Goal: Task Accomplishment & Management: Manage account settings

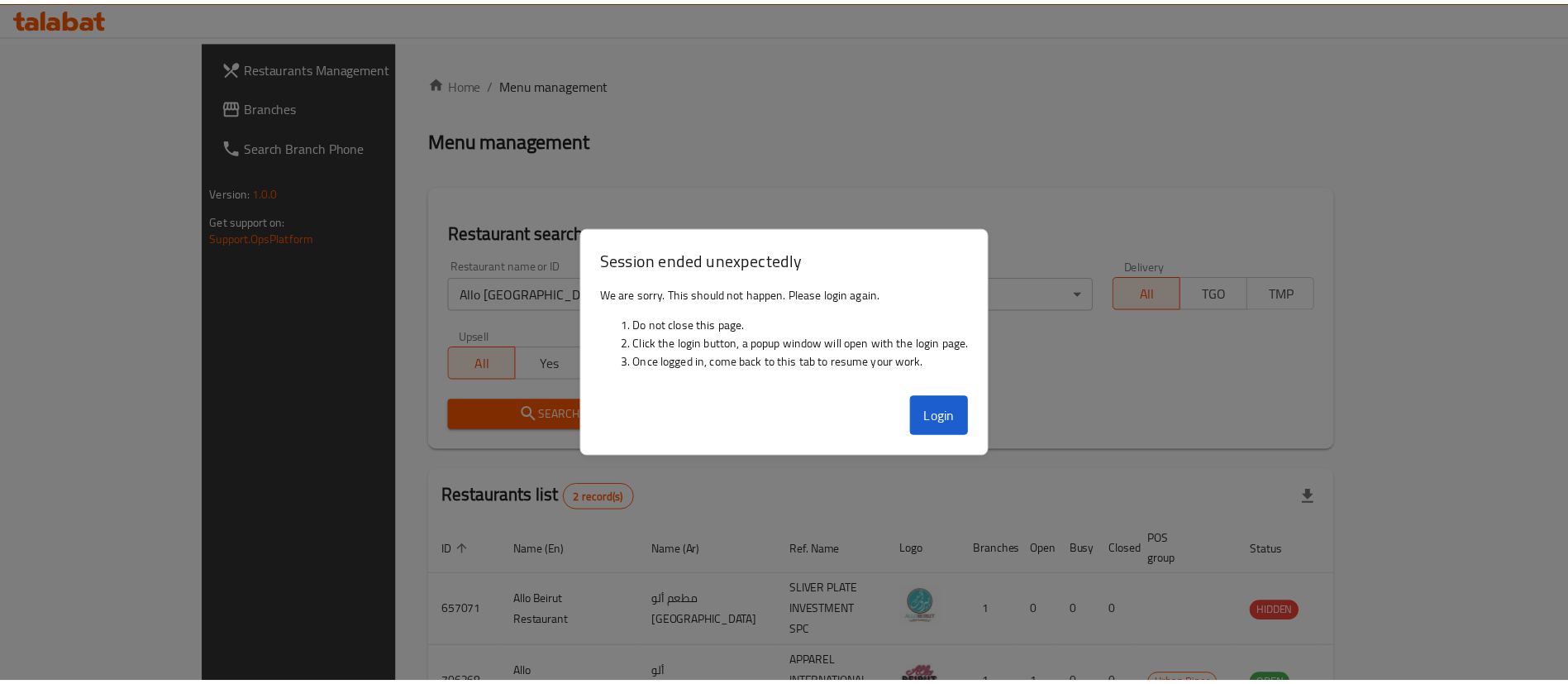
scroll to position [80, 0]
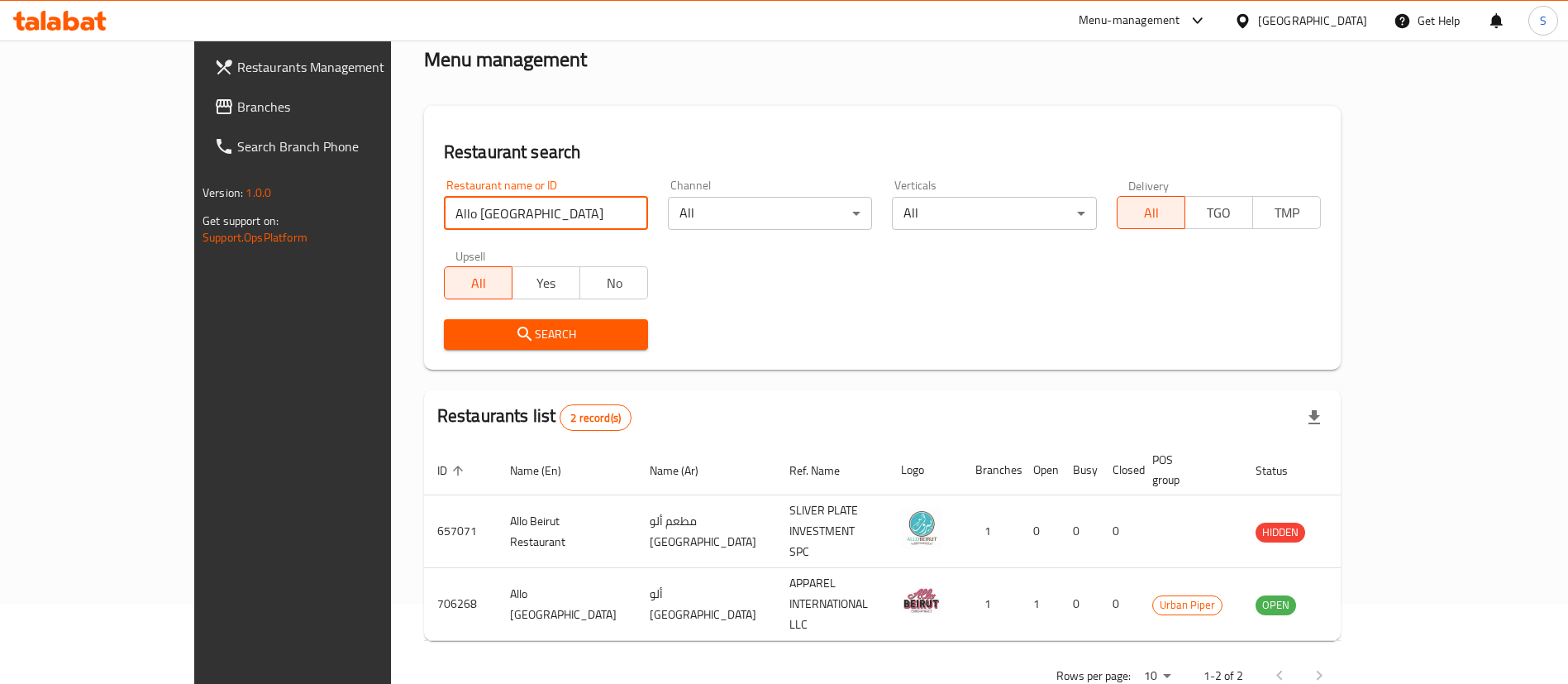
click at [472, 214] on input "Allo [GEOGRAPHIC_DATA]" at bounding box center [546, 212] width 204 height 33
type input "dunkin"
click button "Search" at bounding box center [546, 334] width 204 height 31
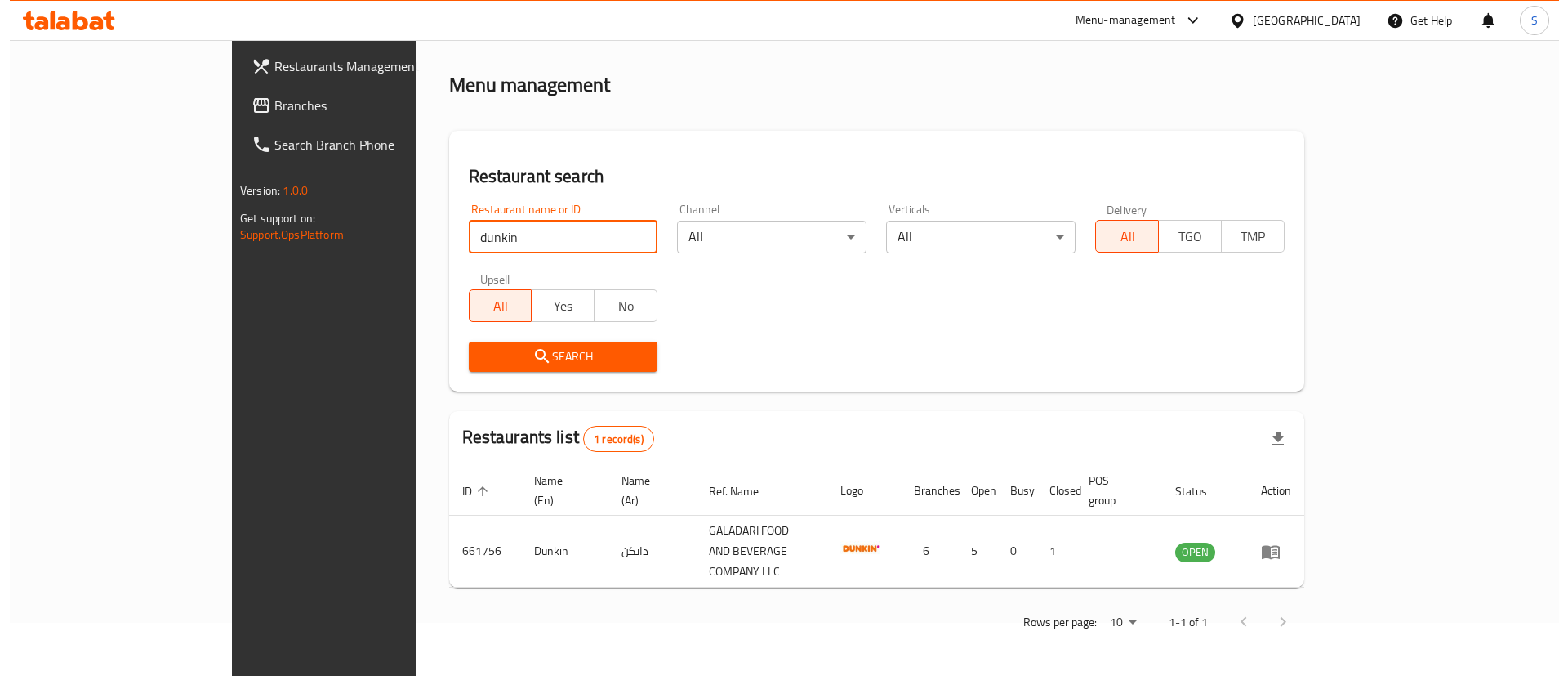
scroll to position [0, 0]
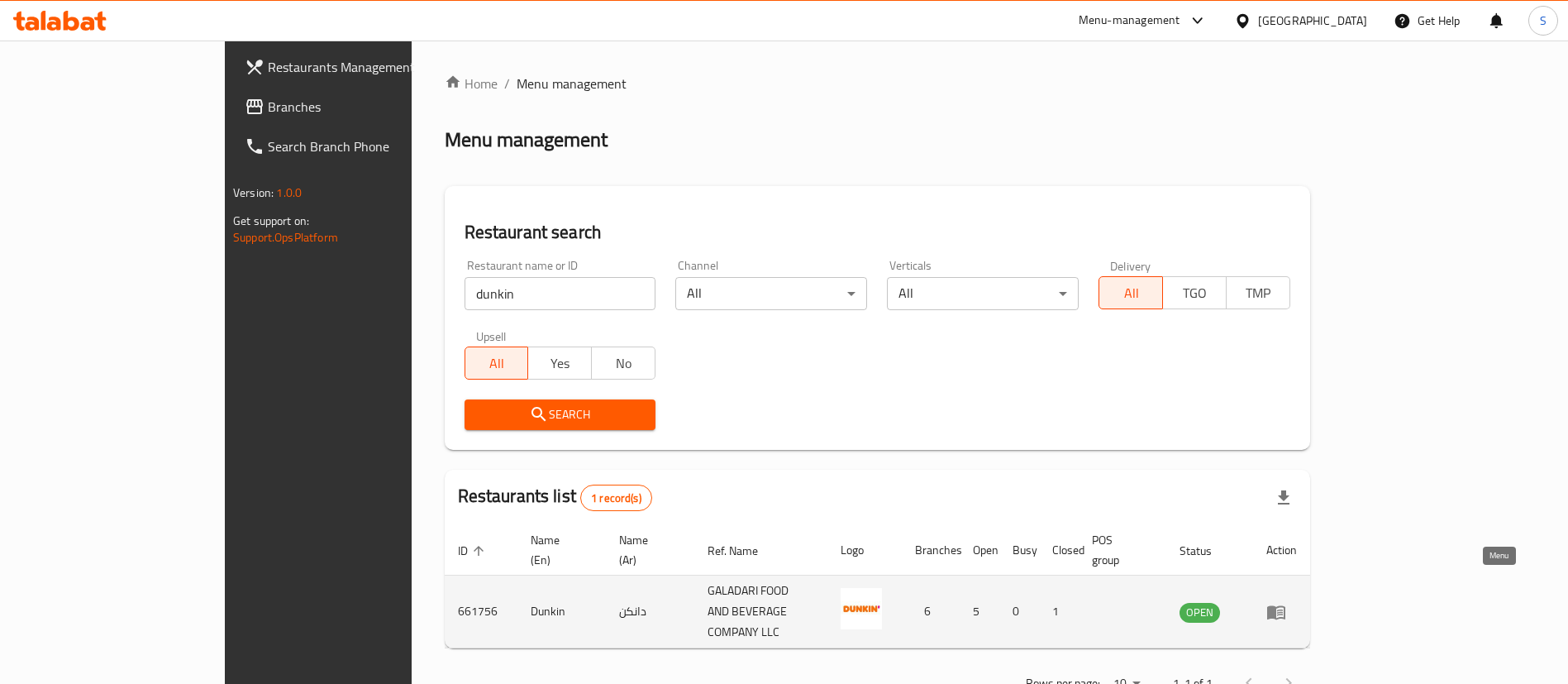
click at [1286, 602] on icon "enhanced table" at bounding box center [1276, 612] width 20 height 20
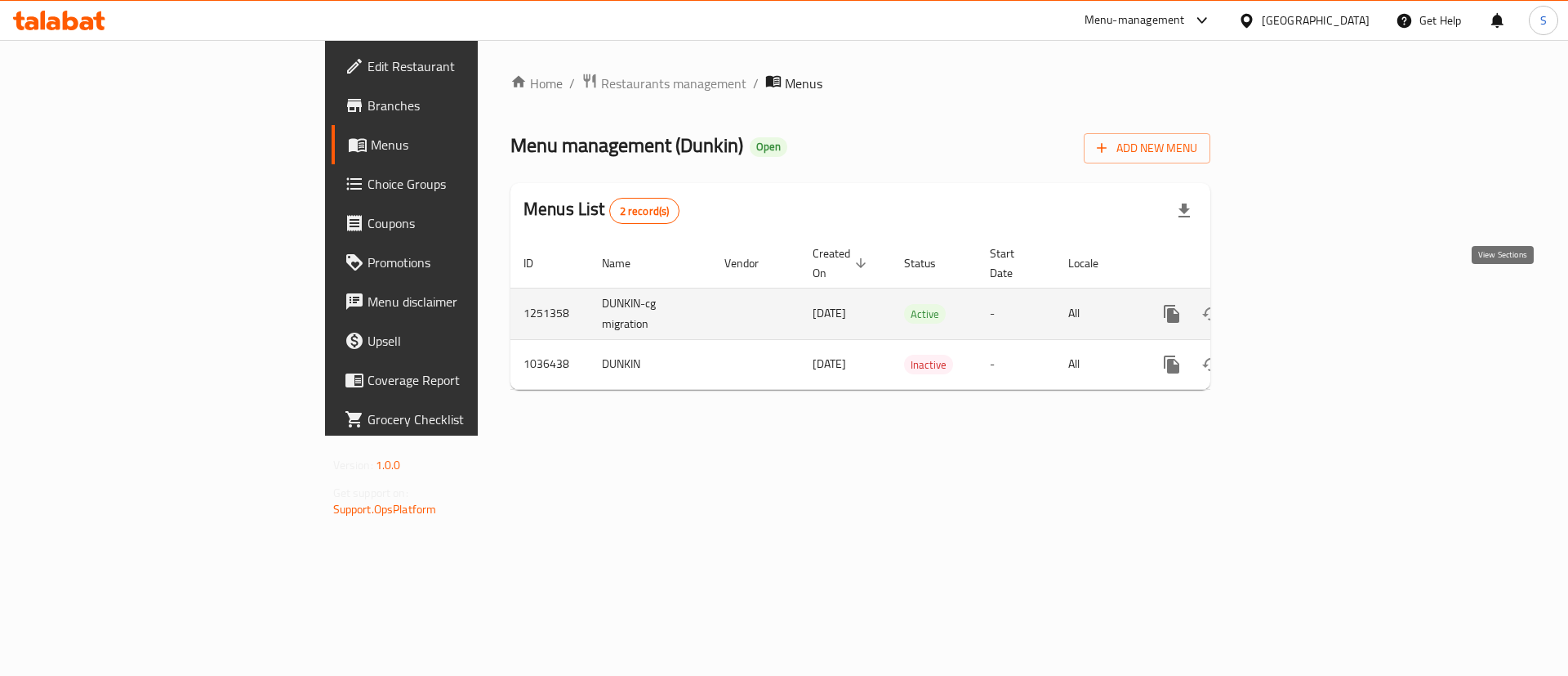
click at [1300, 304] on icon "enhanced table" at bounding box center [1289, 313] width 19 height 20
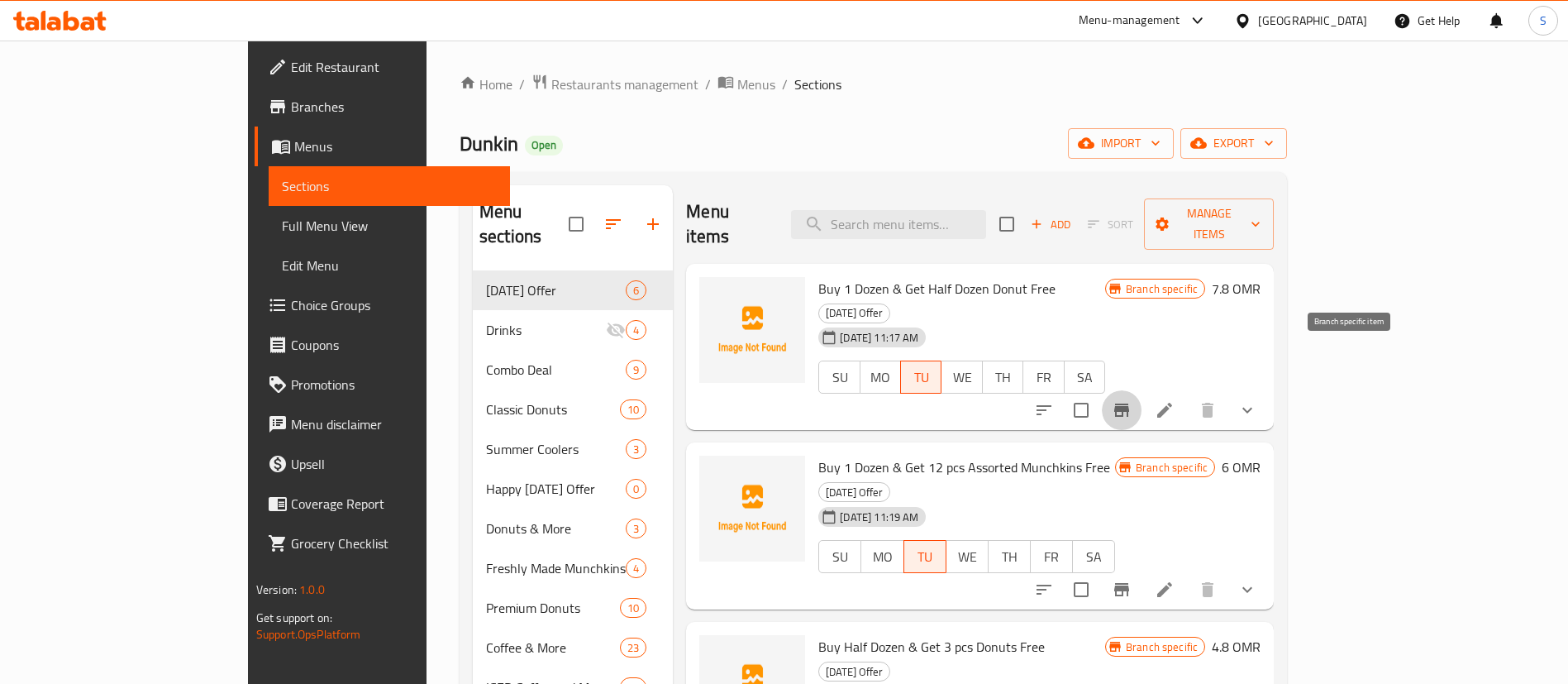
click at [1132, 400] on icon "Branch-specific-item" at bounding box center [1122, 410] width 20 height 20
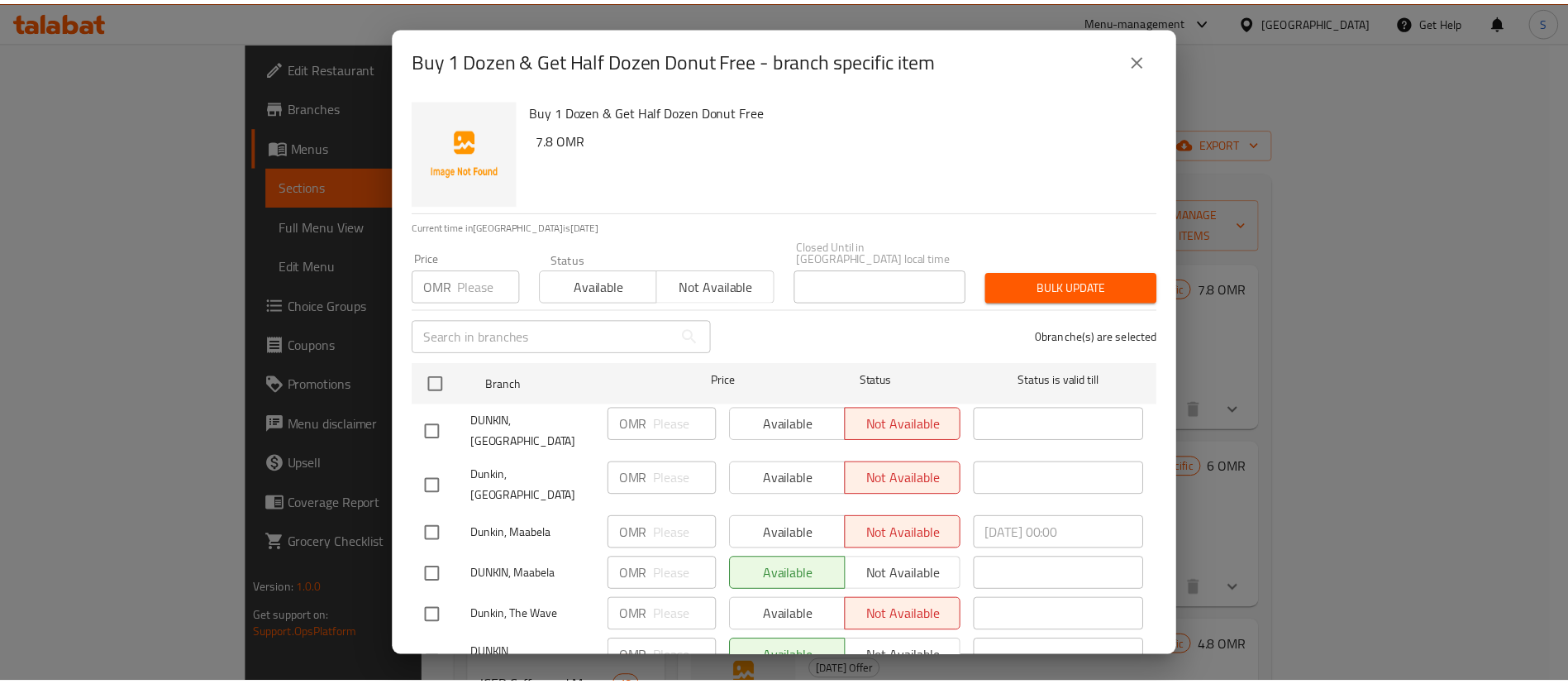
scroll to position [67, 0]
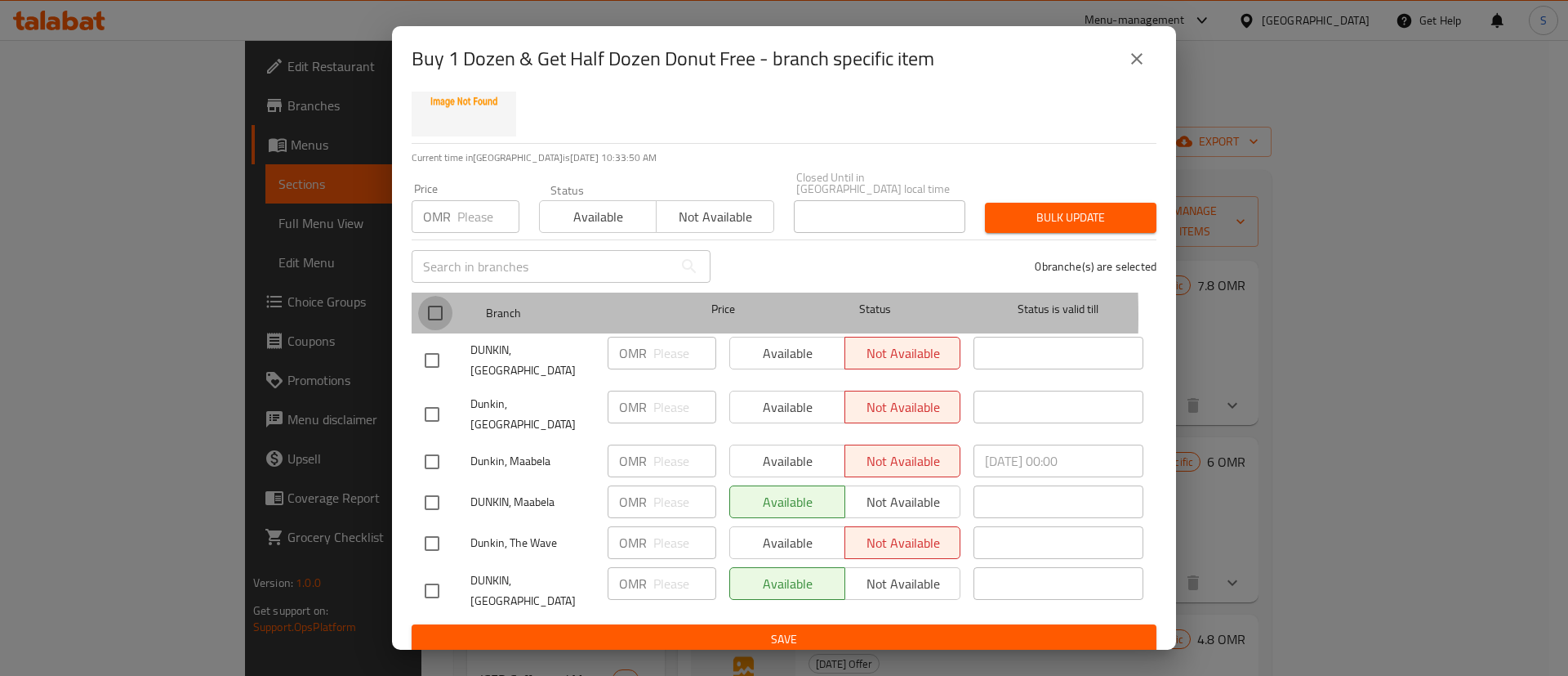
click at [435, 304] on input "checkbox" at bounding box center [435, 313] width 34 height 34
checkbox input "true"
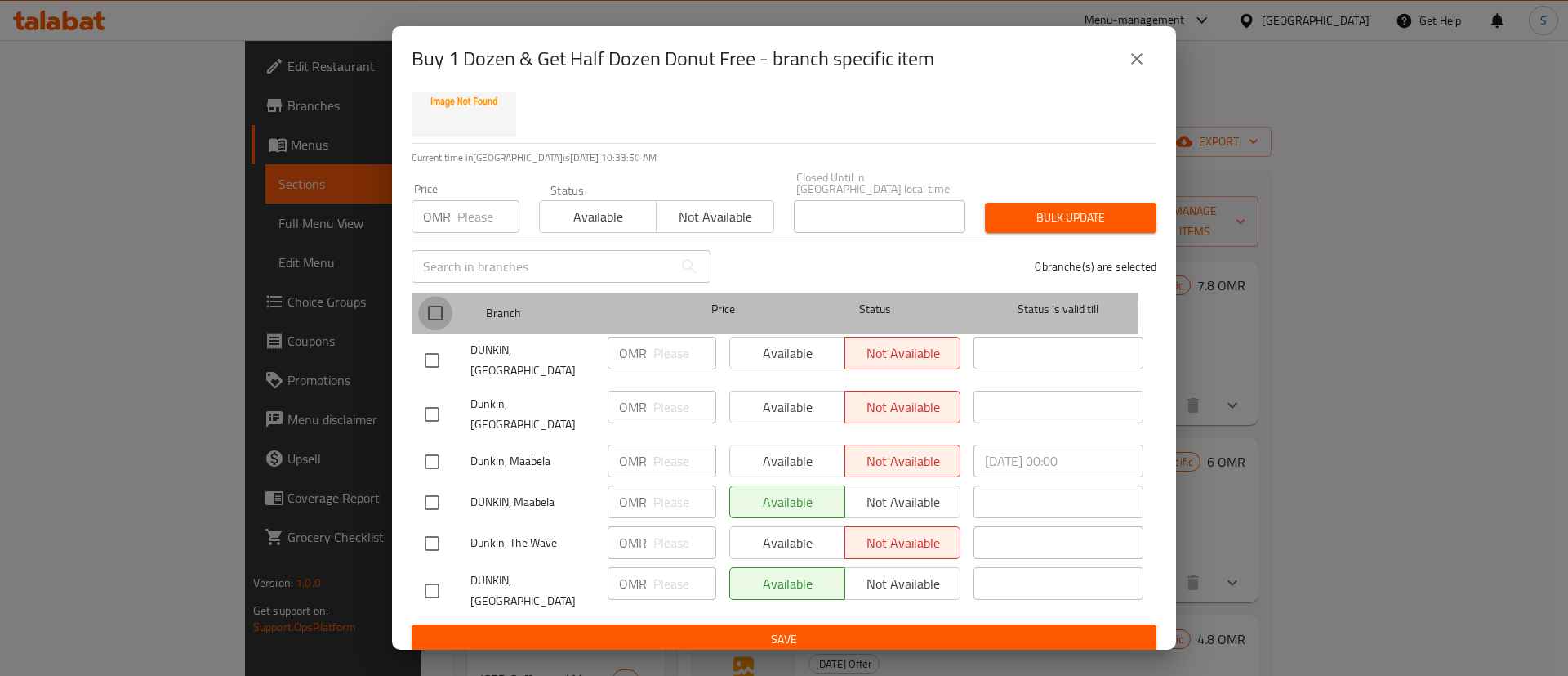
checkbox input "true"
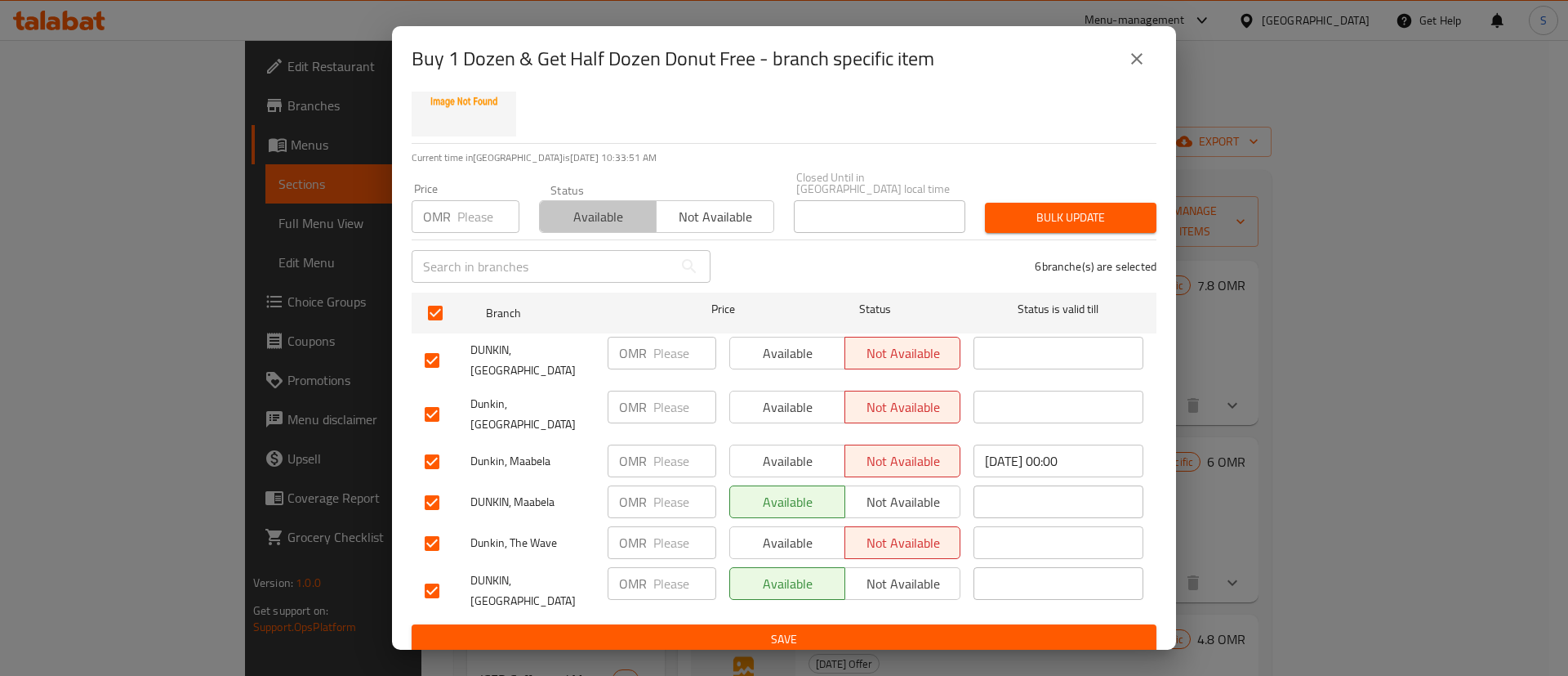
click at [595, 201] on button "Available" at bounding box center [598, 216] width 118 height 32
click at [1037, 208] on span "Bulk update" at bounding box center [1070, 218] width 146 height 20
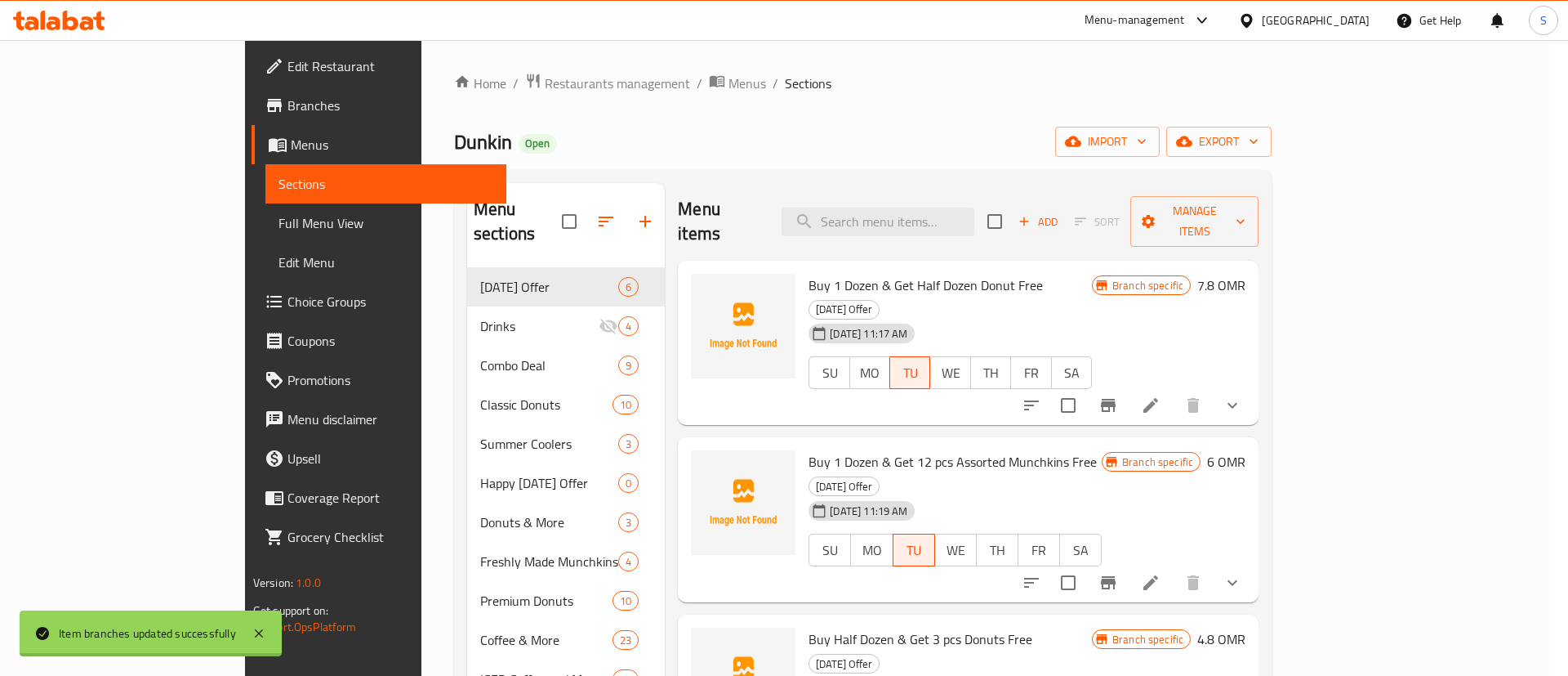
click at [1134, 58] on div "Home / Restaurants management / Menus / Sections Dunkin Open import export Menu…" at bounding box center [862, 572] width 883 height 1064
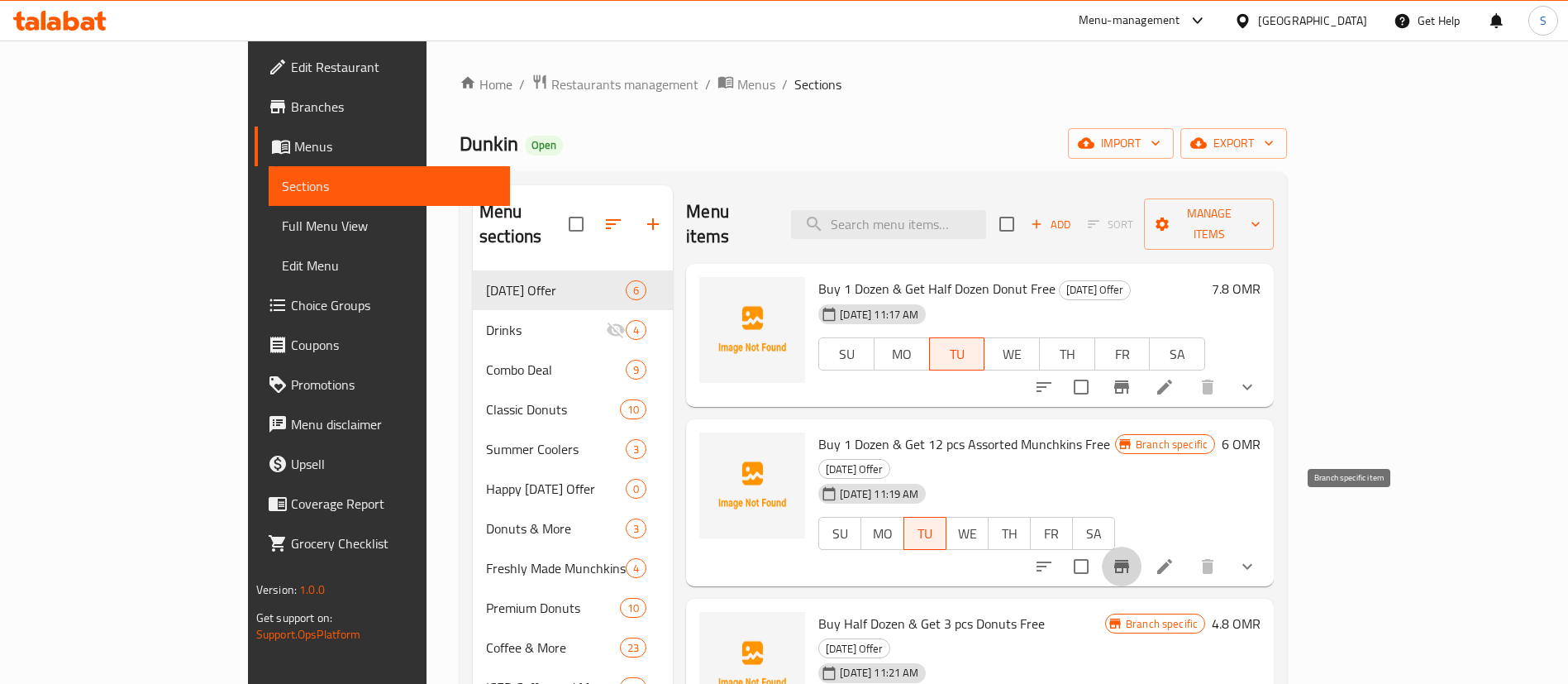
click at [1132, 556] on icon "Branch-specific-item" at bounding box center [1122, 566] width 20 height 20
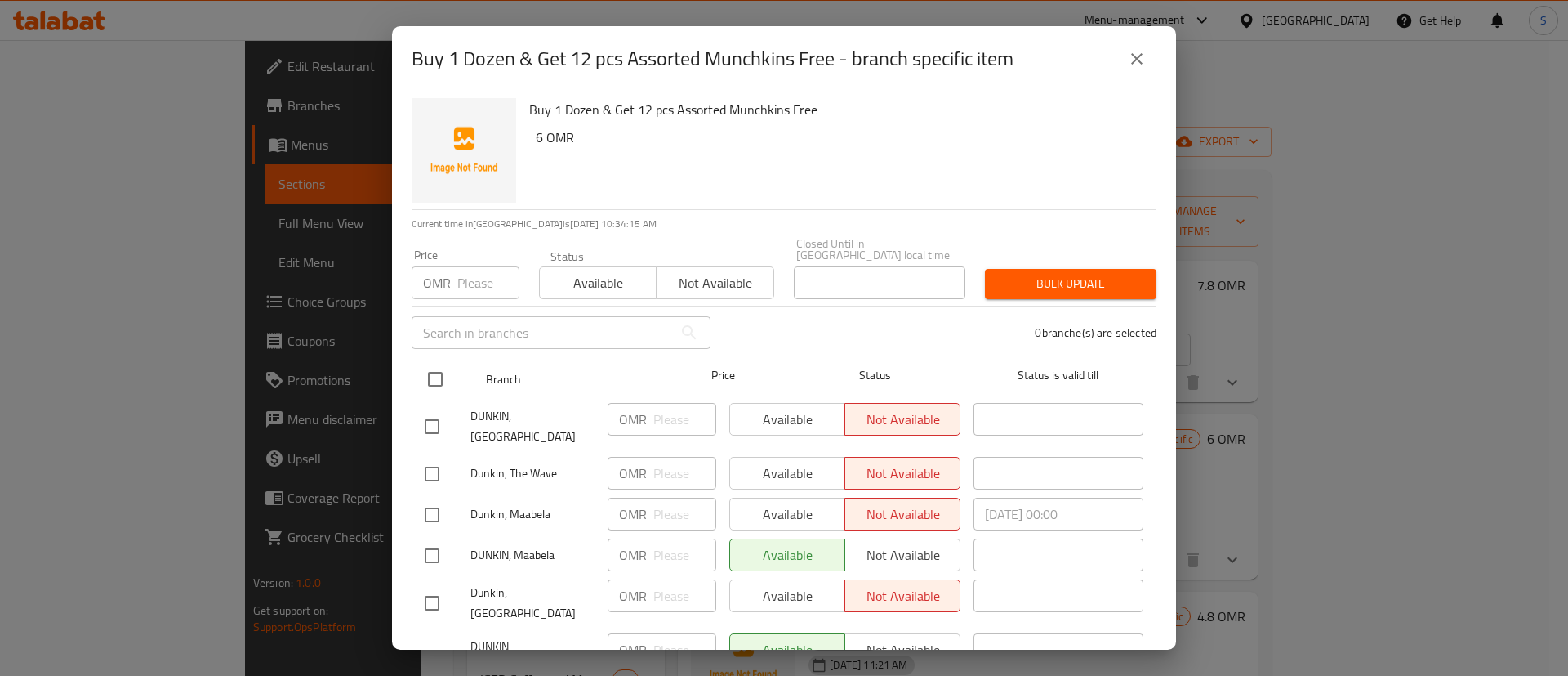
click at [433, 370] on input "checkbox" at bounding box center [435, 379] width 34 height 34
checkbox input "true"
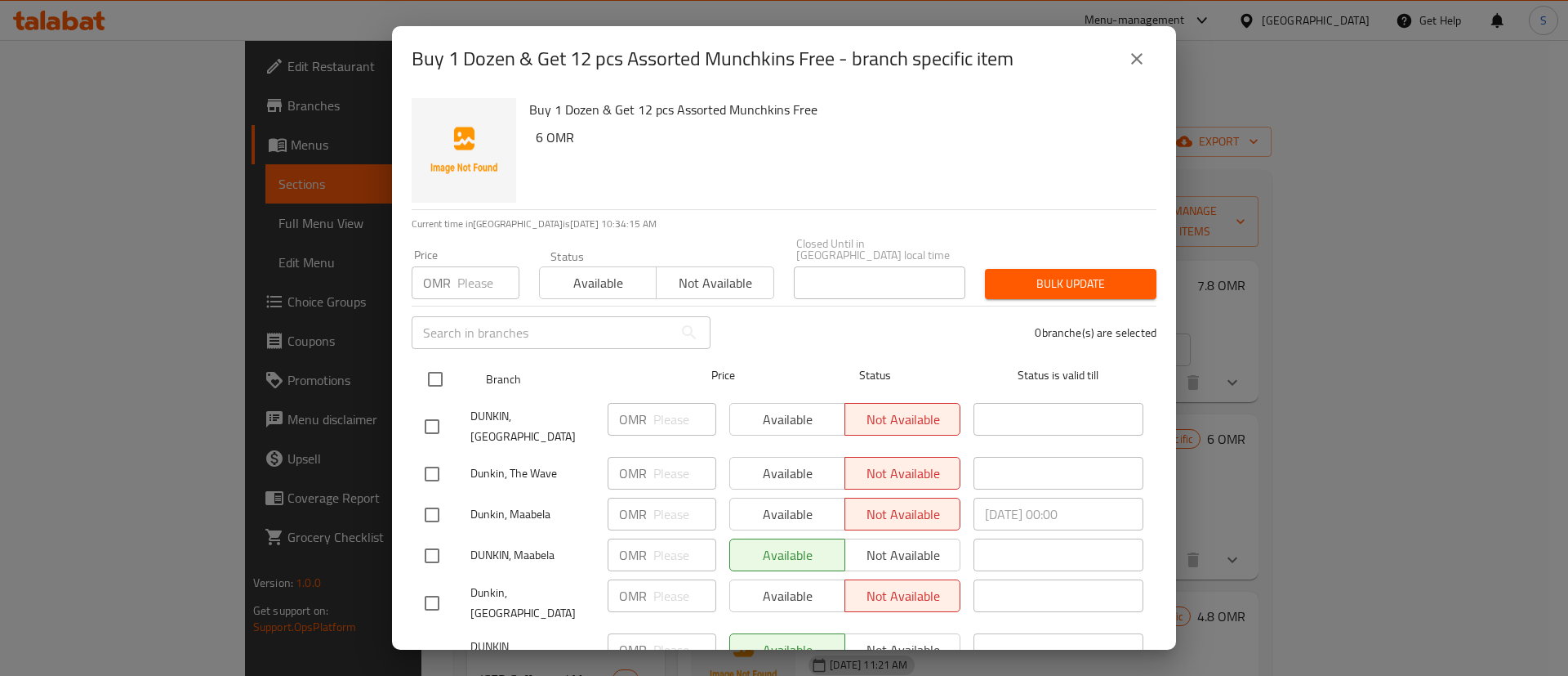
checkbox input "true"
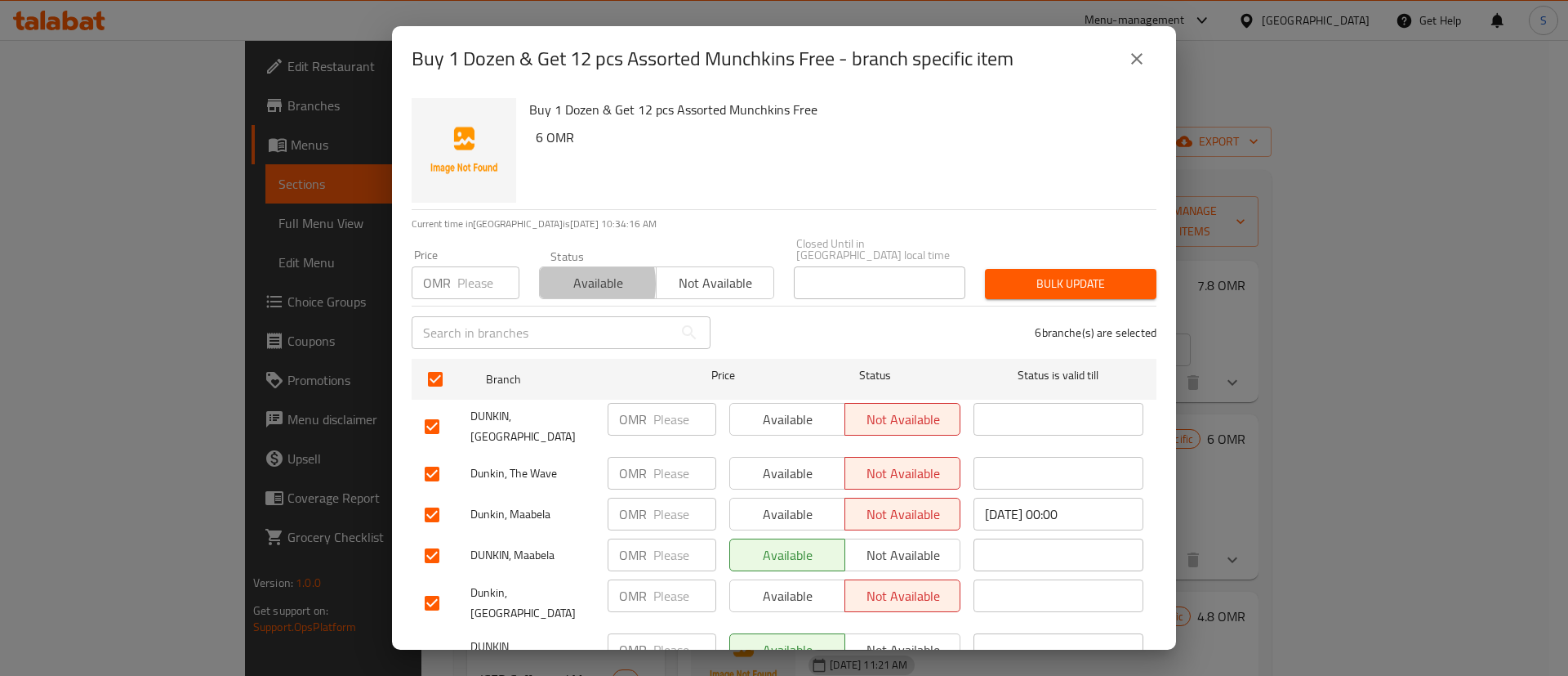
click at [562, 272] on span "Available" at bounding box center [599, 283] width 104 height 24
click at [1102, 276] on span "Bulk update" at bounding box center [1070, 284] width 146 height 20
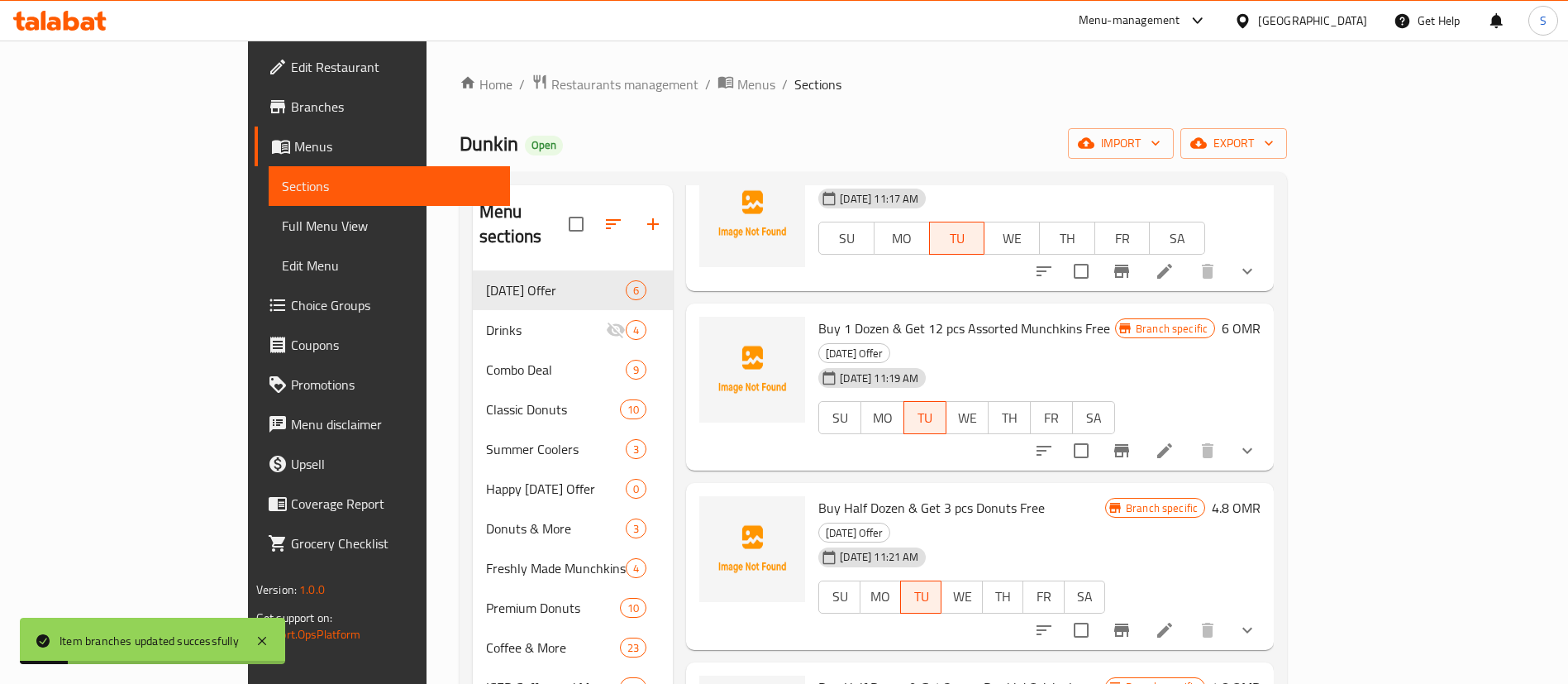
scroll to position [409, 0]
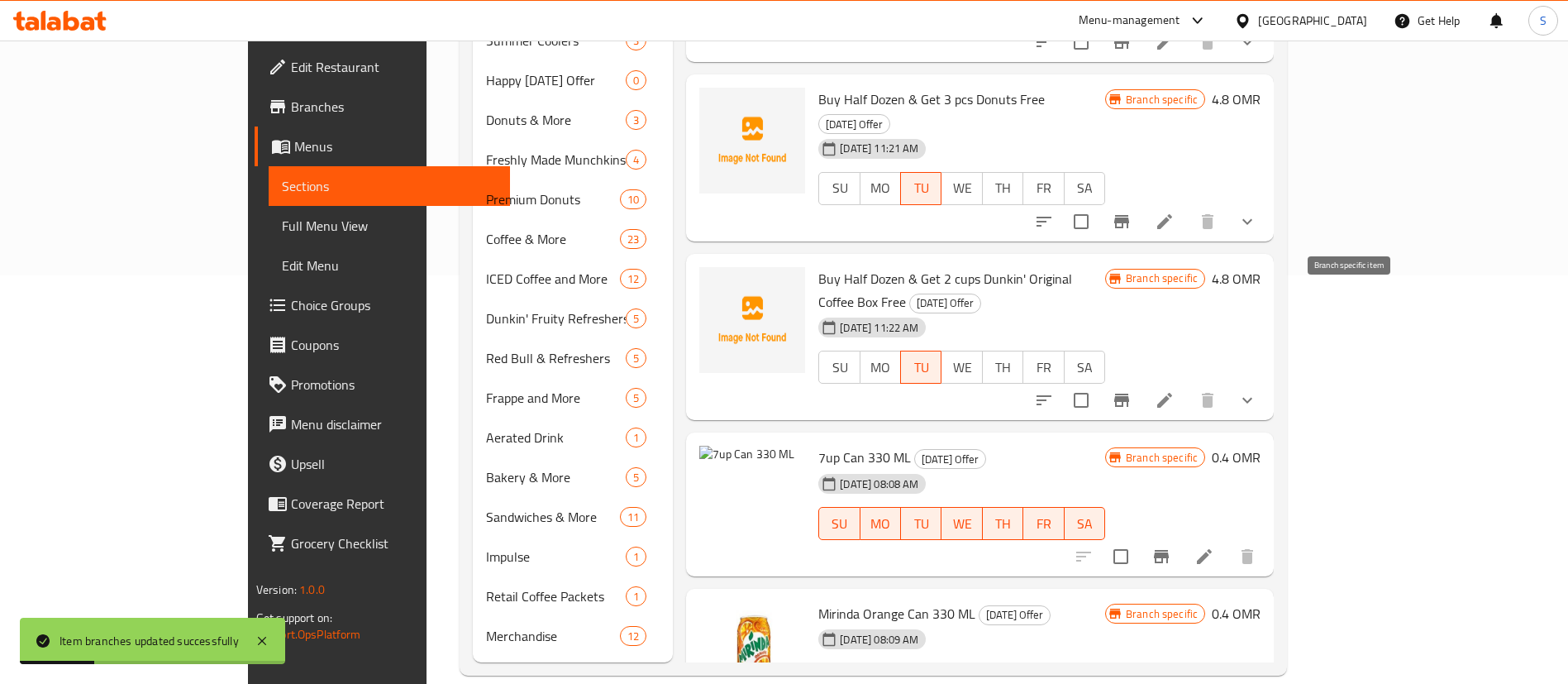
click at [1132, 390] on icon "Branch-specific-item" at bounding box center [1122, 399] width 20 height 20
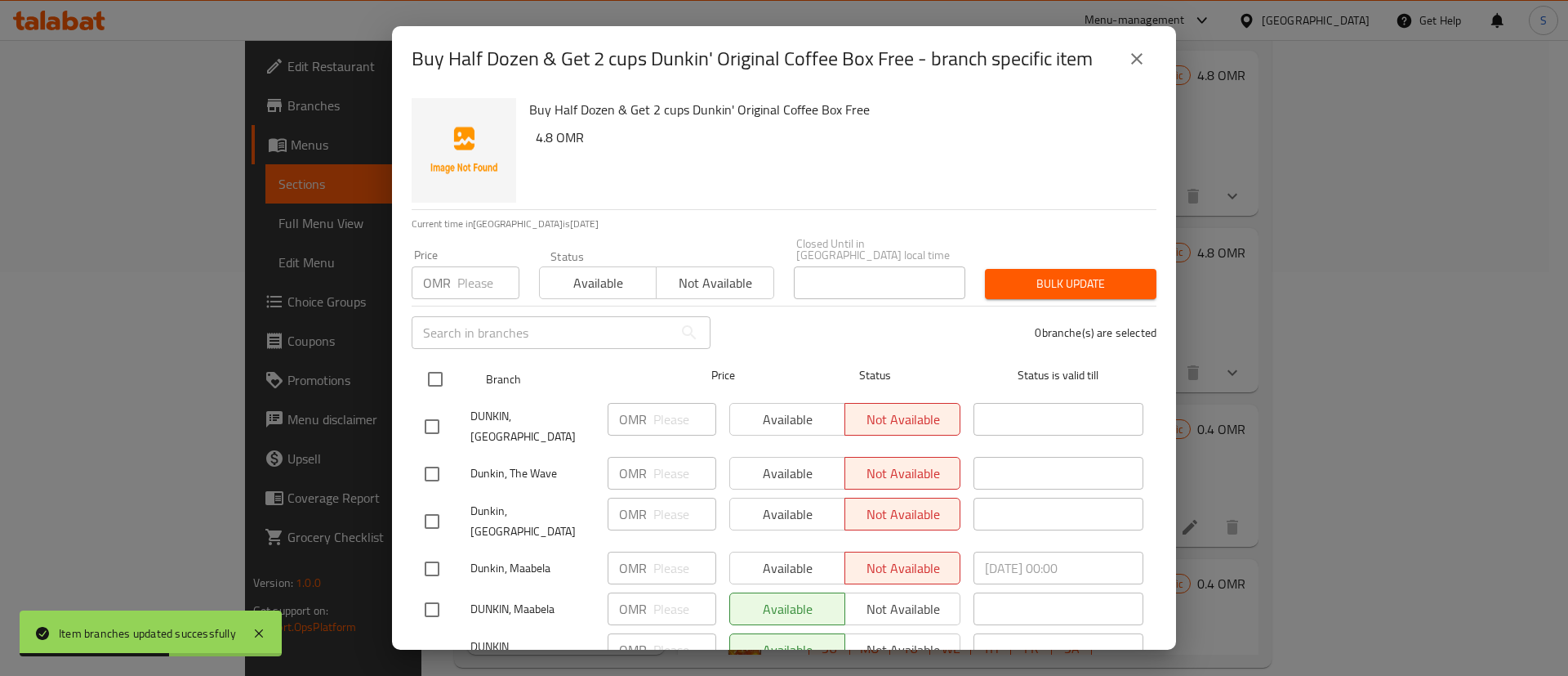
click at [443, 362] on input "checkbox" at bounding box center [435, 379] width 34 height 34
checkbox input "true"
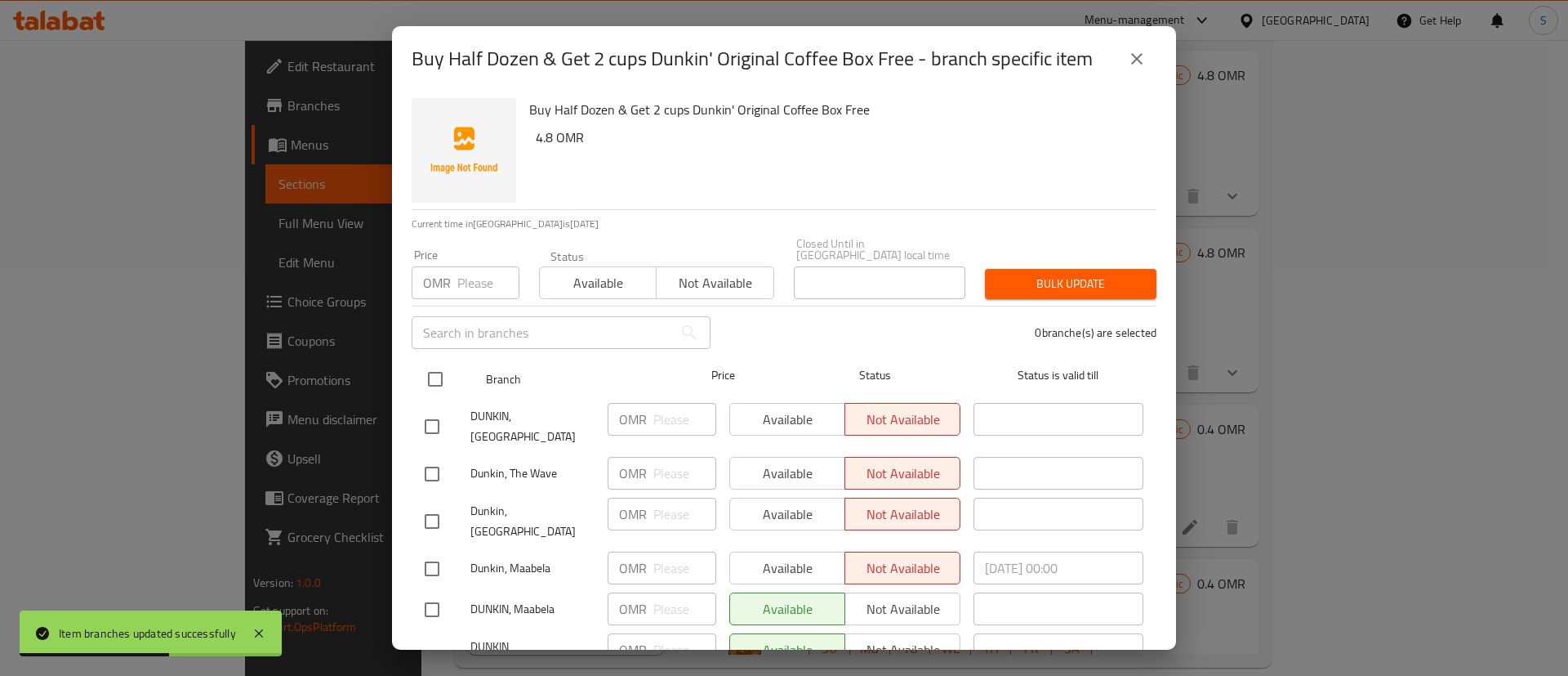
checkbox input "true"
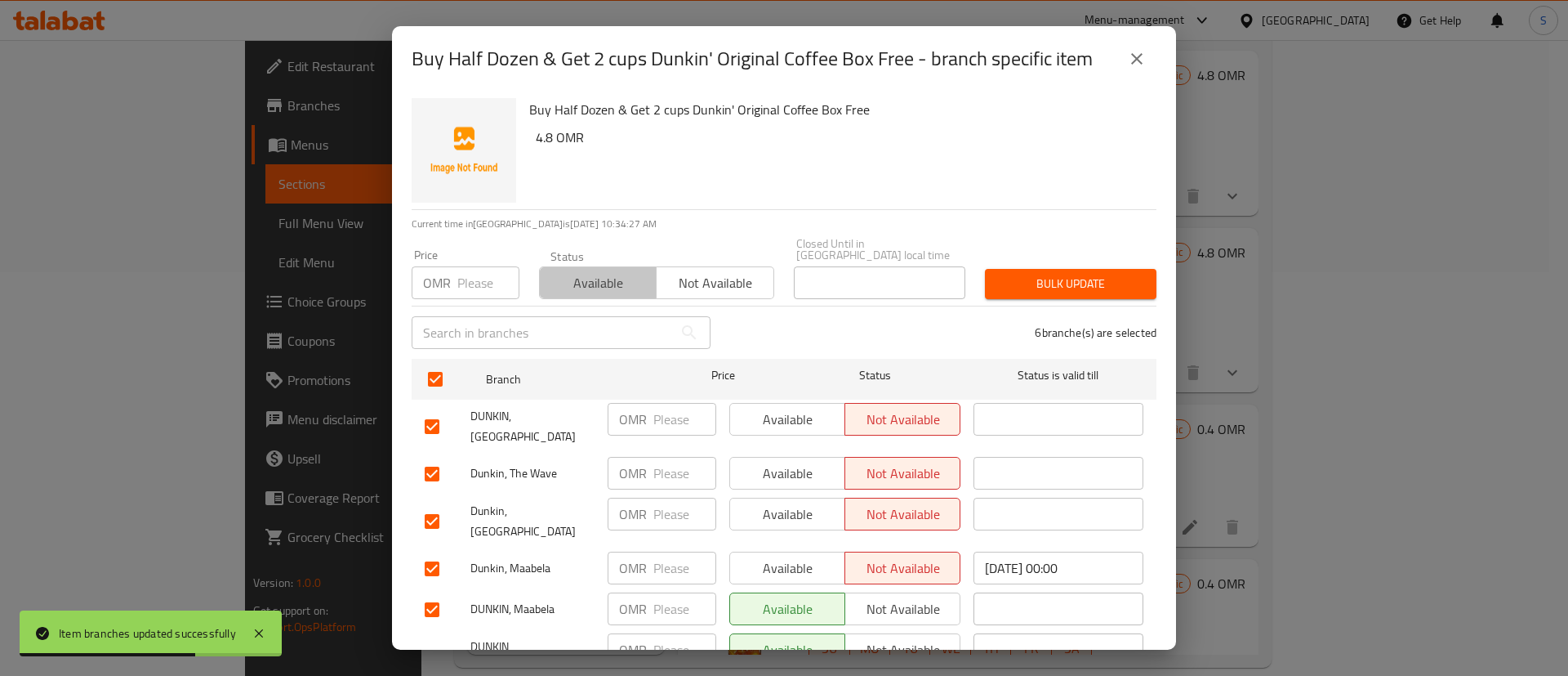
click at [605, 280] on span "Available" at bounding box center [599, 283] width 104 height 24
click at [1112, 274] on span "Bulk update" at bounding box center [1070, 284] width 146 height 20
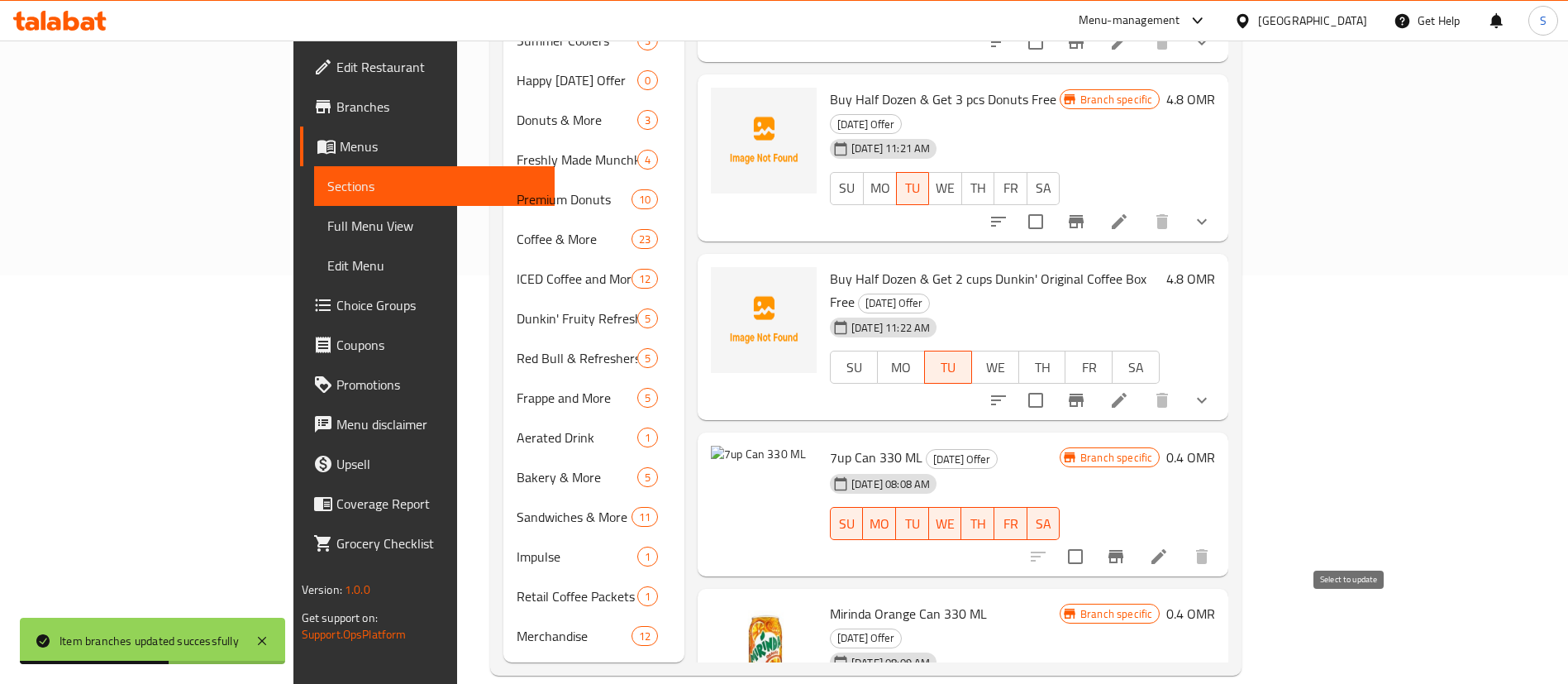
checkbox input "true"
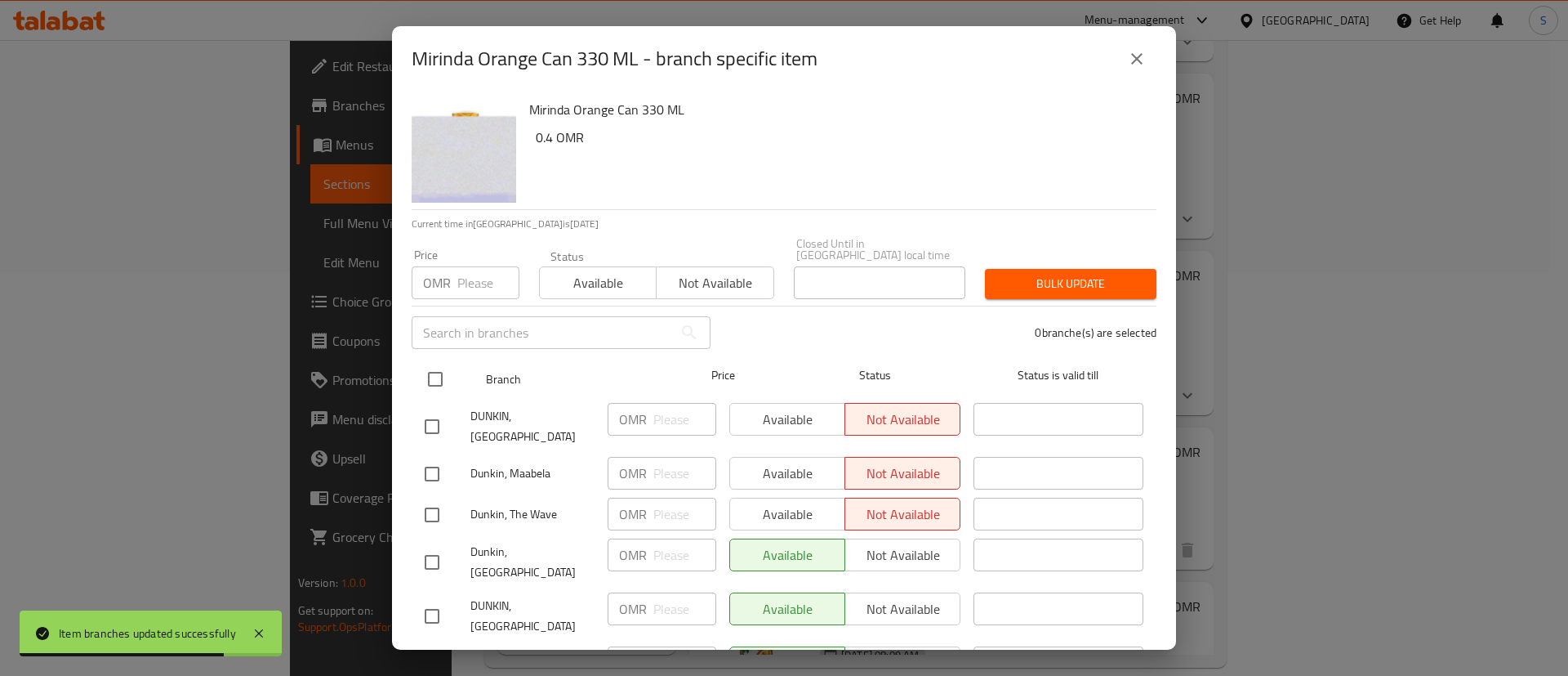
click at [435, 362] on input "checkbox" at bounding box center [435, 379] width 34 height 34
checkbox input "true"
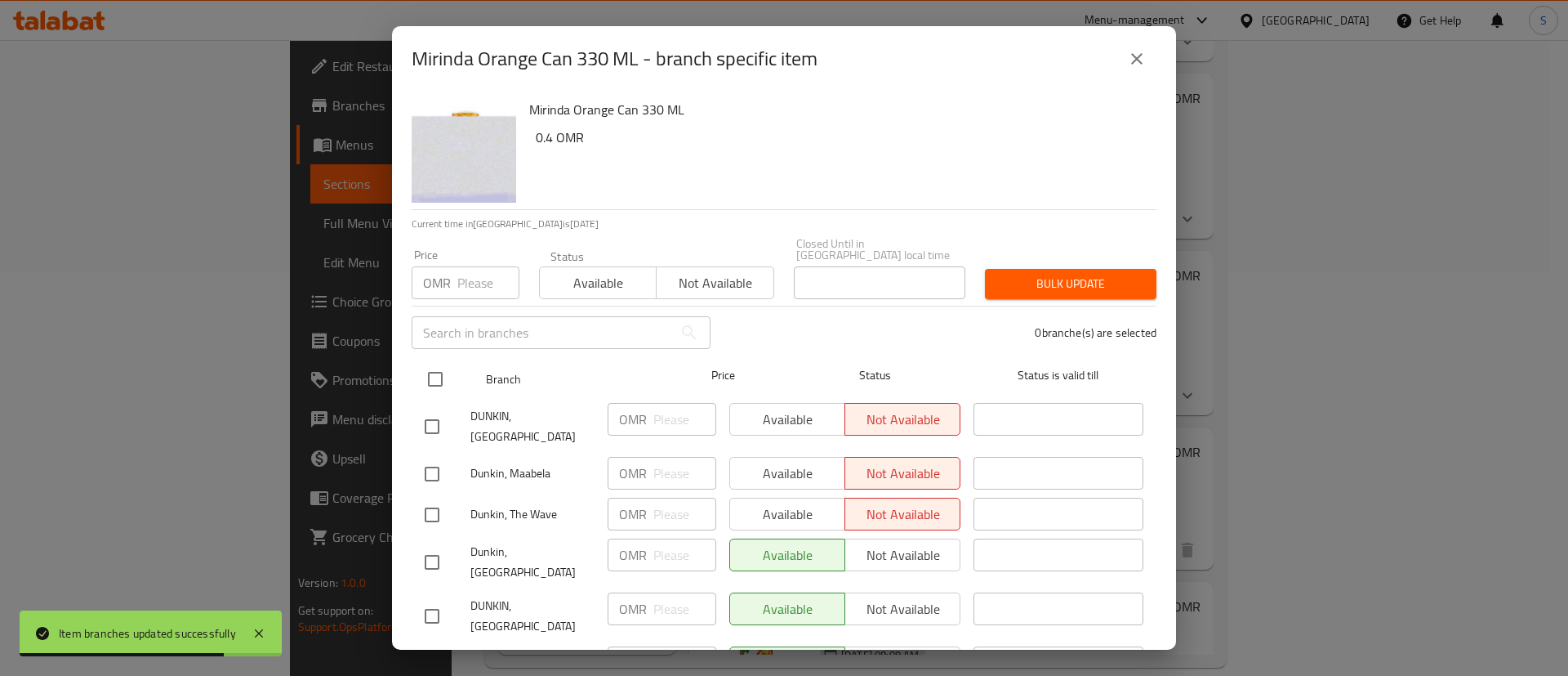
checkbox input "true"
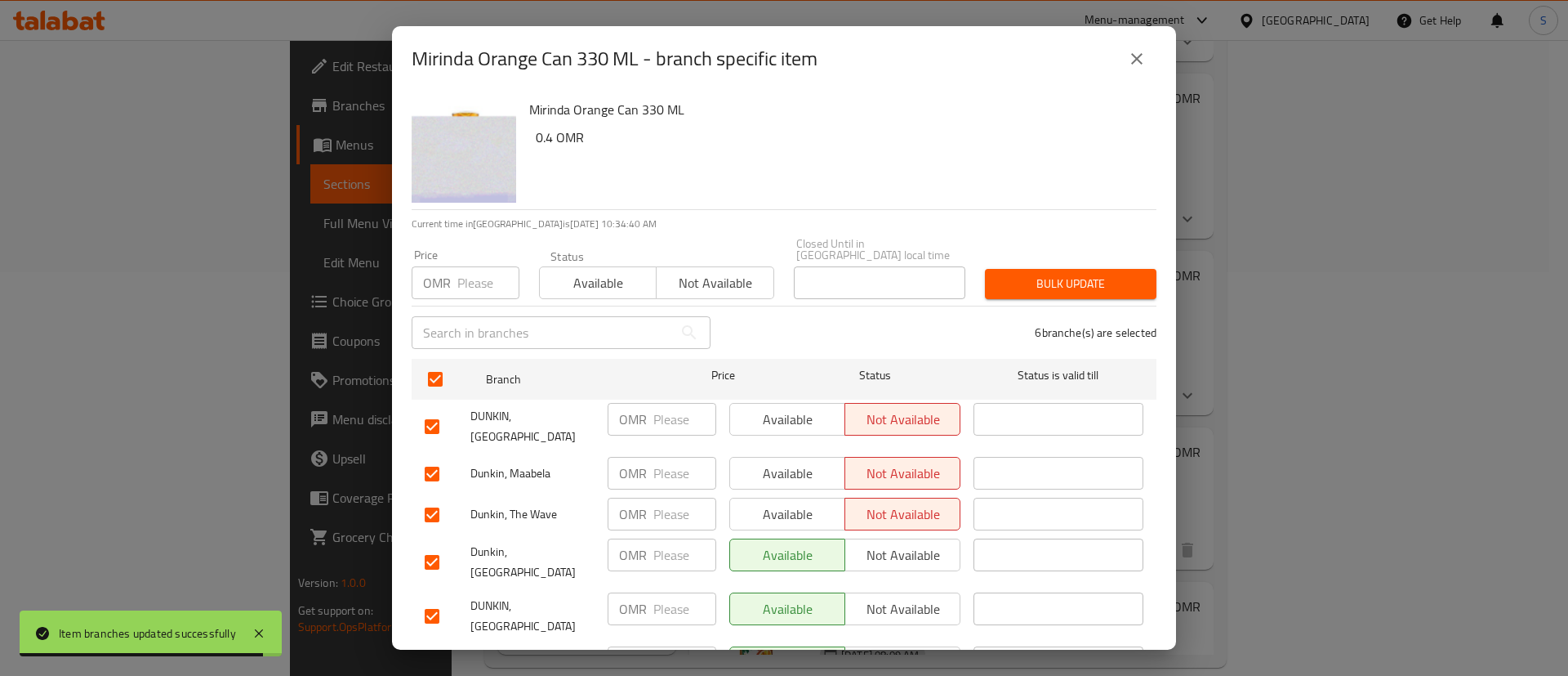
click at [567, 271] on span "Available" at bounding box center [599, 283] width 104 height 24
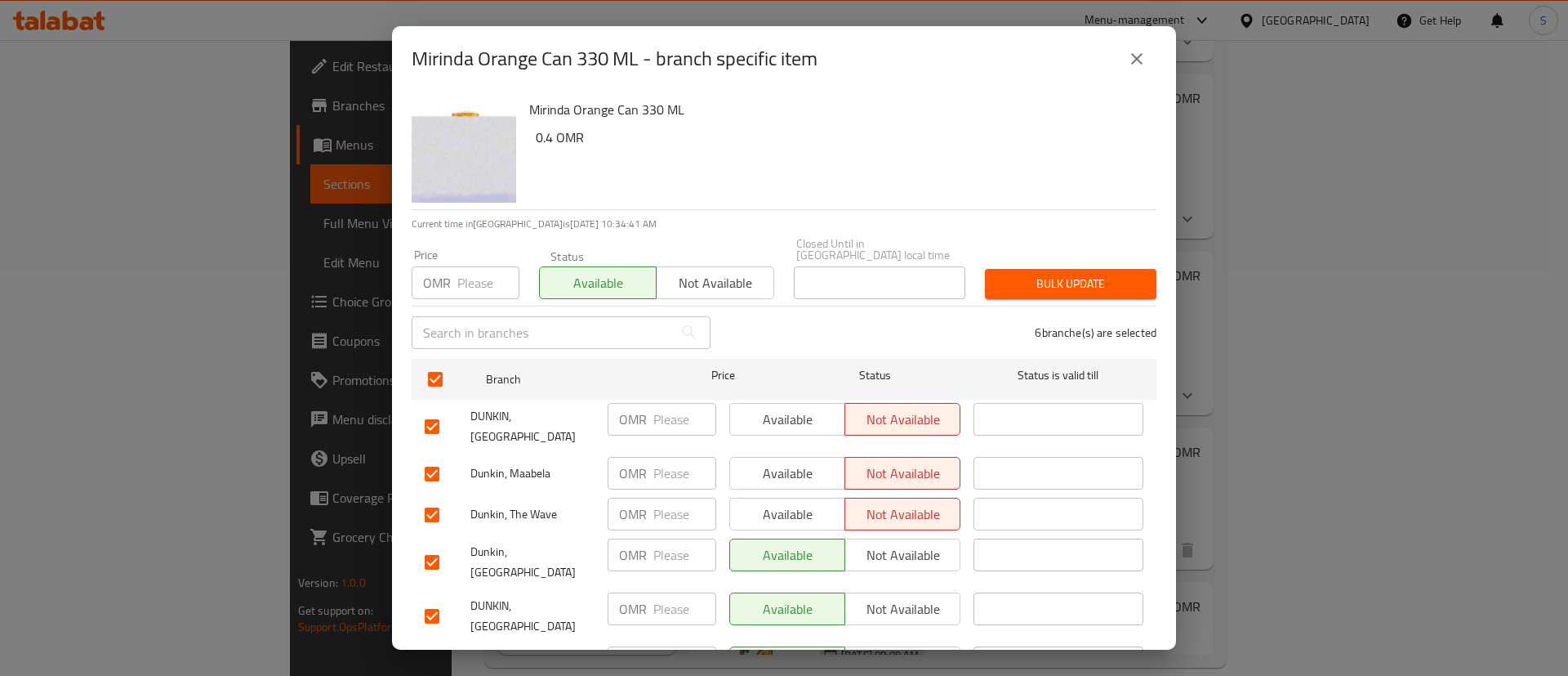
click at [1006, 274] on span "Bulk update" at bounding box center [1070, 284] width 146 height 20
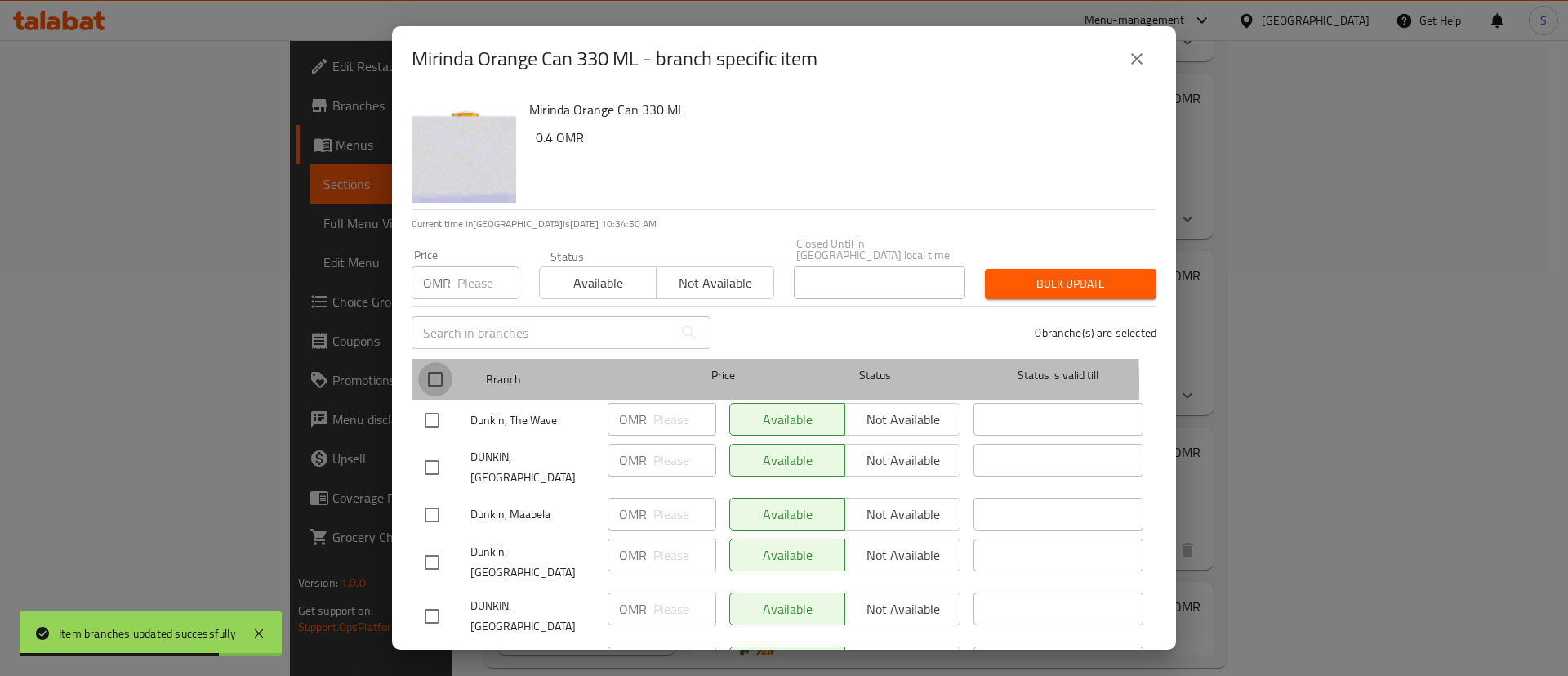
click at [436, 375] on input "checkbox" at bounding box center [435, 379] width 34 height 34
checkbox input "true"
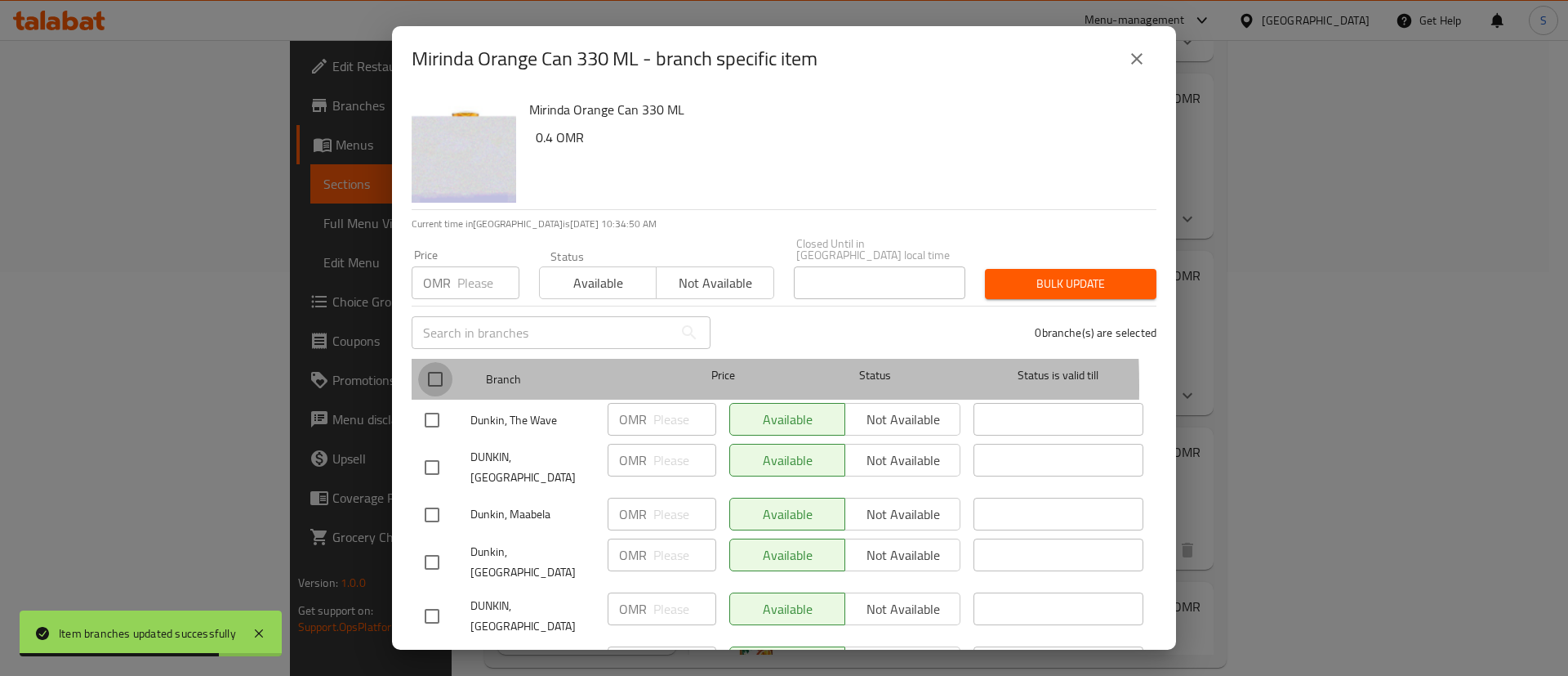
checkbox input "true"
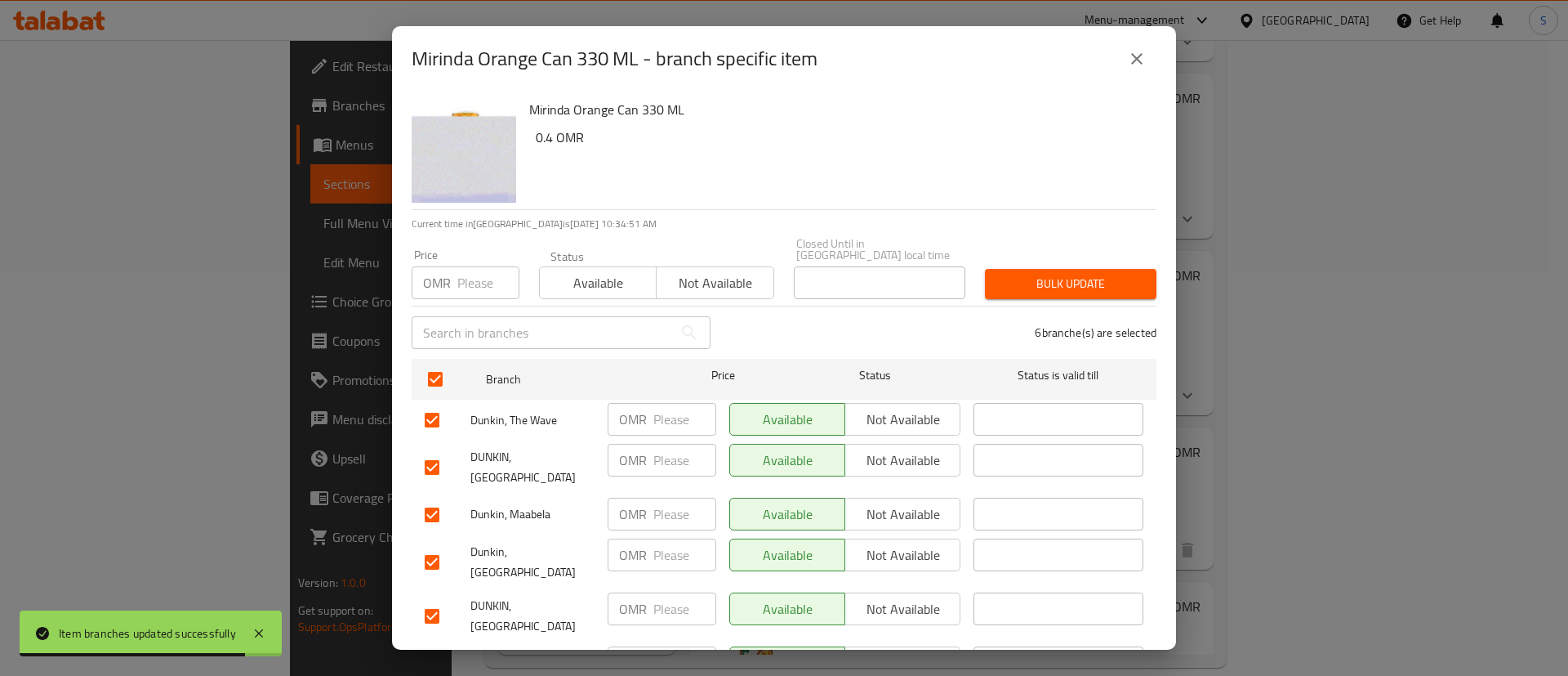
click at [705, 271] on span "Not available" at bounding box center [716, 283] width 104 height 24
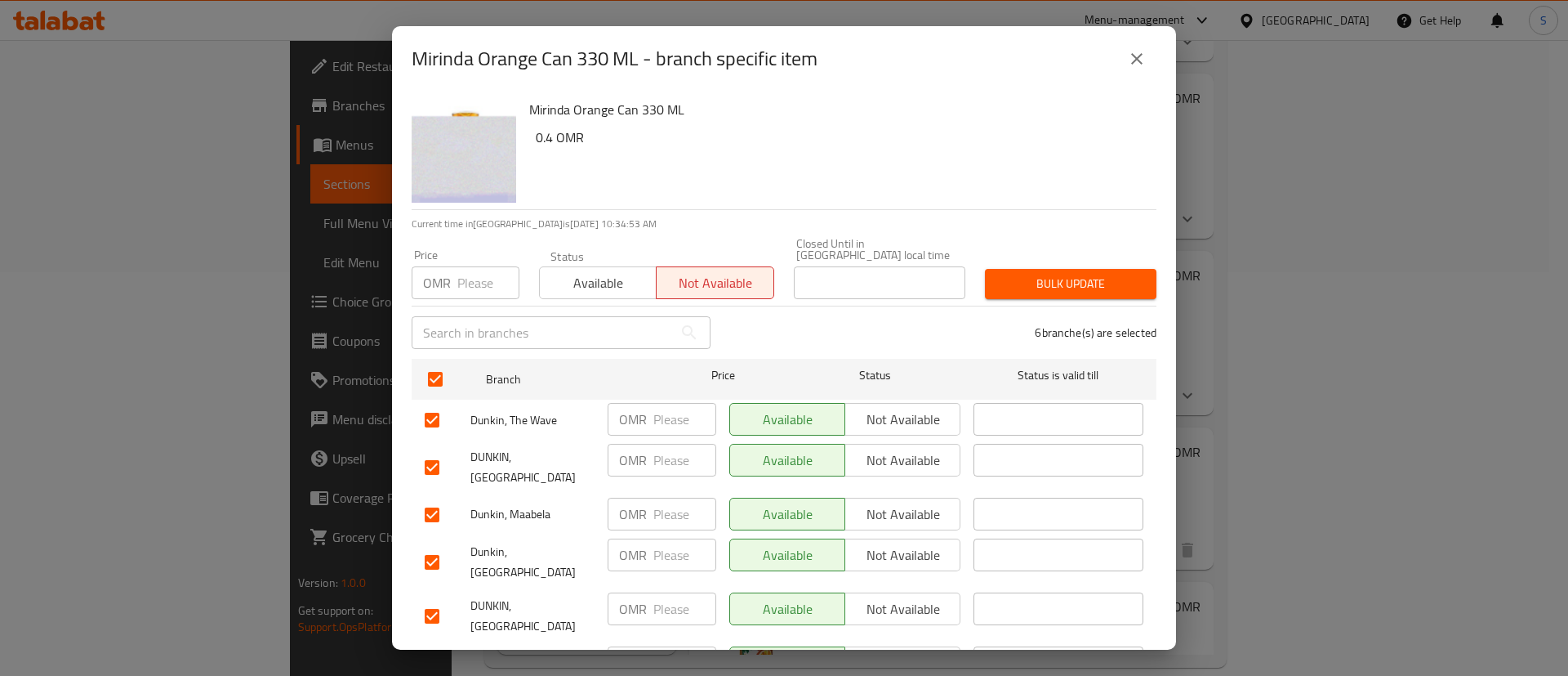
drag, startPoint x: 1092, startPoint y: 269, endPoint x: 1554, endPoint y: 615, distance: 577.2
click at [1554, 615] on div "Mirinda Orange Can 330 ML - branch specific item Mirinda Orange Can 330 ML 0.4 …" at bounding box center [784, 338] width 1568 height 676
click at [1047, 274] on span "Bulk update" at bounding box center [1070, 284] width 146 height 20
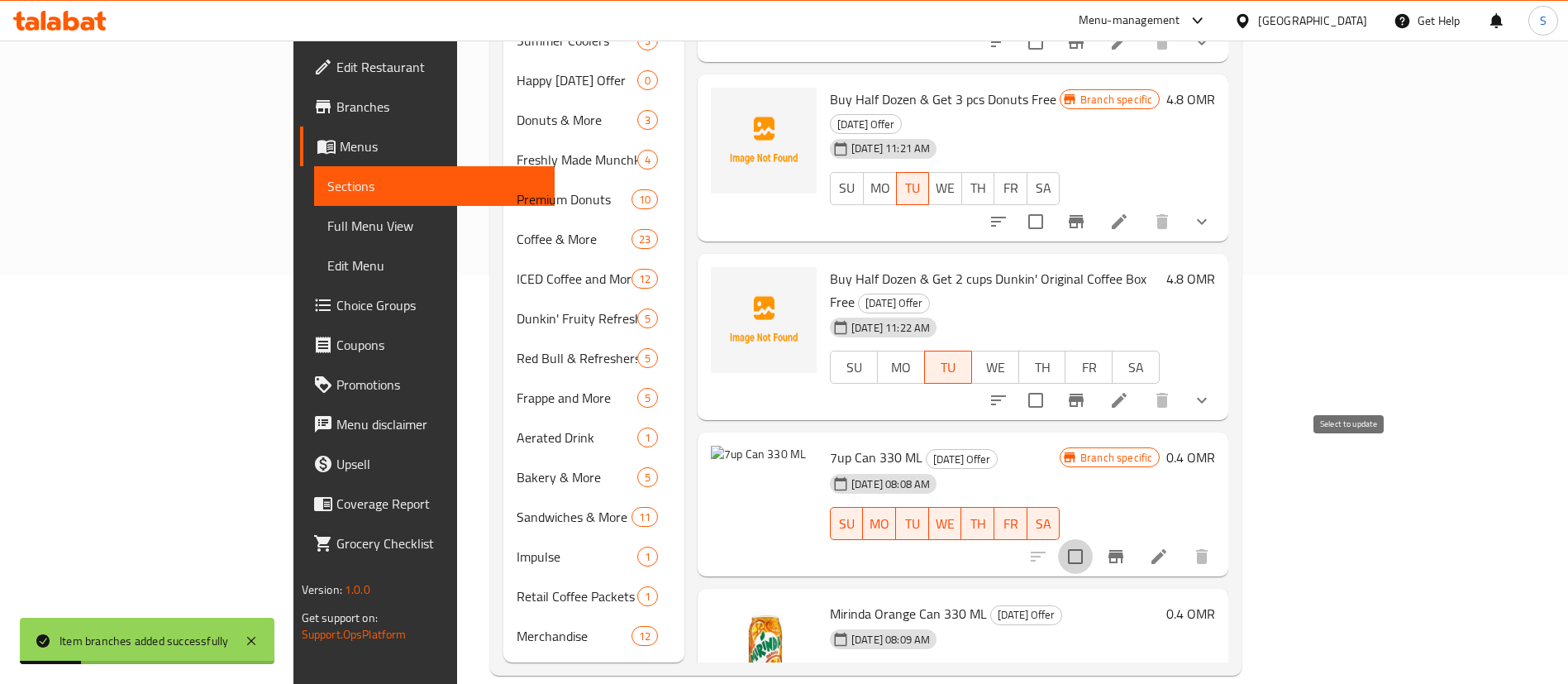
click at [1093, 539] on input "checkbox" at bounding box center [1075, 556] width 35 height 35
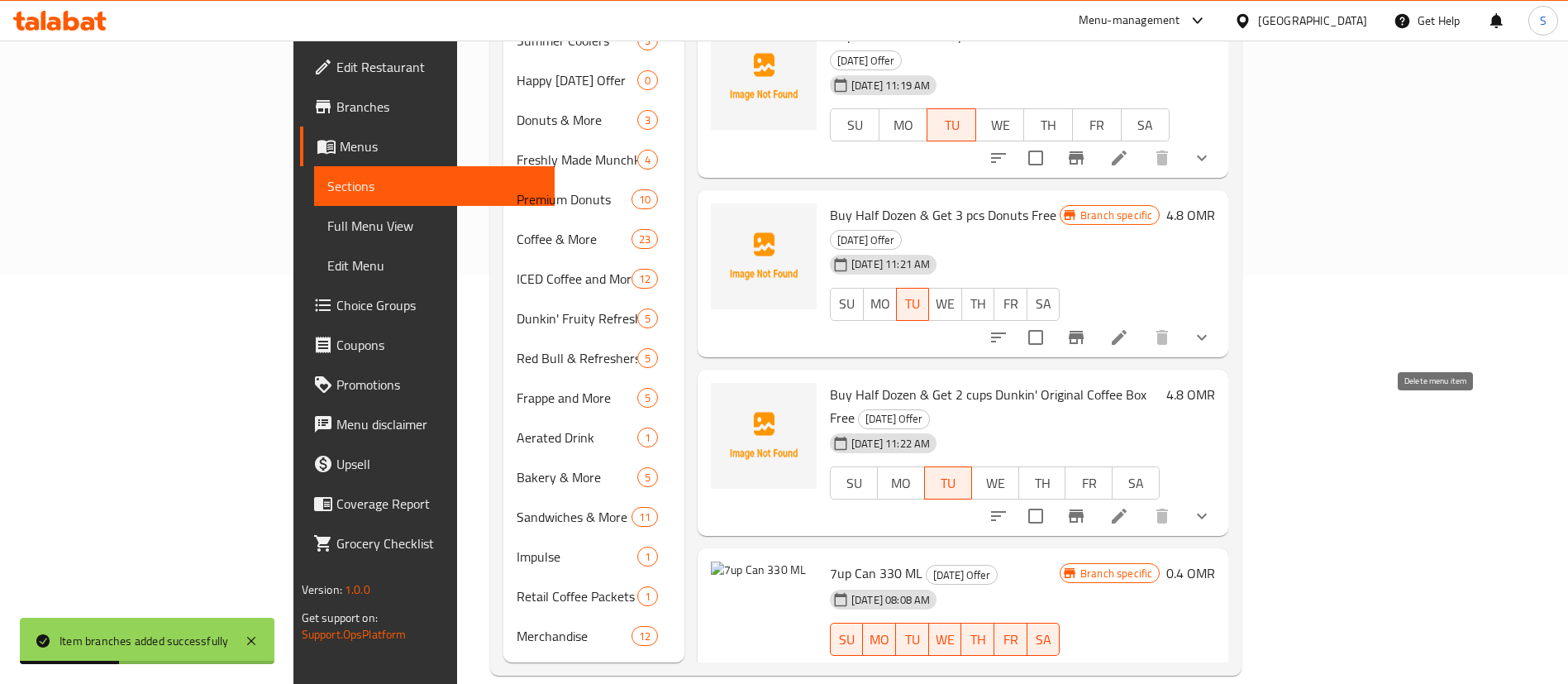
scroll to position [0, 0]
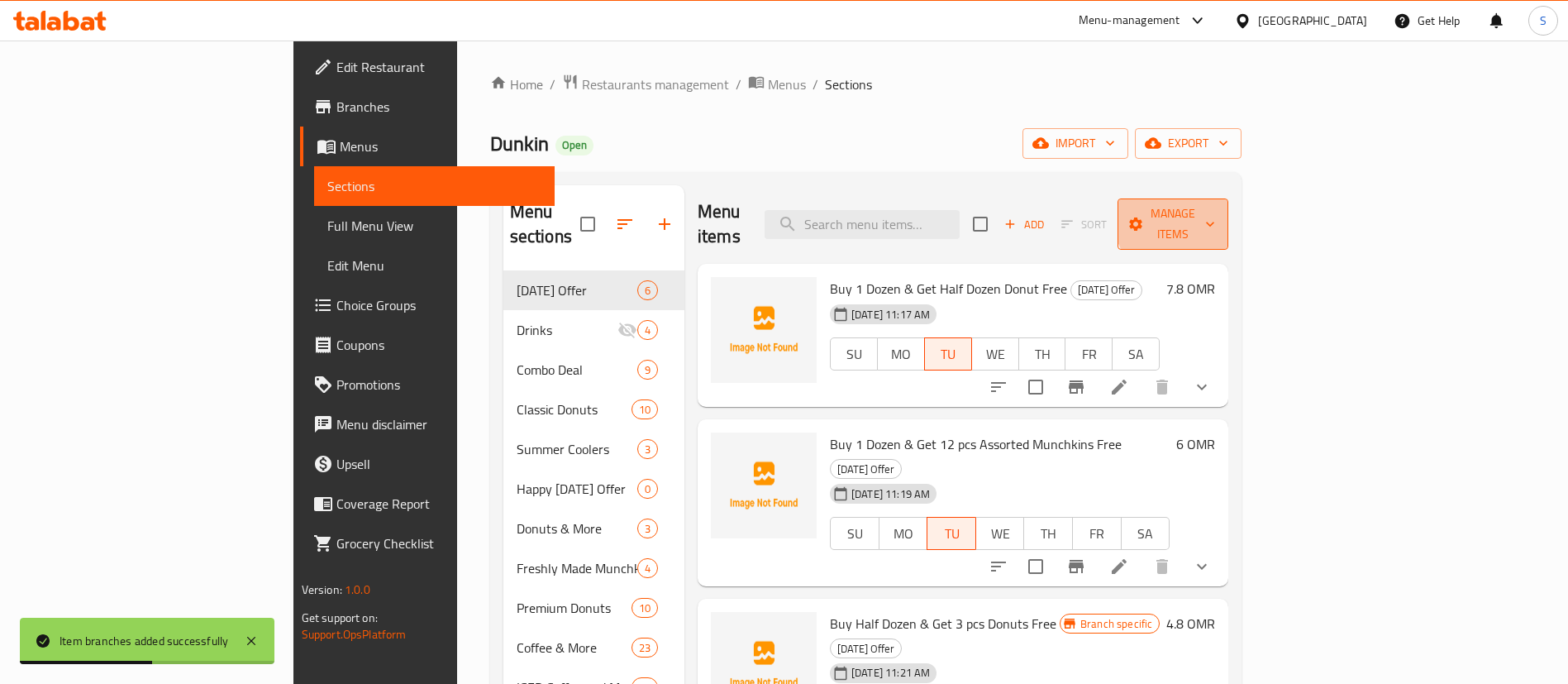
click at [1216, 214] on span "Manage items" at bounding box center [1173, 224] width 85 height 41
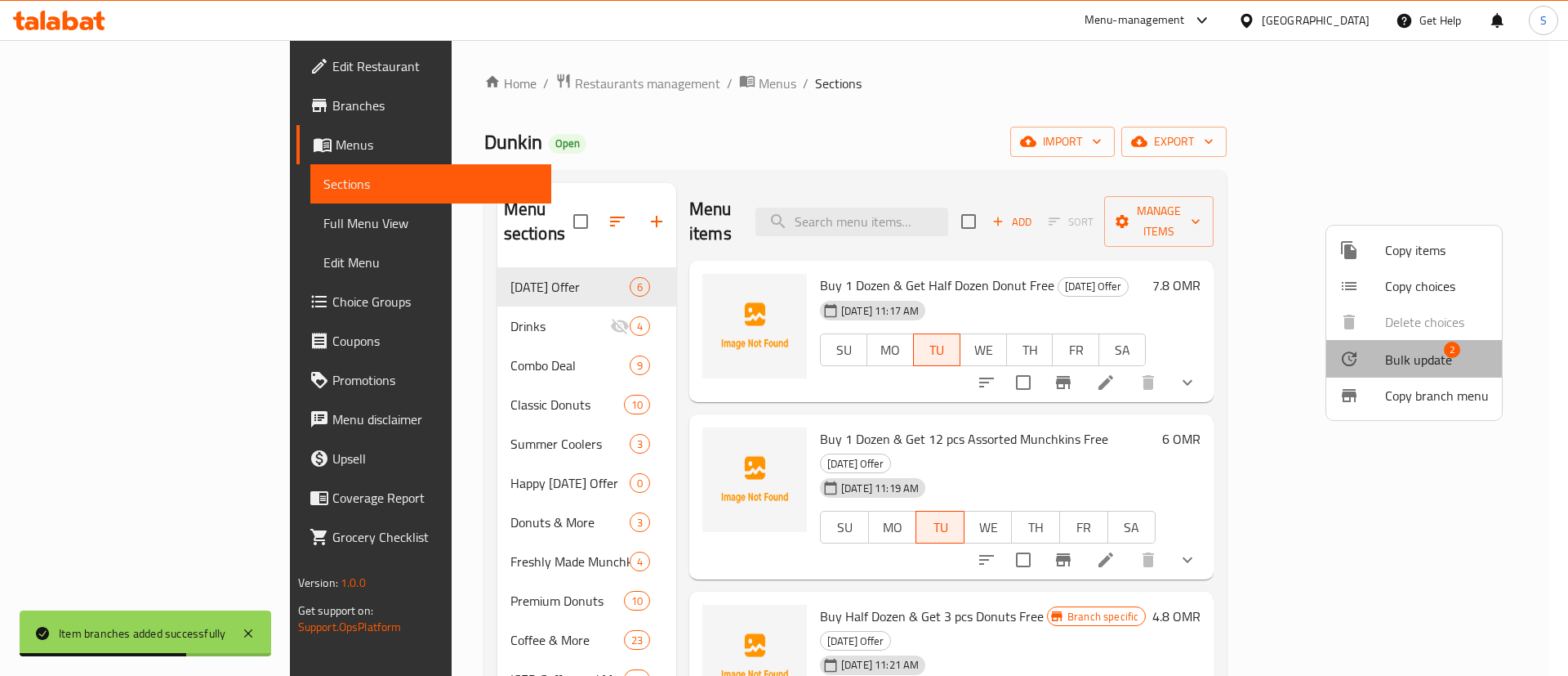
click at [1424, 359] on span "Bulk update" at bounding box center [1419, 359] width 67 height 20
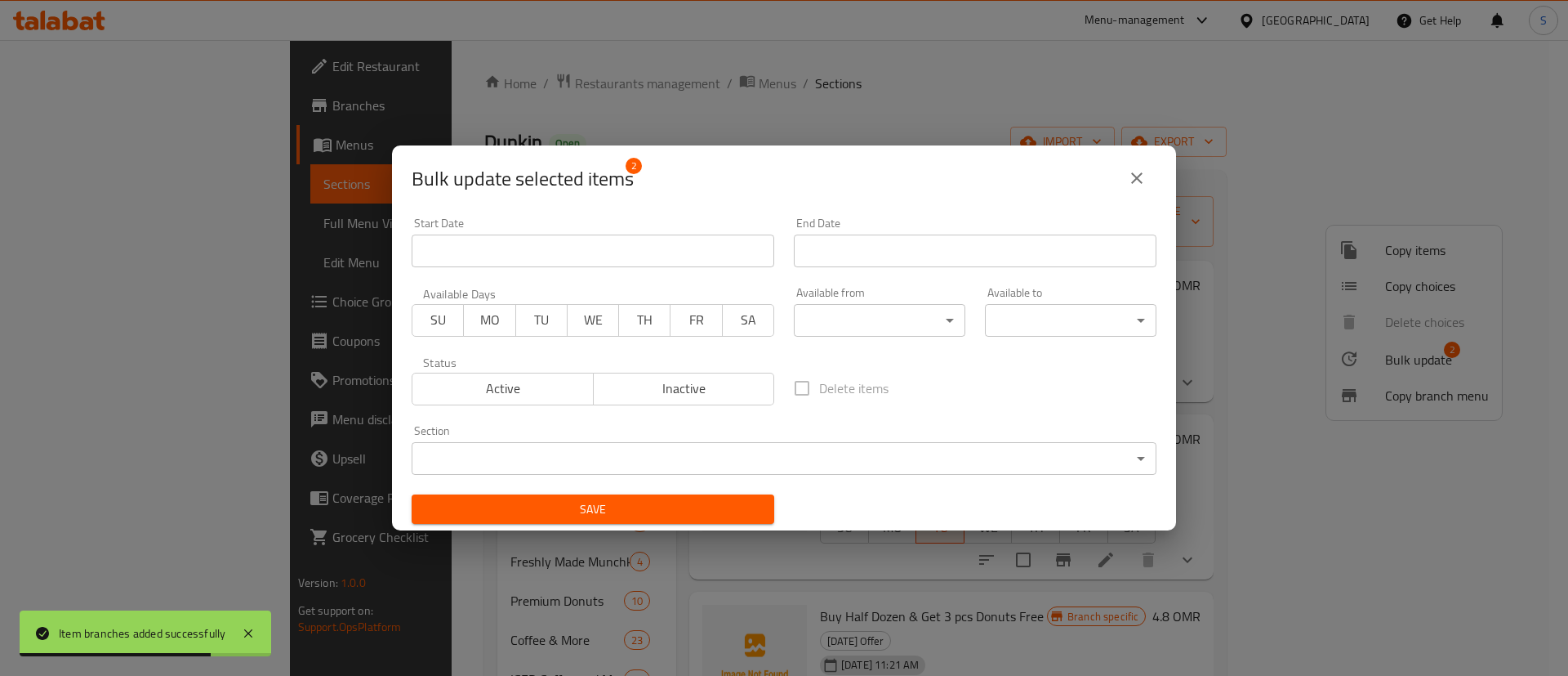
click at [700, 388] on span "Inactive" at bounding box center [684, 389] width 168 height 24
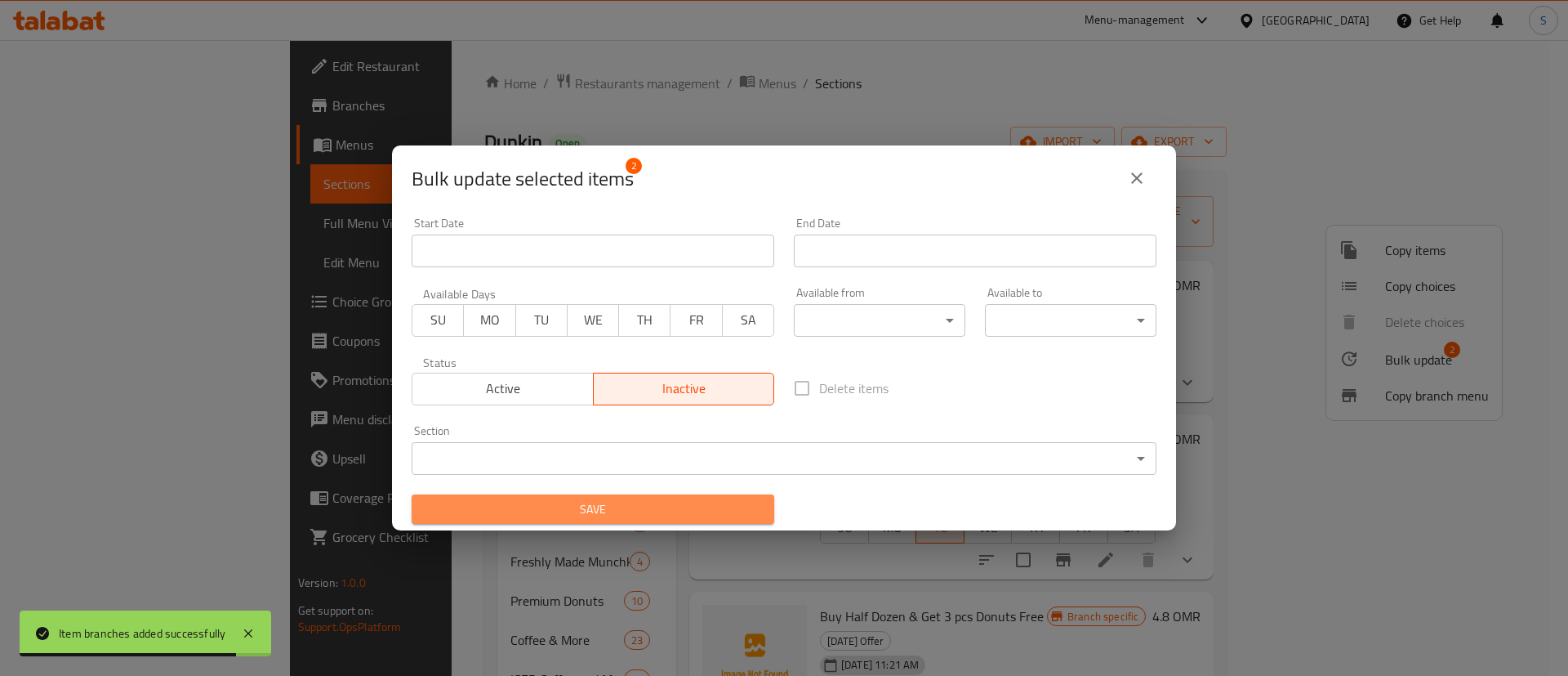
click at [639, 500] on span "Save" at bounding box center [593, 510] width 337 height 20
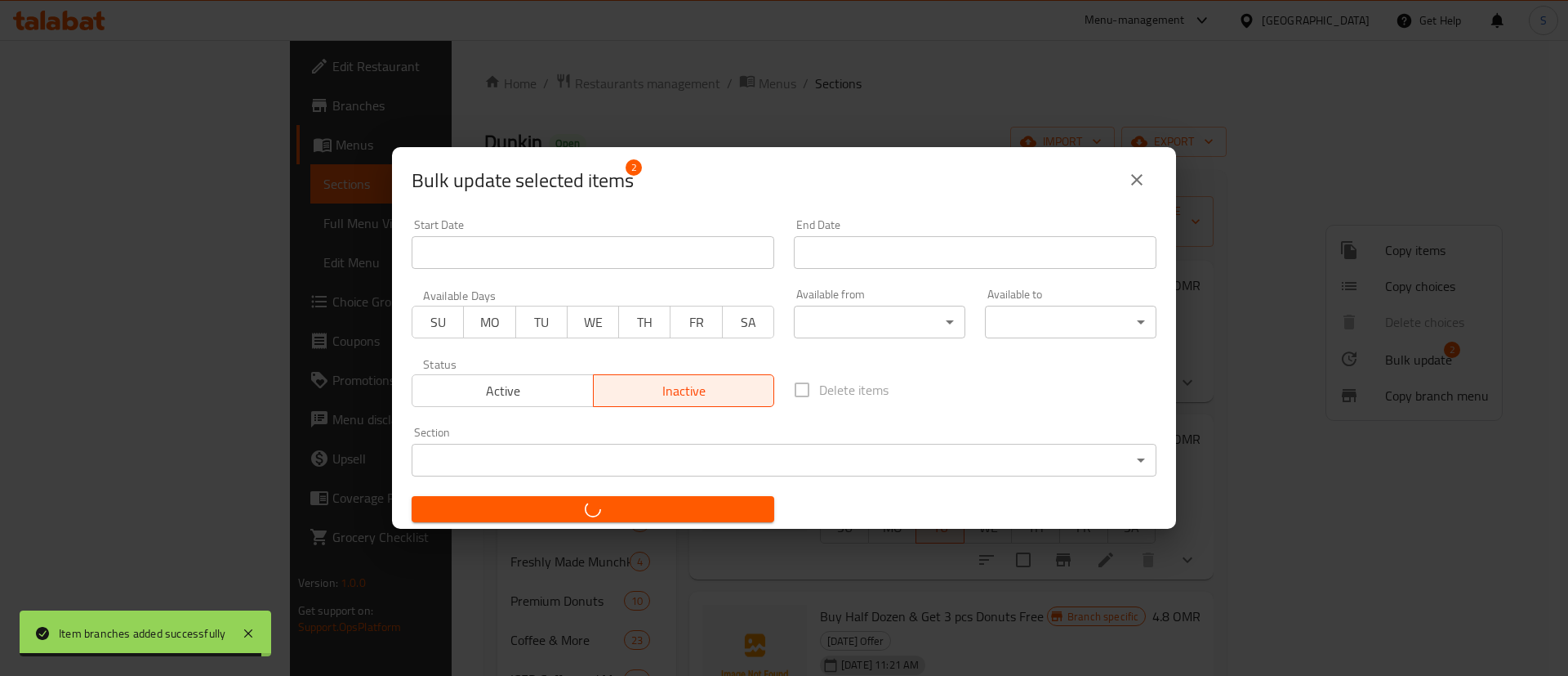
checkbox input "false"
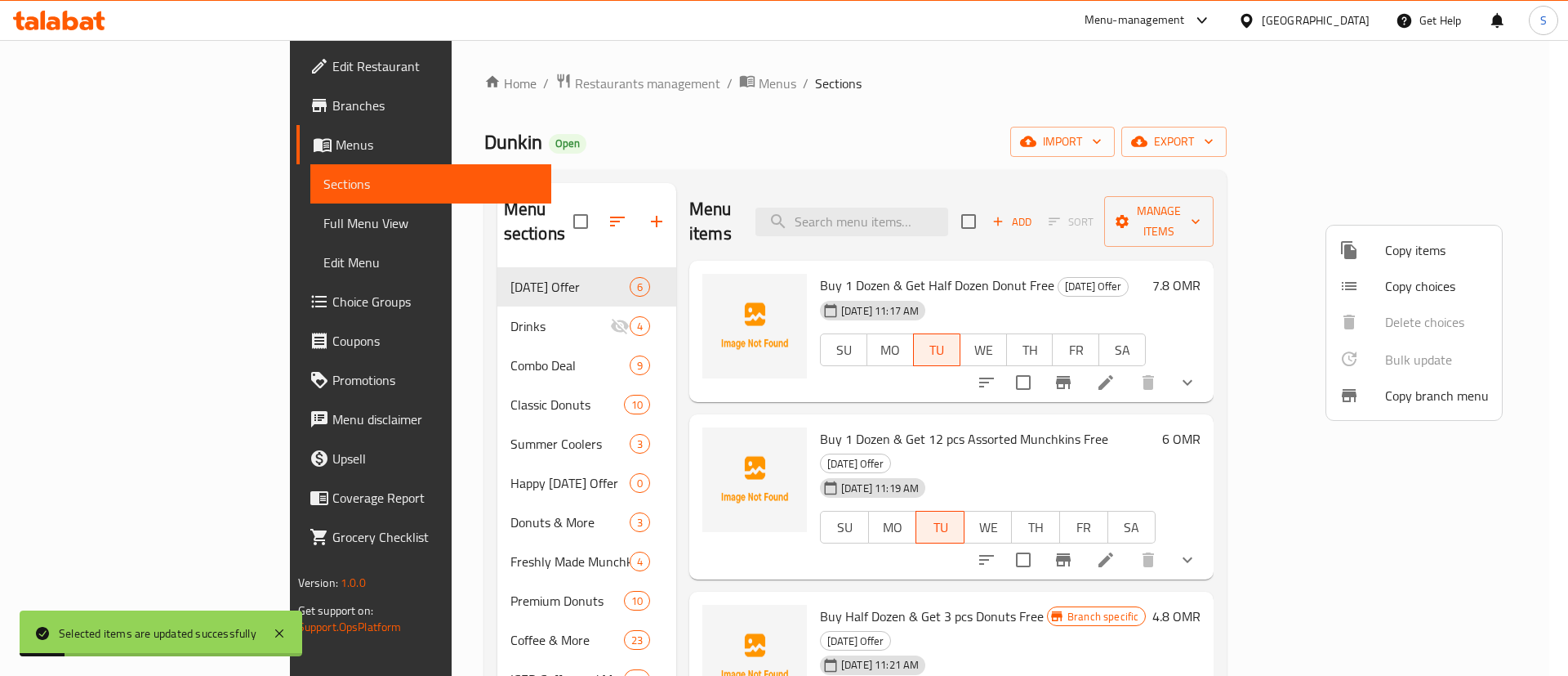
click at [1230, 260] on div at bounding box center [784, 338] width 1568 height 676
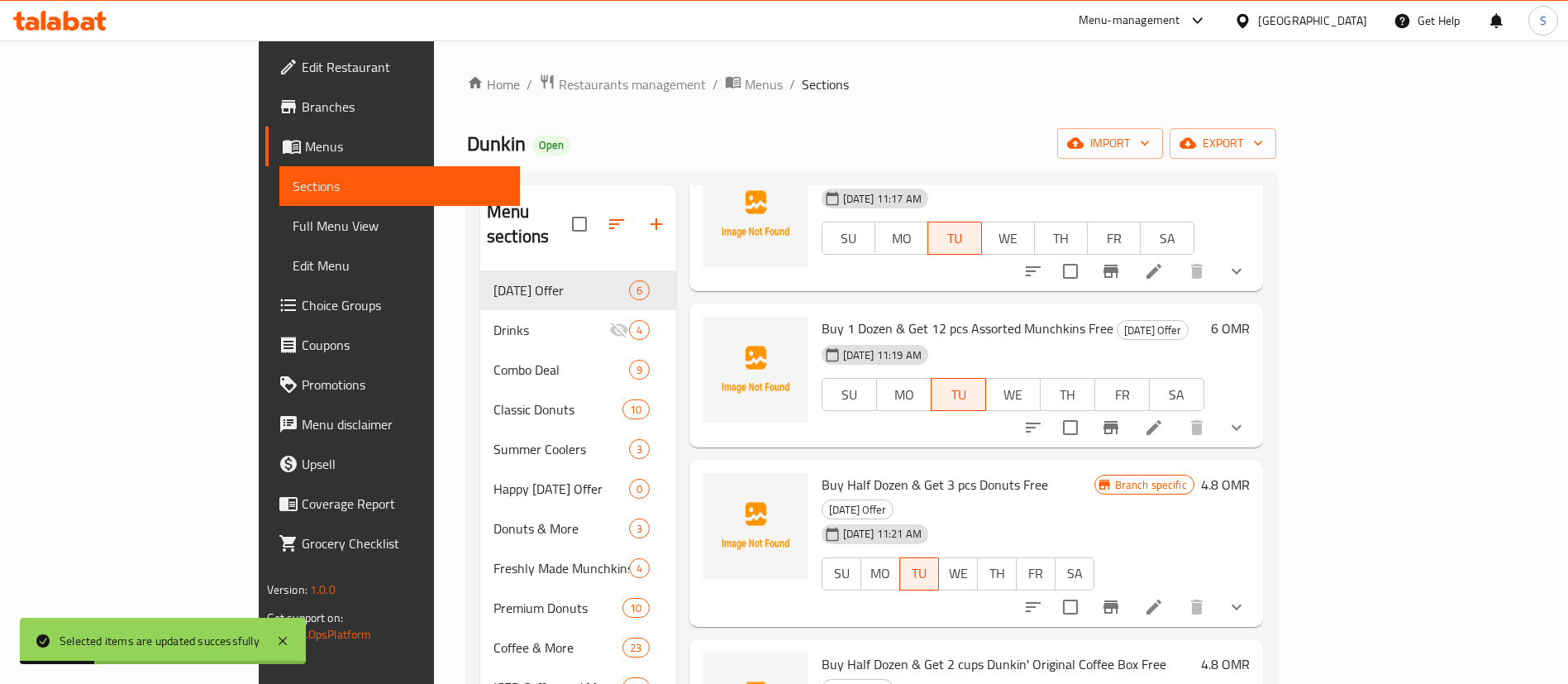
scroll to position [409, 0]
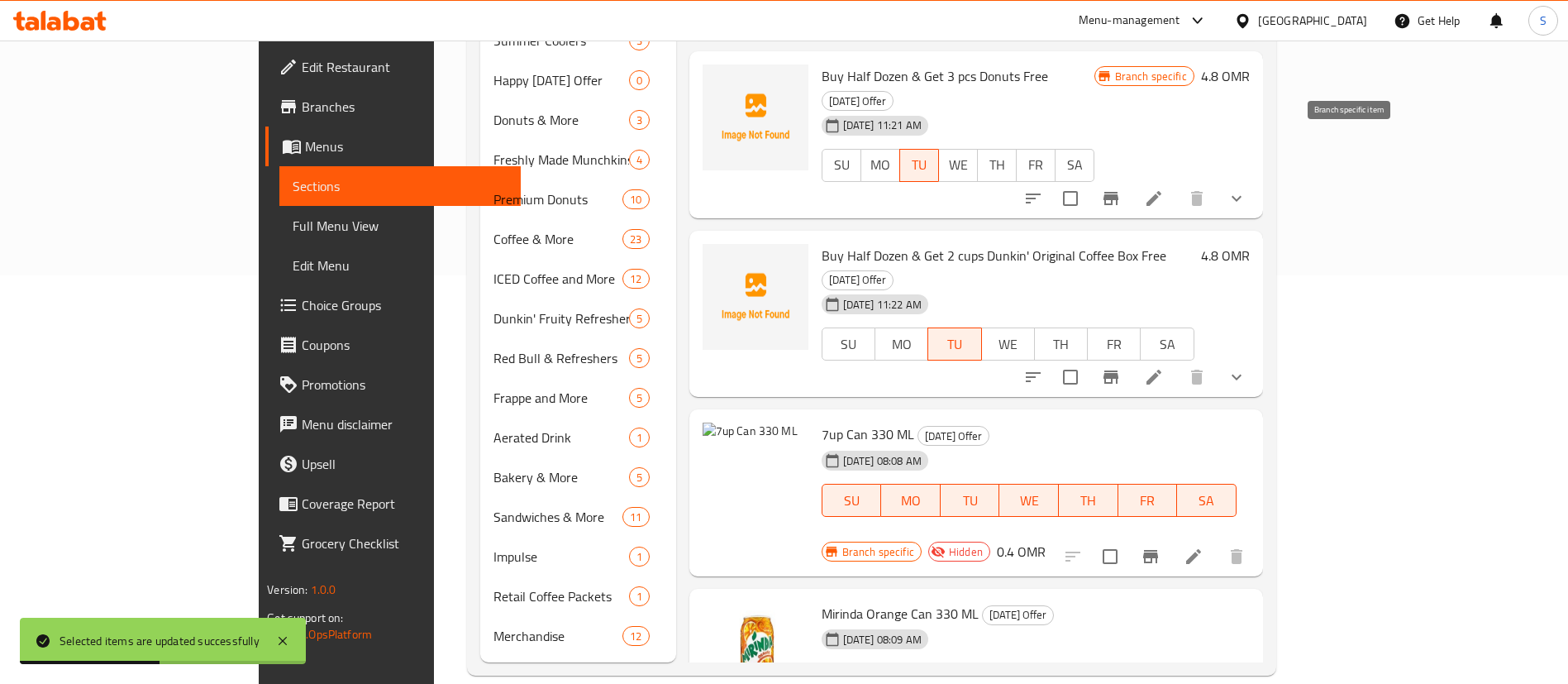
click at [1121, 189] on icon "Branch-specific-item" at bounding box center [1110, 198] width 20 height 20
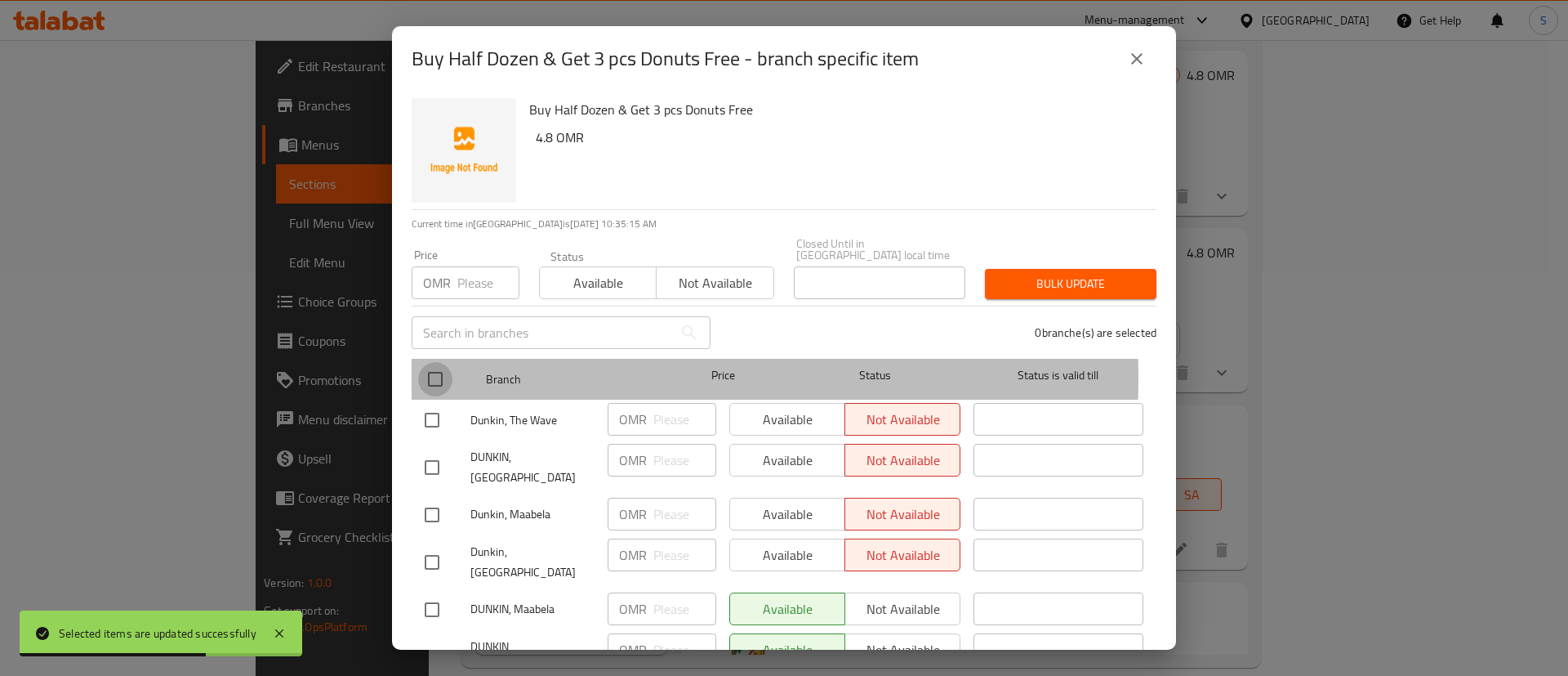
click at [439, 366] on input "checkbox" at bounding box center [435, 379] width 34 height 34
checkbox input "true"
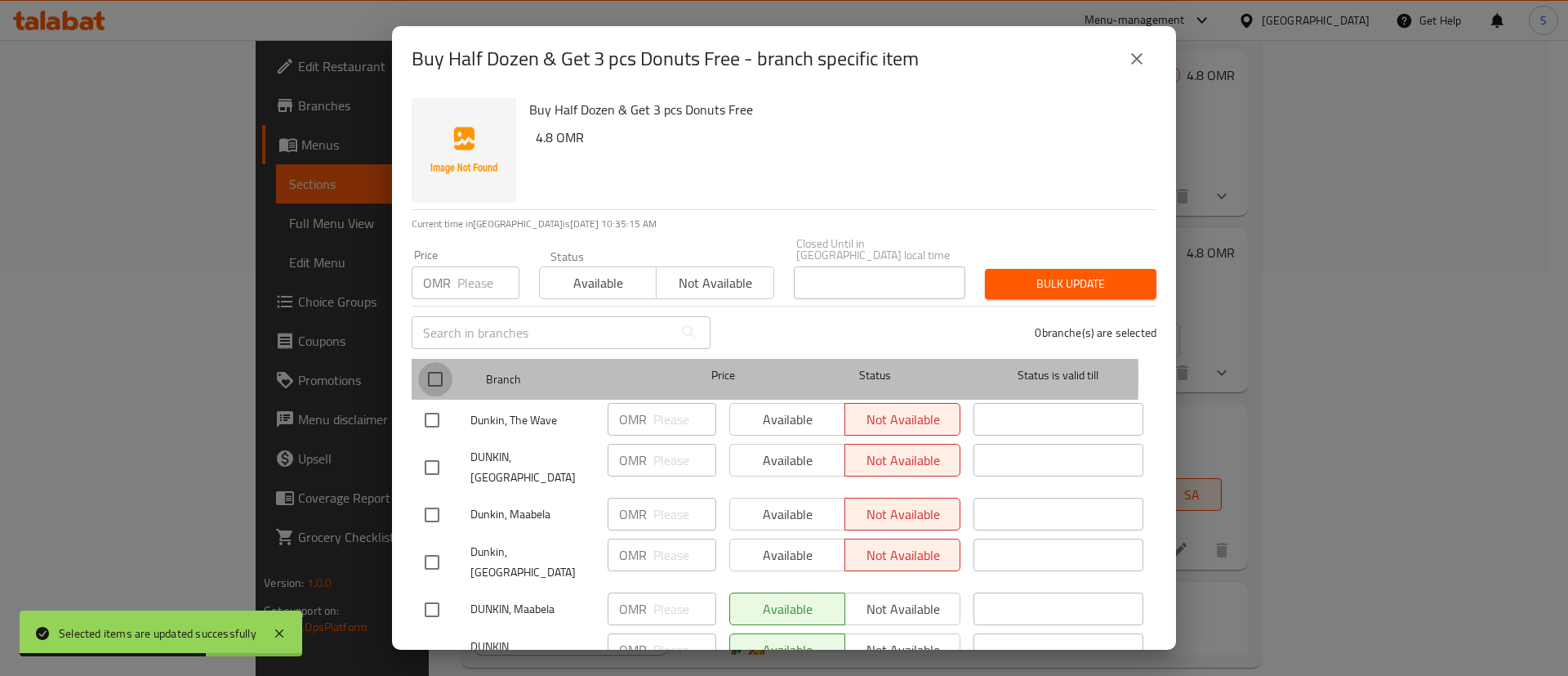
checkbox input "true"
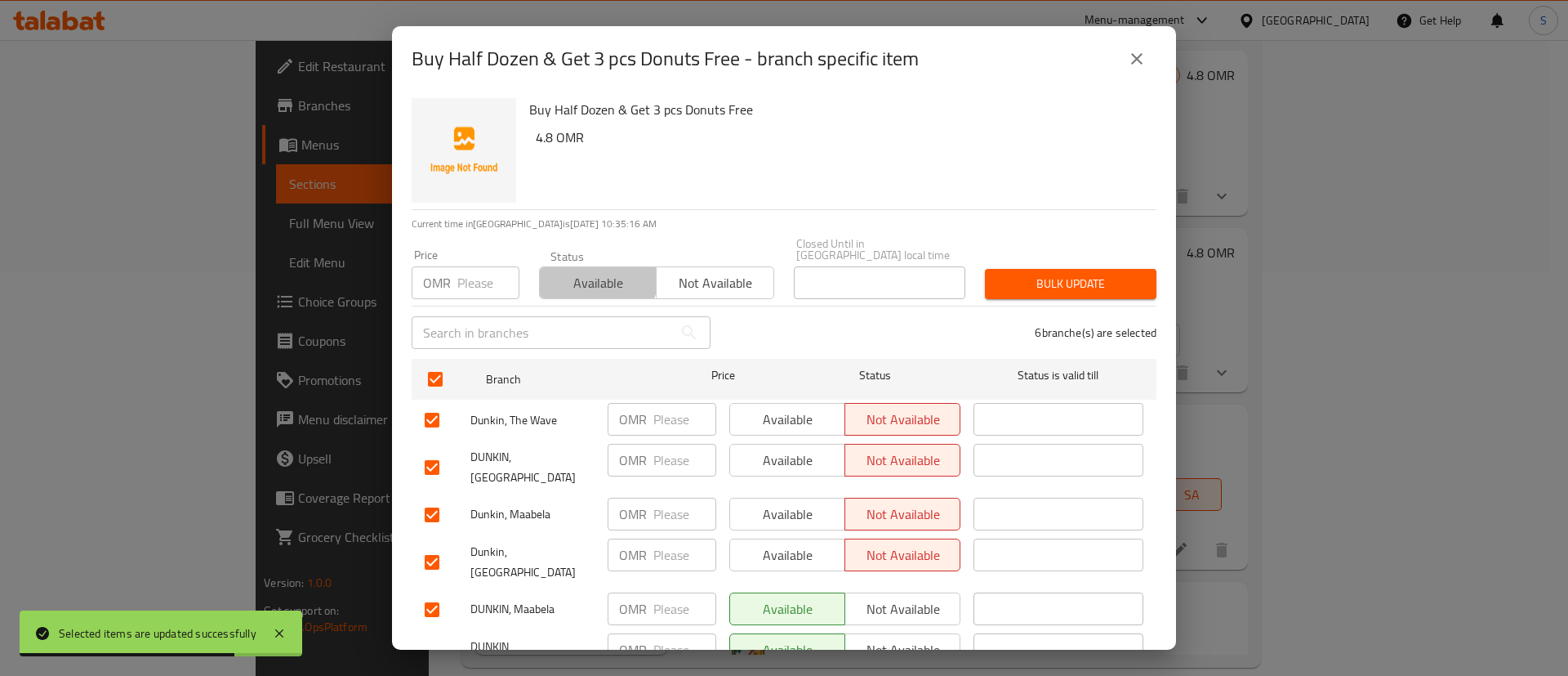
click at [587, 271] on span "Available" at bounding box center [599, 283] width 104 height 24
click at [1011, 268] on button "Bulk update" at bounding box center [1070, 283] width 172 height 31
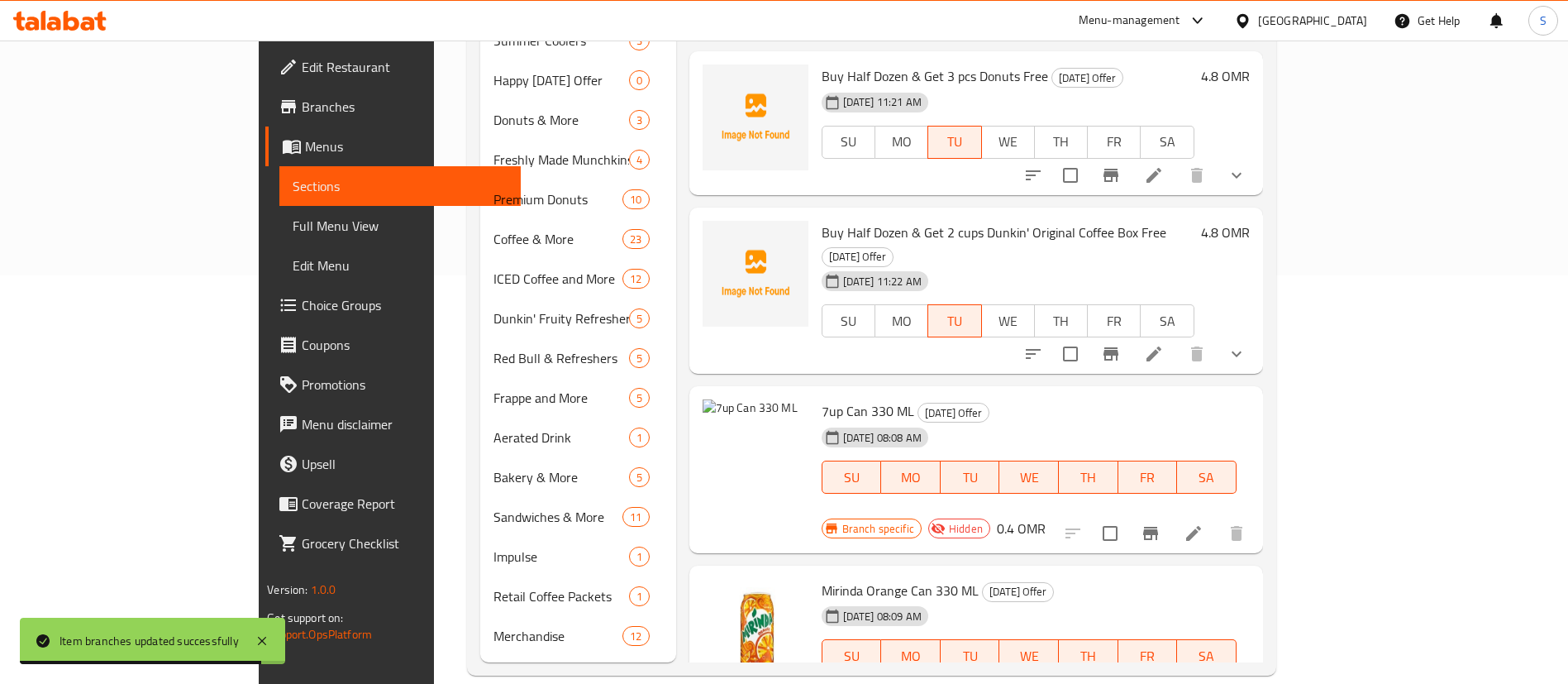
click at [1243, 421] on div "[DATE] 08:08 AM SU MO TU WE TH FR SA" at bounding box center [1030, 465] width 428 height 89
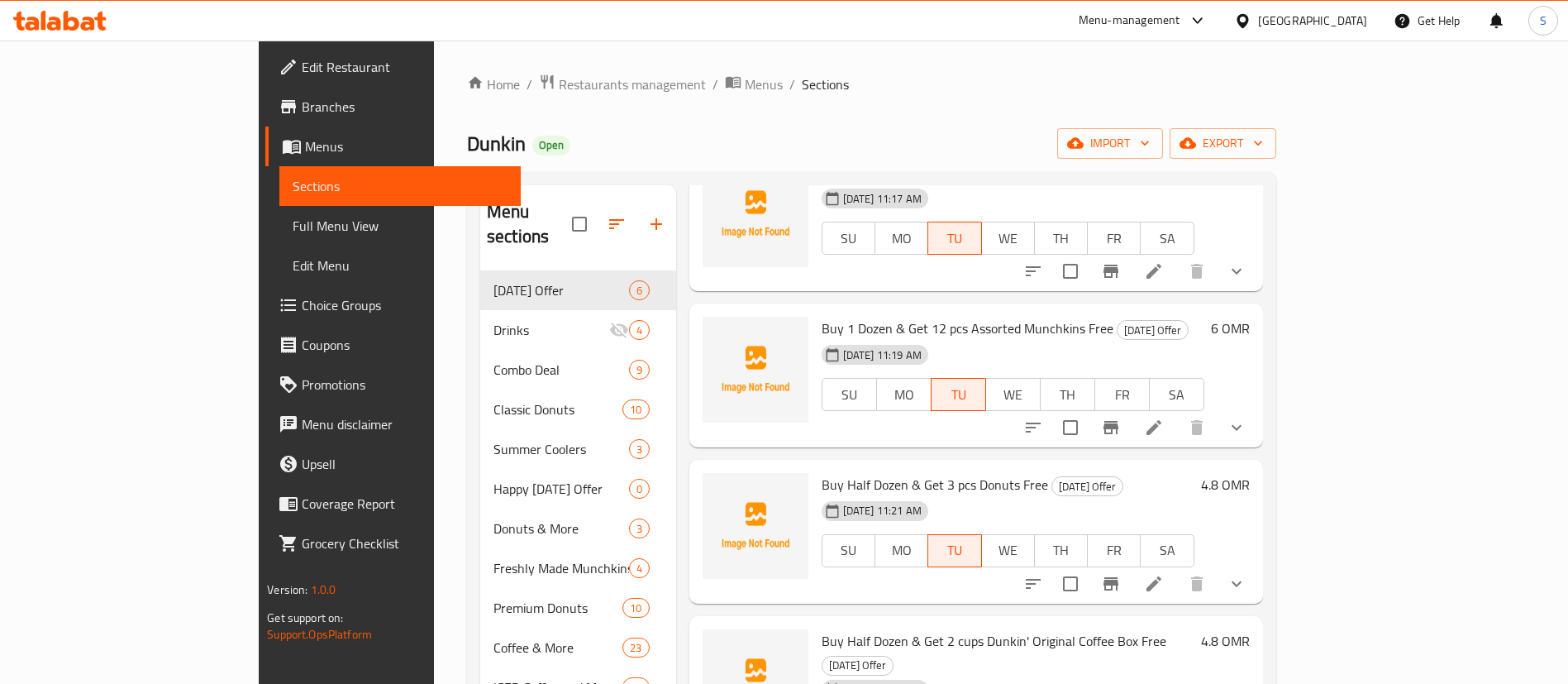
scroll to position [0, 0]
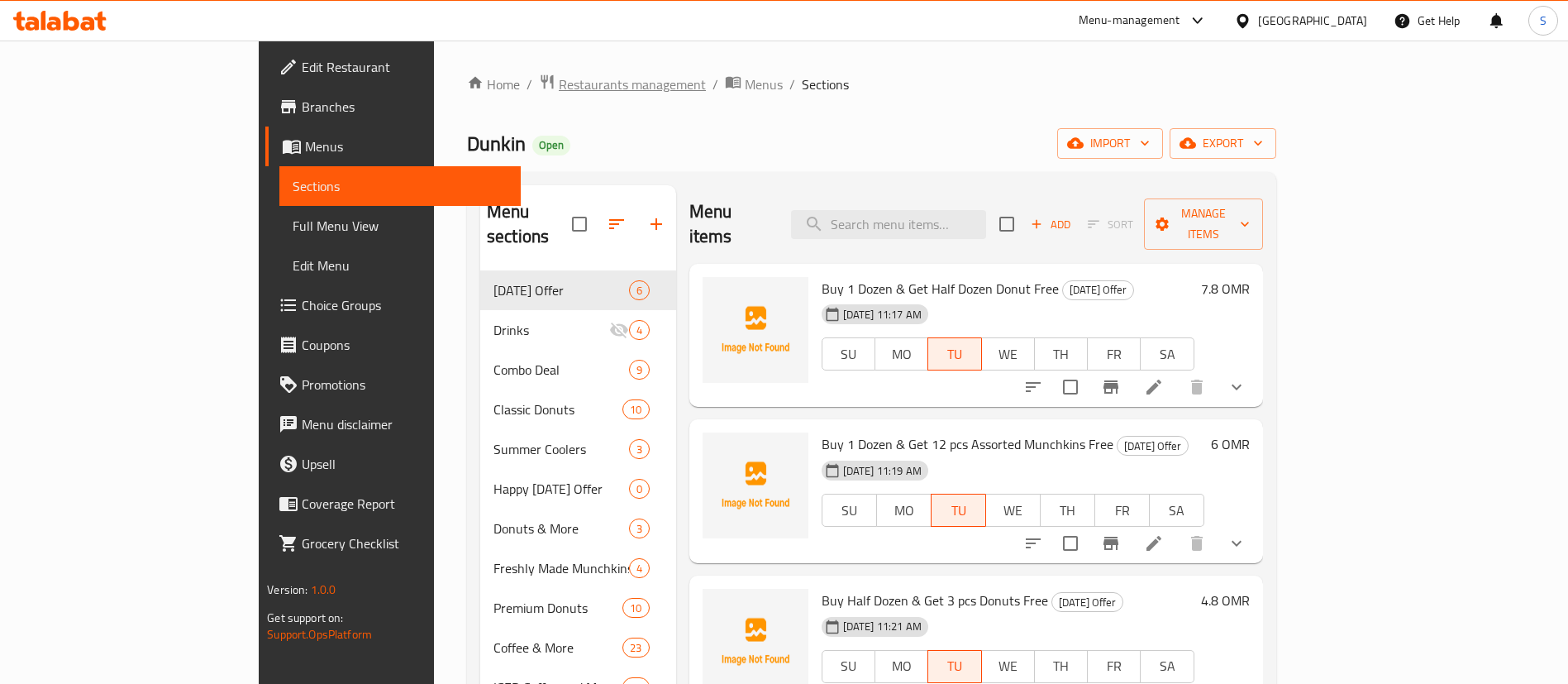
click at [559, 85] on span "Restaurants management" at bounding box center [632, 84] width 147 height 20
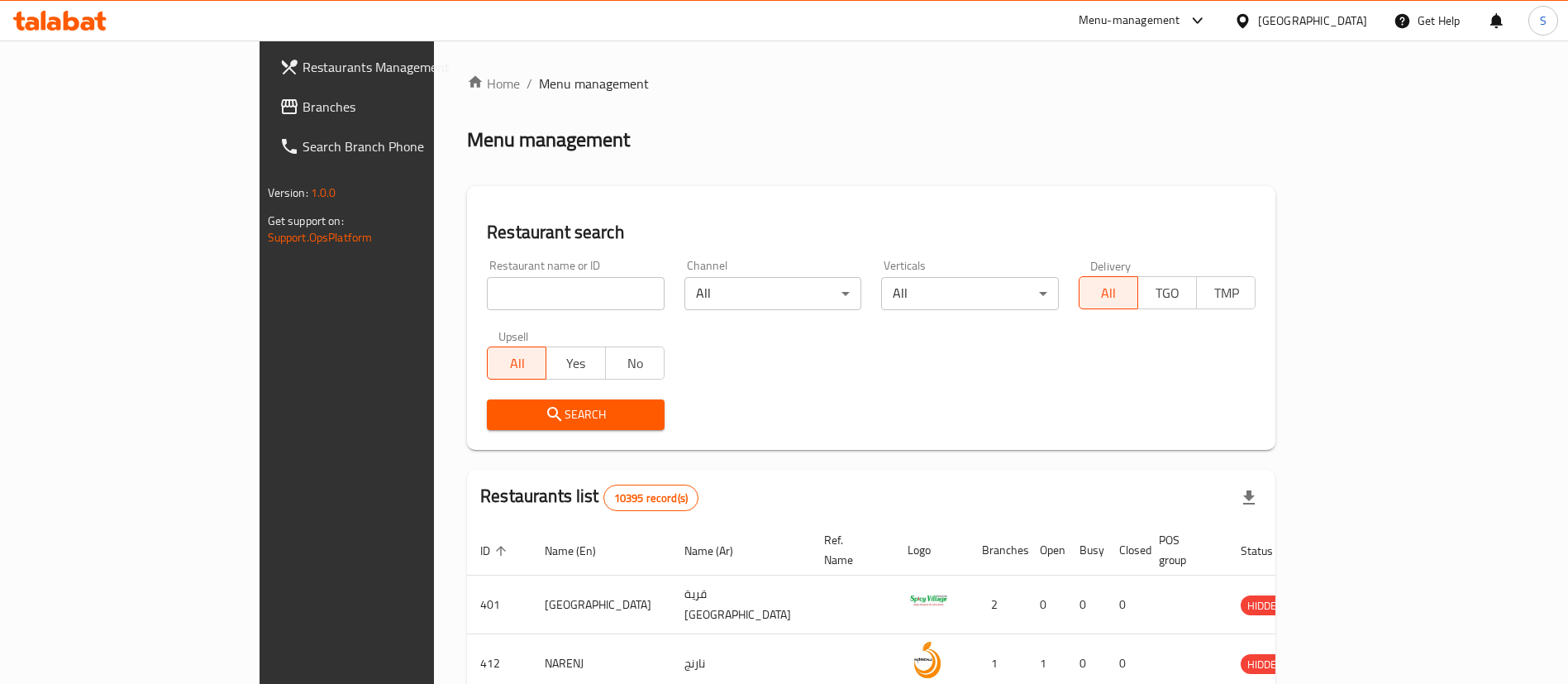
click at [487, 283] on input "search" at bounding box center [575, 293] width 178 height 33
type input "domino"
click button "Search" at bounding box center [575, 414] width 178 height 31
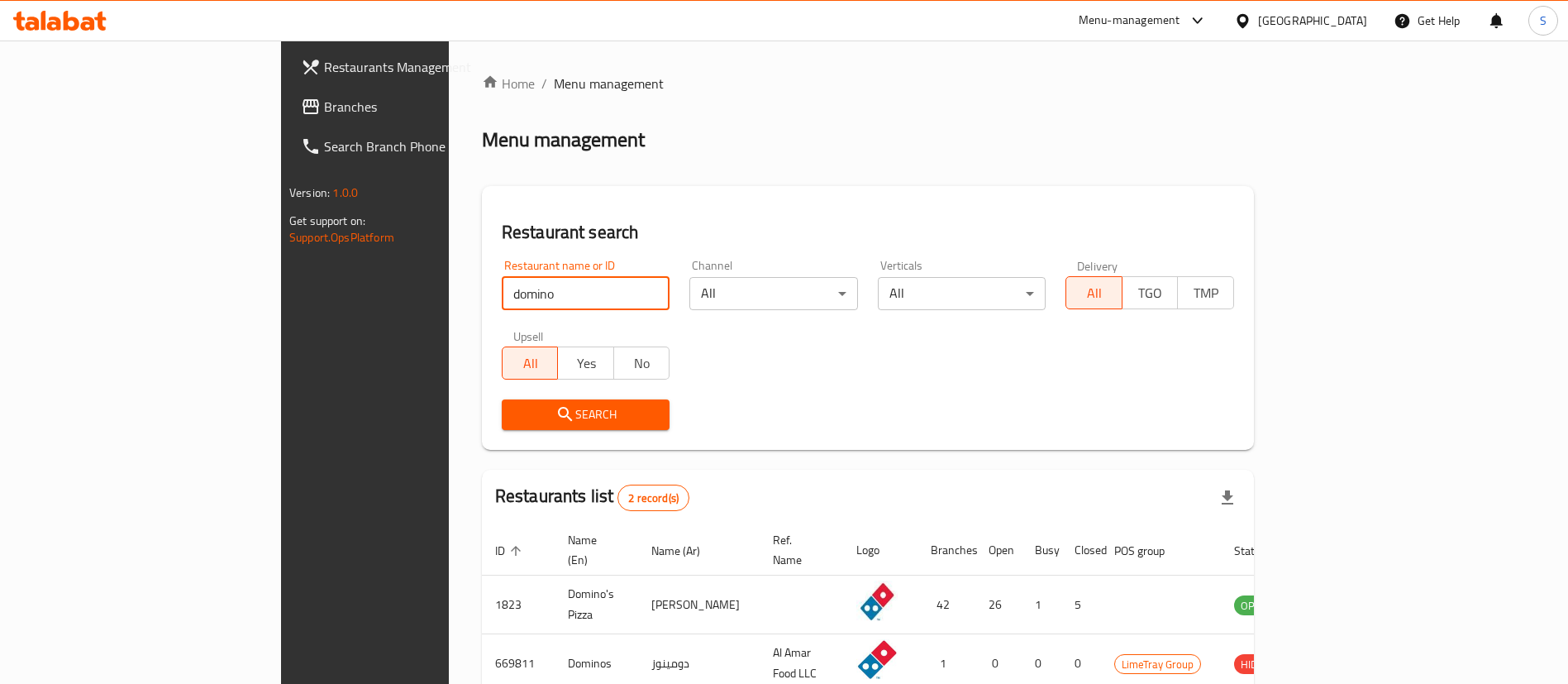
scroll to position [80, 0]
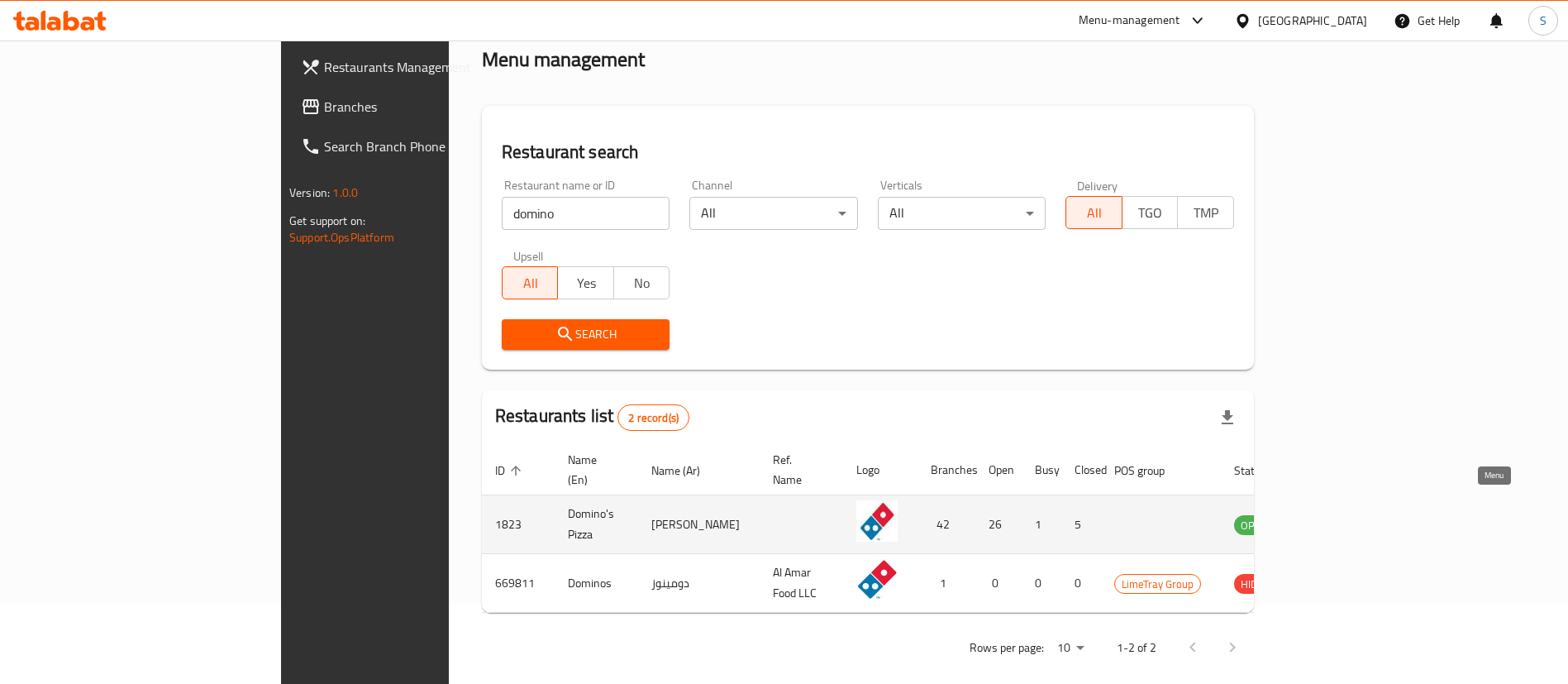
click at [1341, 514] on icon "enhanced table" at bounding box center [1330, 523] width 20 height 20
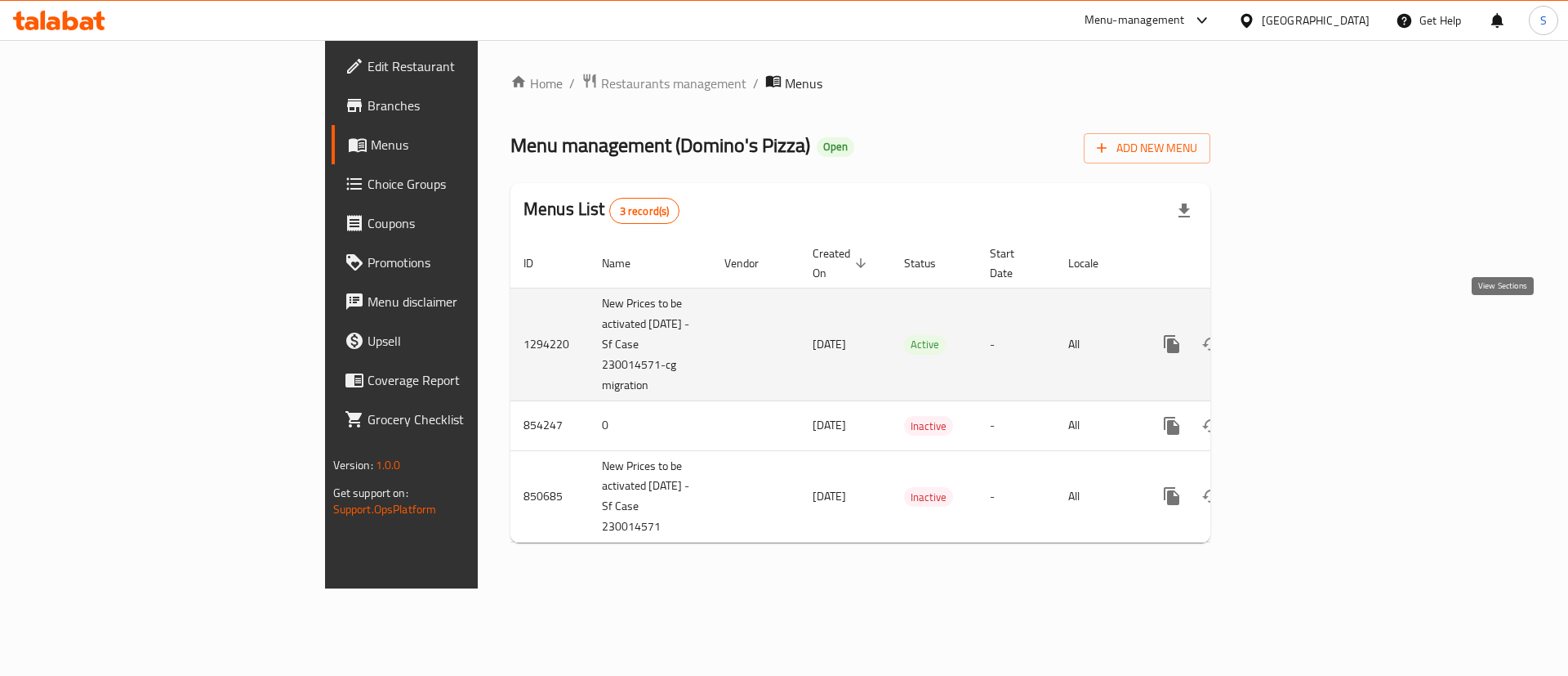
click at [1297, 337] on icon "enhanced table" at bounding box center [1289, 344] width 15 height 15
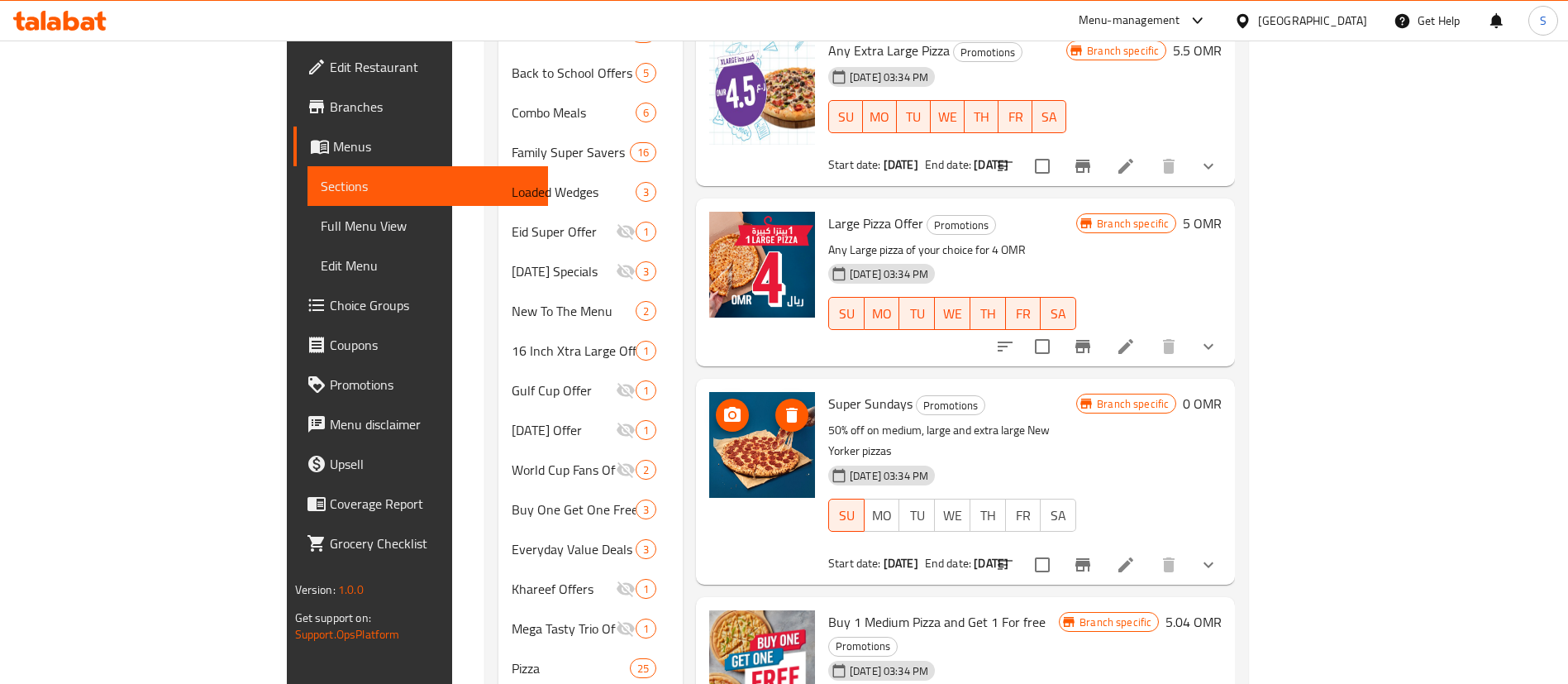
scroll to position [816, 0]
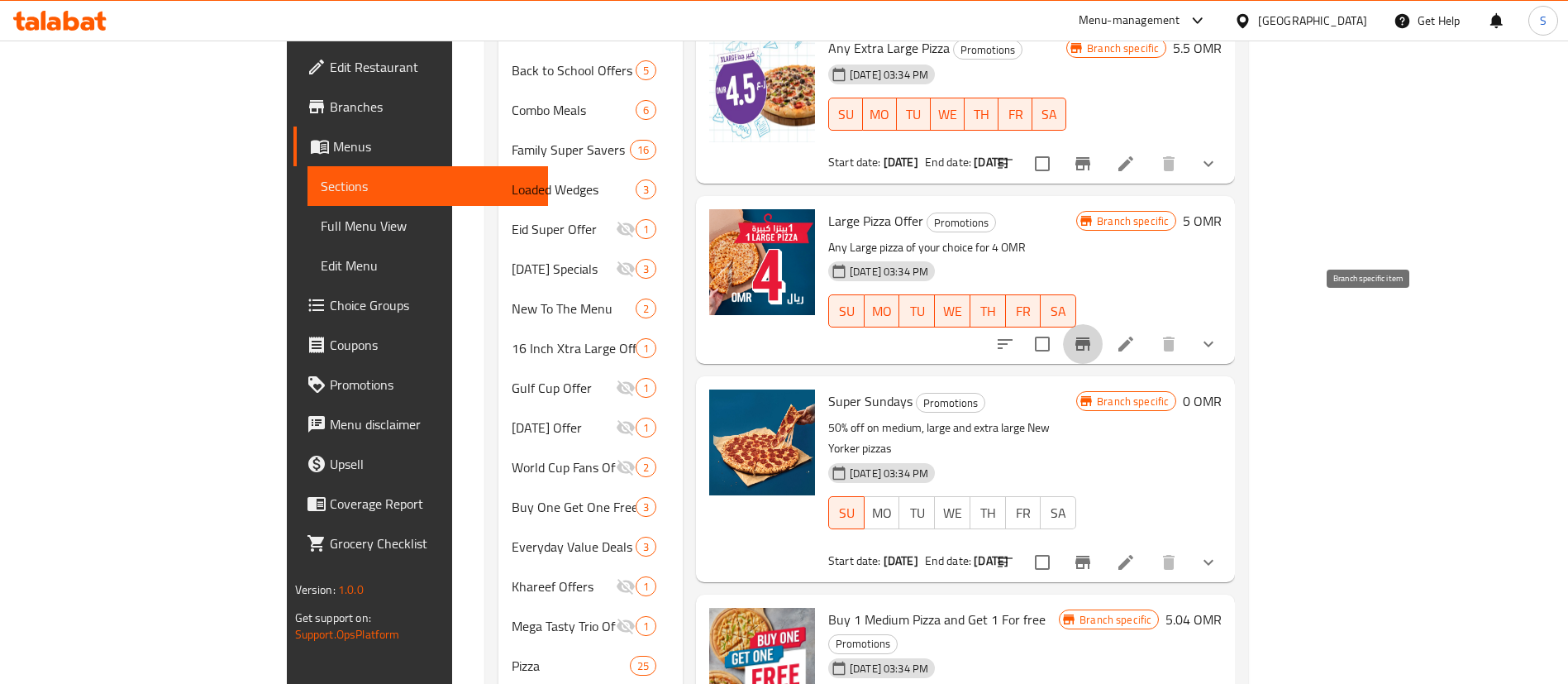
click at [1091, 337] on icon "Branch-specific-item" at bounding box center [1083, 344] width 15 height 13
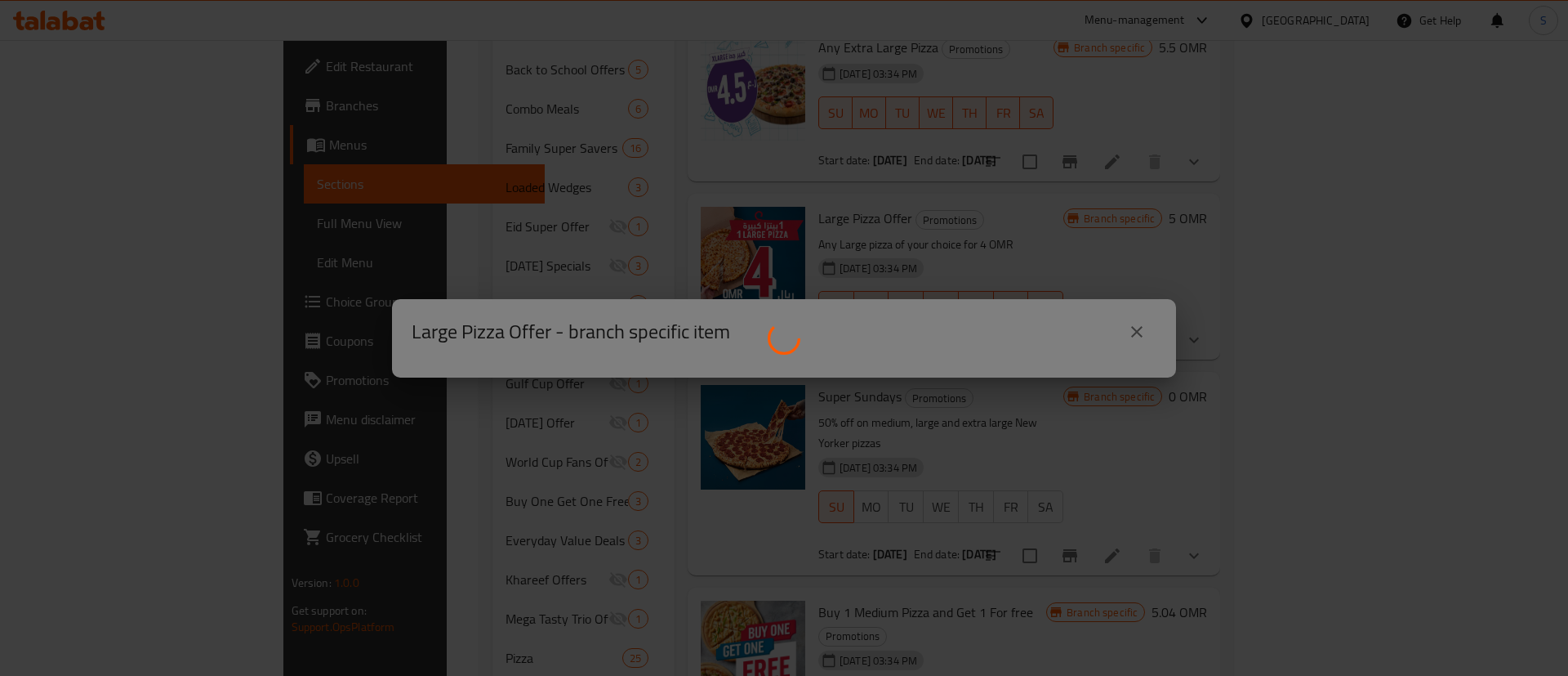
click at [1140, 330] on div at bounding box center [784, 338] width 1568 height 676
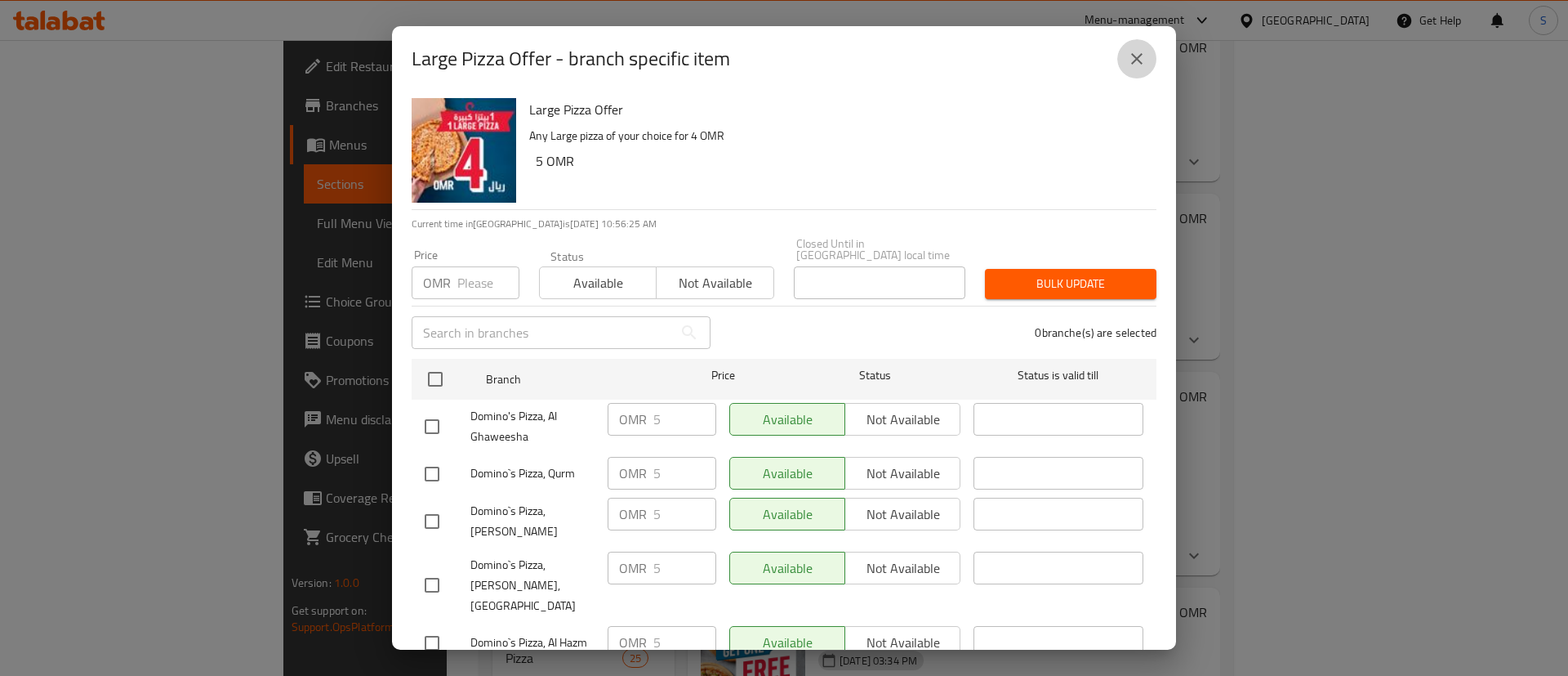
click at [1140, 64] on icon "close" at bounding box center [1136, 58] width 19 height 20
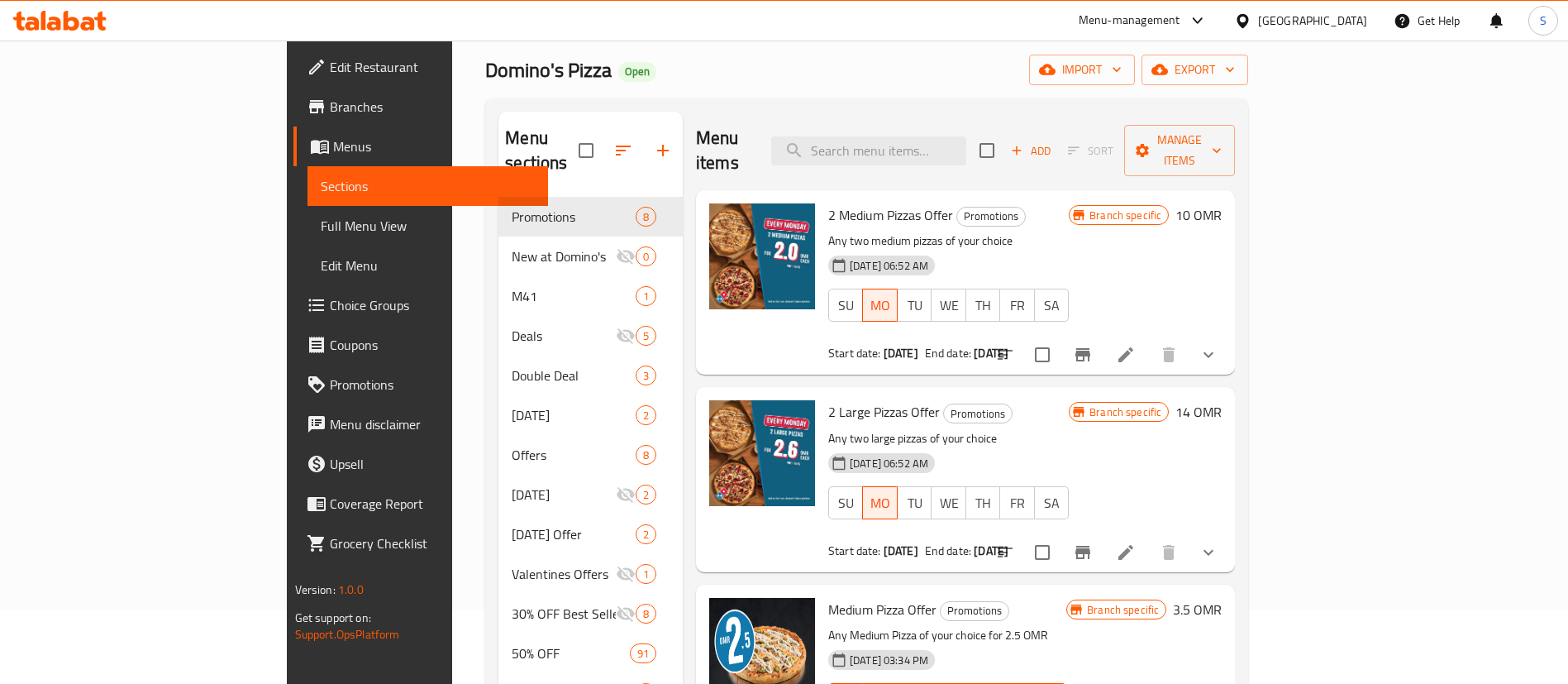
scroll to position [72, 0]
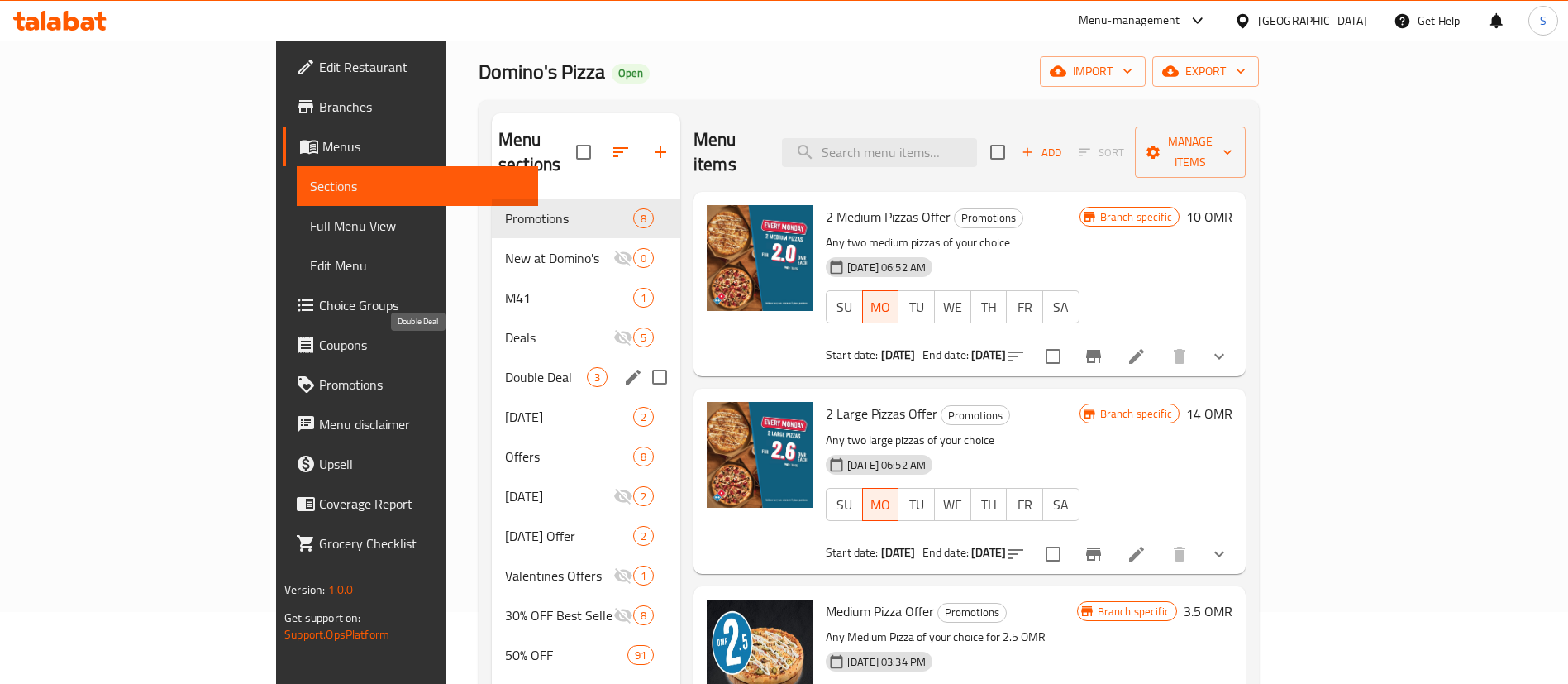
click at [505, 367] on span "Double Deal" at bounding box center [546, 377] width 82 height 20
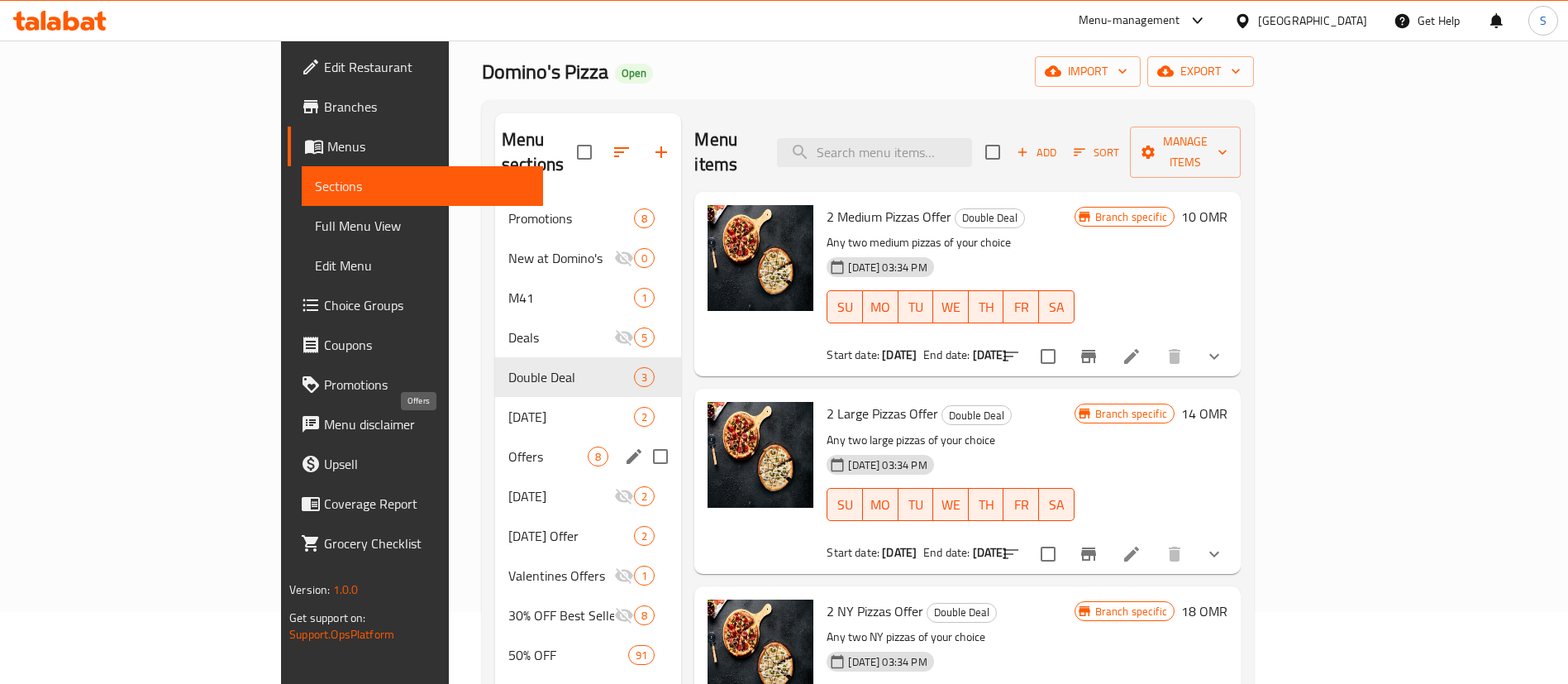
click at [508, 446] on span "Offers" at bounding box center [548, 456] width 79 height 20
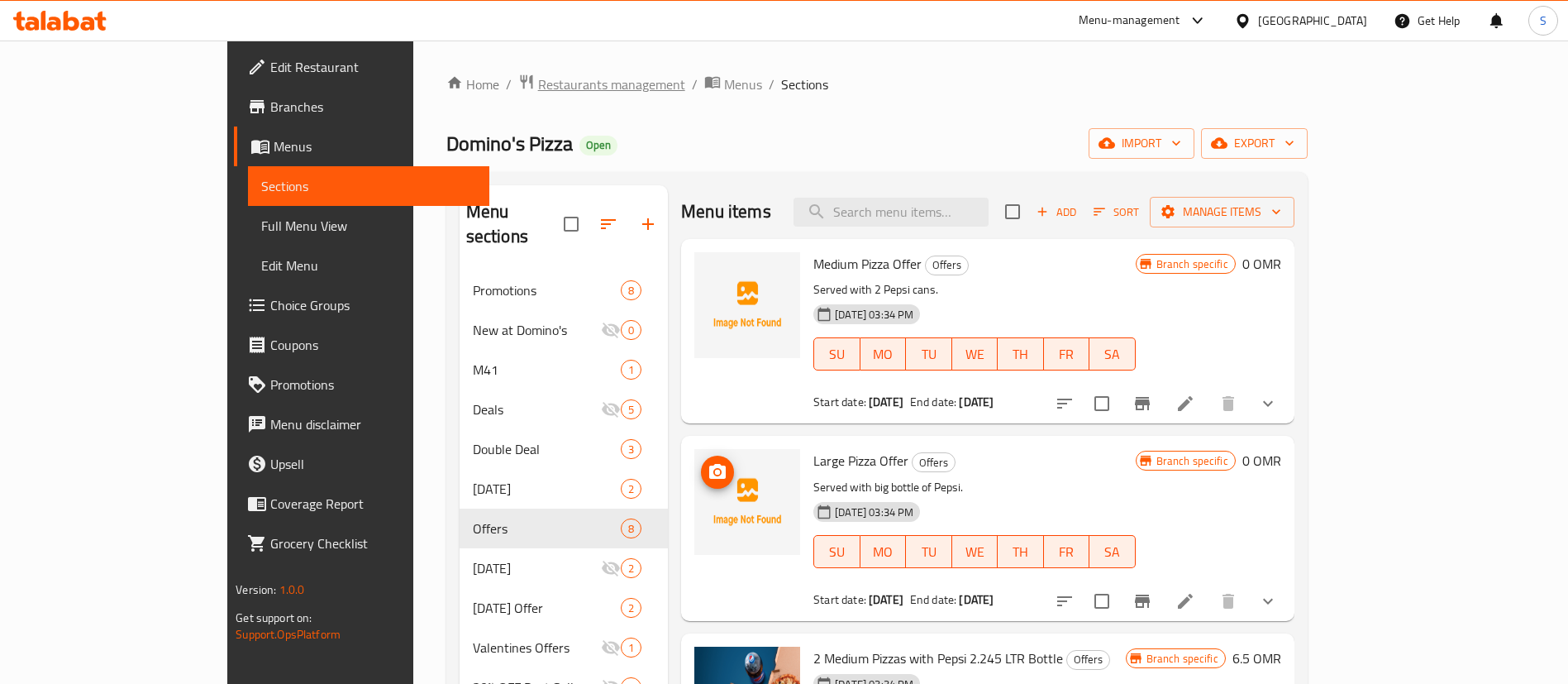
click at [538, 81] on span "Restaurants management" at bounding box center [612, 84] width 147 height 20
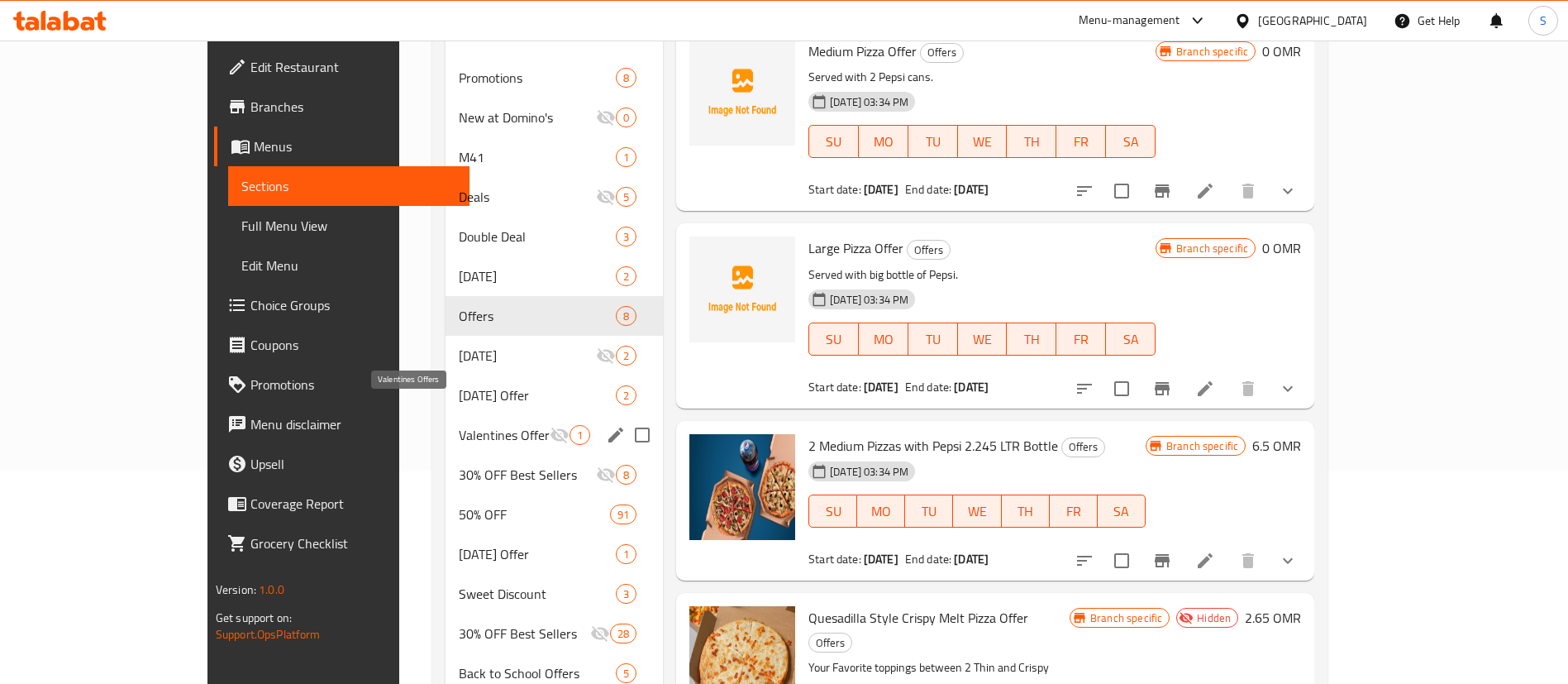
scroll to position [203, 0]
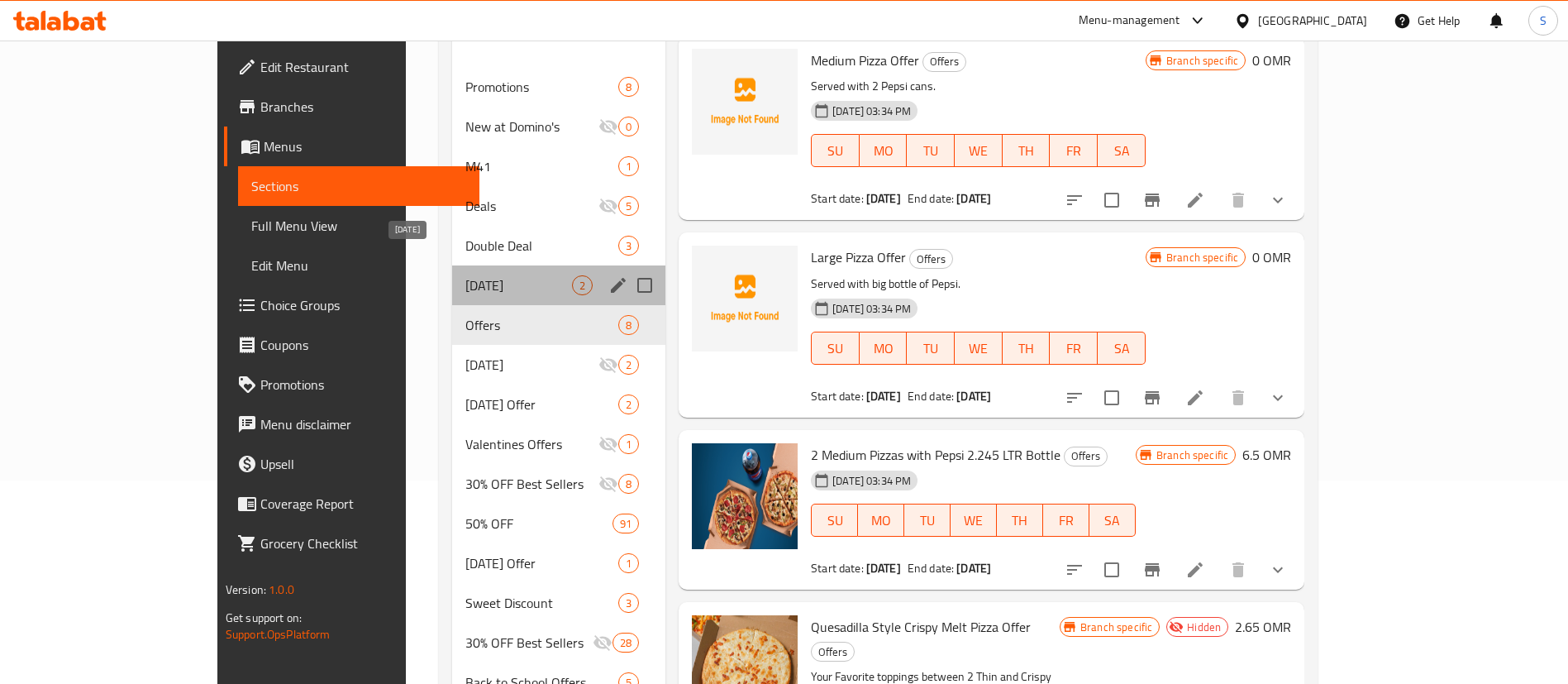
click at [465, 275] on span "[DATE]" at bounding box center [519, 285] width 107 height 20
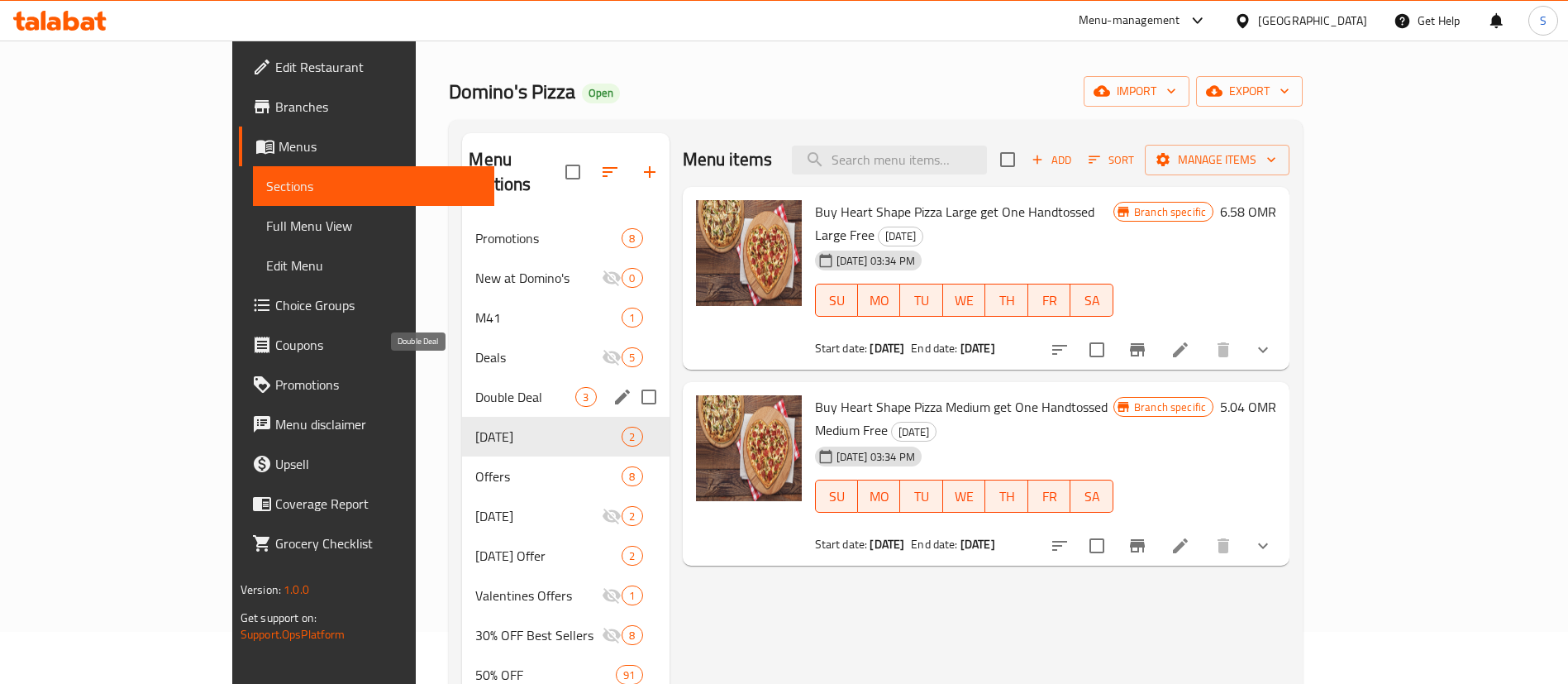
scroll to position [50, 0]
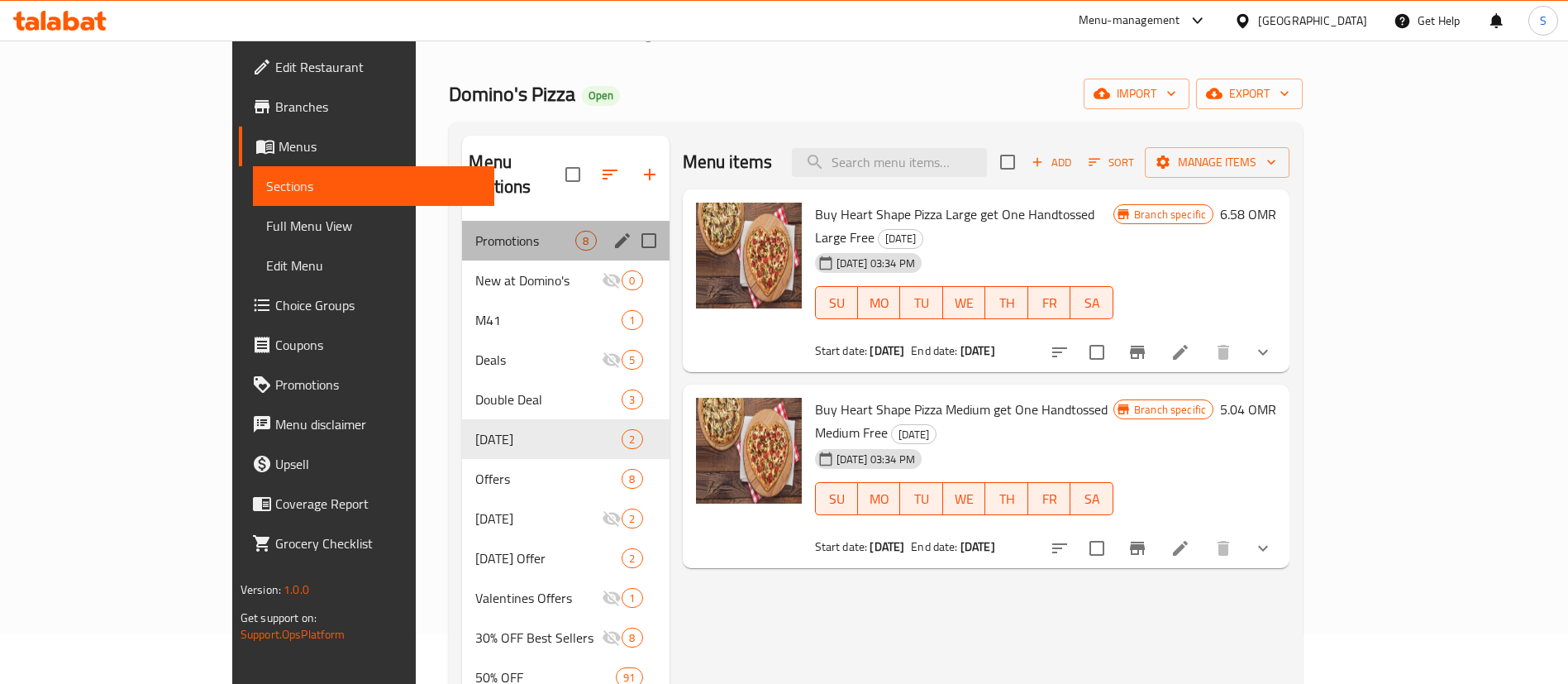
click at [462, 221] on div "Promotions 8" at bounding box center [566, 241] width 207 height 39
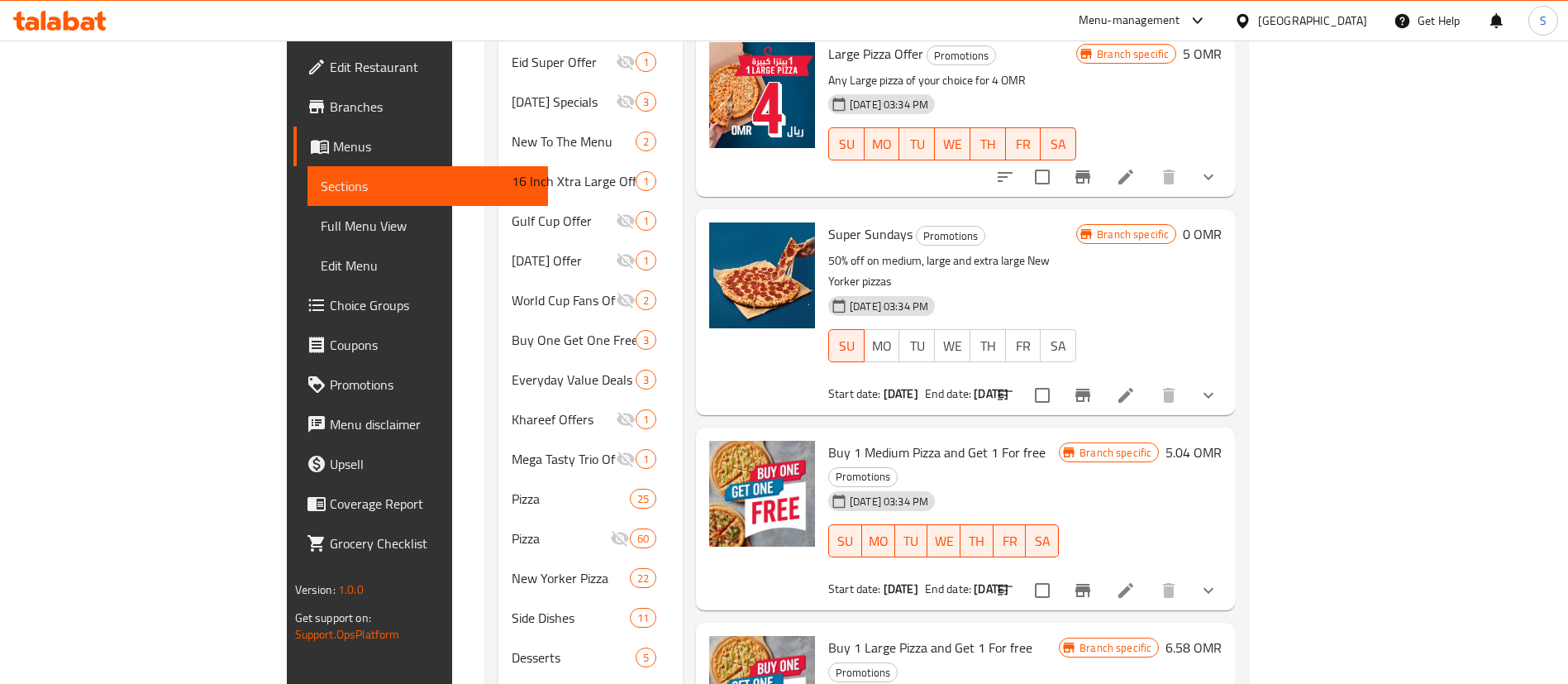
scroll to position [1202, 0]
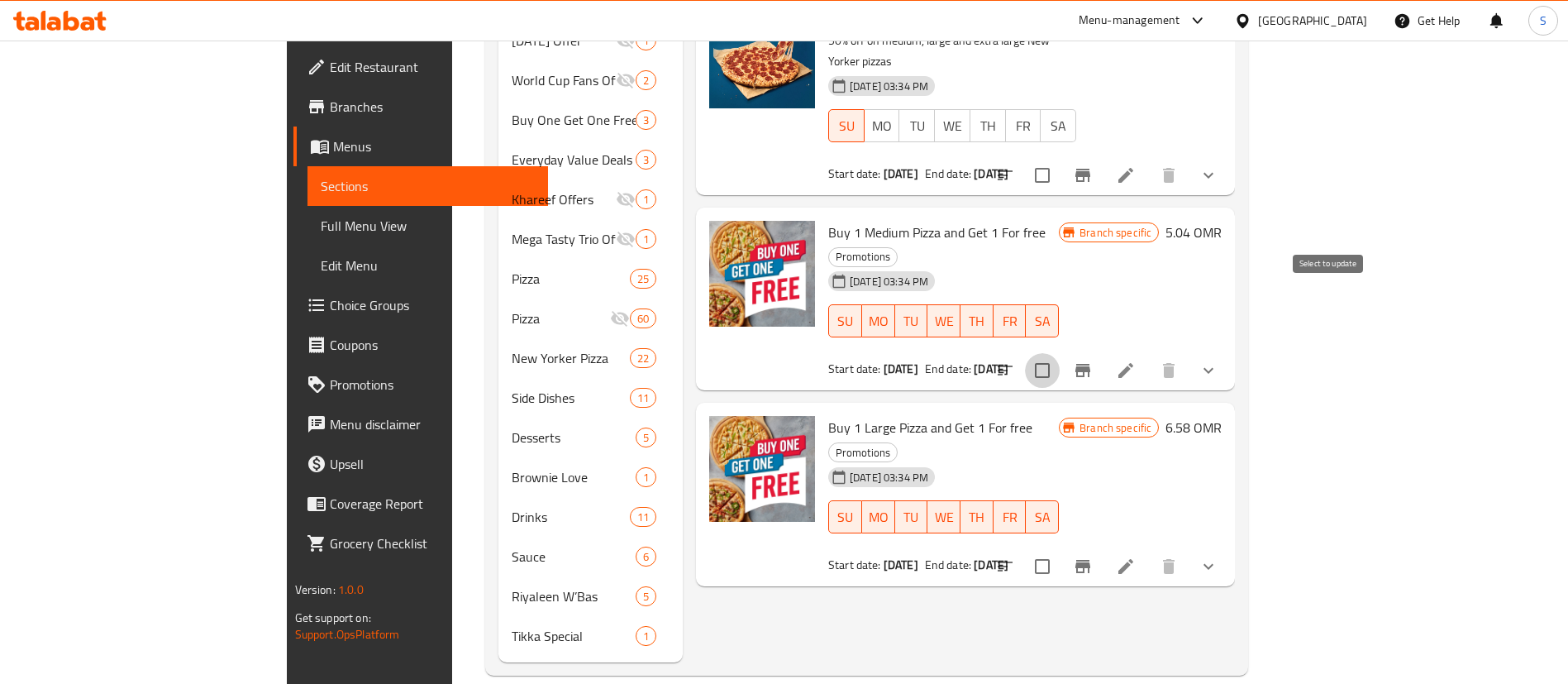
click at [1060, 353] on input "checkbox" at bounding box center [1042, 370] width 35 height 35
checkbox input "true"
click at [1060, 549] on input "checkbox" at bounding box center [1042, 566] width 35 height 35
checkbox input "true"
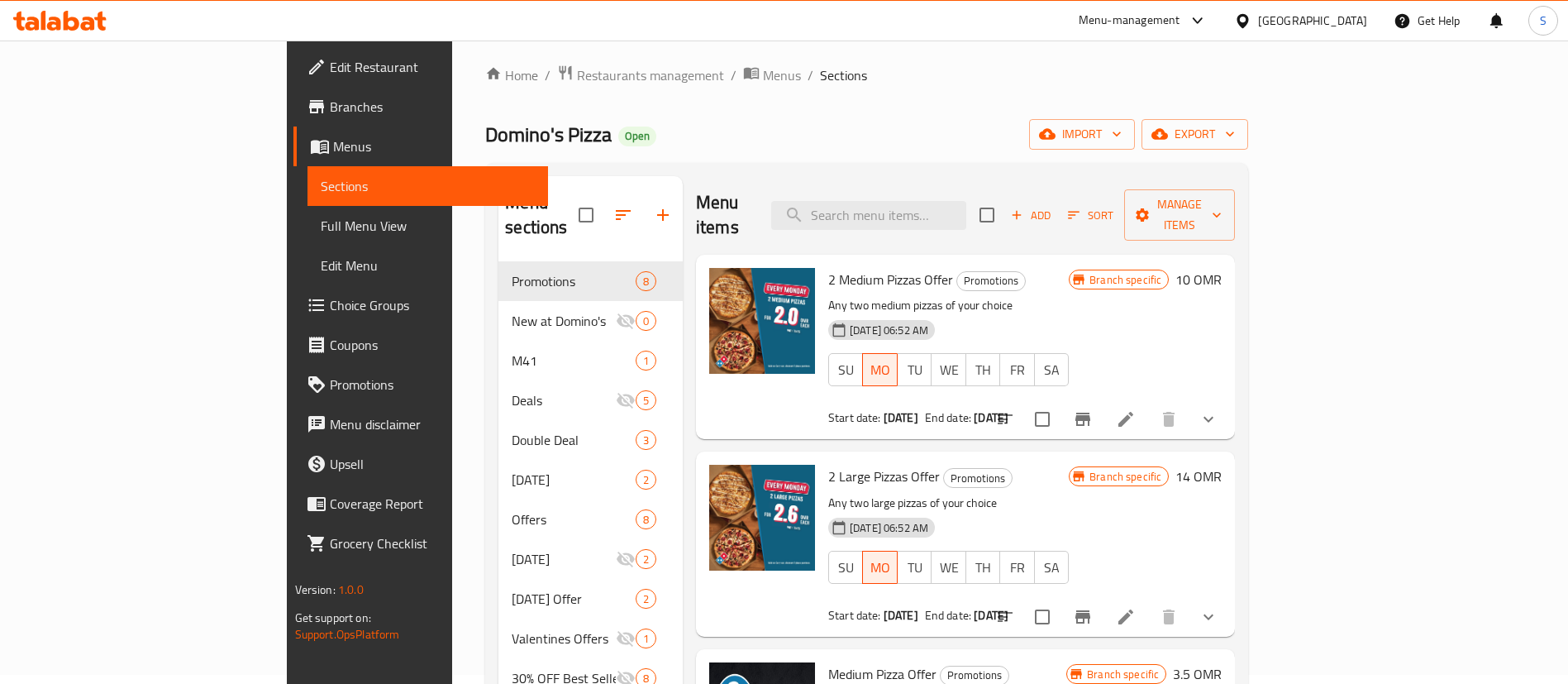
scroll to position [0, 0]
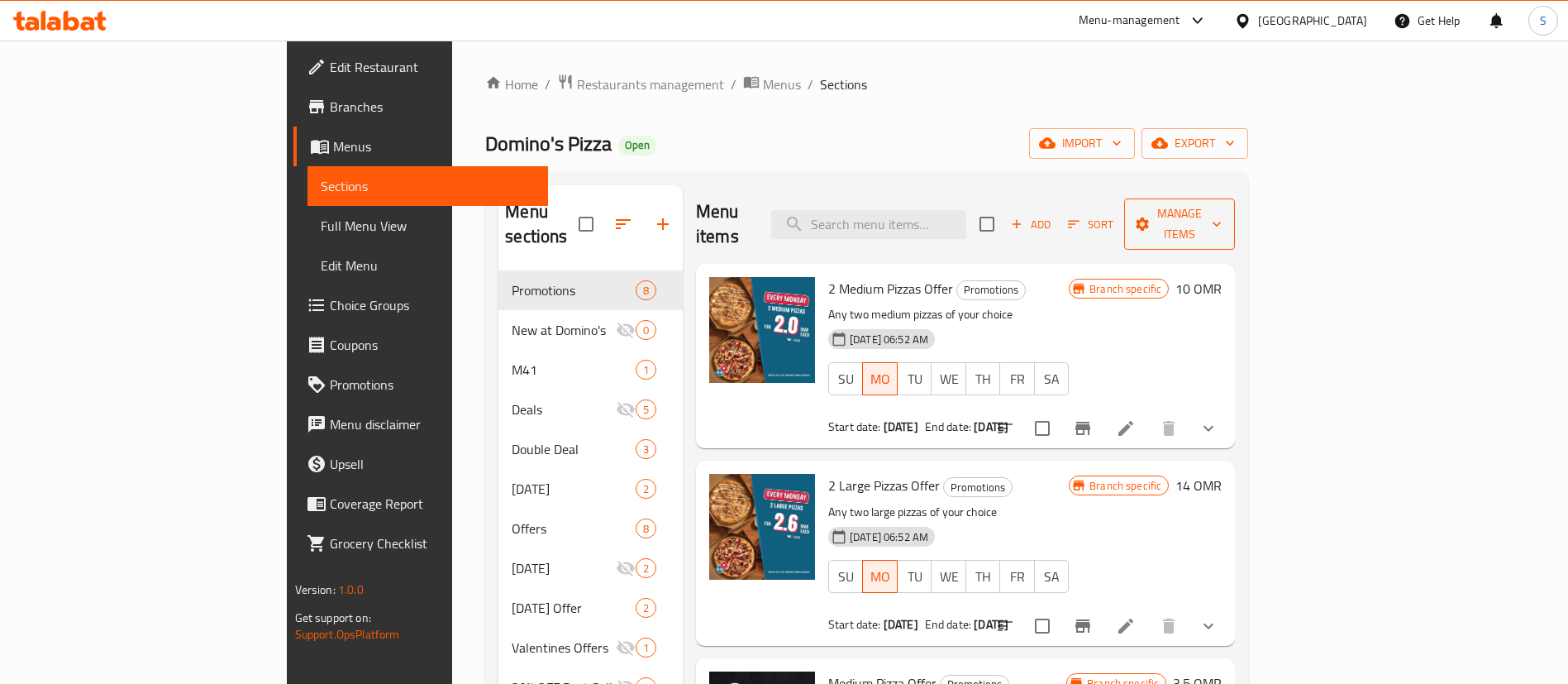
click at [1225, 216] on icon "button" at bounding box center [1217, 225] width 17 height 17
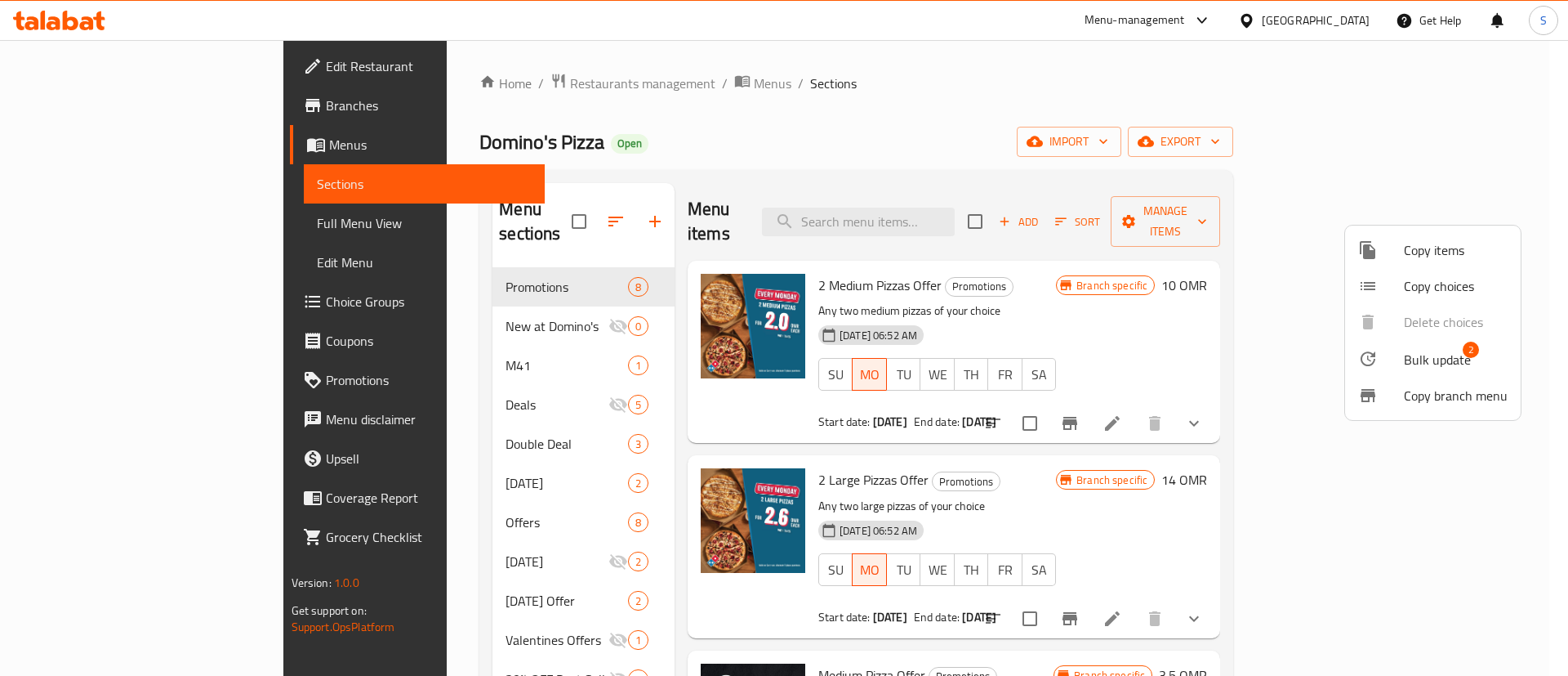
click at [1432, 358] on span "Bulk update" at bounding box center [1438, 359] width 67 height 20
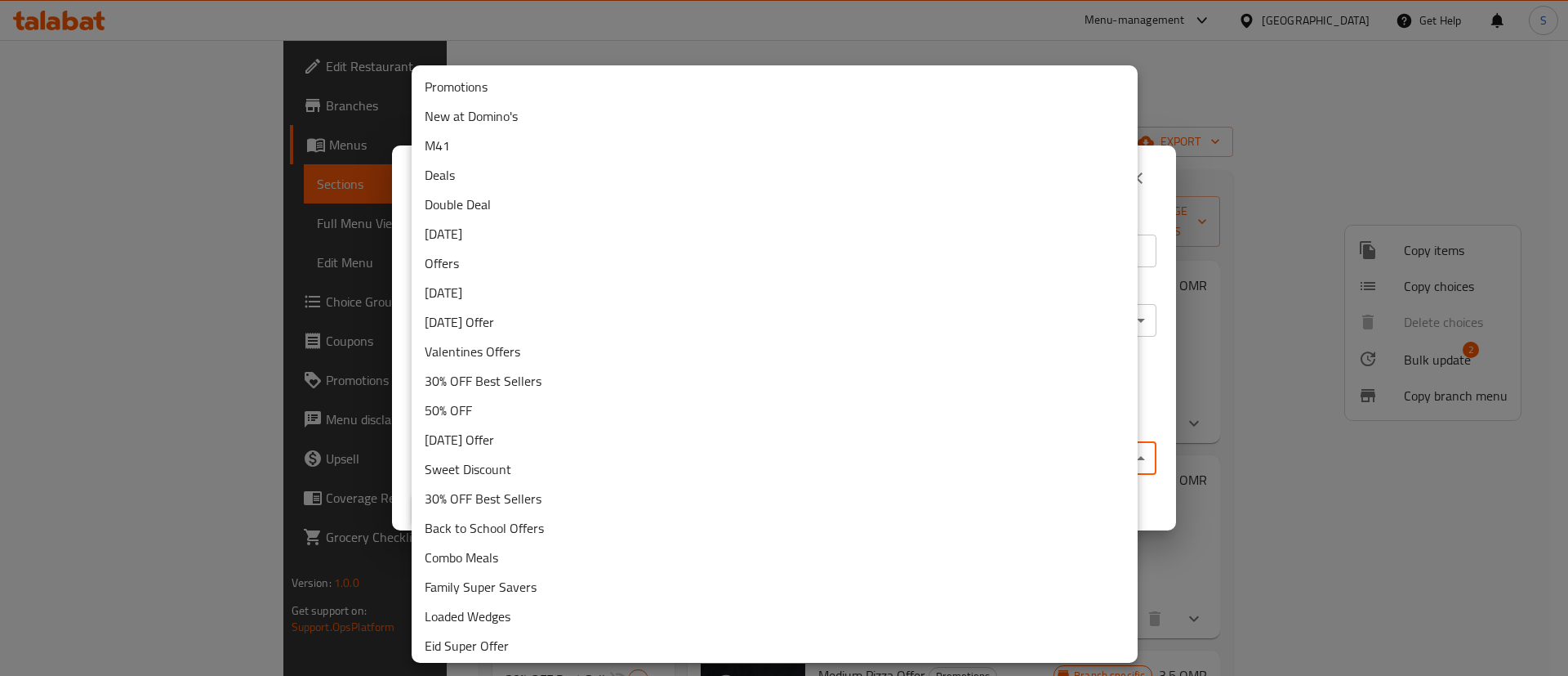
click at [575, 450] on body "​ Menu-management Oman Get Help S Edit Restaurant Branches Menus Sections Full …" at bounding box center [784, 358] width 1568 height 636
click at [1154, 204] on div at bounding box center [784, 338] width 1568 height 676
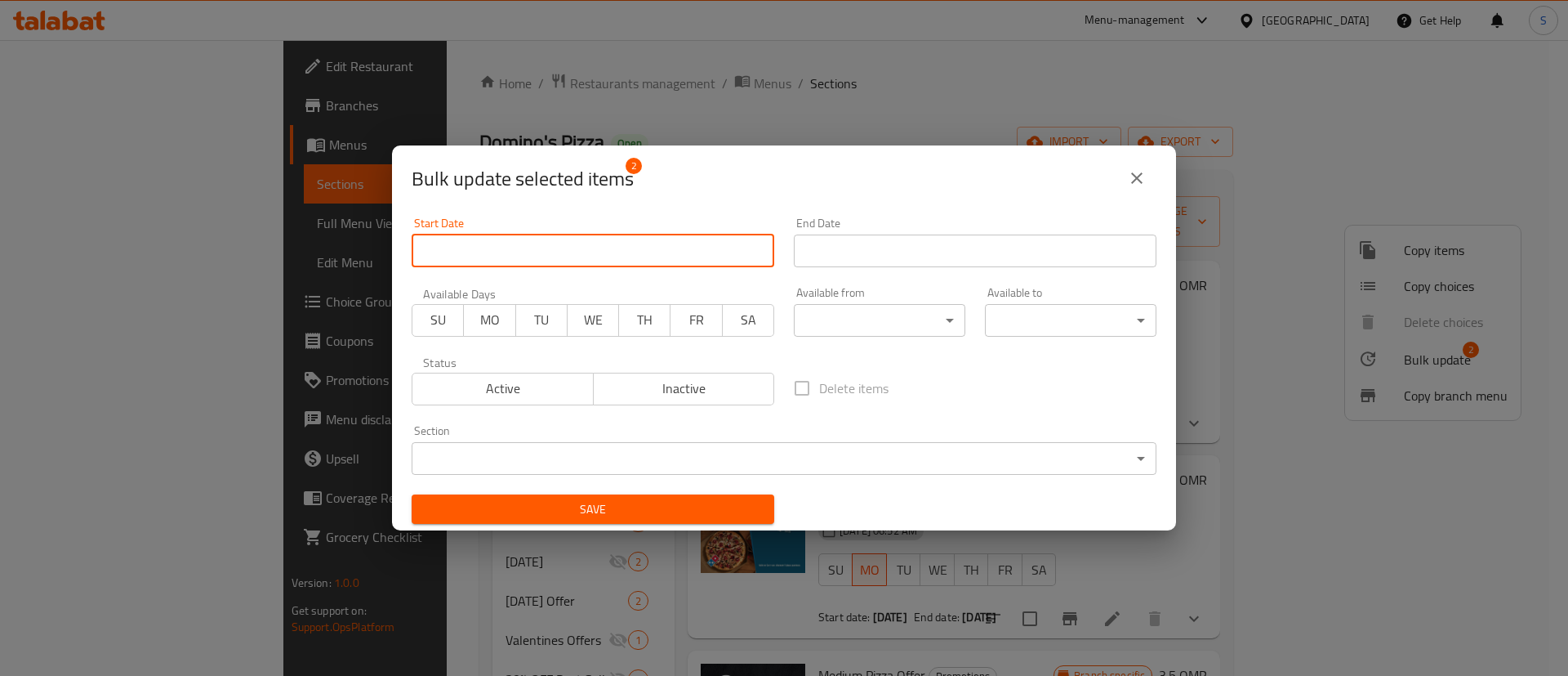
click at [473, 256] on input "Start Date" at bounding box center [592, 251] width 363 height 32
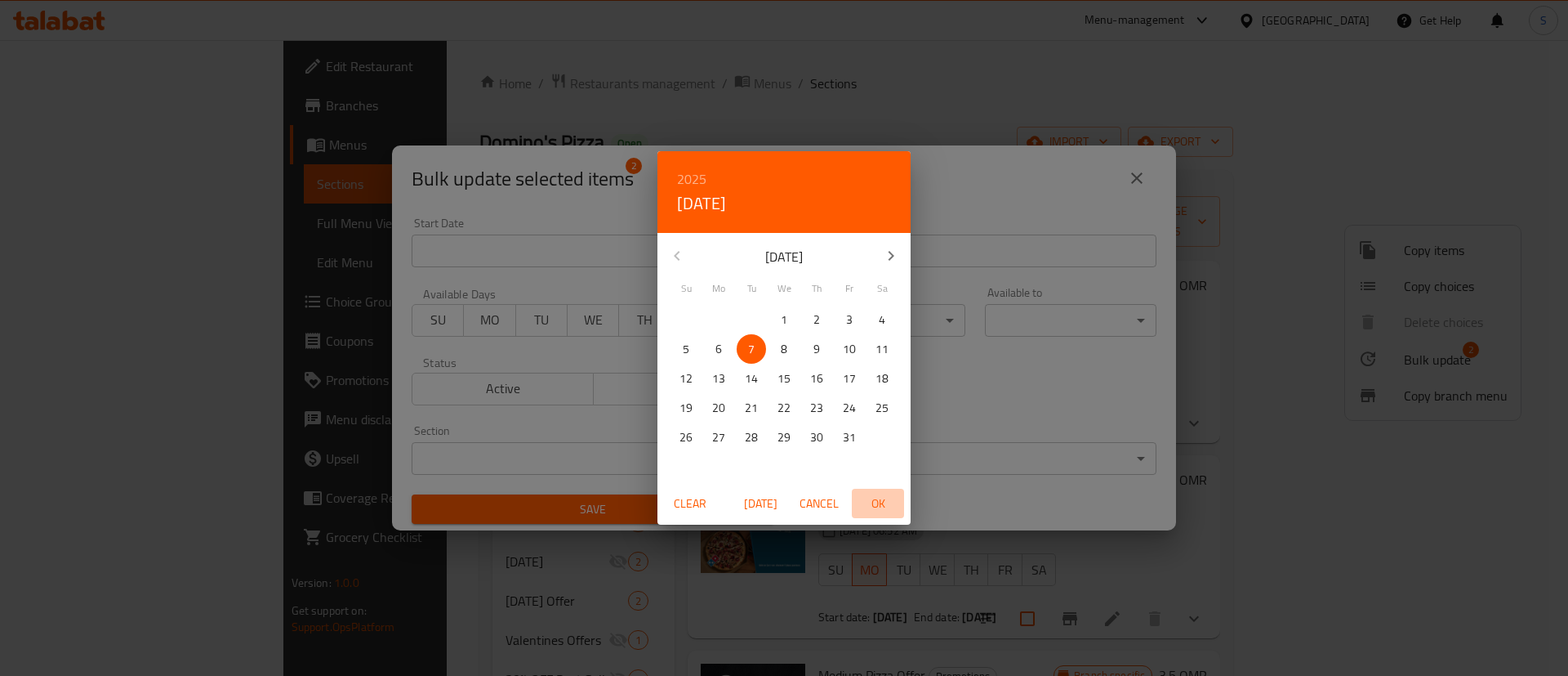
click at [875, 500] on span "OK" at bounding box center [878, 503] width 39 height 20
type input "07-10-2025"
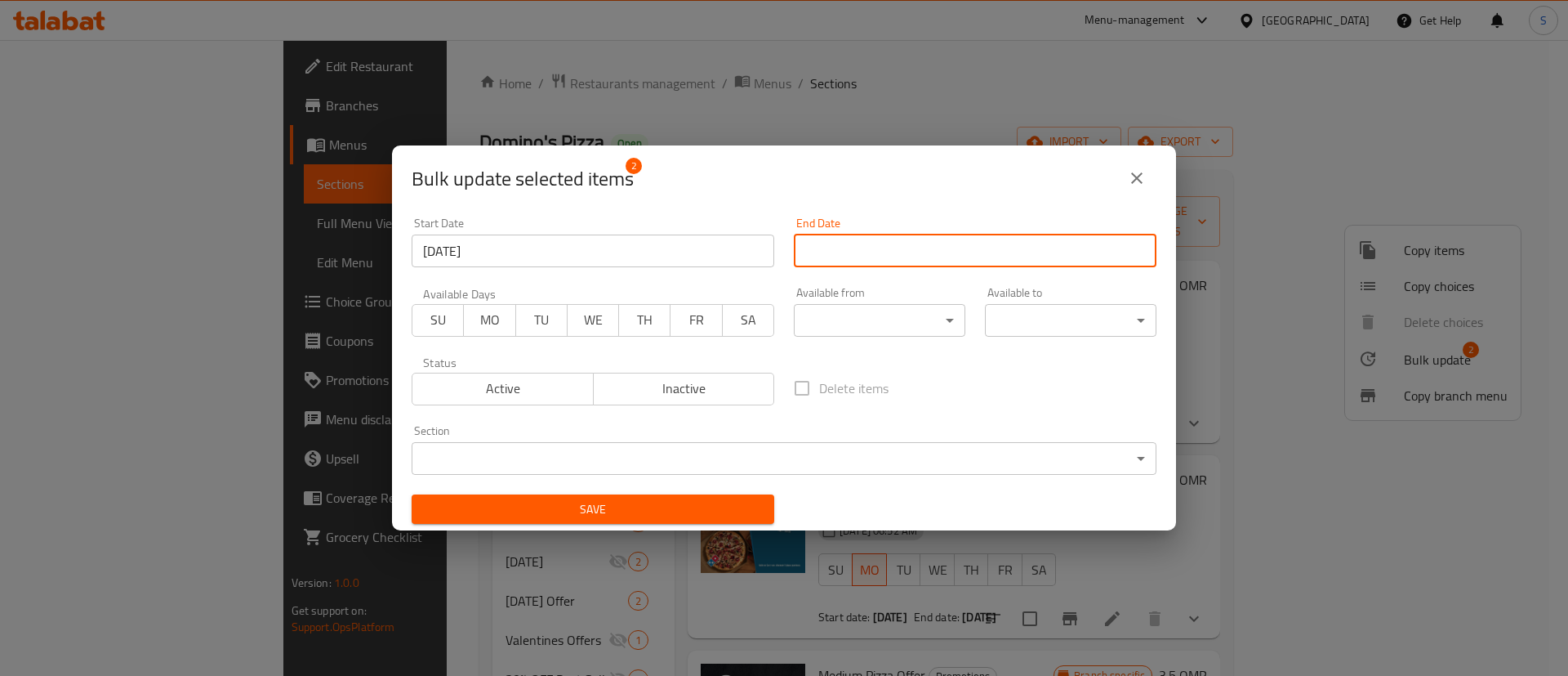
click at [952, 253] on input "Start Date" at bounding box center [975, 251] width 363 height 32
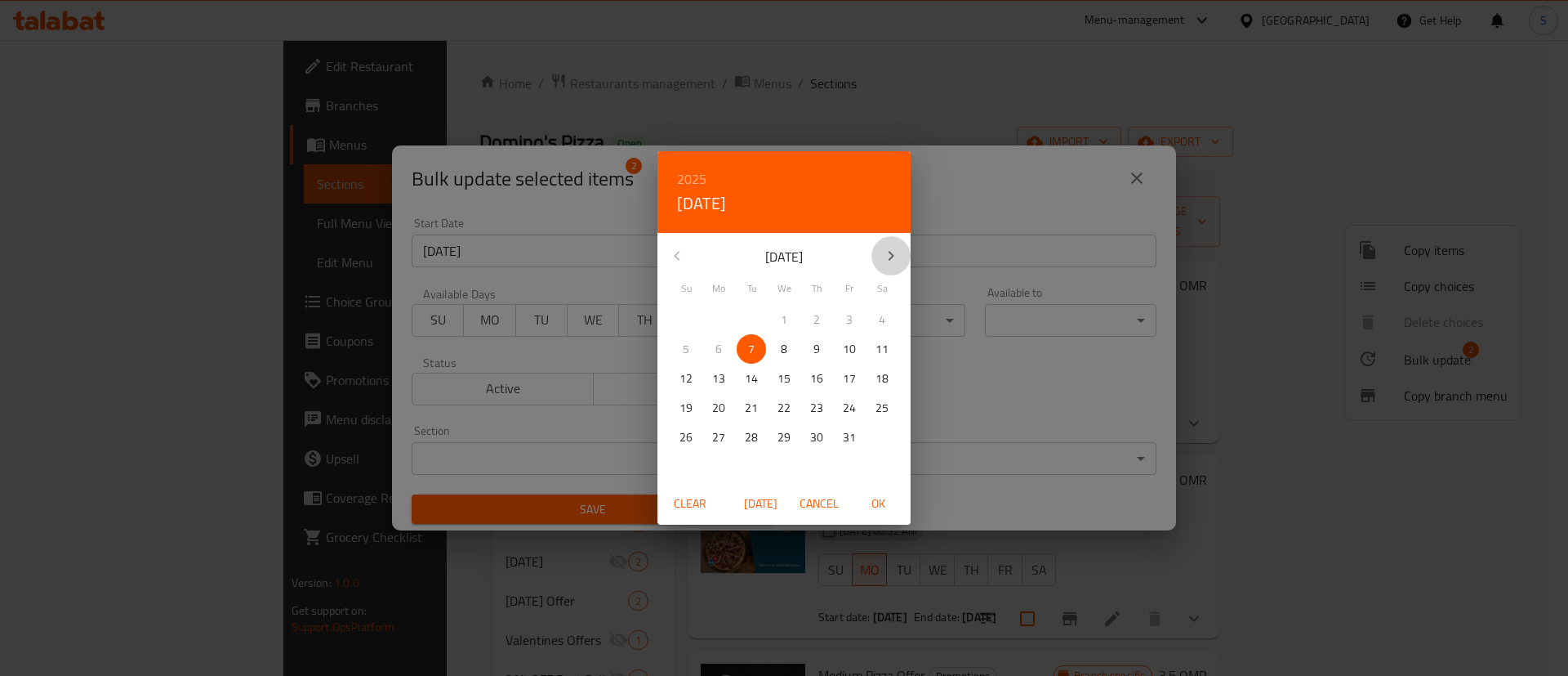
click at [893, 249] on icon "button" at bounding box center [890, 255] width 19 height 20
click at [881, 318] on p "1" at bounding box center [882, 319] width 6 height 20
click at [875, 500] on span "OK" at bounding box center [878, 503] width 39 height 20
type input "01-11-2025"
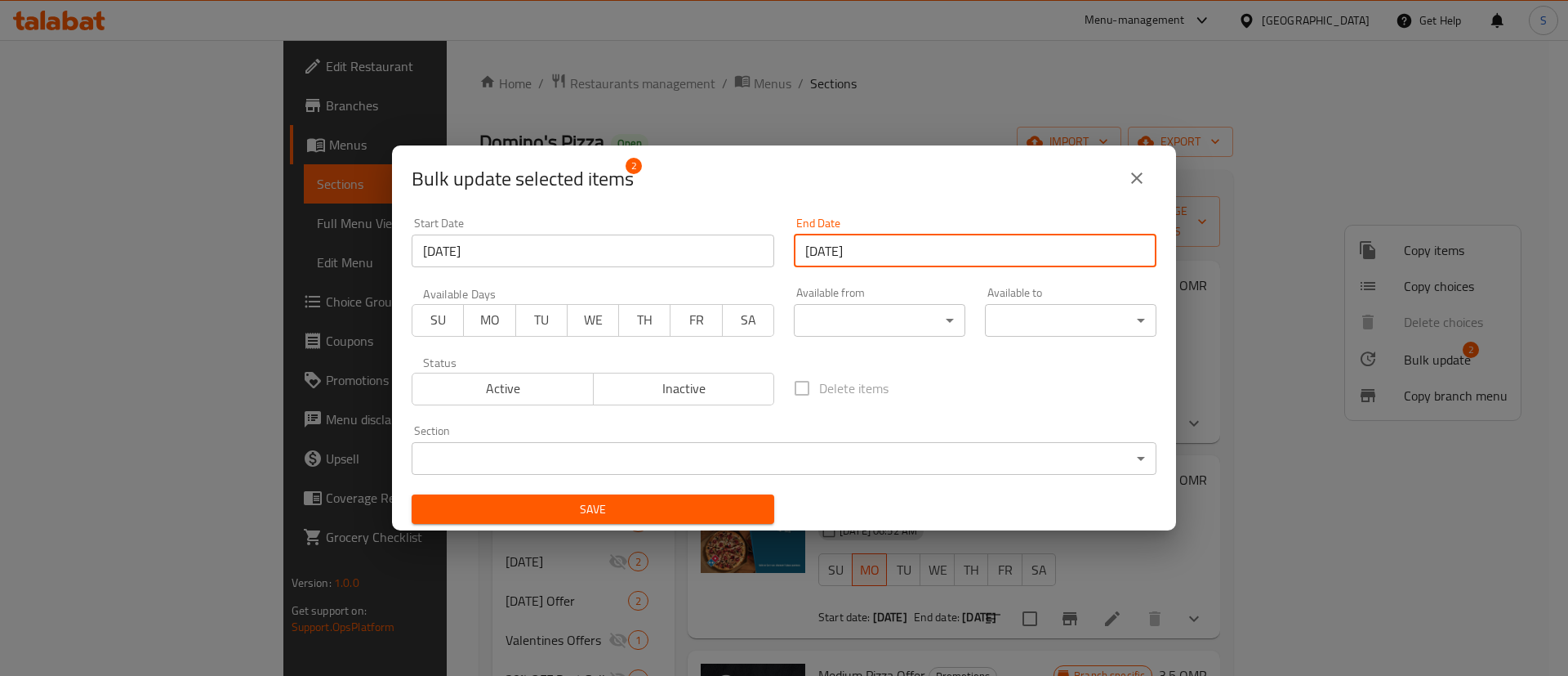
click at [587, 494] on button "Save" at bounding box center [592, 509] width 363 height 31
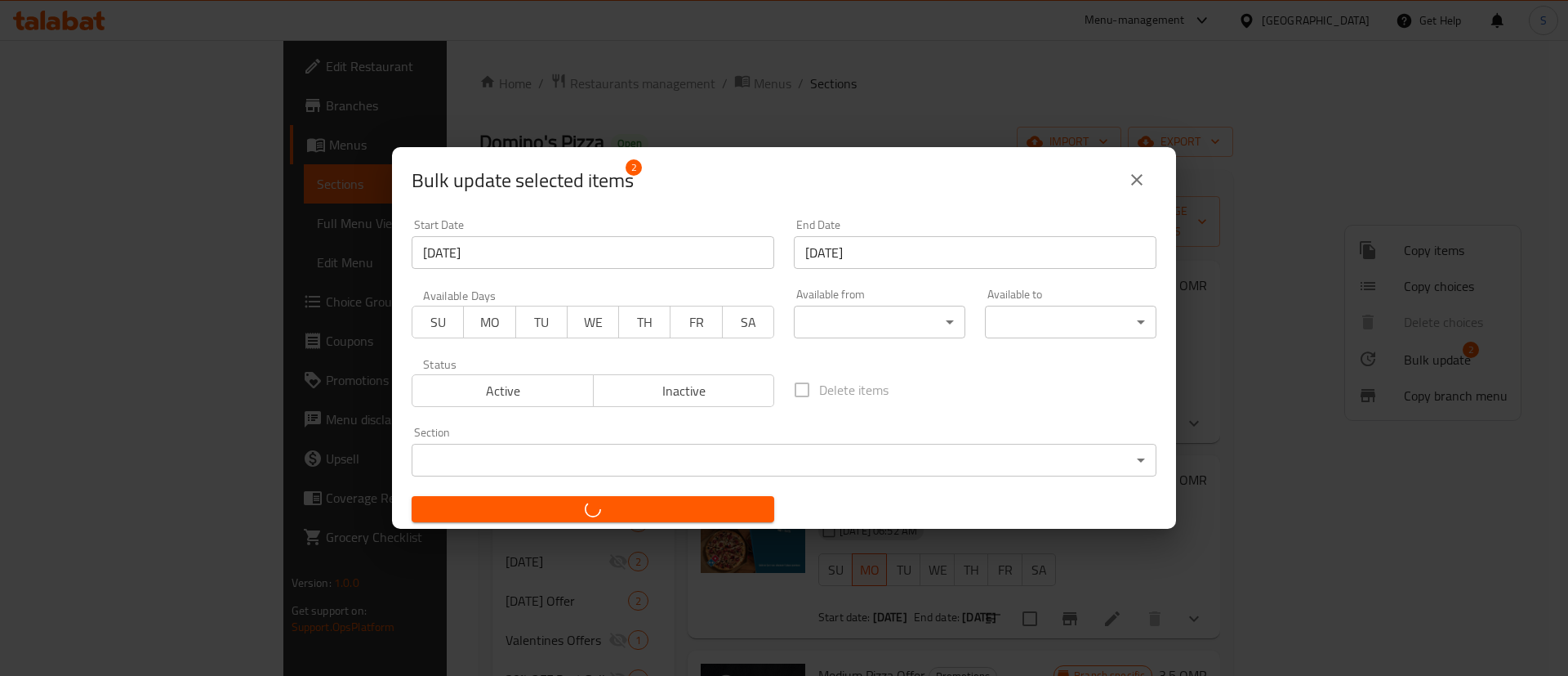
checkbox input "false"
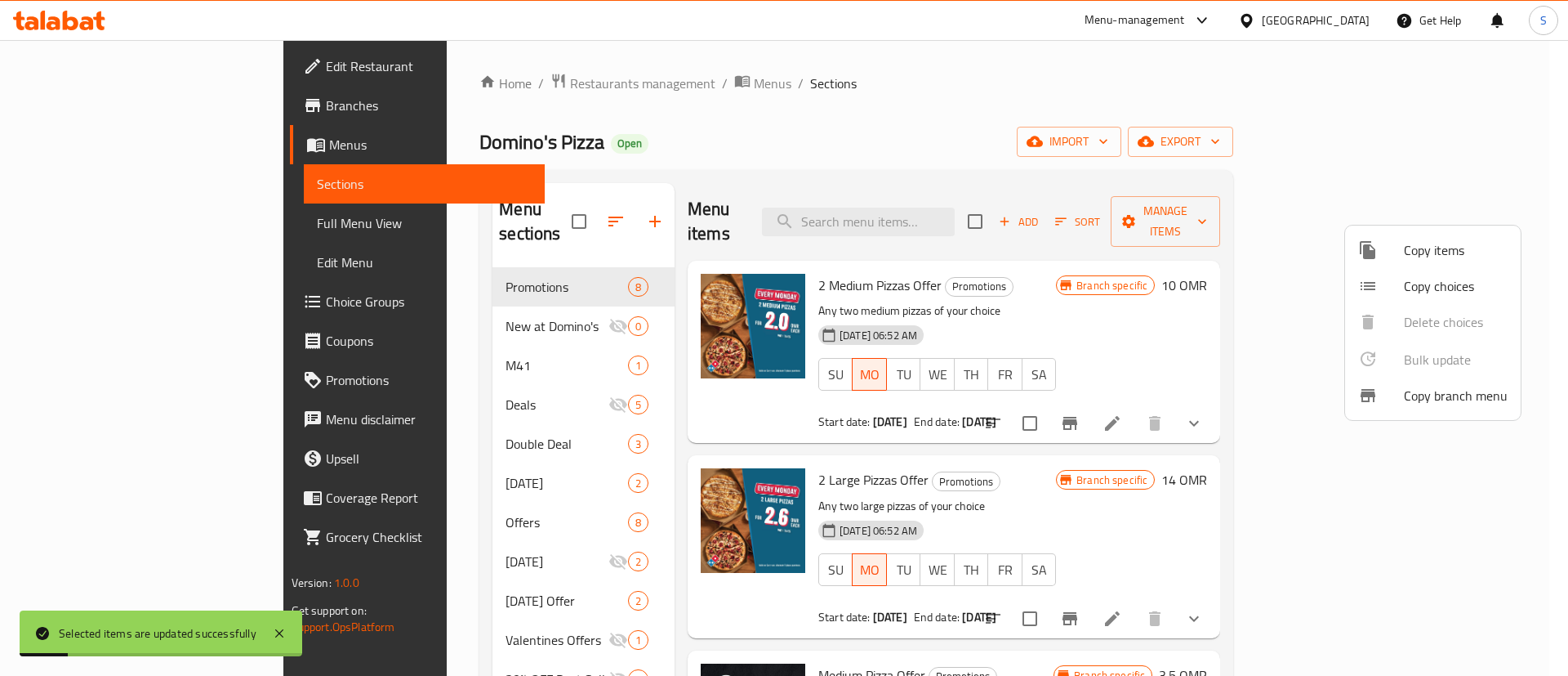
click at [1192, 277] on div at bounding box center [784, 338] width 1568 height 676
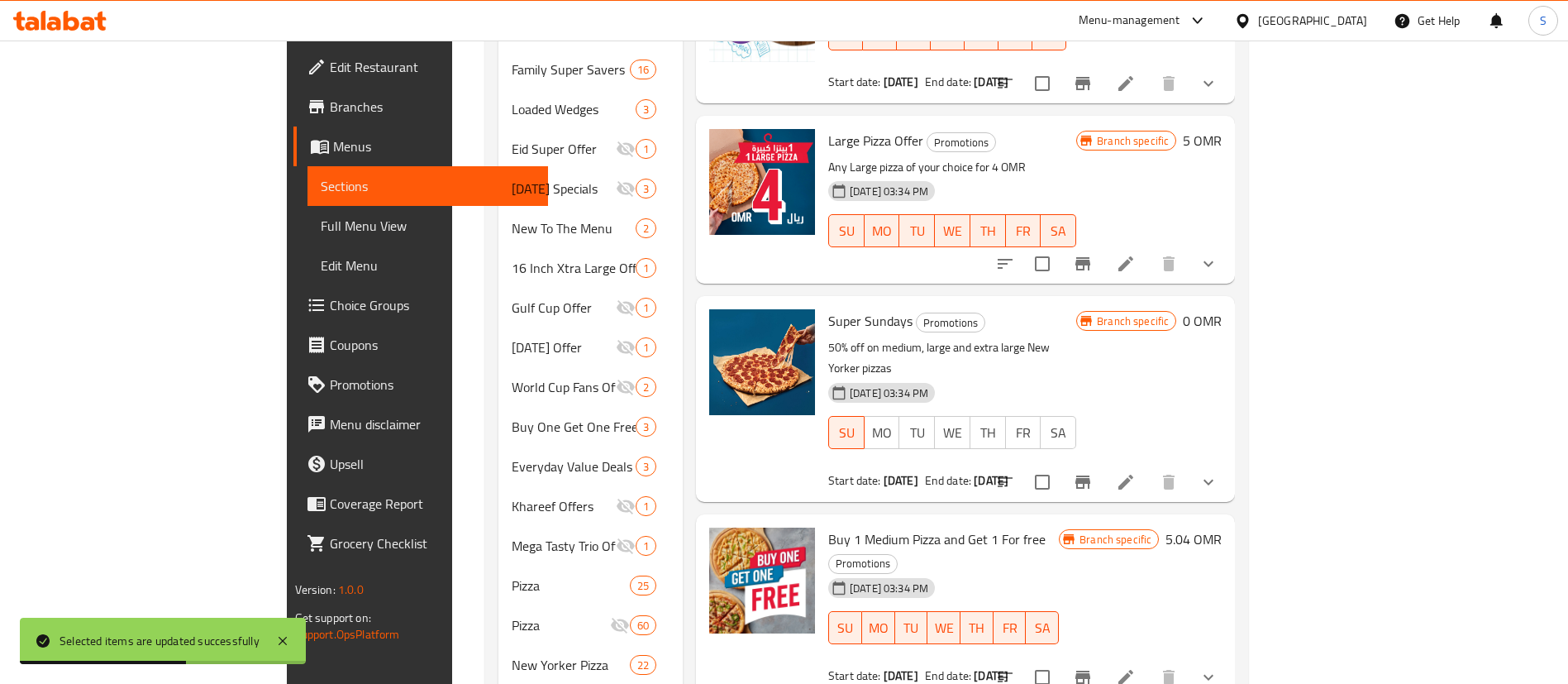
scroll to position [1202, 0]
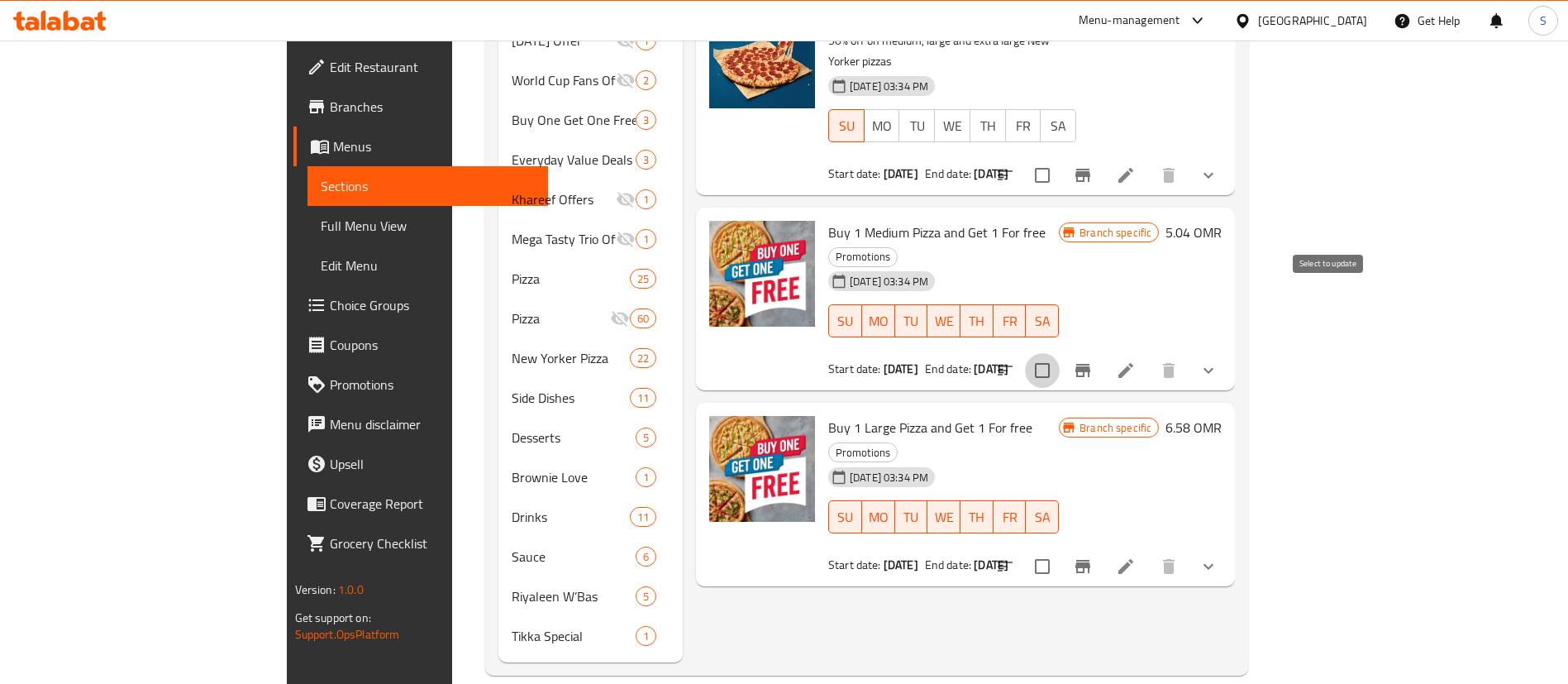
click at [1060, 353] on input "checkbox" at bounding box center [1042, 370] width 35 height 35
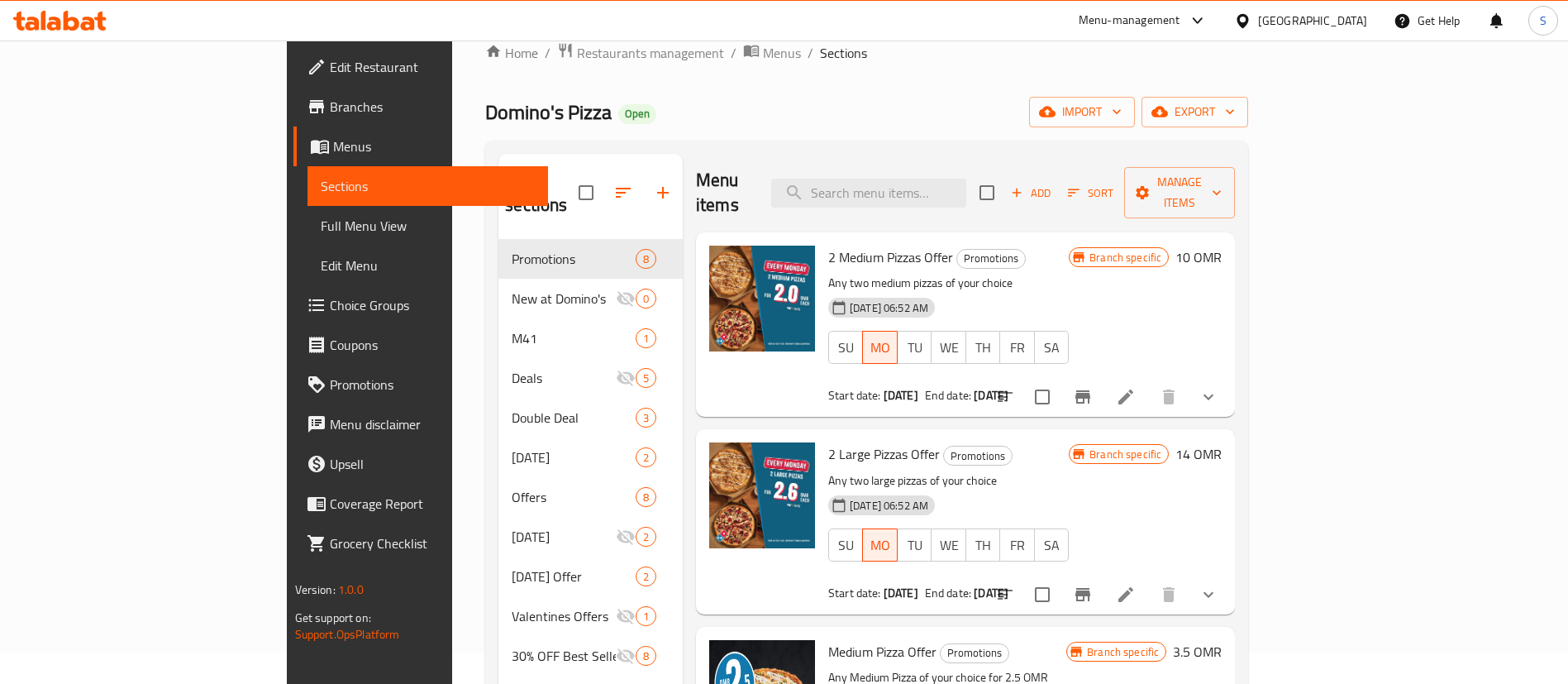
scroll to position [0, 0]
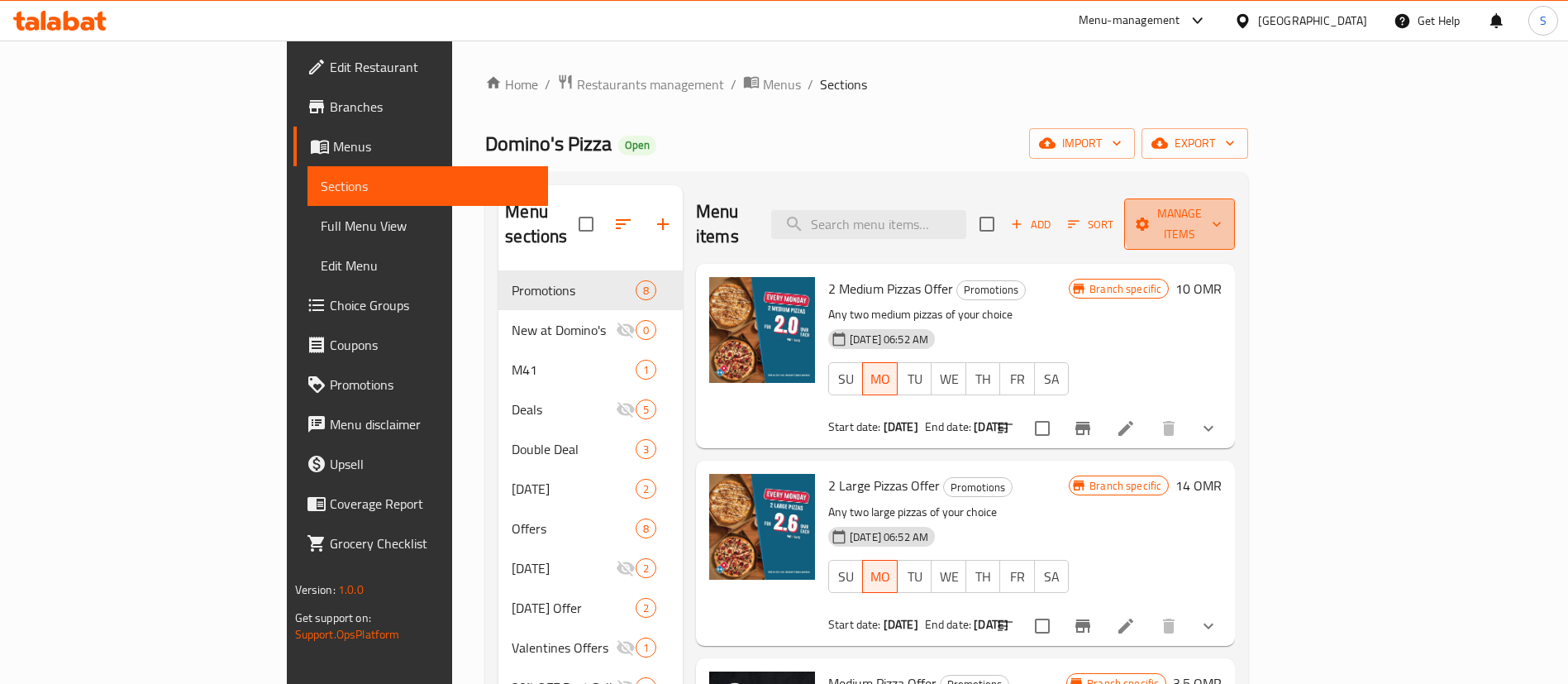
click at [1225, 216] on icon "button" at bounding box center [1217, 225] width 17 height 17
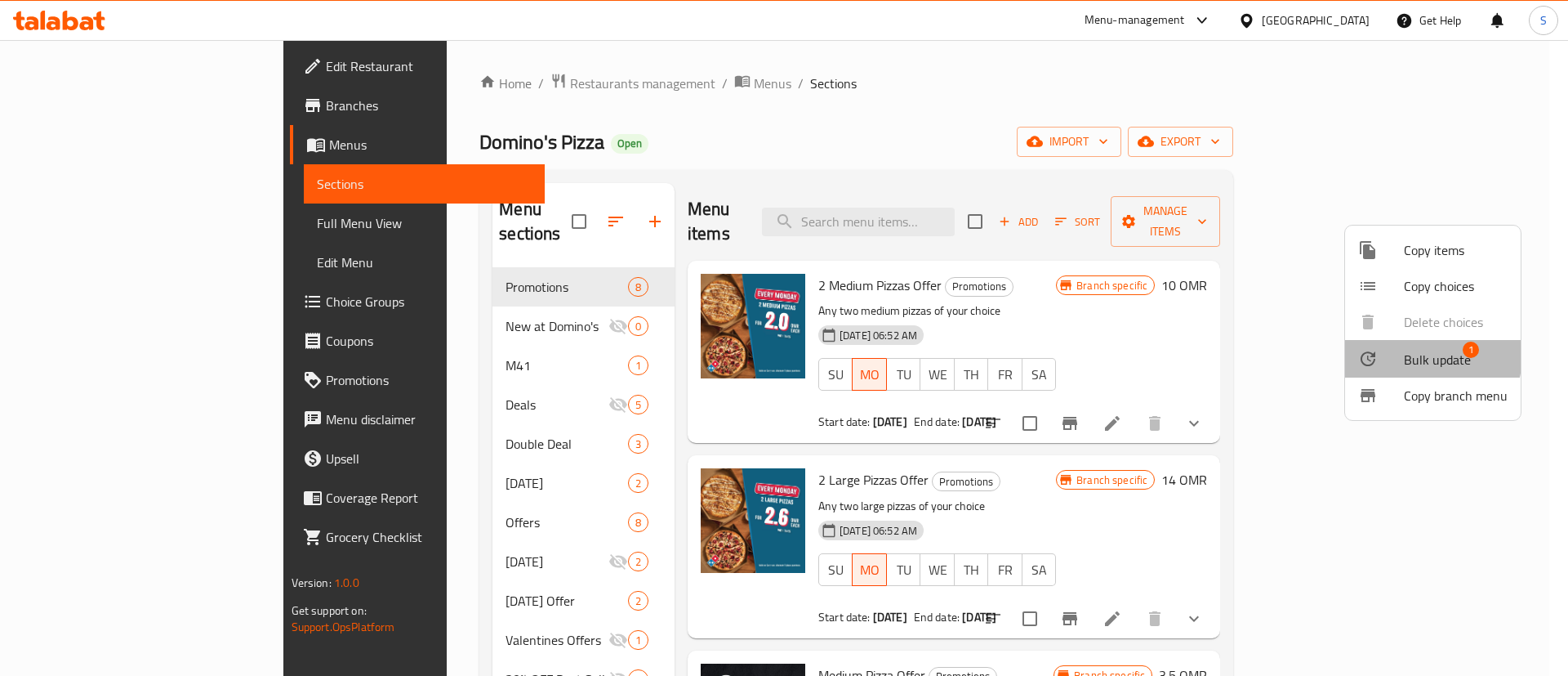
click at [1425, 356] on span "Bulk update" at bounding box center [1438, 359] width 67 height 20
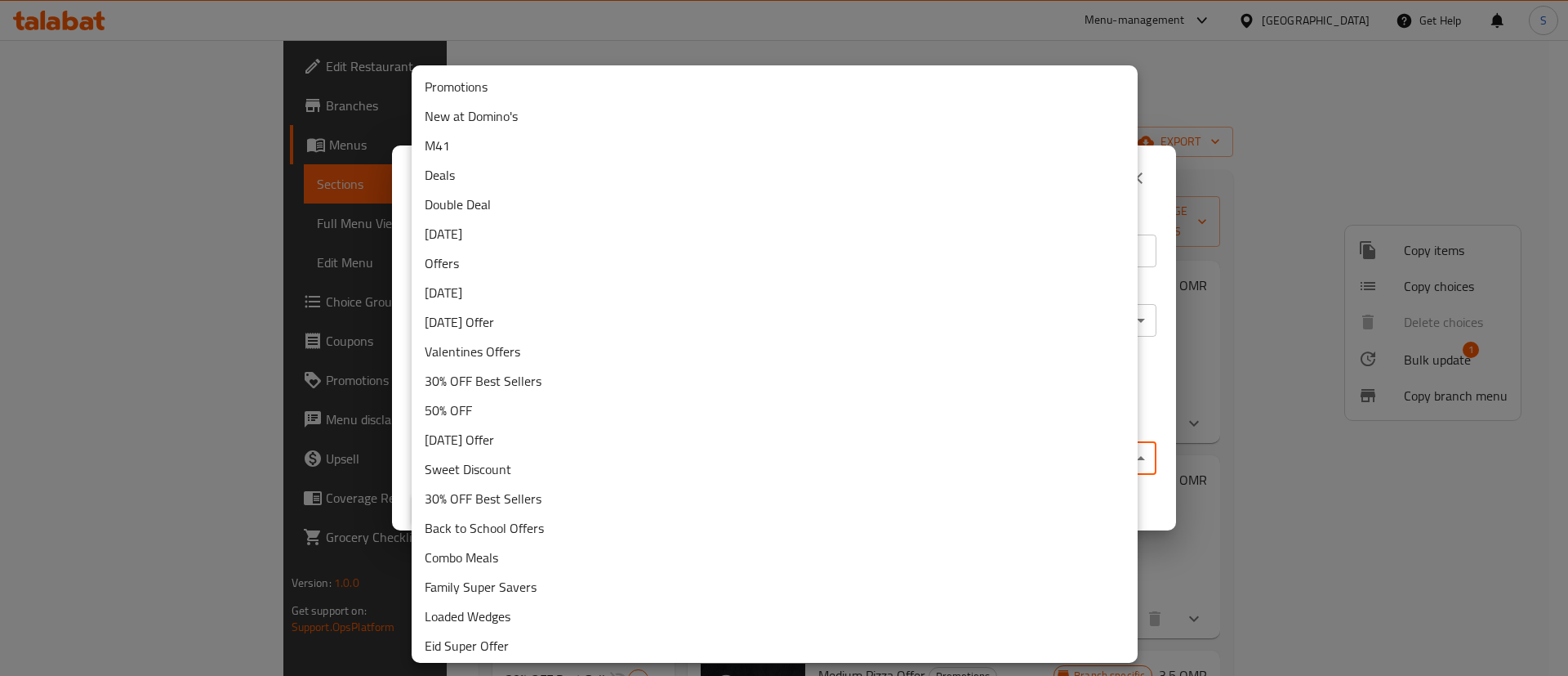
click at [825, 454] on body "​ Menu-management Oman Get Help S Edit Restaurant Branches Menus Sections Full …" at bounding box center [784, 358] width 1568 height 636
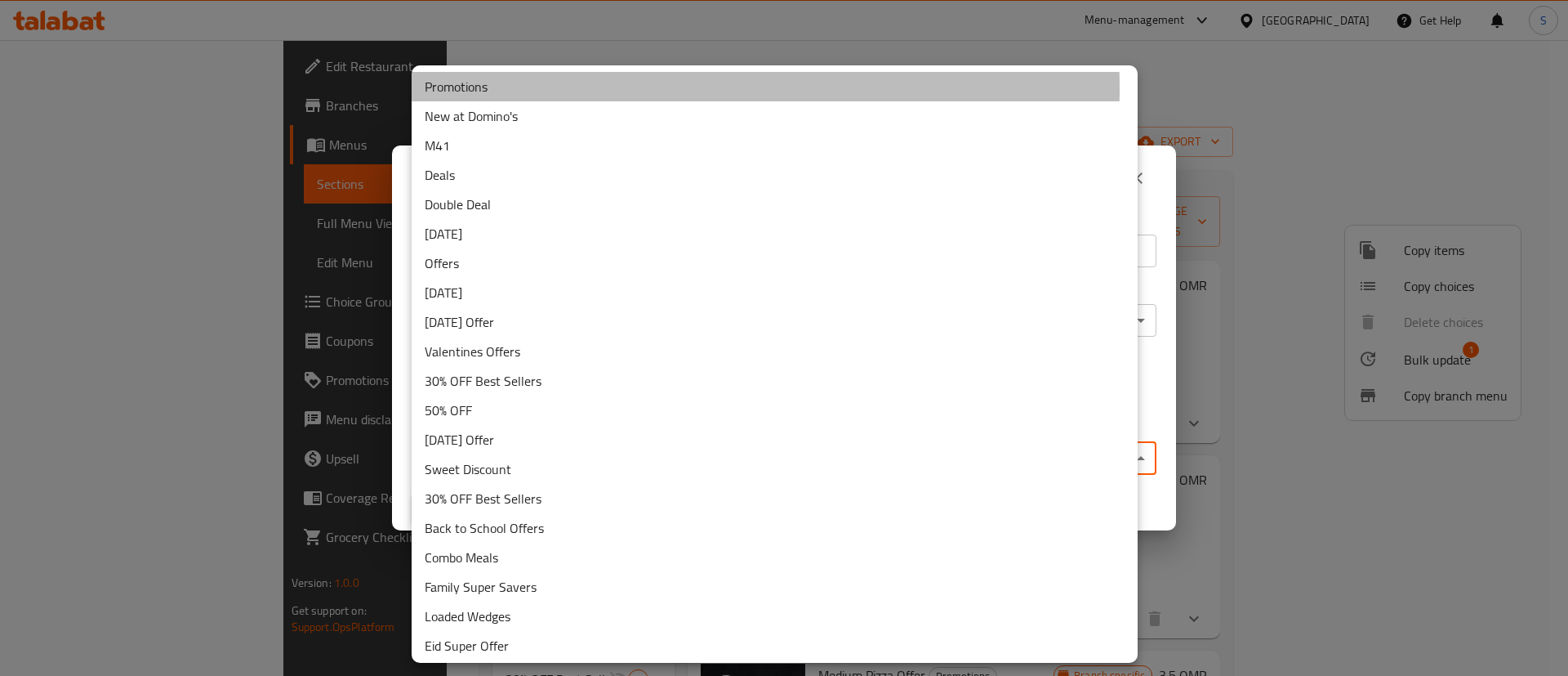
click at [539, 88] on li "Promotions" at bounding box center [774, 86] width 726 height 30
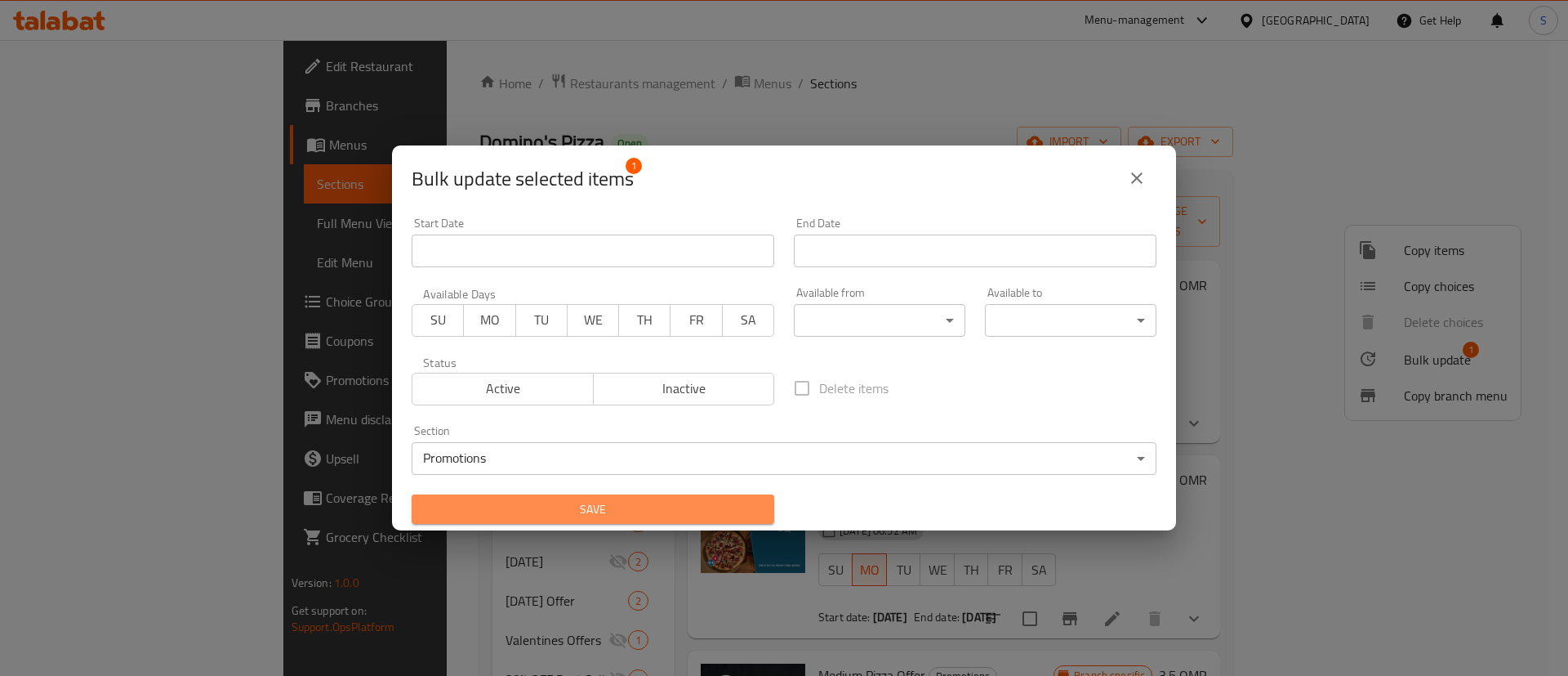
click at [655, 508] on span "Save" at bounding box center [593, 510] width 337 height 20
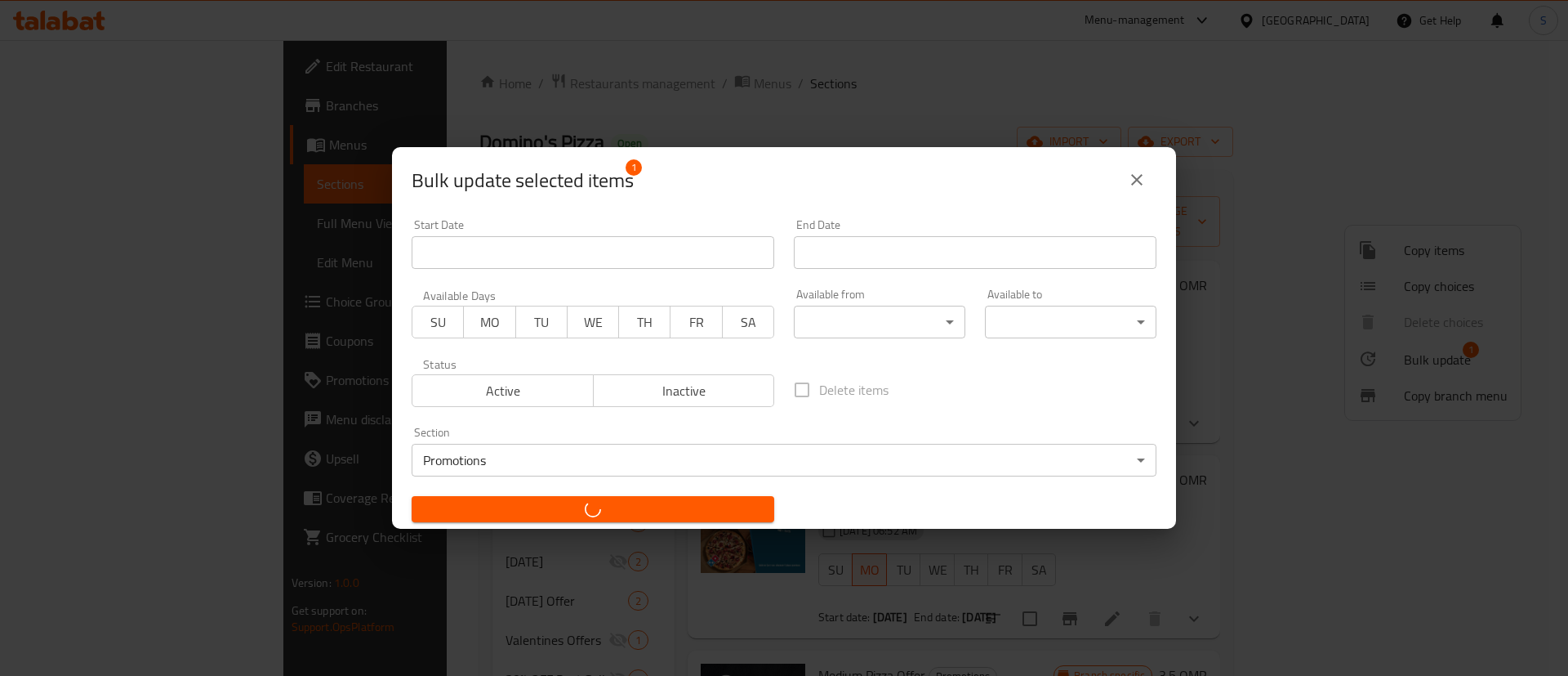
checkbox input "false"
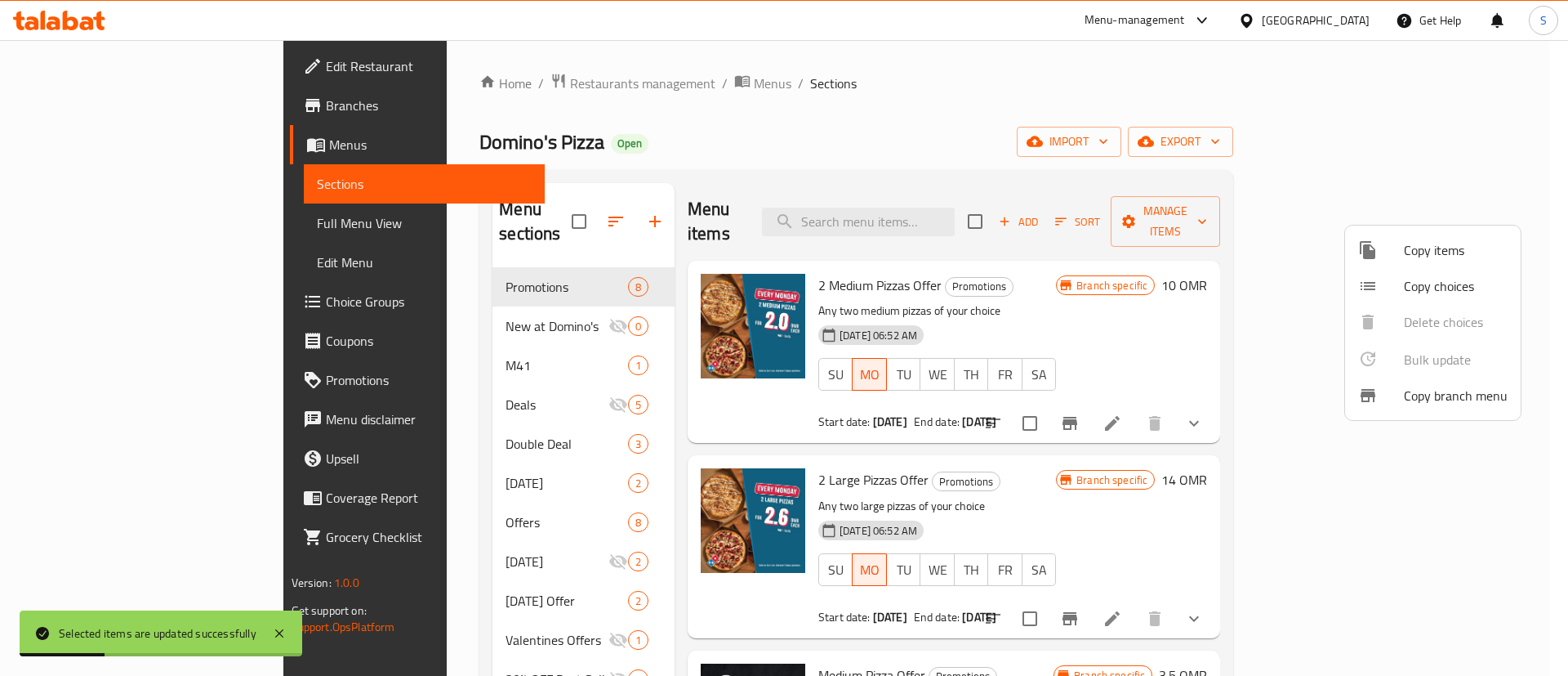
click at [1150, 439] on div at bounding box center [784, 338] width 1568 height 676
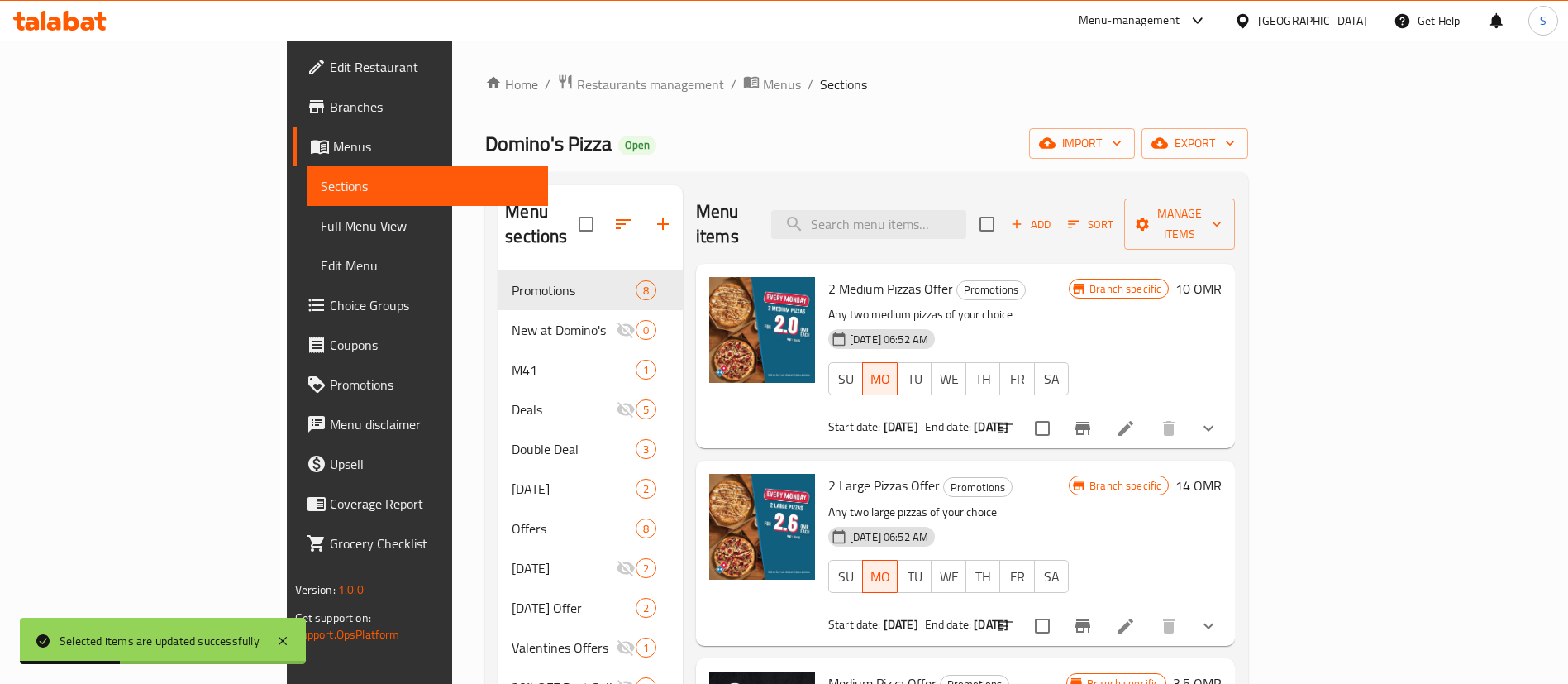
click at [1069, 474] on h6 "2 Large Pizzas Offer Promotions" at bounding box center [949, 485] width 241 height 23
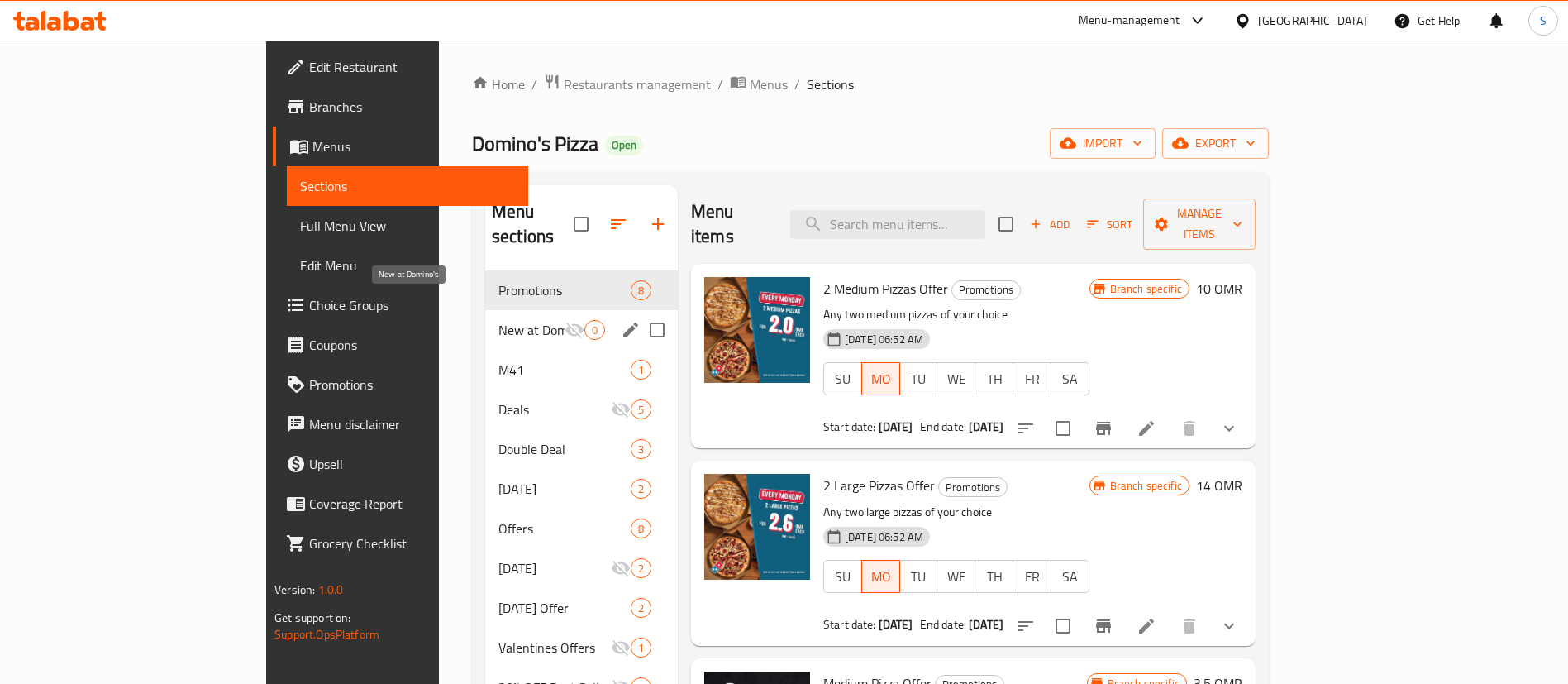
click at [499, 320] on span "New at Domino's" at bounding box center [532, 330] width 66 height 20
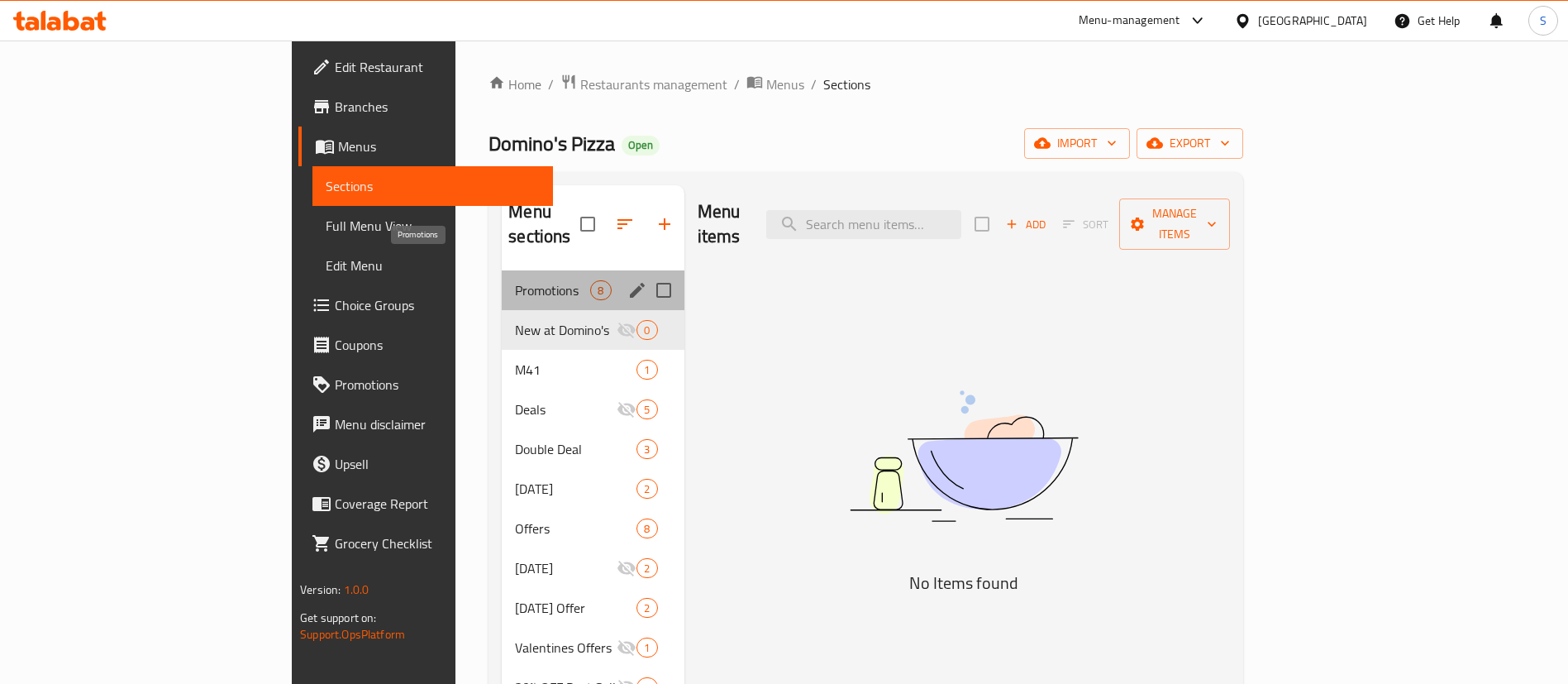
click at [515, 280] on span "Promotions" at bounding box center [552, 289] width 75 height 20
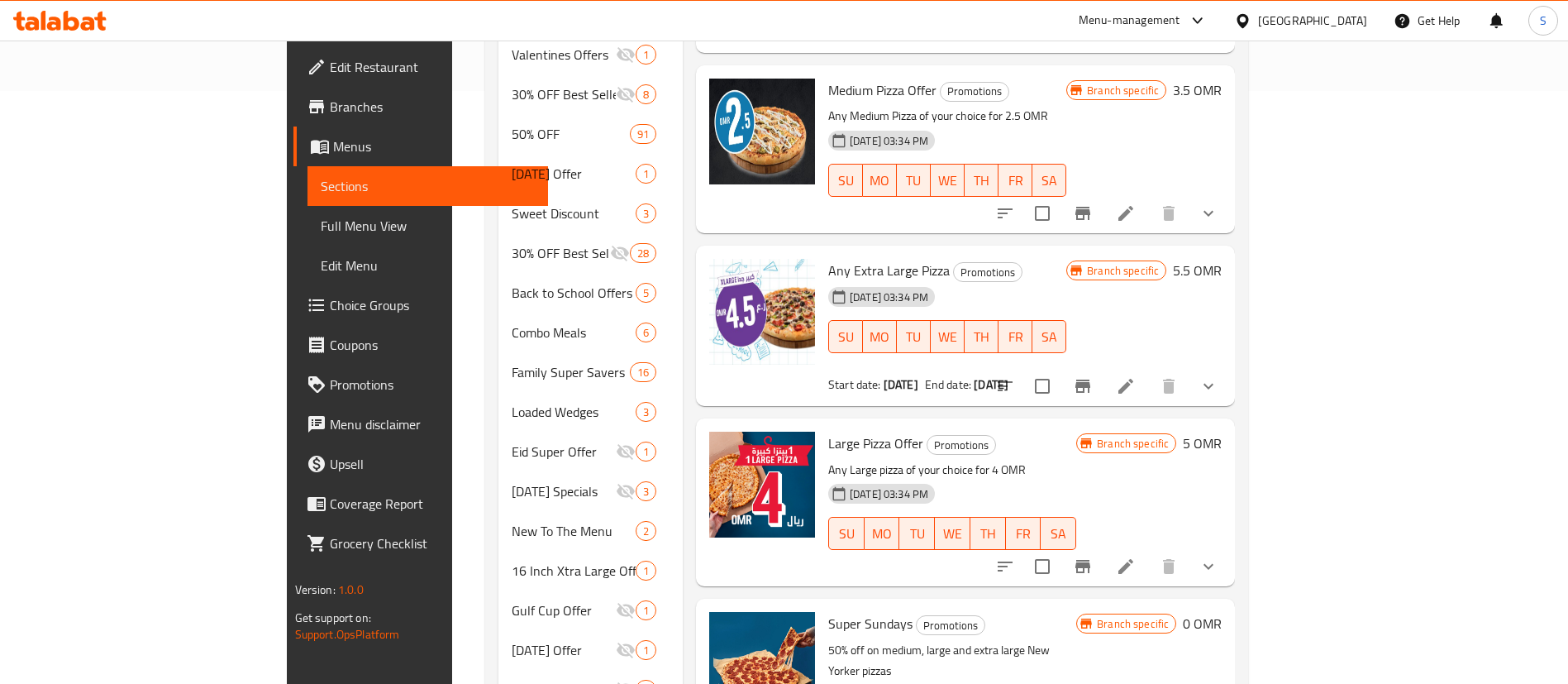
scroll to position [1202, 0]
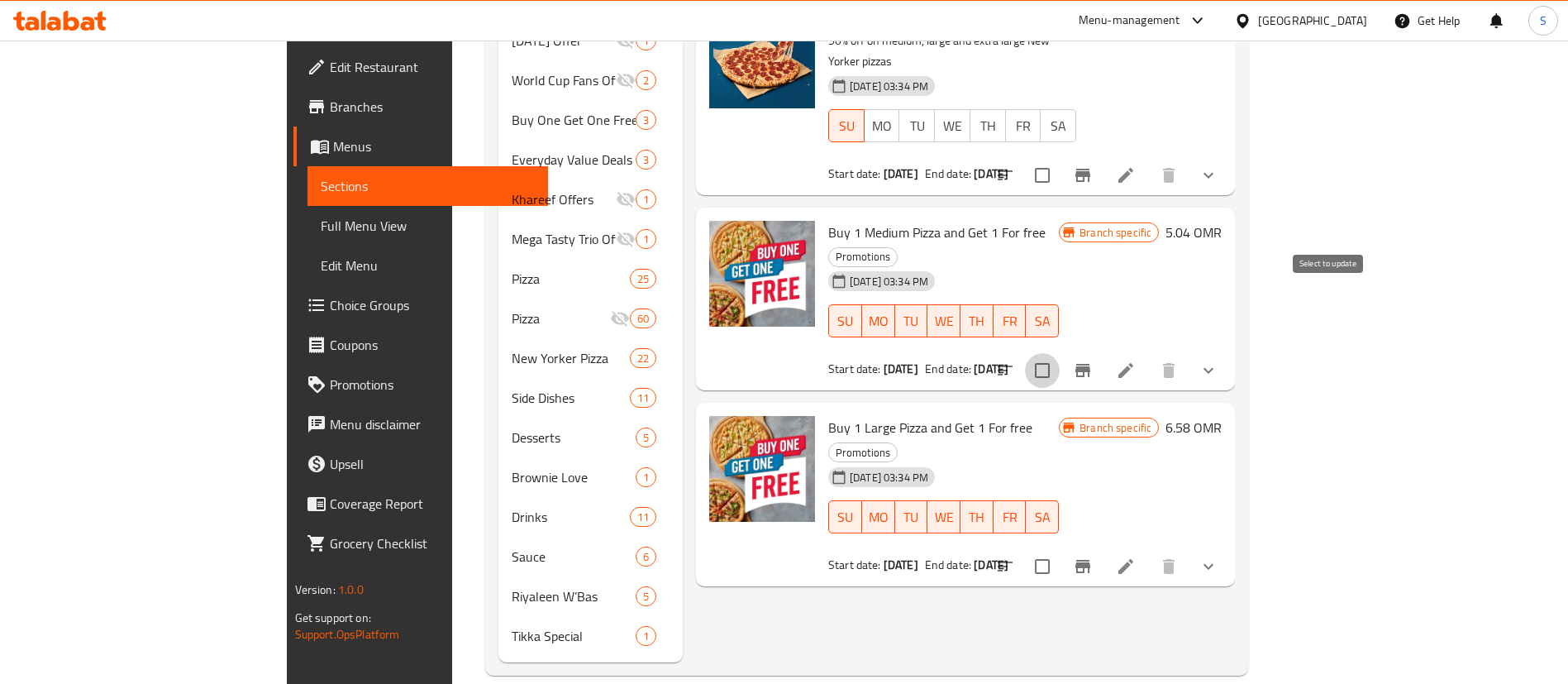
click at [1060, 353] on input "checkbox" at bounding box center [1042, 370] width 35 height 35
checkbox input "true"
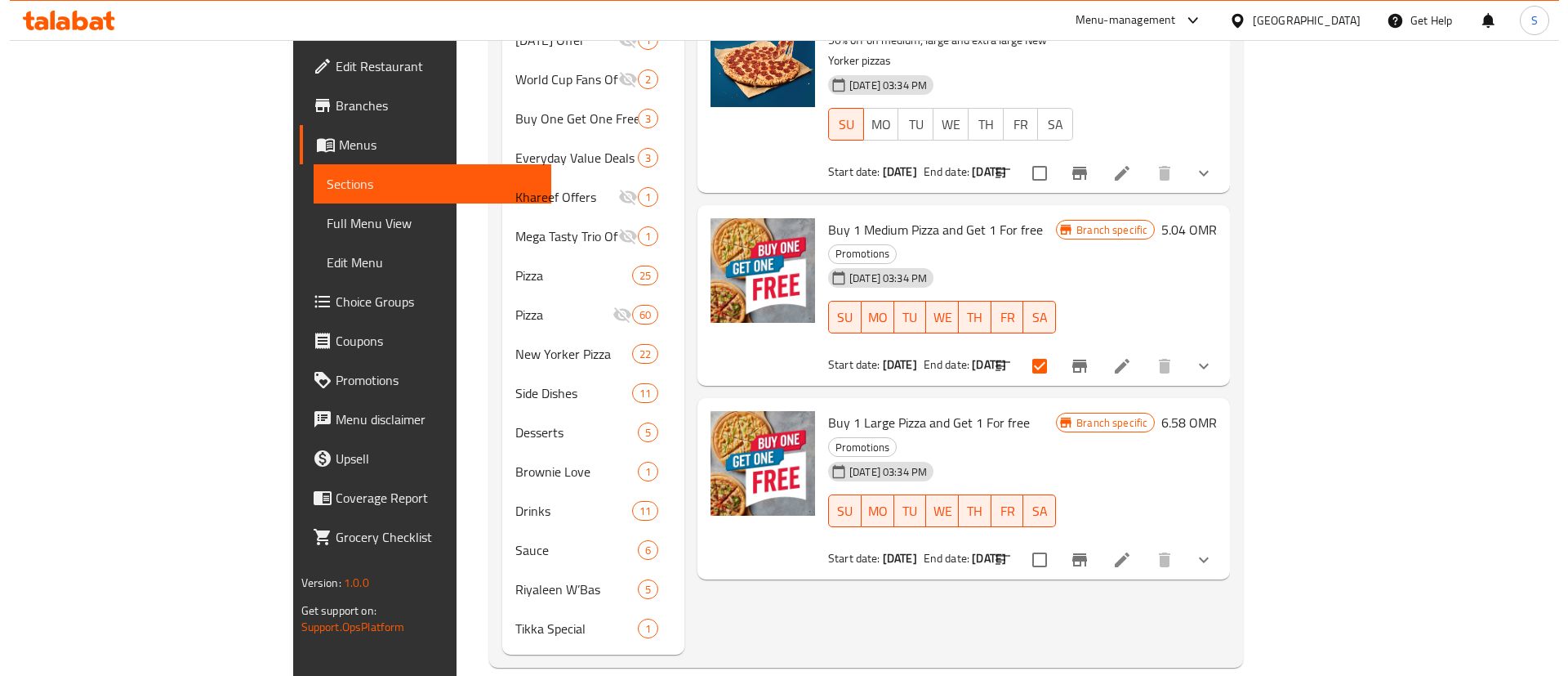
scroll to position [0, 0]
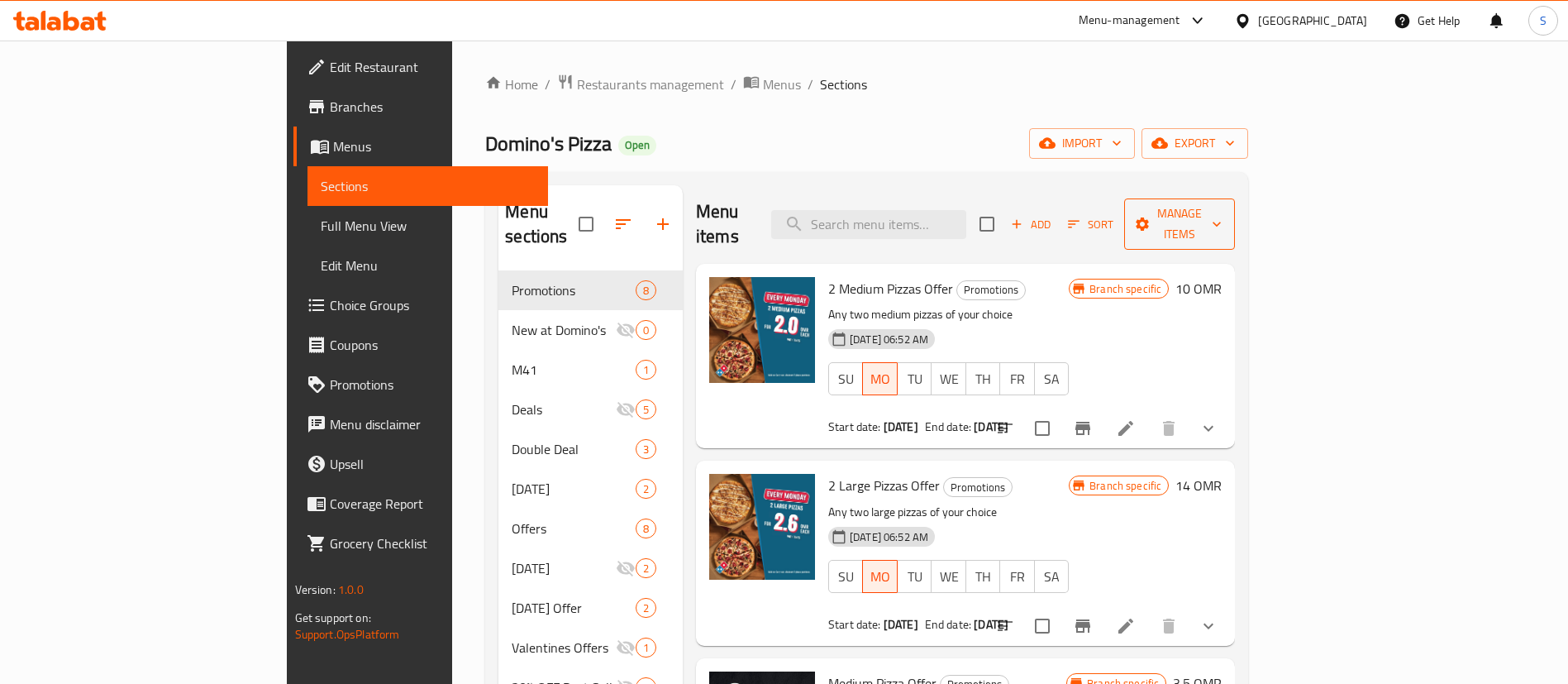
click at [1222, 212] on span "Manage items" at bounding box center [1180, 224] width 85 height 41
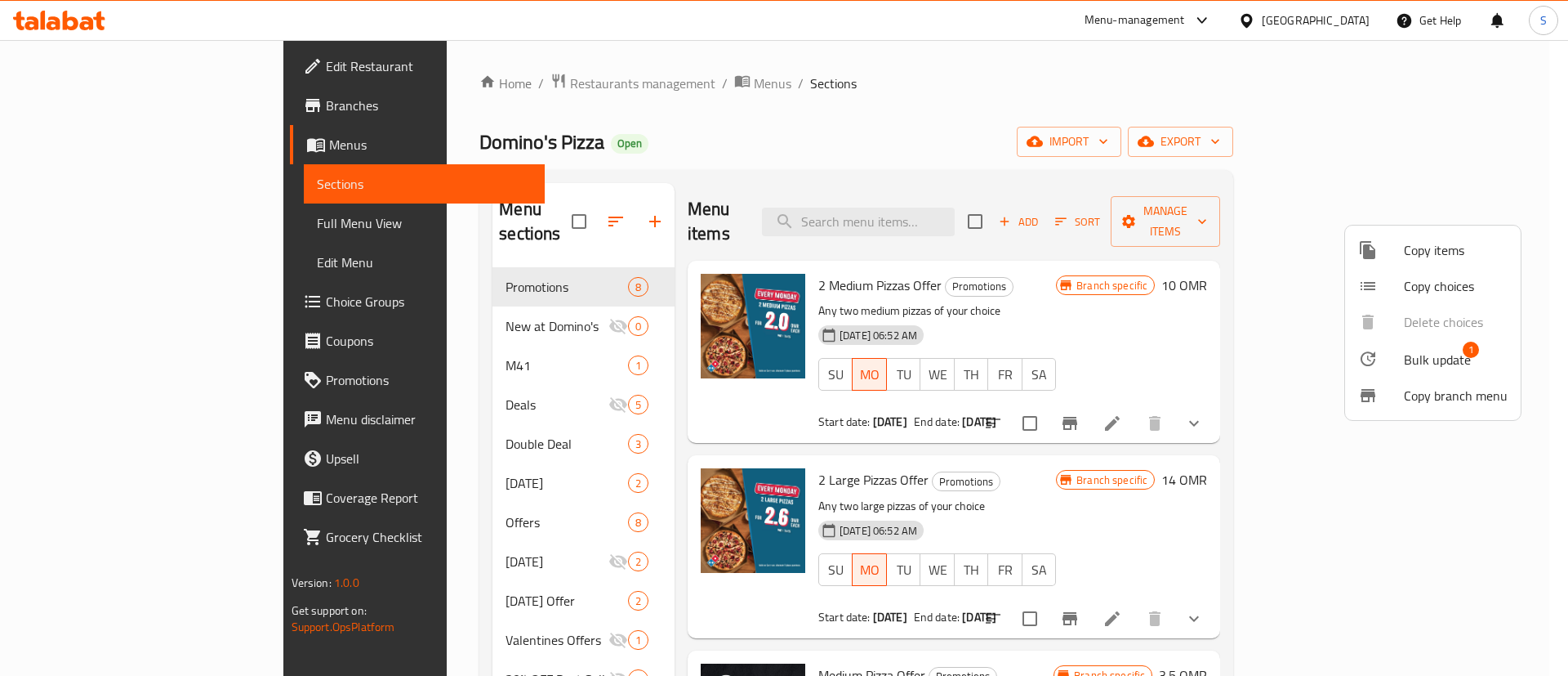
click at [1449, 364] on span "Bulk update" at bounding box center [1438, 359] width 67 height 20
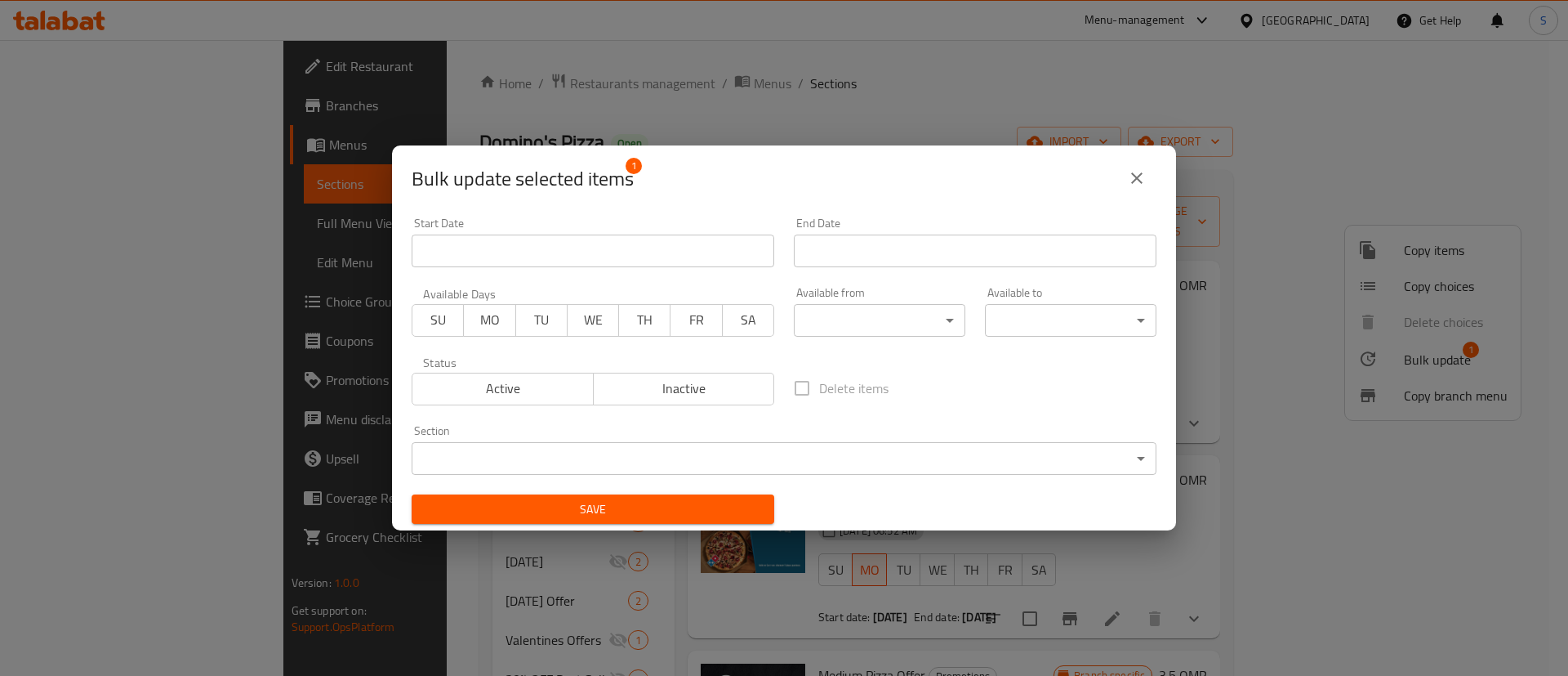
click at [1138, 188] on button "close" at bounding box center [1137, 178] width 39 height 39
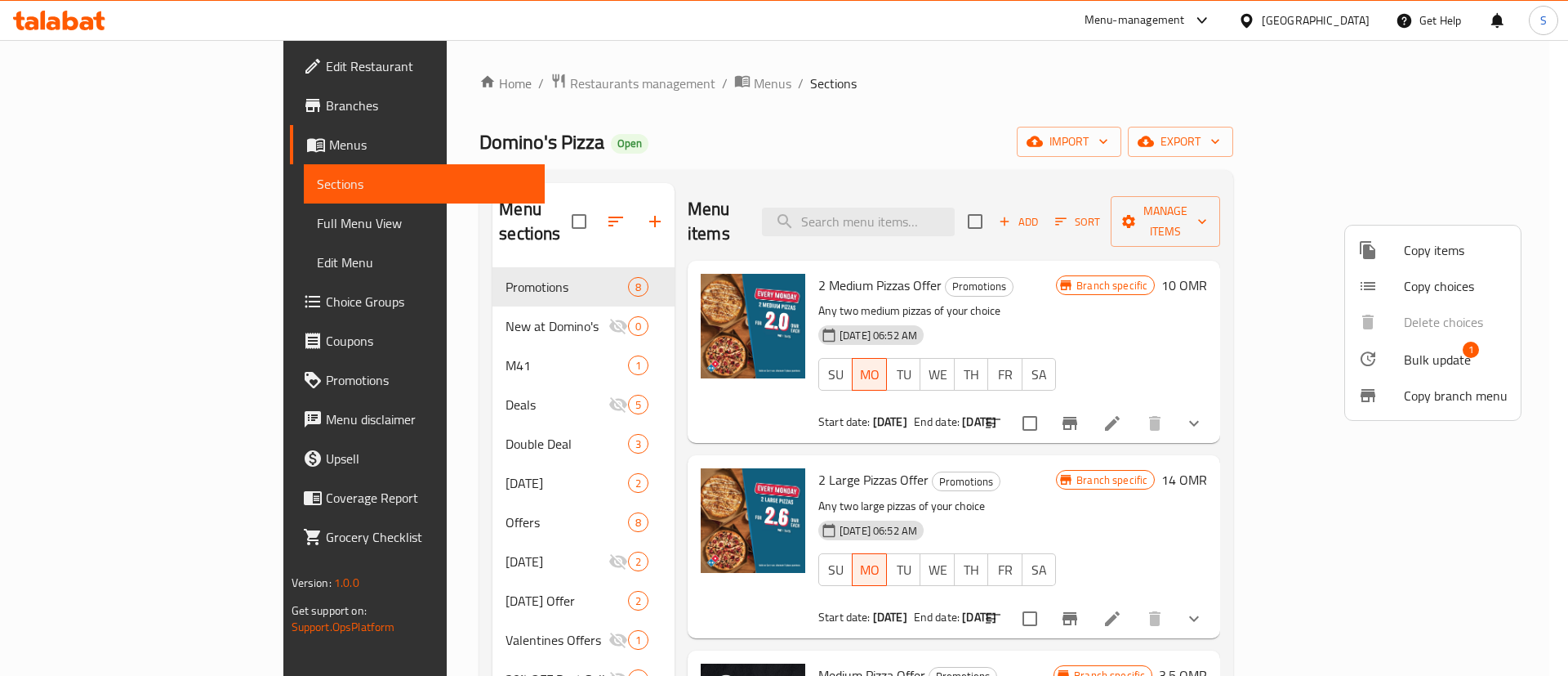
click at [1398, 252] on div at bounding box center [1380, 250] width 45 height 20
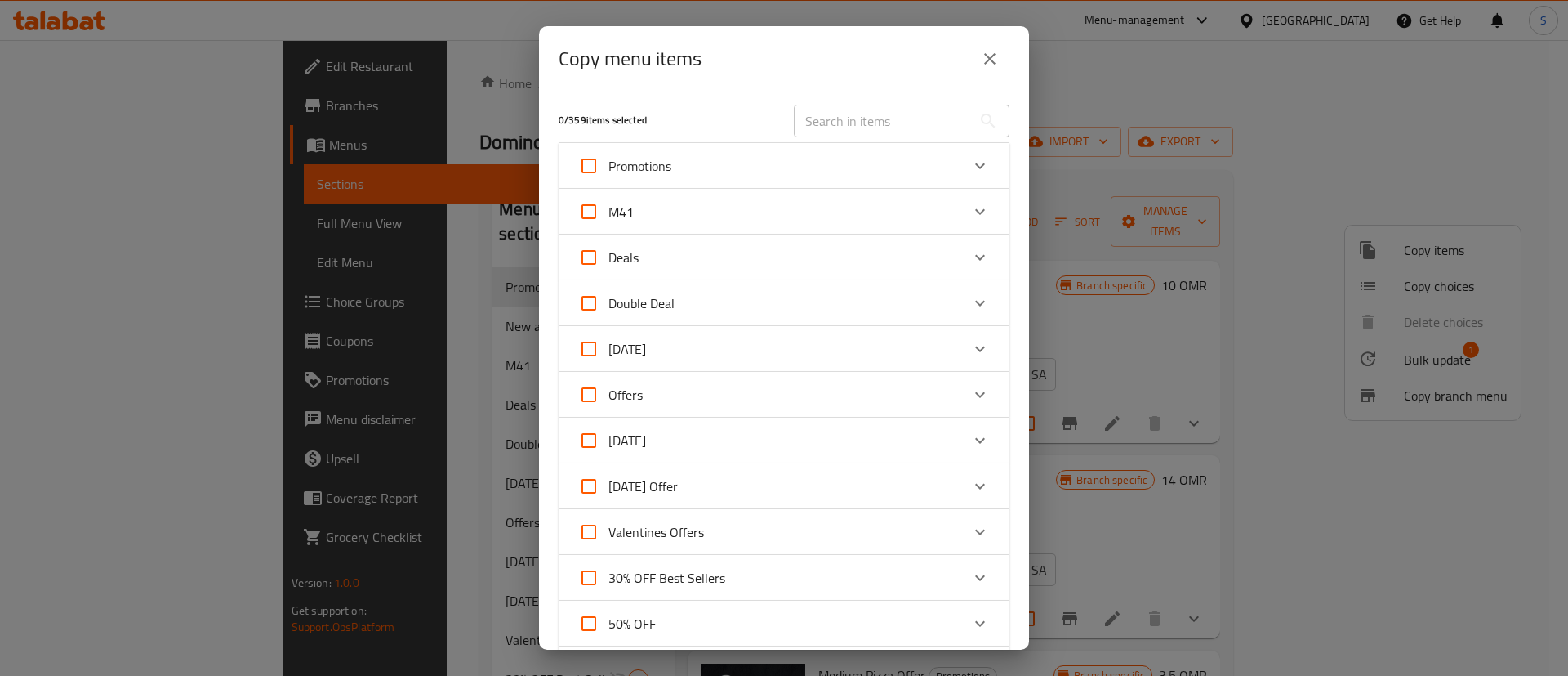
click at [772, 170] on div "Promotions" at bounding box center [770, 166] width 382 height 39
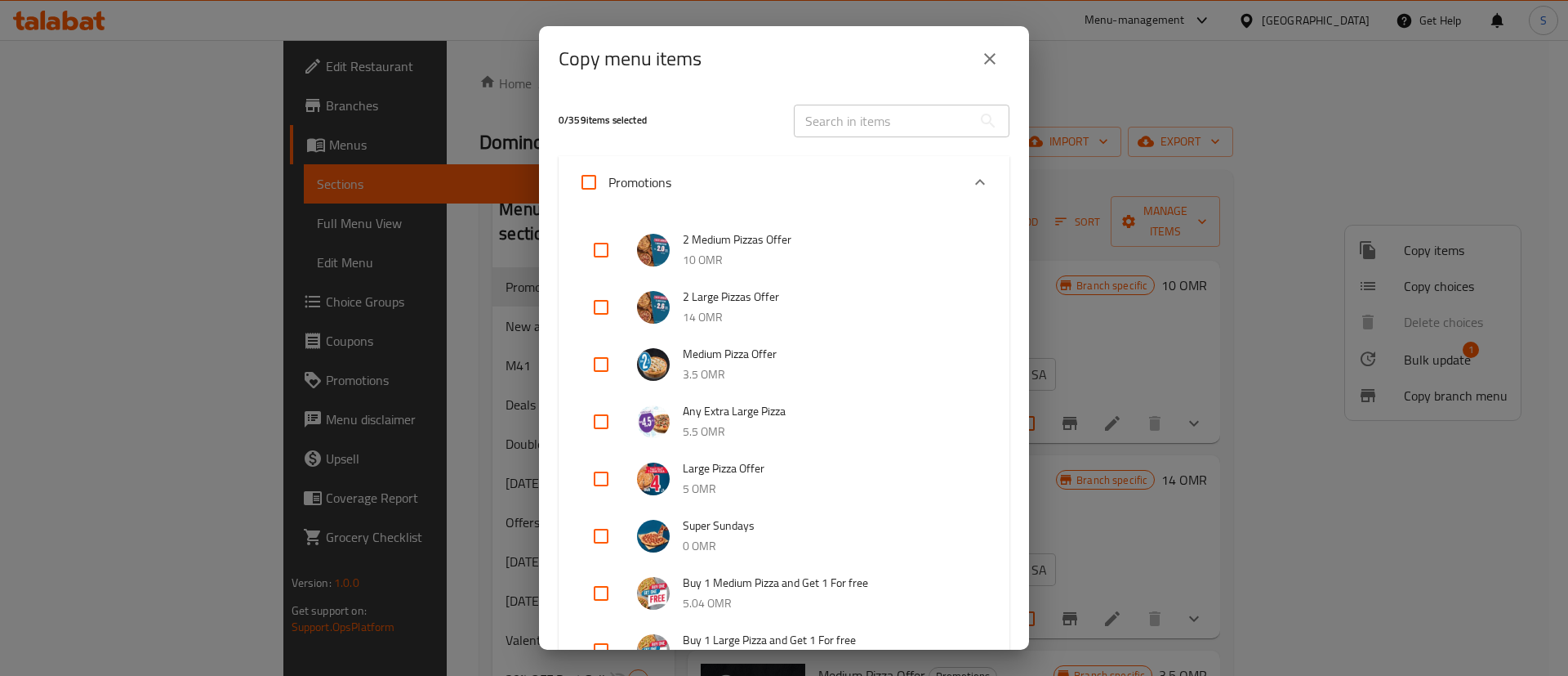
scroll to position [367, 0]
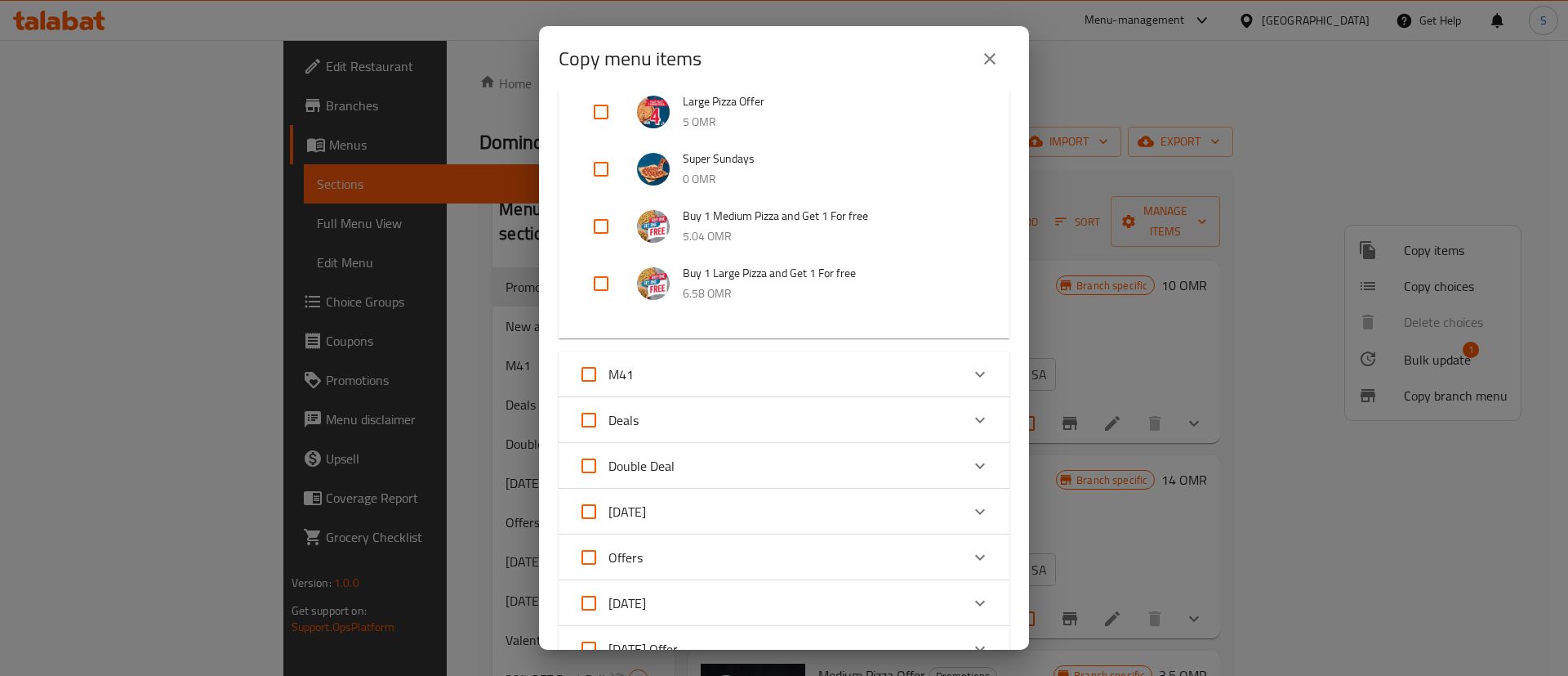
click at [605, 224] on input "checkbox" at bounding box center [602, 227] width 39 height 39
checkbox input "true"
click at [603, 280] on input "checkbox" at bounding box center [602, 283] width 39 height 39
checkbox input "true"
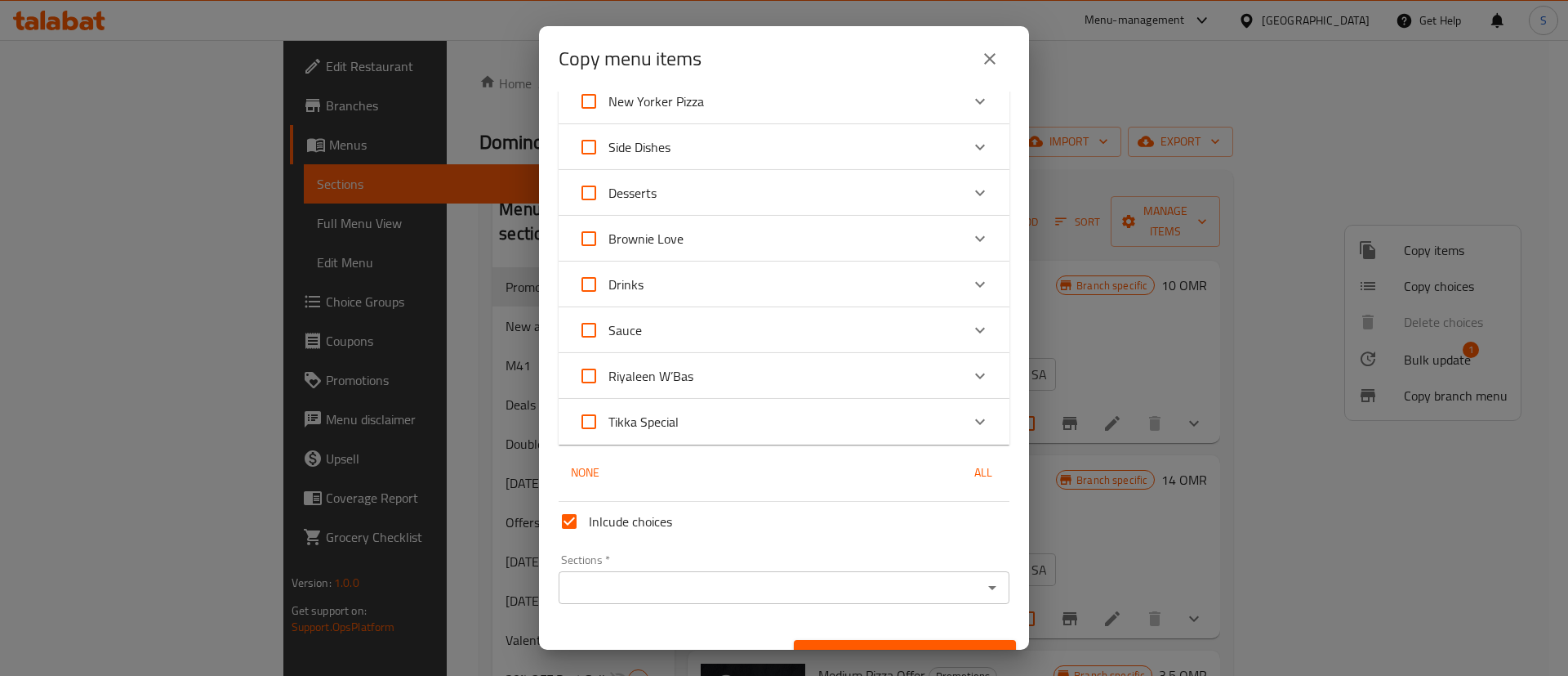
scroll to position [2043, 0]
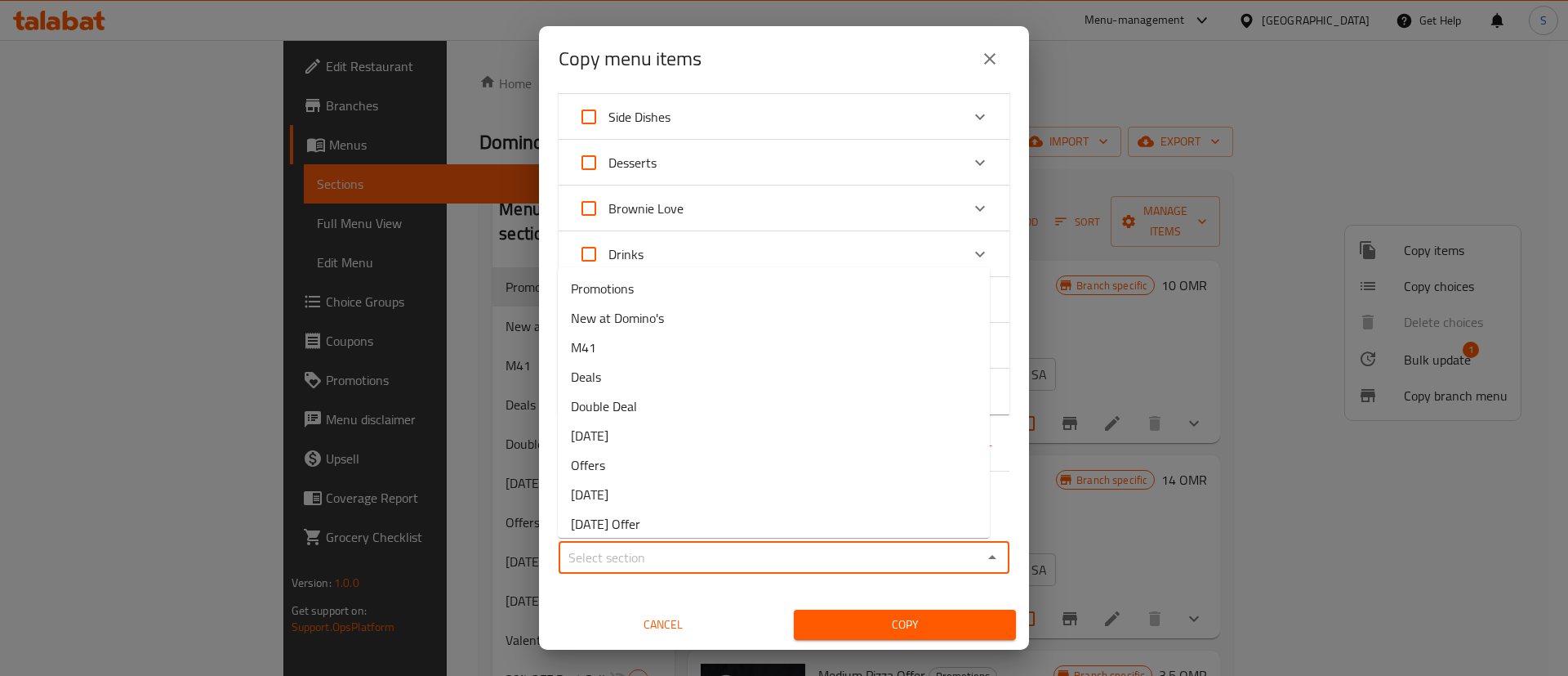
click at [790, 557] on input "Sections   *" at bounding box center [771, 557] width 414 height 23
click at [740, 280] on li "Promotions" at bounding box center [773, 289] width 432 height 30
type input "Promotions"
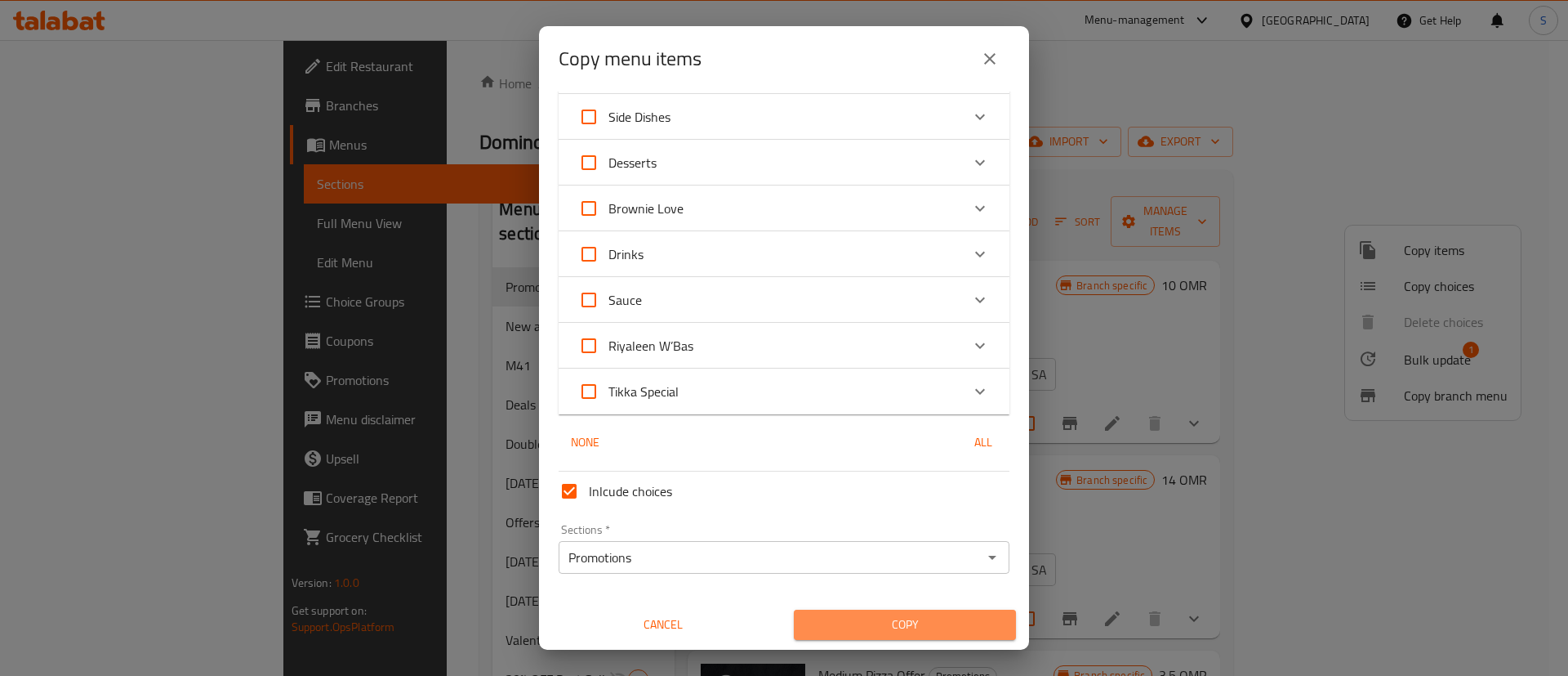
click at [903, 615] on span "Copy" at bounding box center [904, 625] width 196 height 20
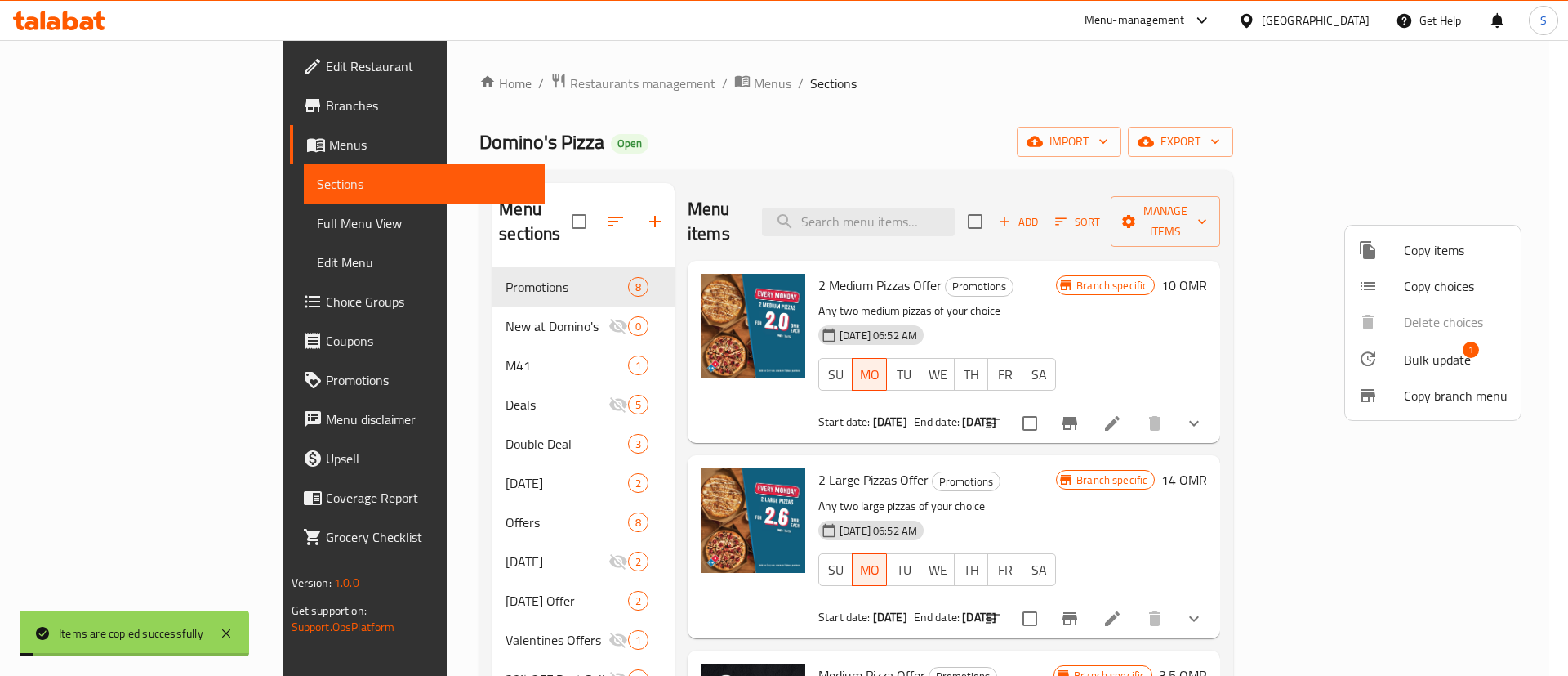
click at [1161, 483] on div at bounding box center [784, 338] width 1568 height 676
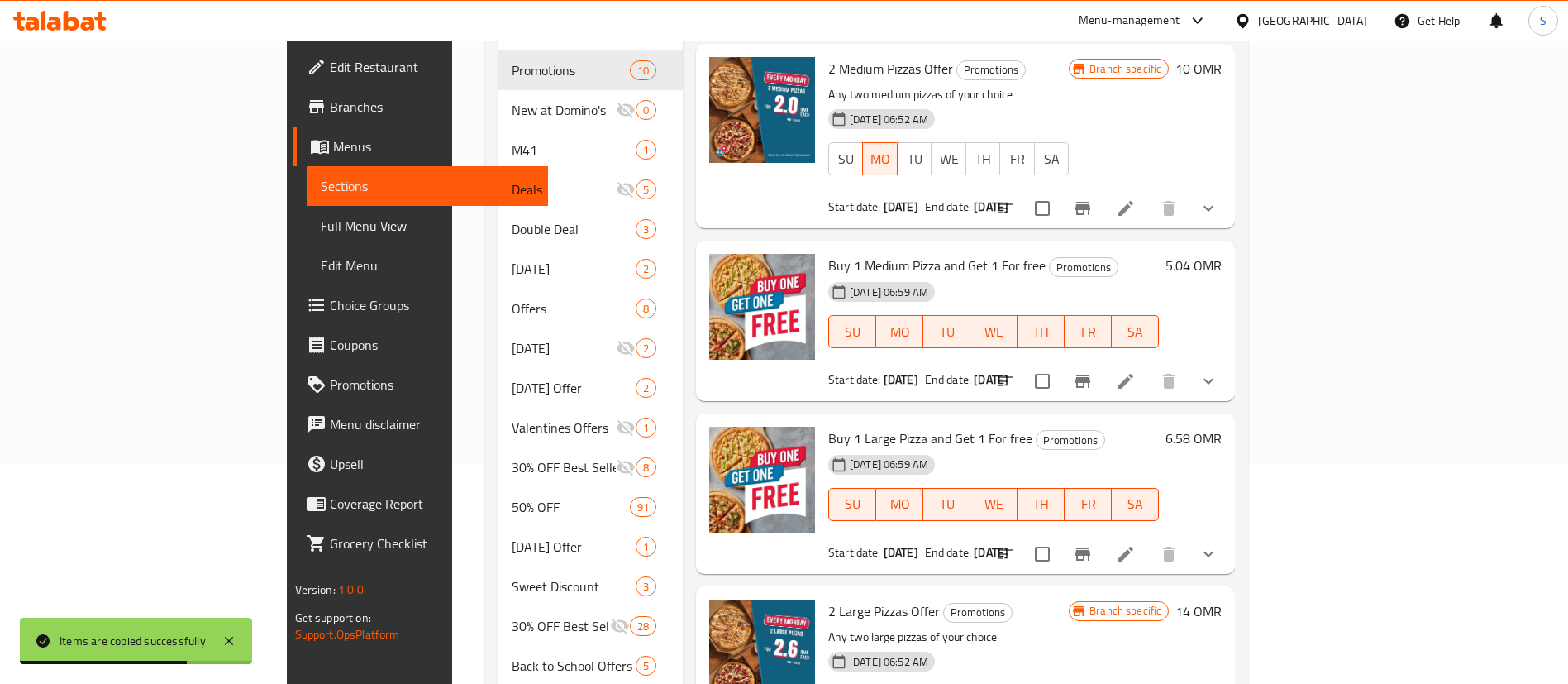
scroll to position [150, 0]
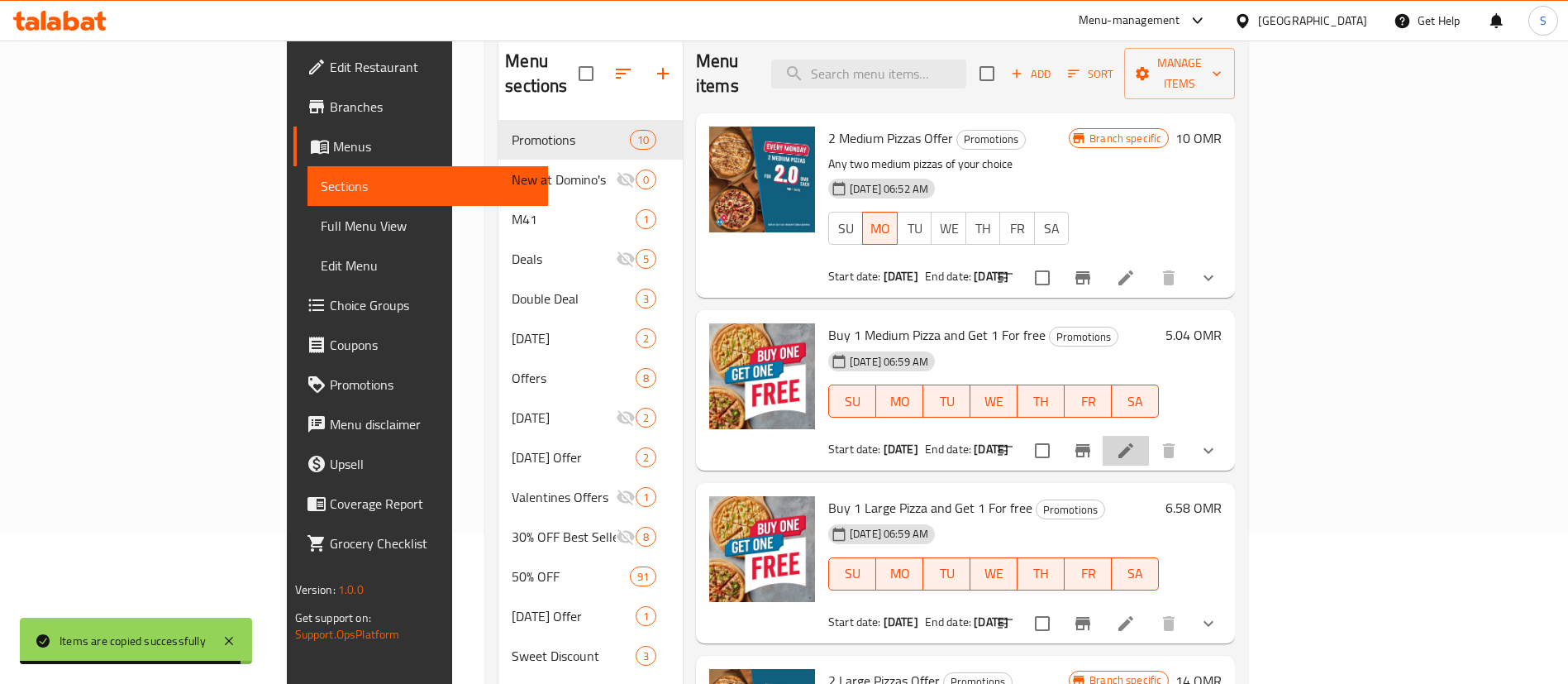
click at [1149, 436] on li at bounding box center [1126, 451] width 46 height 30
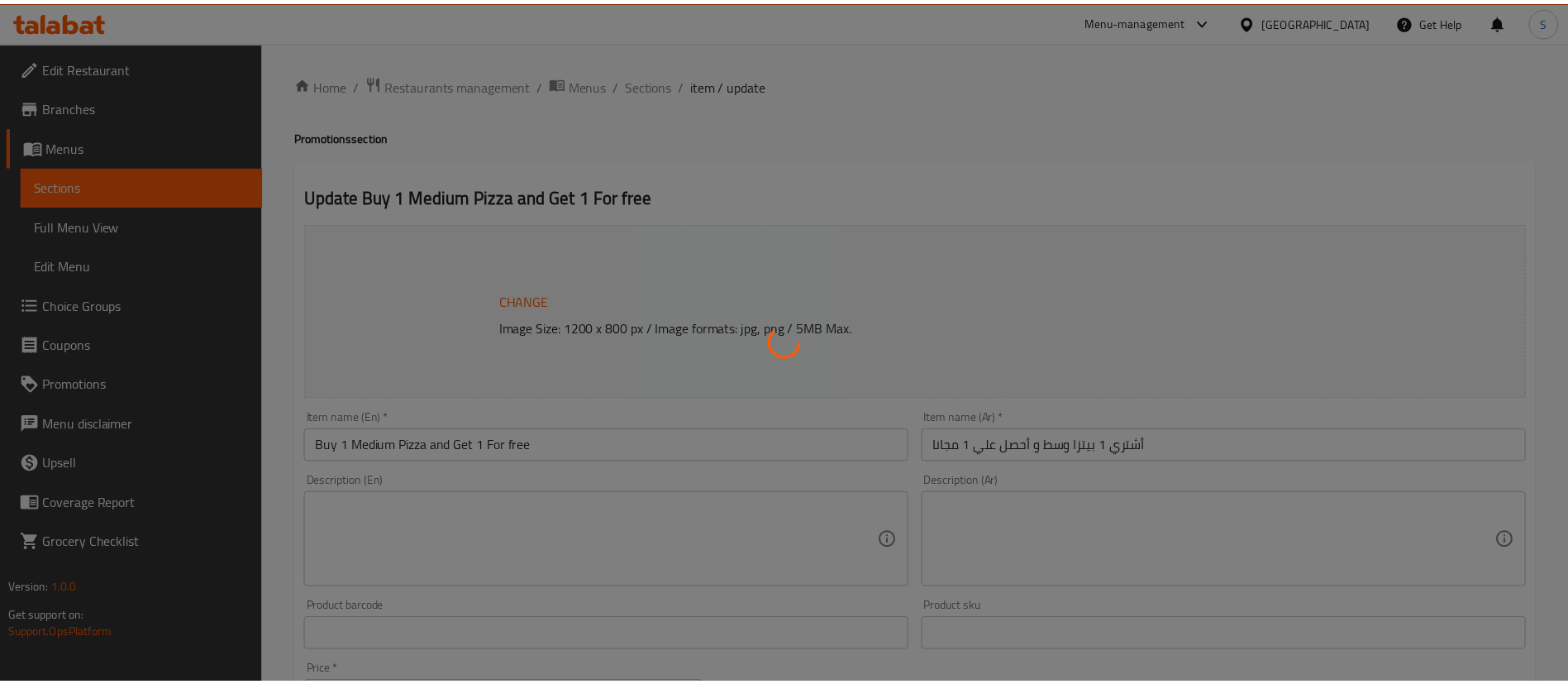
scroll to position [599, 0]
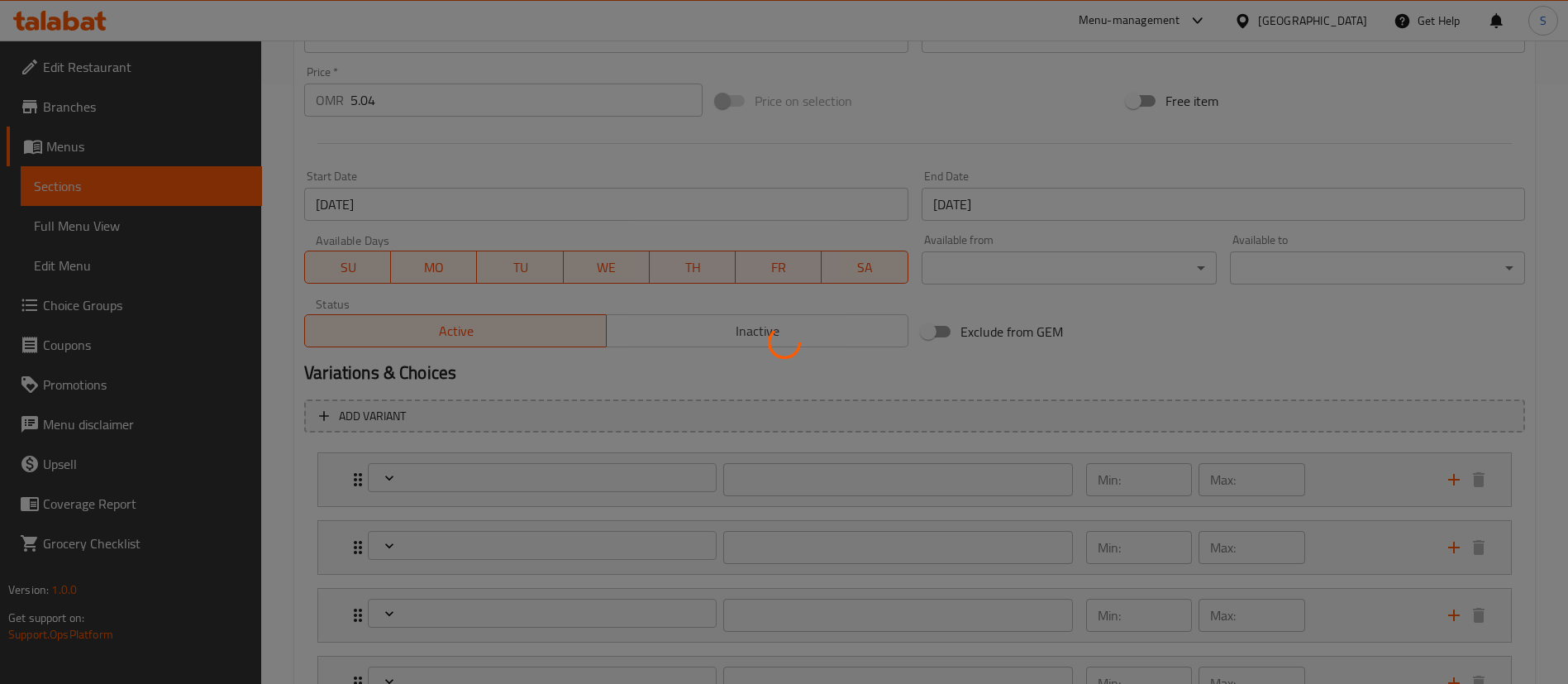
click at [491, 103] on div at bounding box center [784, 342] width 1568 height 684
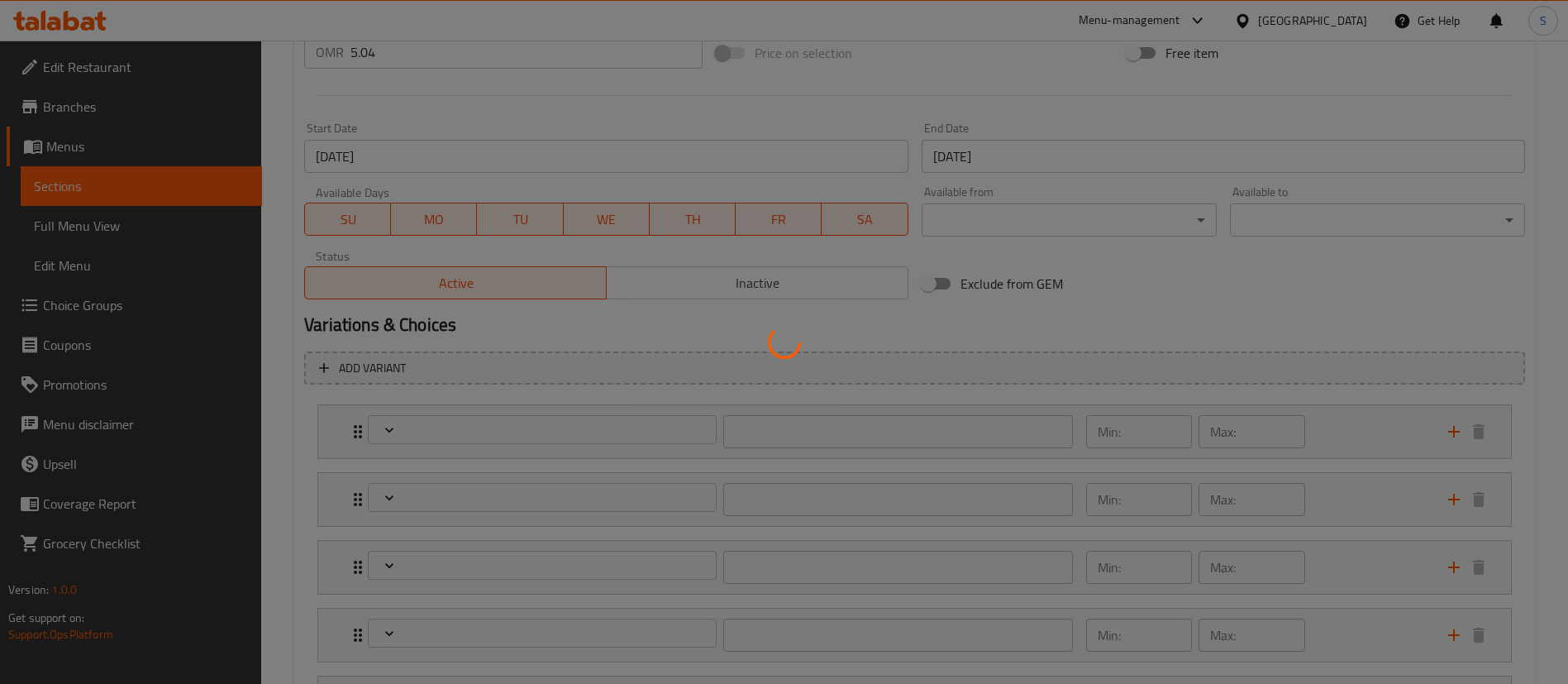
scroll to position [682, 0]
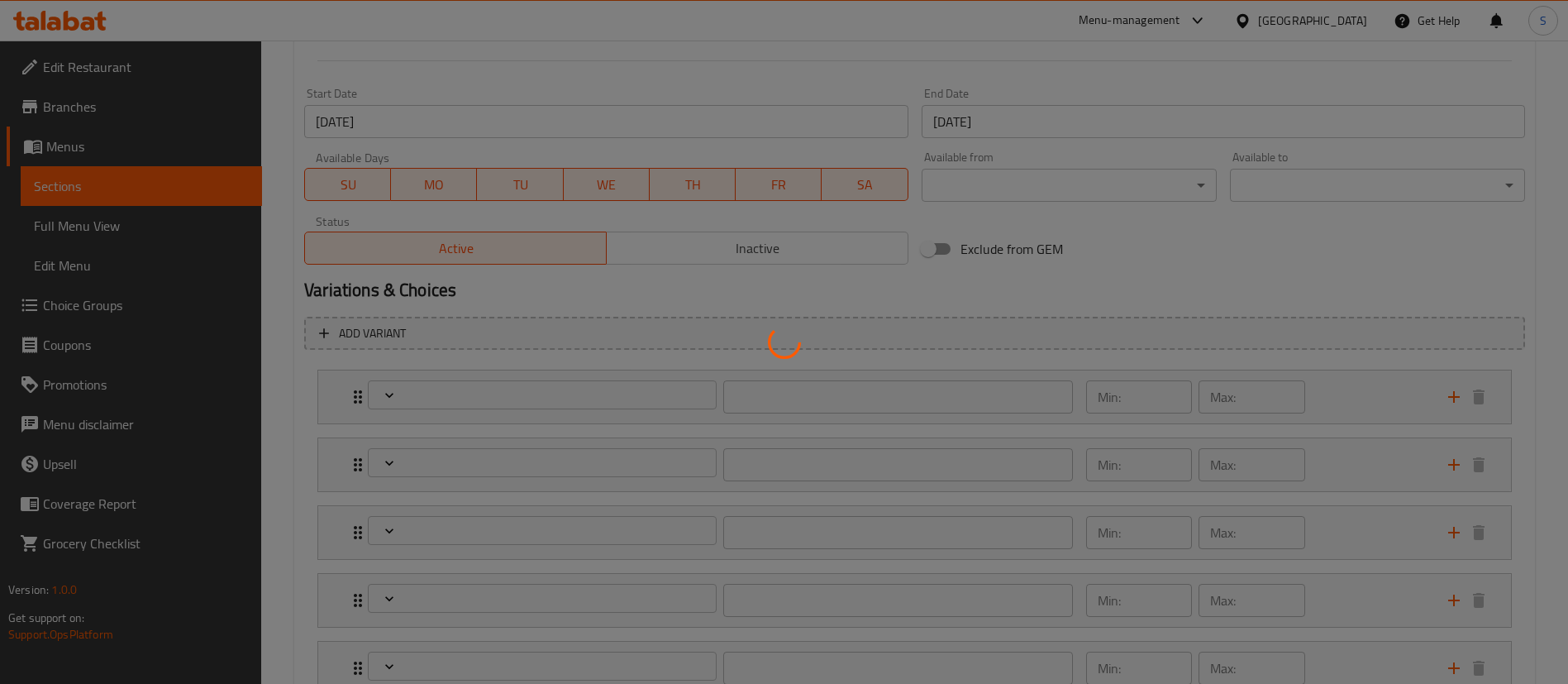
type input "إختيارك من أول بيتزا"
type input "1"
type input "إختيارك من العجينة الأولي:"
type input "1"
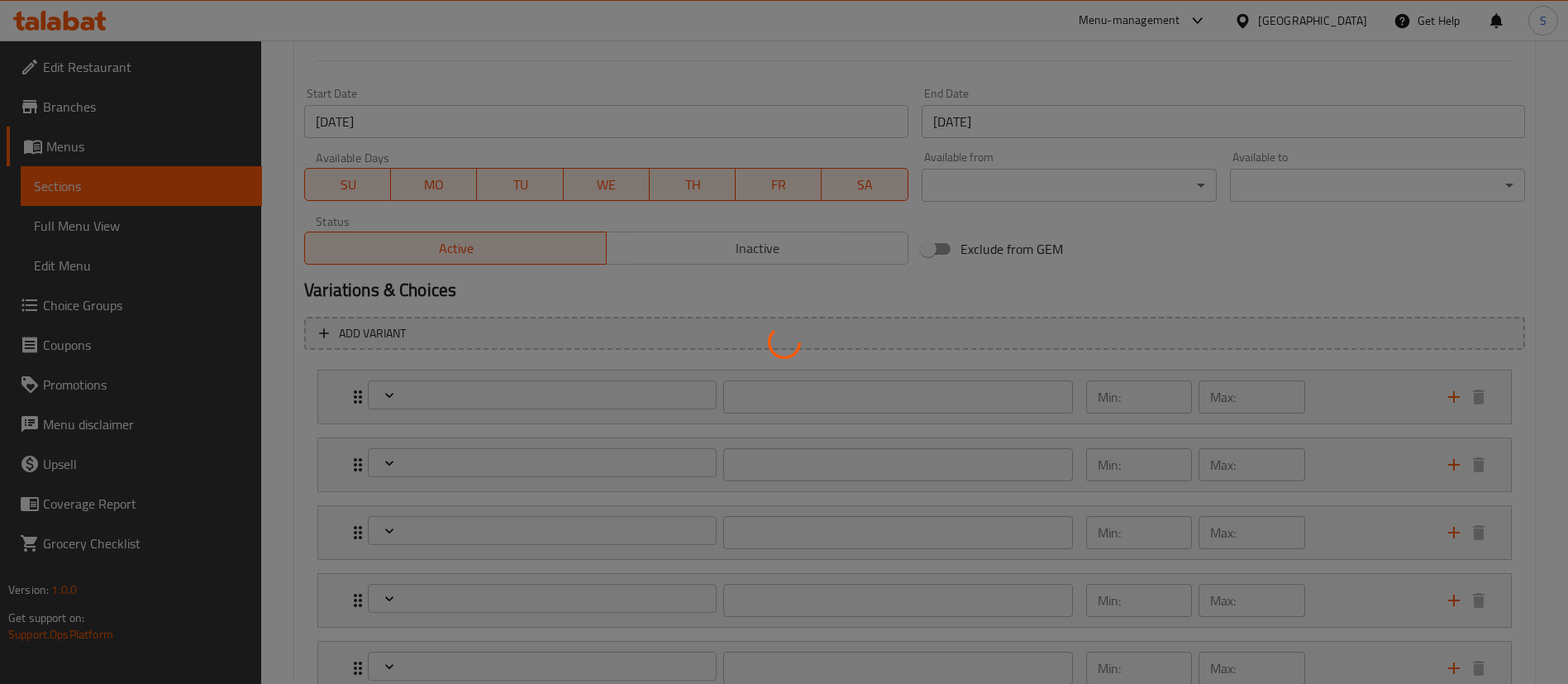
type input "1"
type input "الإضافات للبيتزا الأولي:"
type input "0"
type input "إختيارك من ثاني بيتزا"
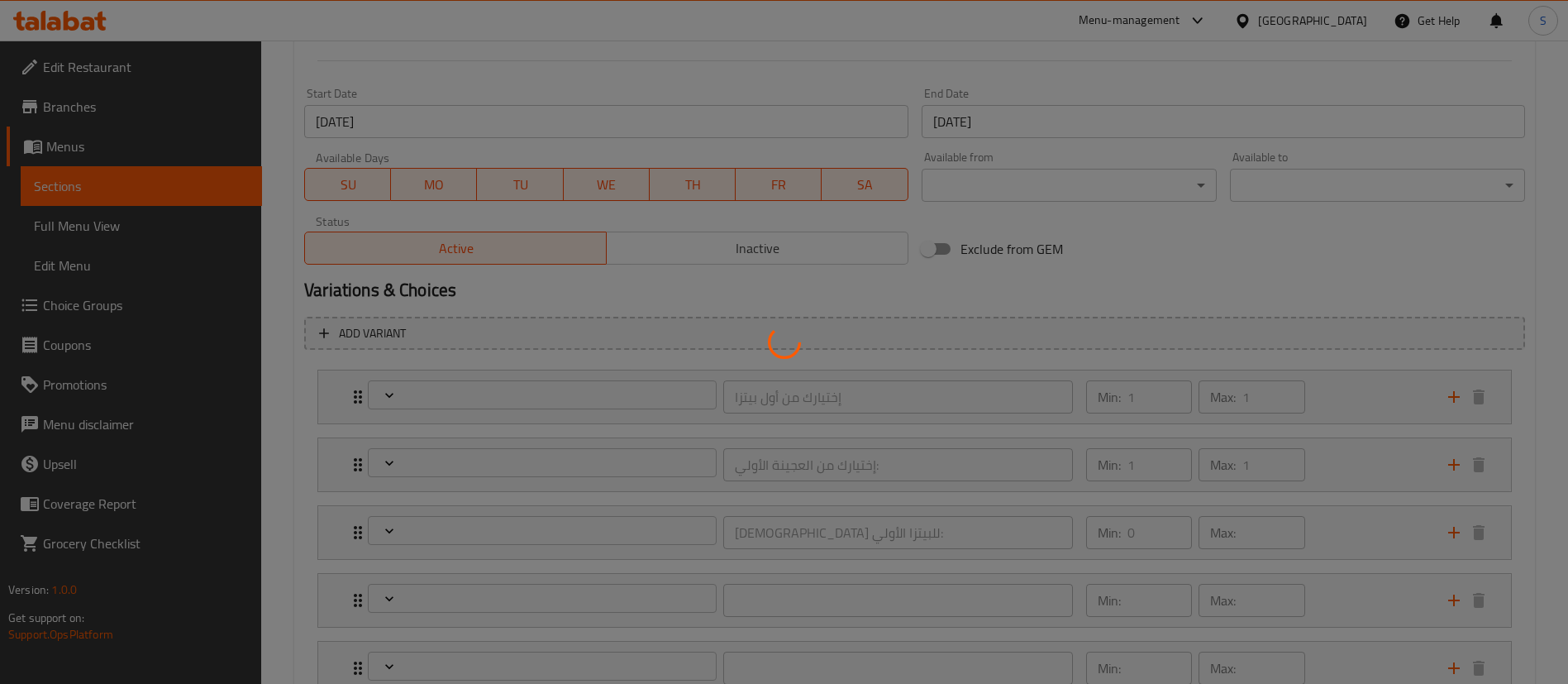
type input "1"
type input "إختيارك من العجينة الثانية:"
type input "1"
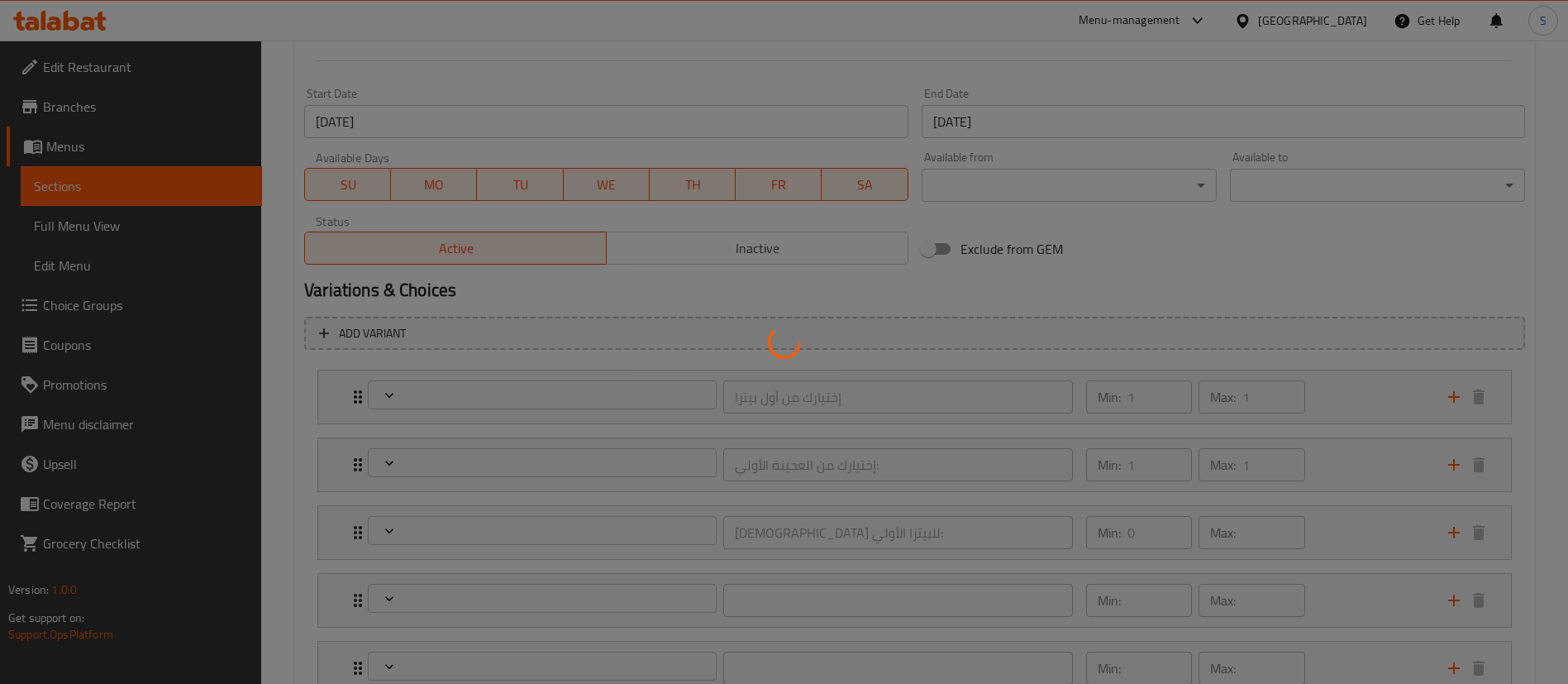
type input "الإضافات للبيتزا الثانية:"
type input "0"
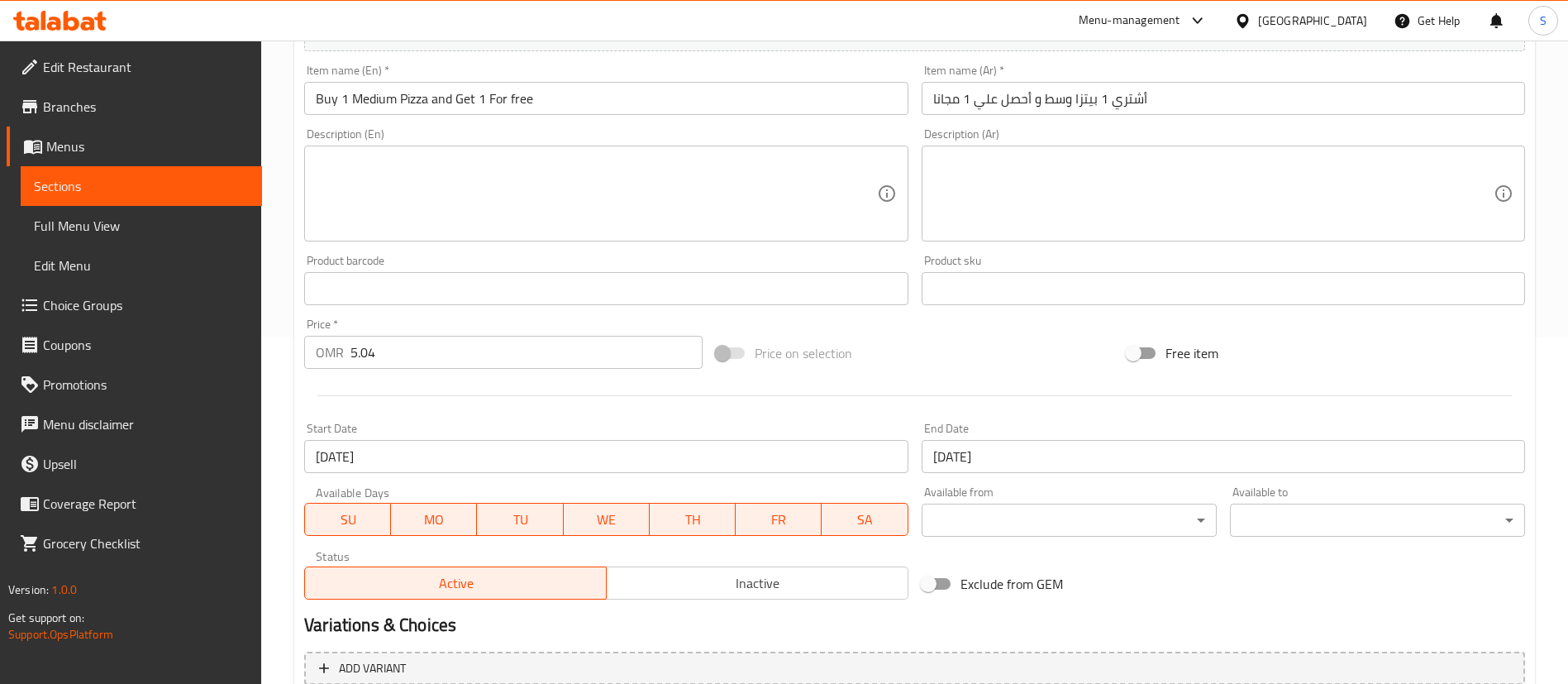
scroll to position [334, 0]
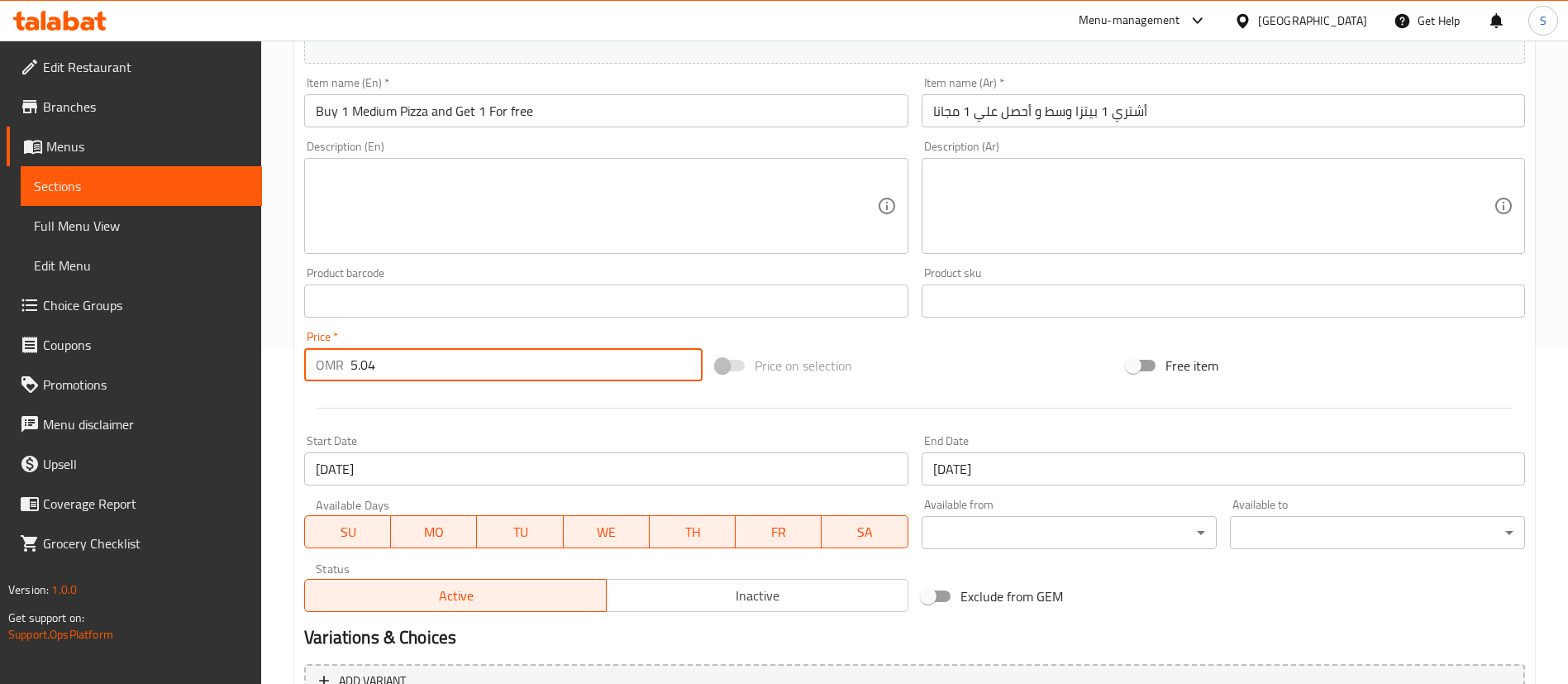
click at [468, 350] on input "5.04" at bounding box center [526, 364] width 352 height 33
type input "5"
paste input "3.26"
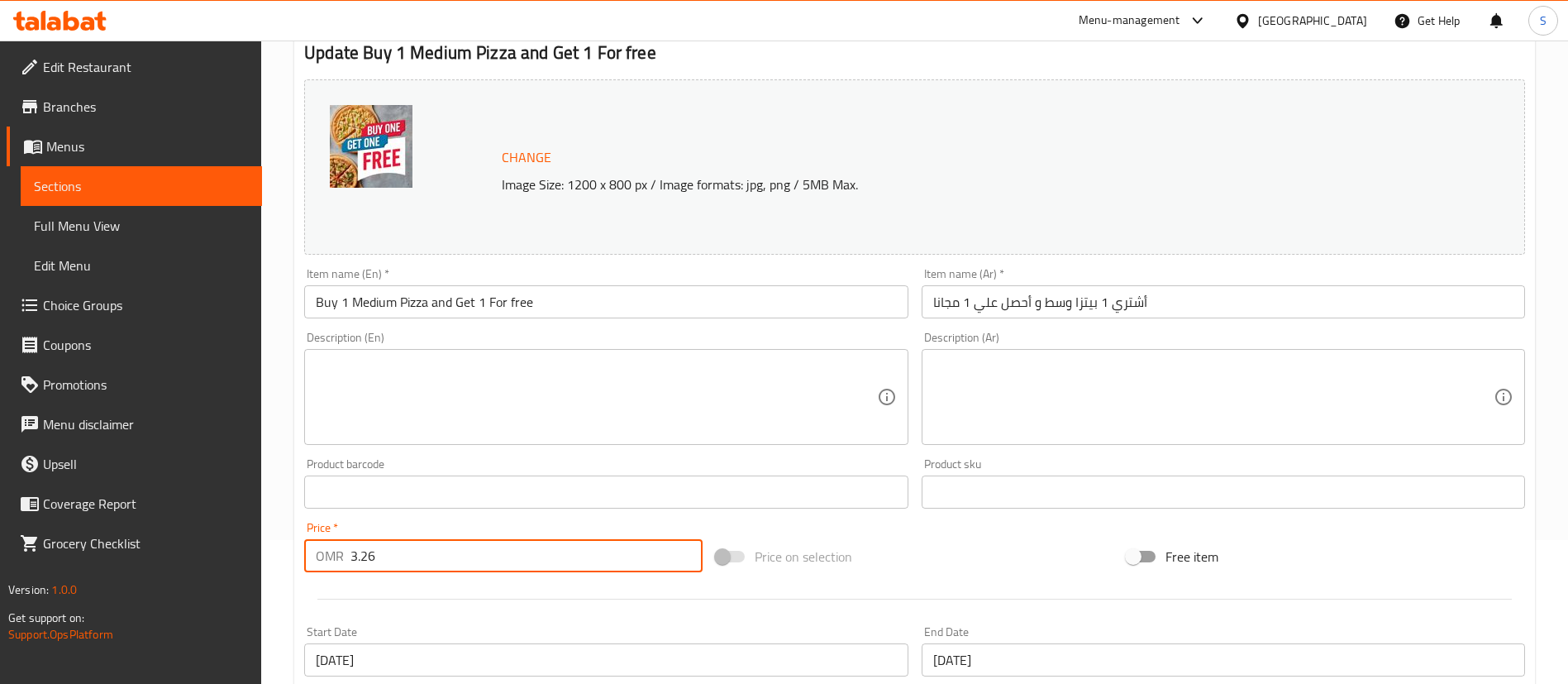
scroll to position [141, 0]
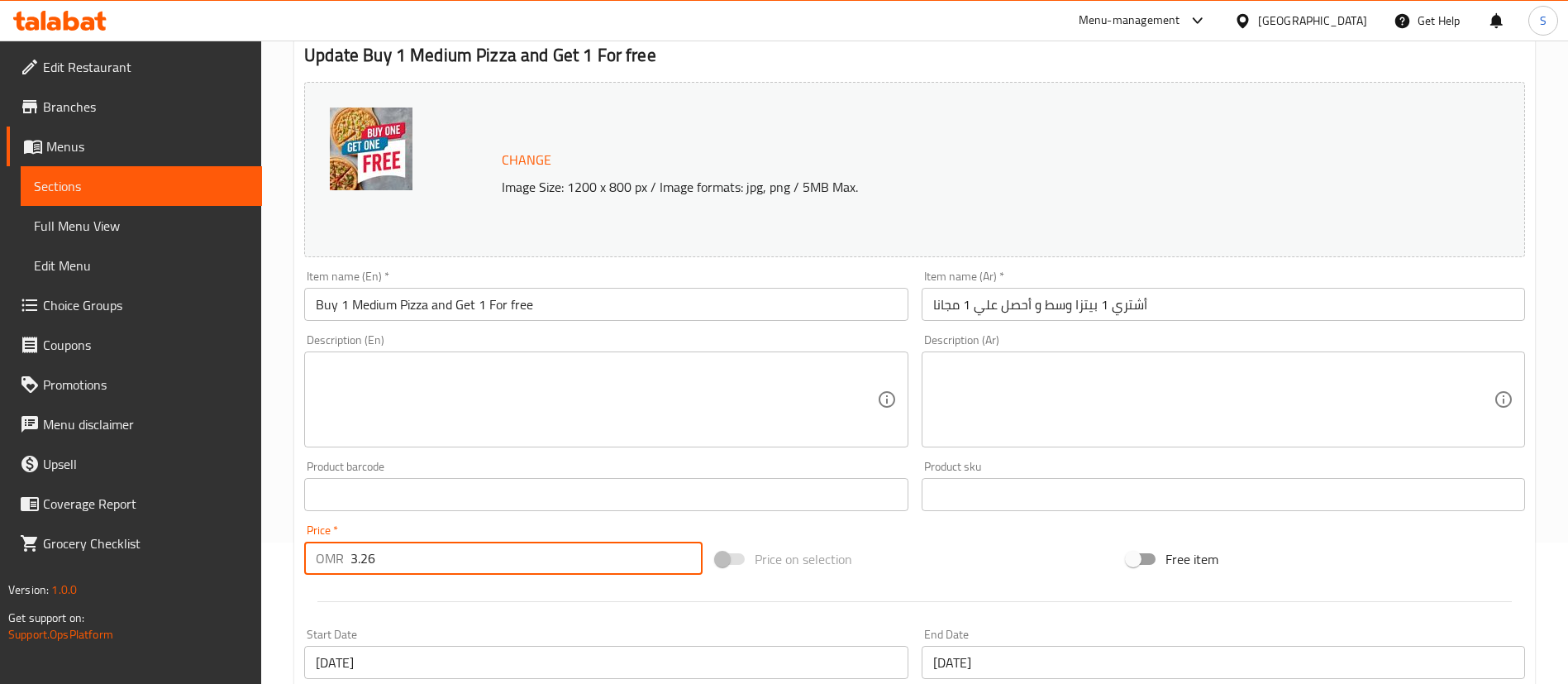
type input "3.26"
click at [378, 306] on input "Buy 1 Medium Pizza and Get 1 For free" at bounding box center [606, 303] width 603 height 33
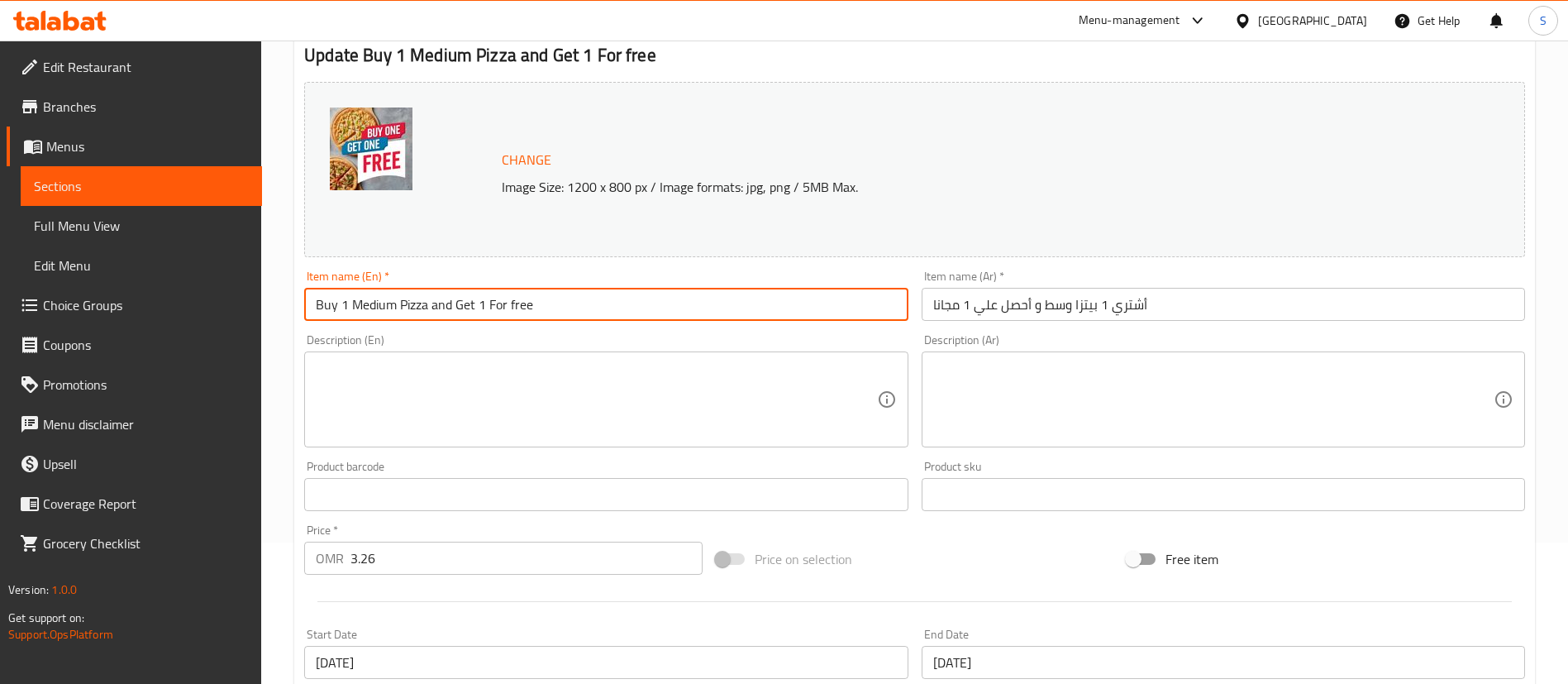
click at [378, 306] on input "Buy 1 Medium Pizza and Get 1 For free" at bounding box center [606, 303] width 603 height 33
type input "Buy 1 Small Pizza and Get 1 For free"
click at [1074, 307] on input "أشتري 1 بيتزا وسط و أحصل علي 1 مجانا" at bounding box center [1223, 303] width 603 height 33
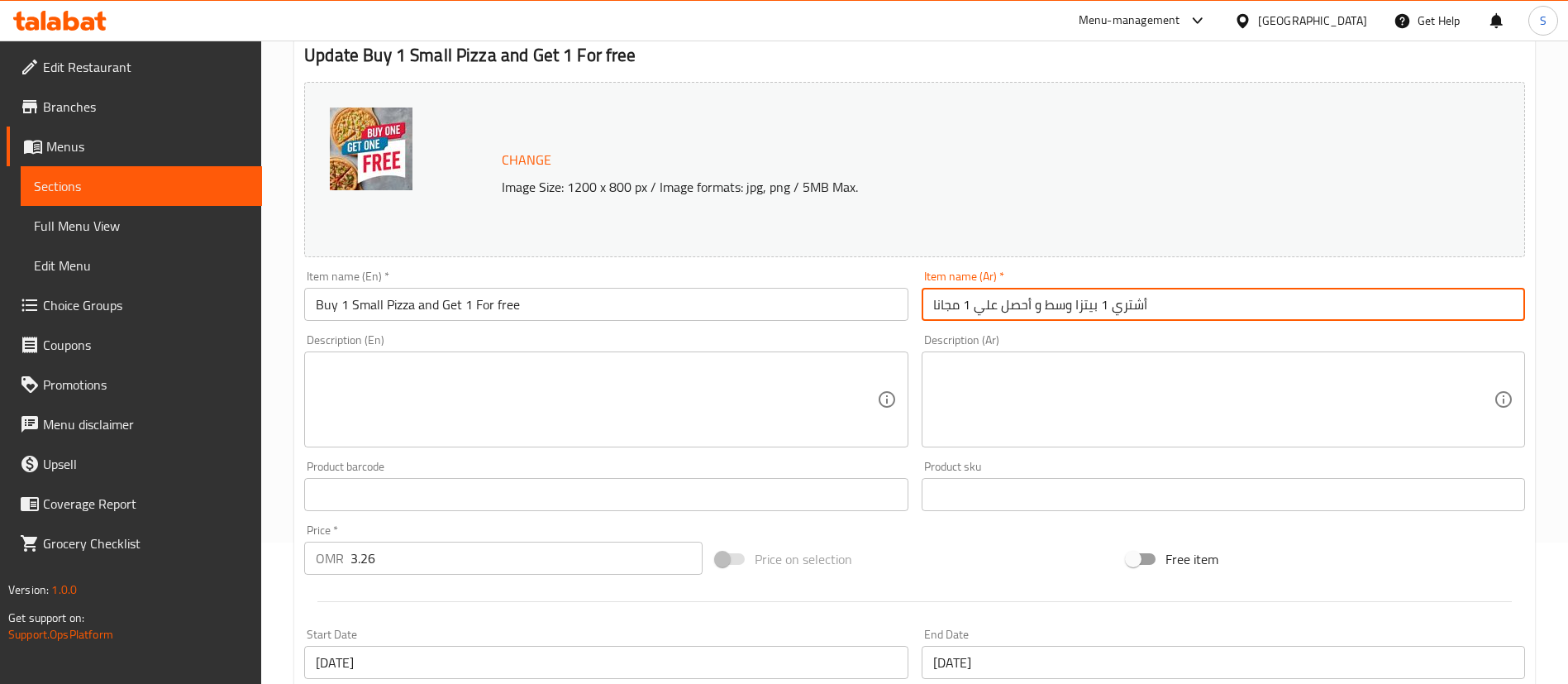
drag, startPoint x: 1068, startPoint y: 306, endPoint x: 1044, endPoint y: 315, distance: 25.6
click at [1044, 315] on input "أشتري 1 بيتزا وسط و أحصل علي 1 مجانا" at bounding box center [1223, 303] width 603 height 33
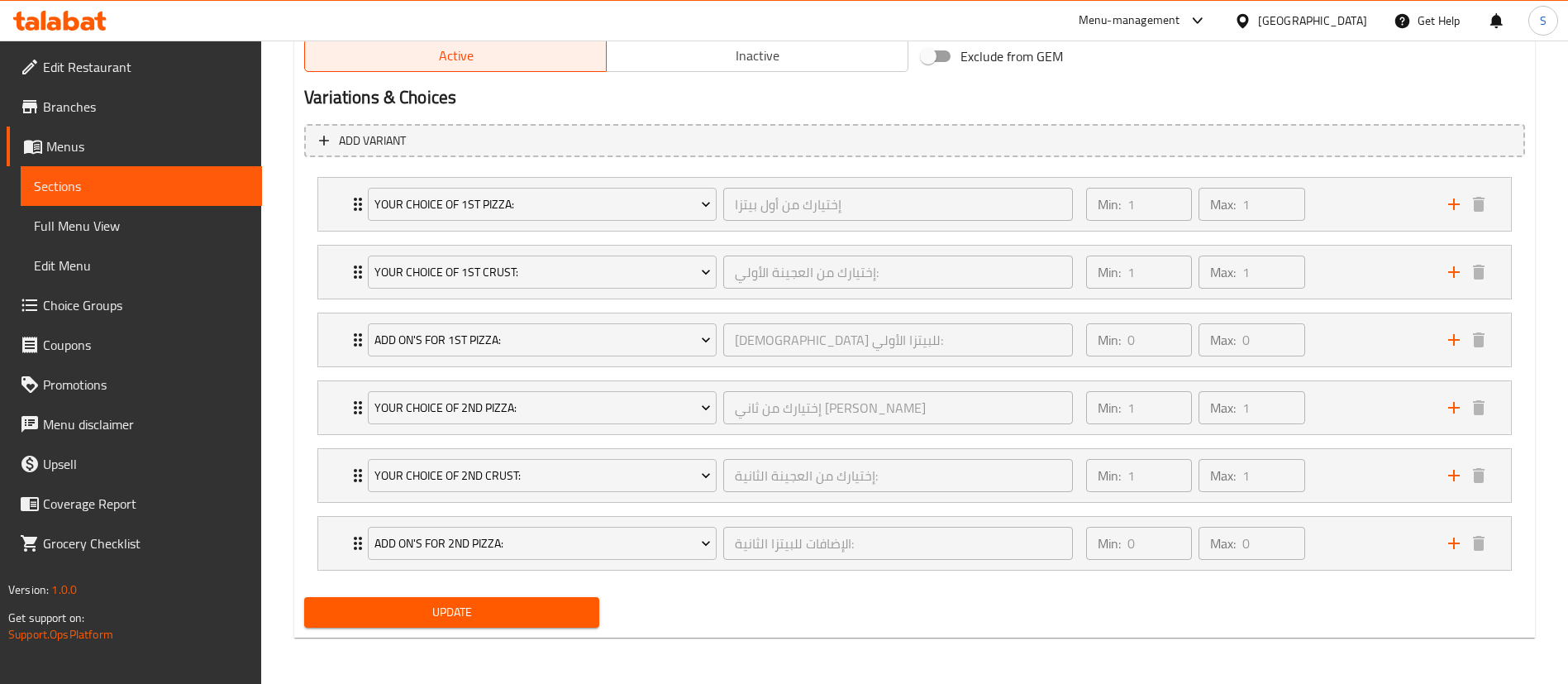
type input "أشتري 1 بيتزا صغير و أحصل علي 1 مجانا"
click at [427, 614] on span "Update" at bounding box center [452, 613] width 269 height 21
click at [492, 603] on span "Update" at bounding box center [452, 613] width 269 height 21
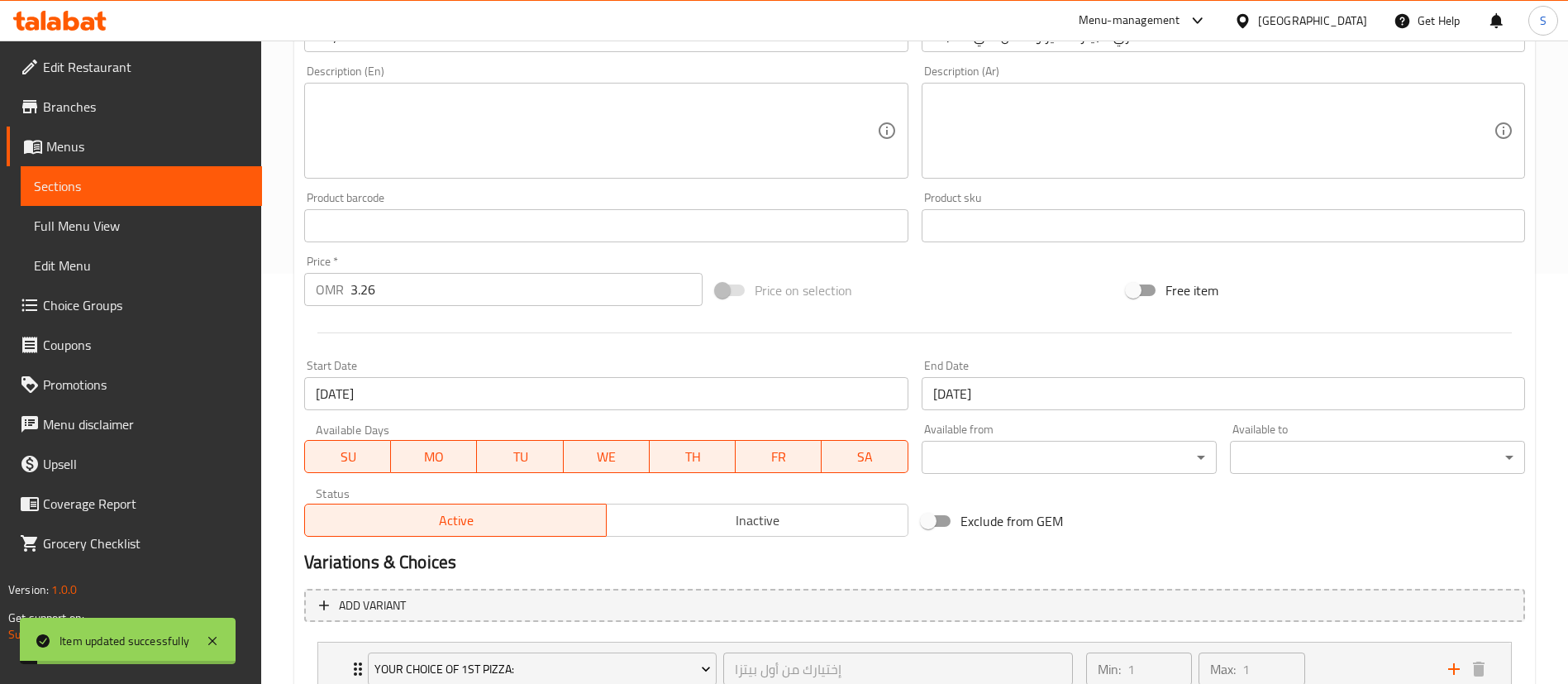
scroll to position [0, 0]
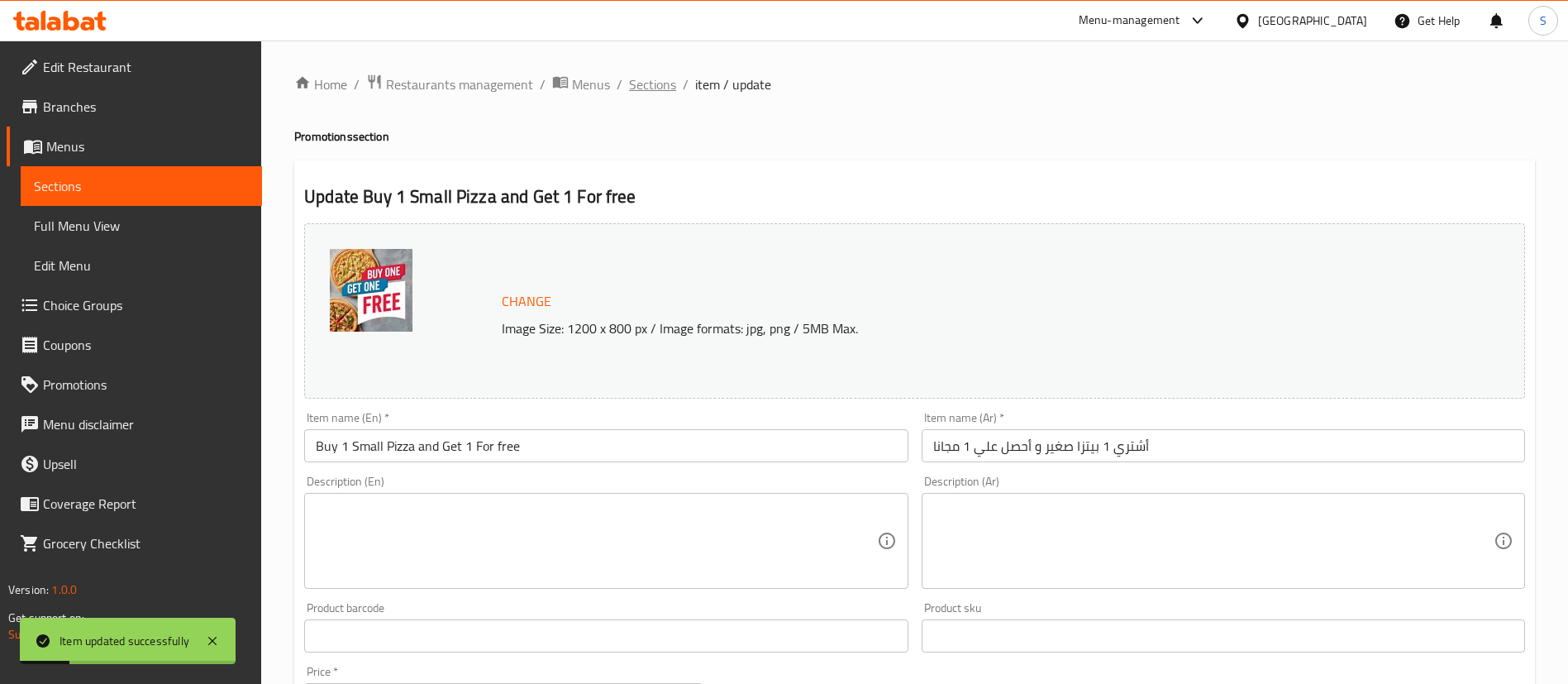
click at [644, 94] on span "Sections" at bounding box center [653, 84] width 47 height 20
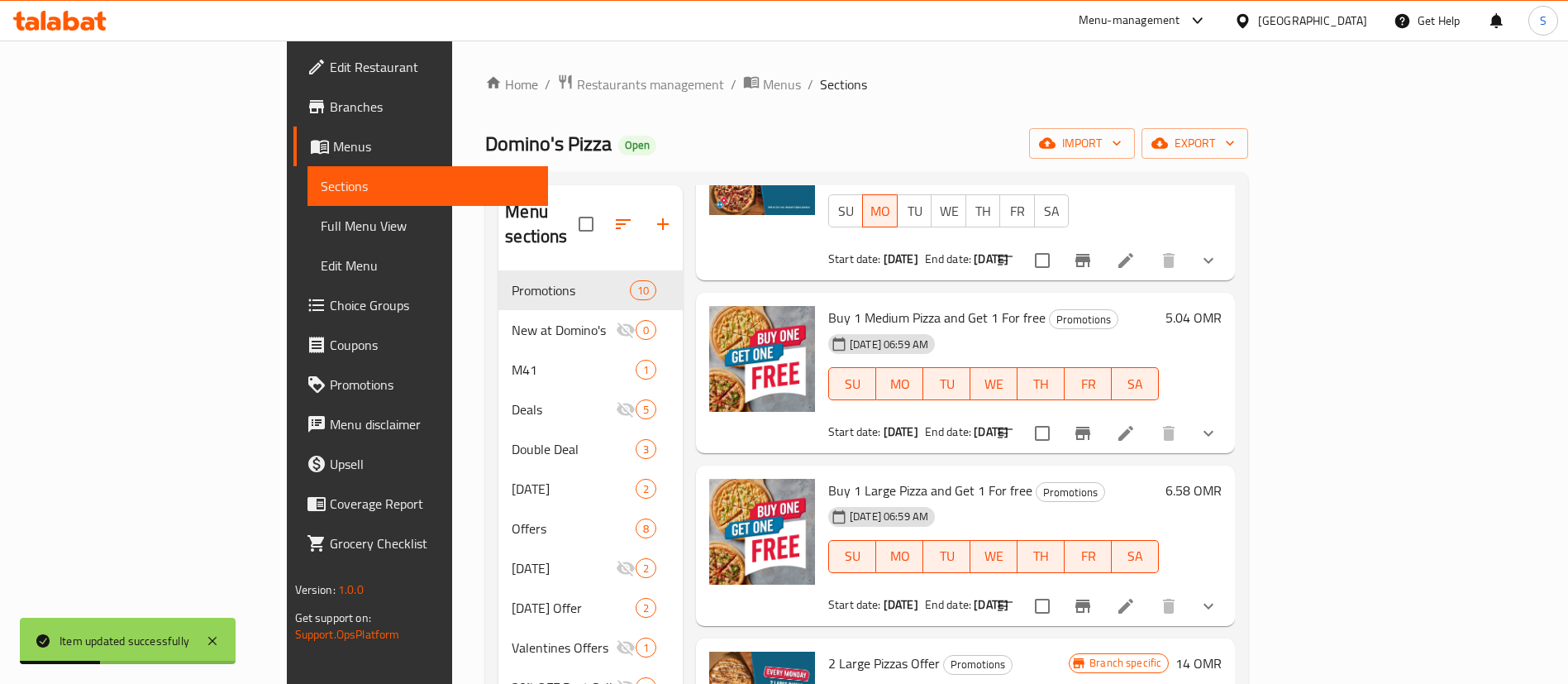
scroll to position [202, 0]
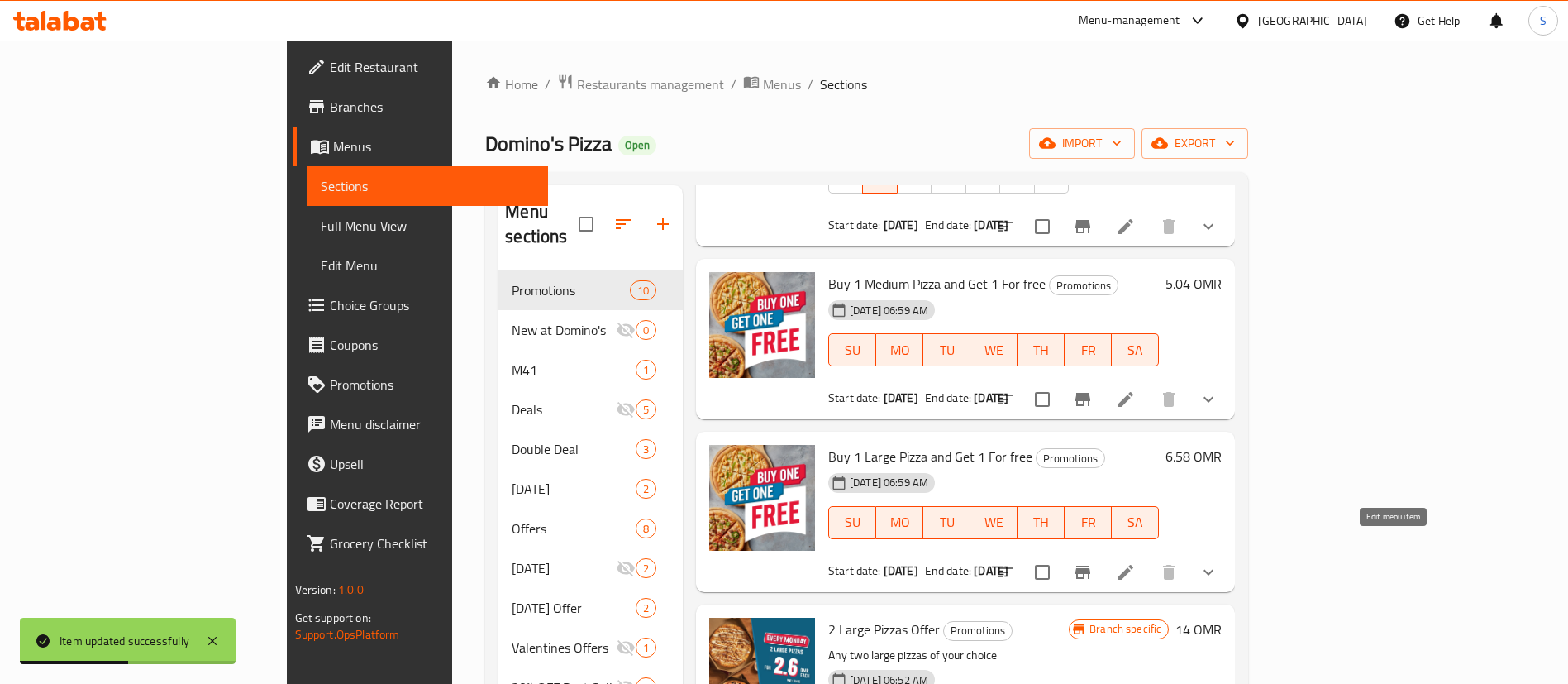
click at [1133, 565] on icon at bounding box center [1126, 572] width 15 height 15
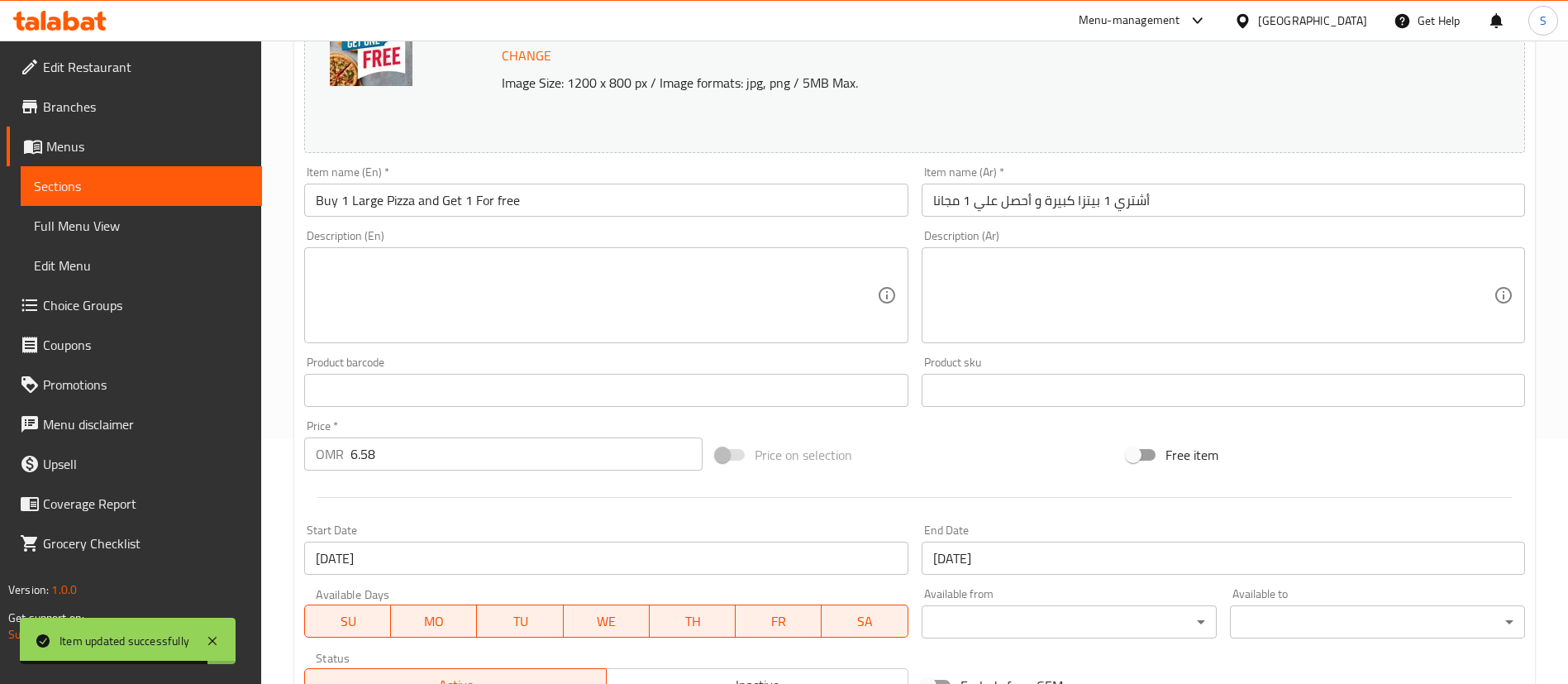
scroll to position [238, 0]
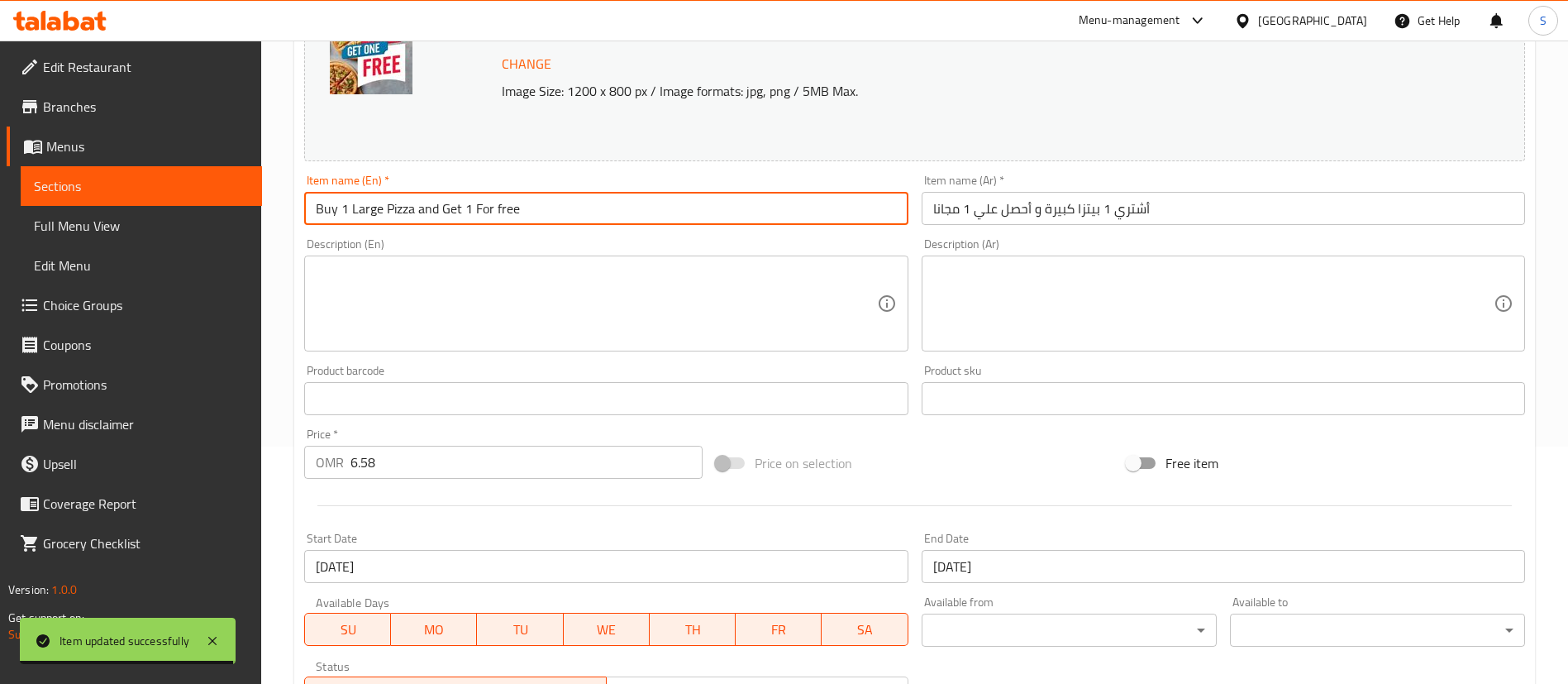
click at [348, 211] on input "Buy 1 Large Pizza and Get 1 For free" at bounding box center [606, 208] width 603 height 33
type input "Buy 1 Large Pizza and Get 1 For free"
click at [1074, 210] on input "أشتري 1 بيتزا كبيرة و أحصل علي 1 مجانا" at bounding box center [1223, 208] width 603 height 33
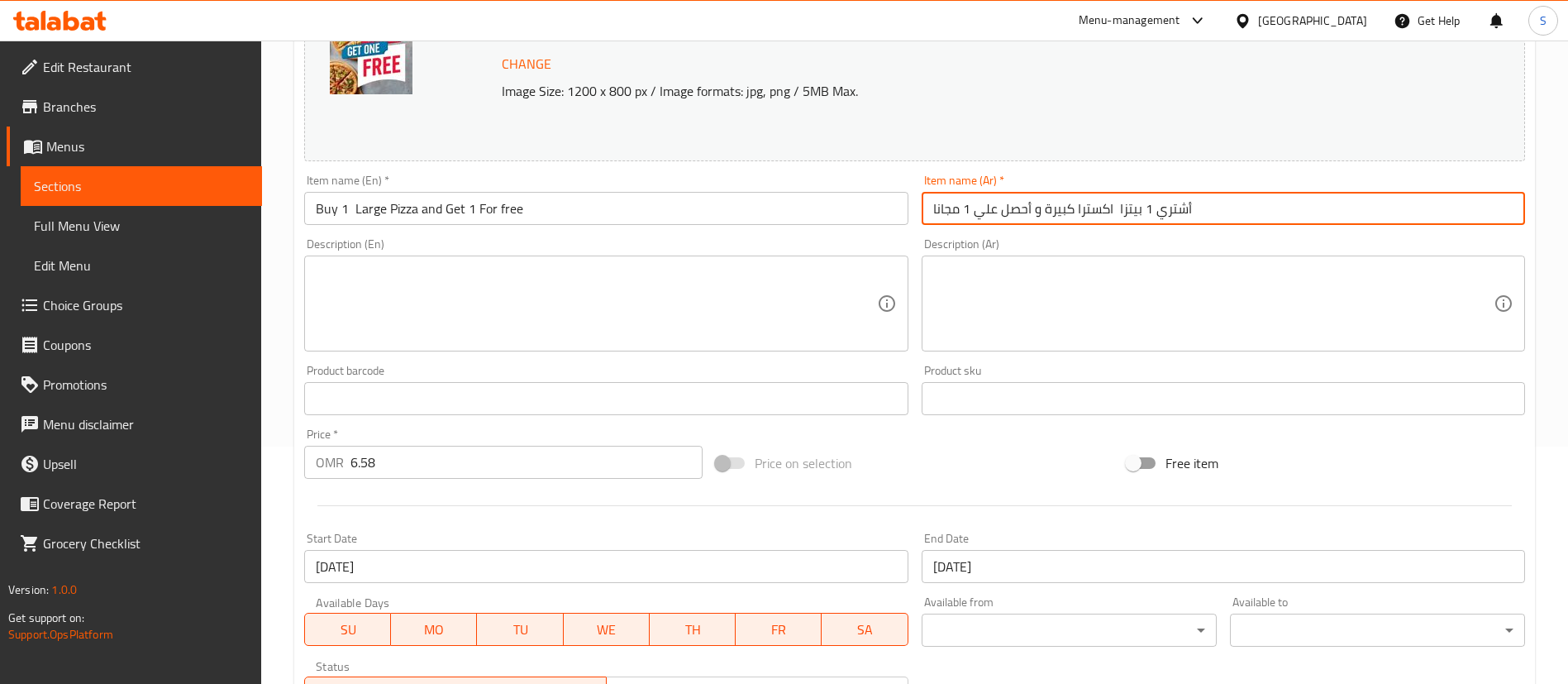
type input "أشتري 1 بيتزا اكسترا كبيرة و أحصل علي 1 مجانا"
click at [355, 210] on input "Buy 1 Large Pizza and Get 1 For free" at bounding box center [606, 208] width 603 height 33
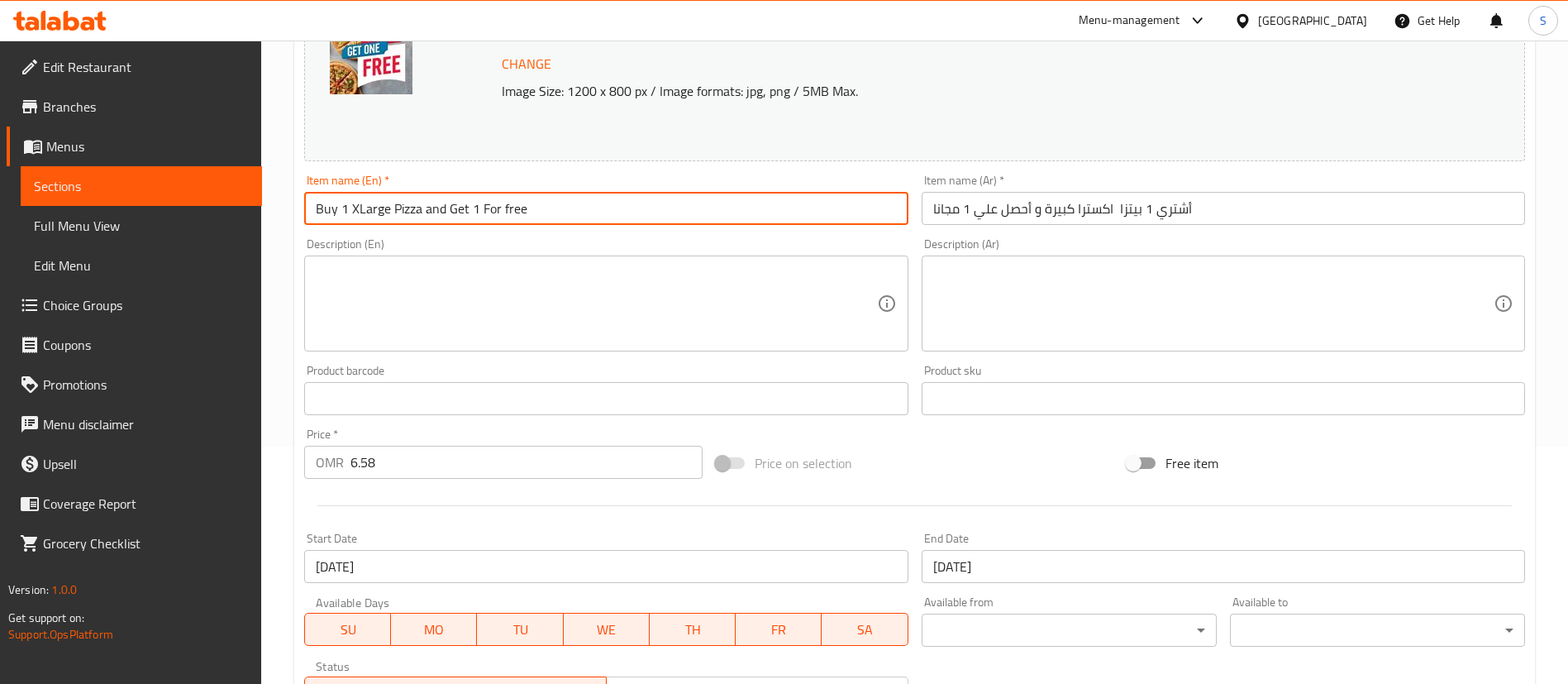
click at [386, 216] on input "Buy 1 XLarge Pizza and Get 1 For free" at bounding box center [606, 208] width 603 height 33
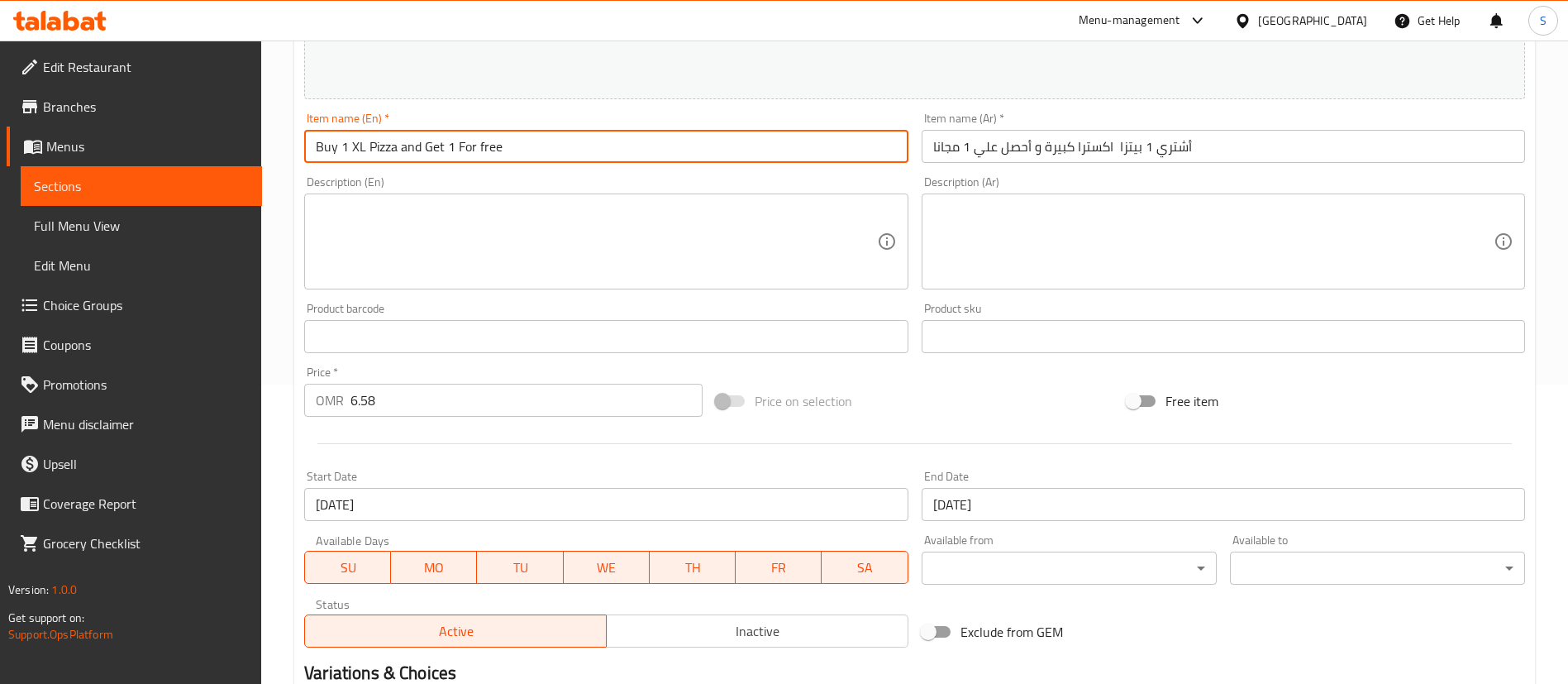
scroll to position [302, 0]
type input "Buy 1 XL Pizza and Get 1 For free"
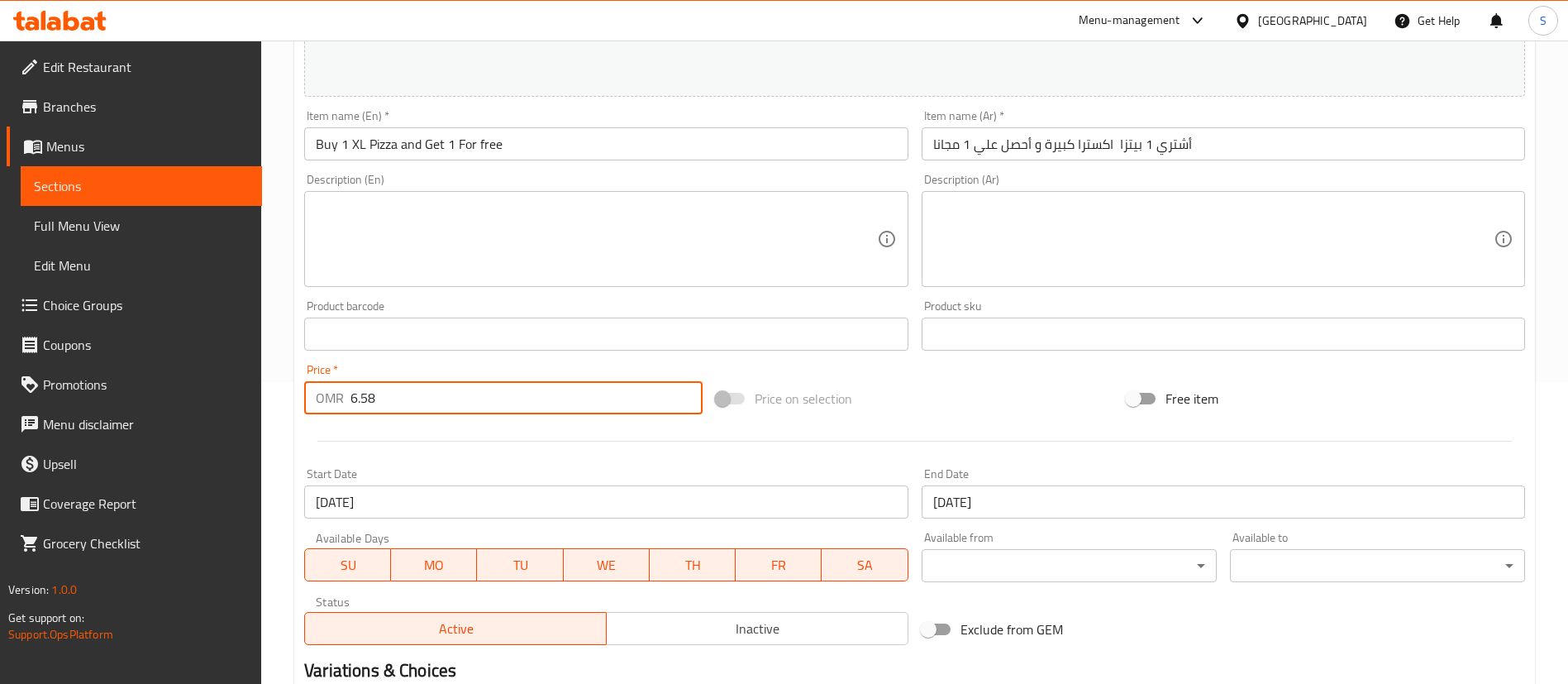
click at [440, 410] on input "6.58" at bounding box center [526, 397] width 352 height 33
type input "6"
paste input "7.860"
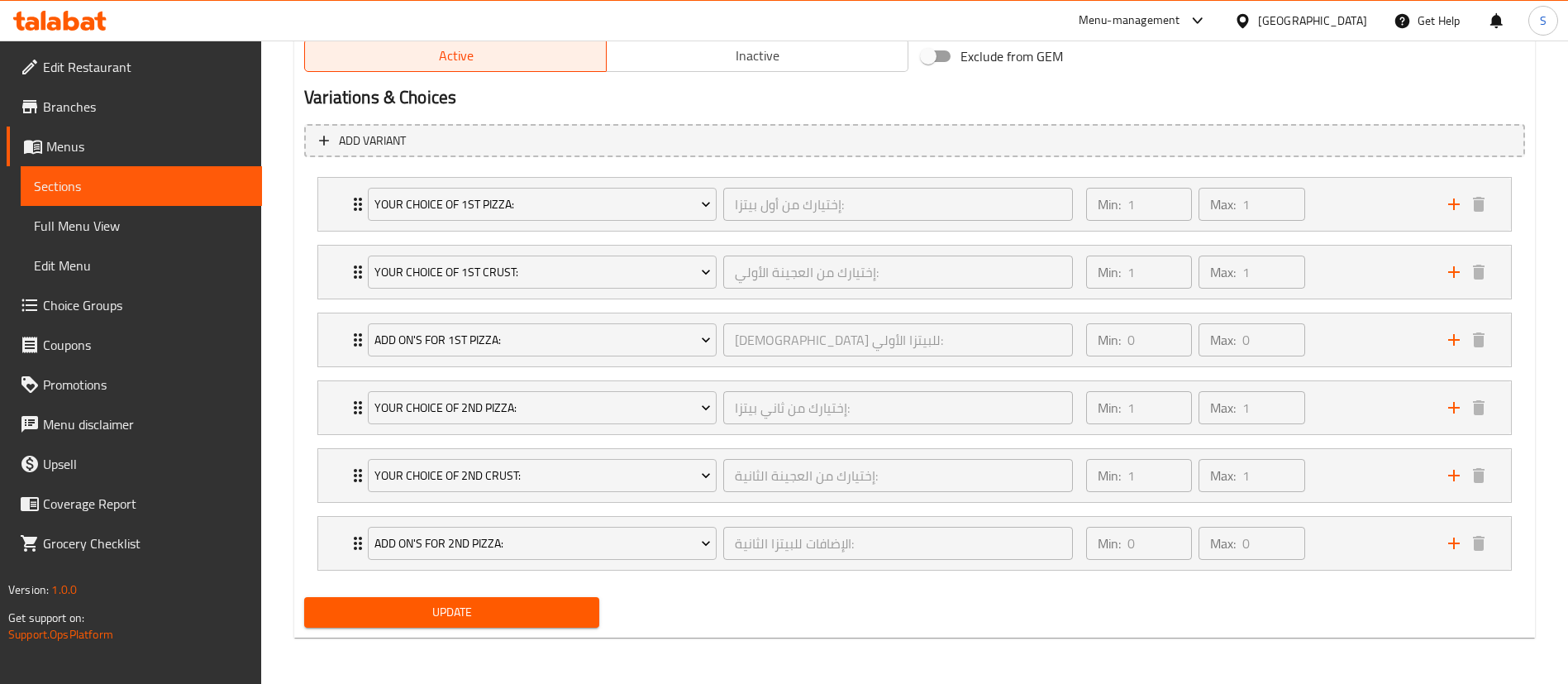
type input "7.860"
click at [462, 610] on span "Update" at bounding box center [452, 613] width 269 height 21
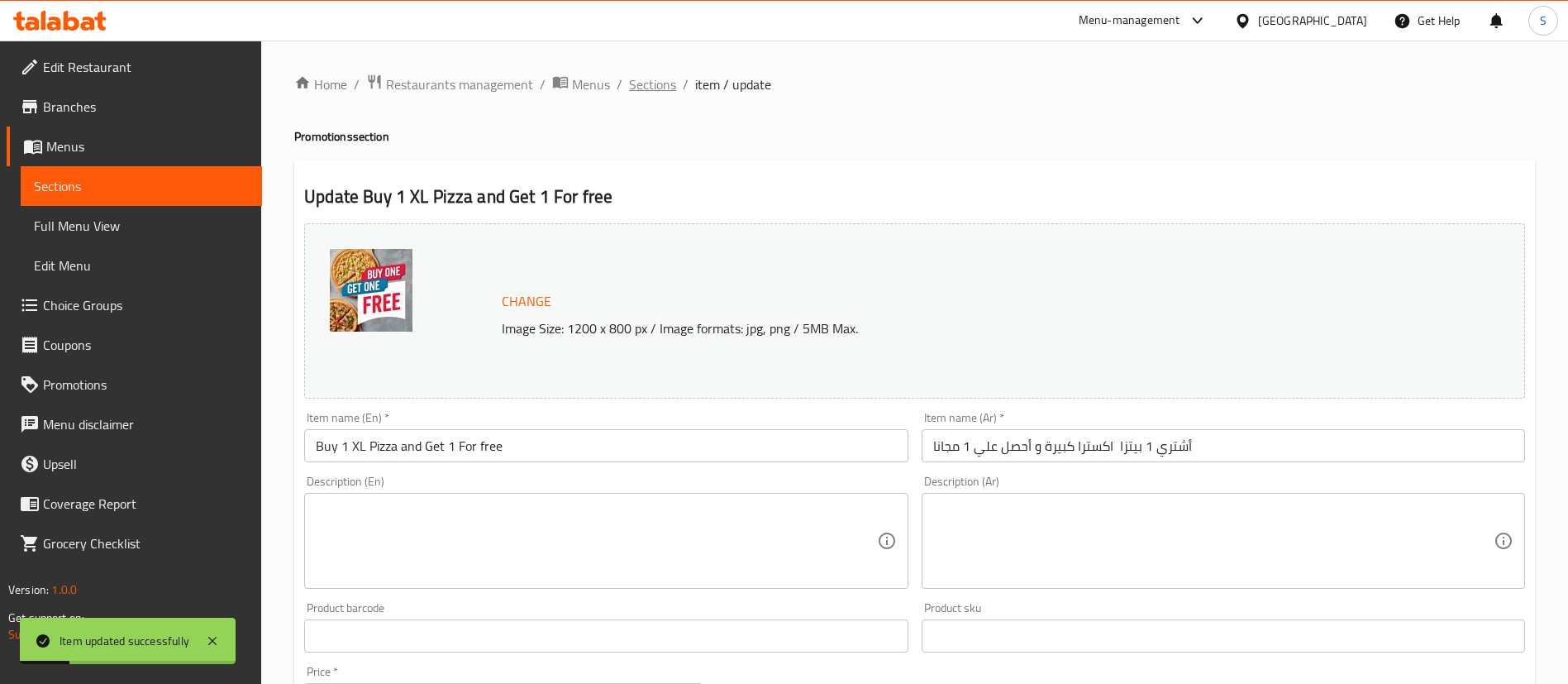
click at [657, 88] on span "Sections" at bounding box center [653, 84] width 47 height 20
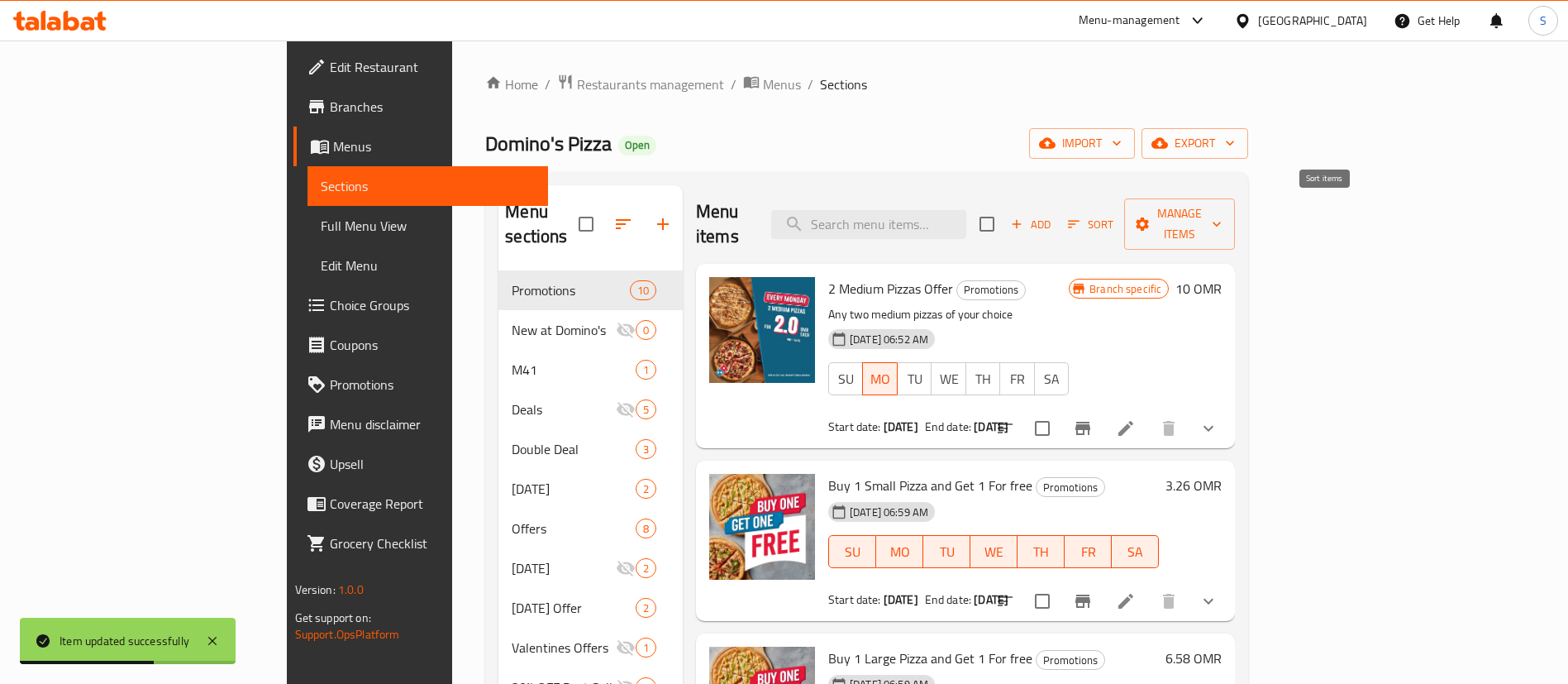
click at [1113, 215] on span "Sort" at bounding box center [1091, 225] width 45 height 19
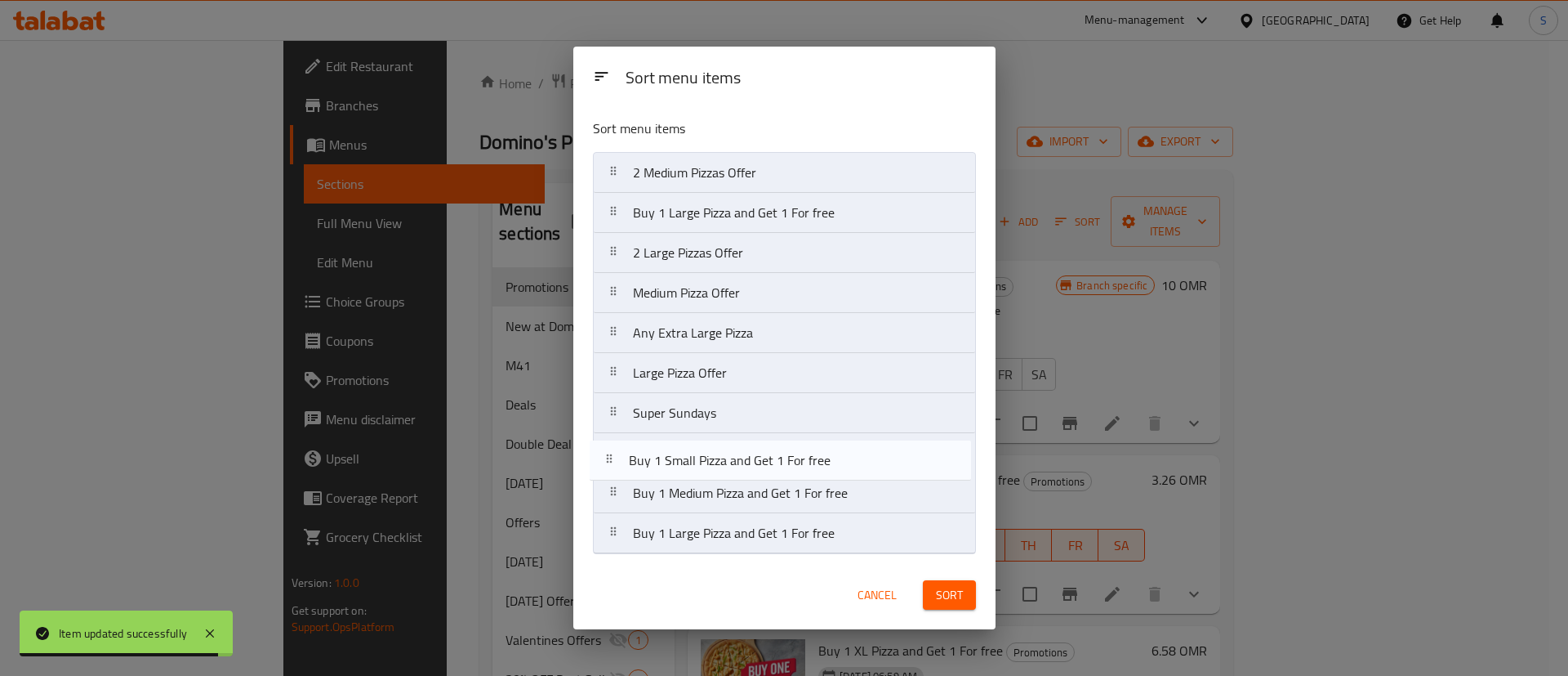
drag, startPoint x: 721, startPoint y: 214, endPoint x: 718, endPoint y: 468, distance: 254.0
click at [718, 468] on nav "2 Medium Pizzas Offer Buy 1 Small Pizza and Get 1 For free Buy 1 Large Pizza an…" at bounding box center [784, 353] width 383 height 402
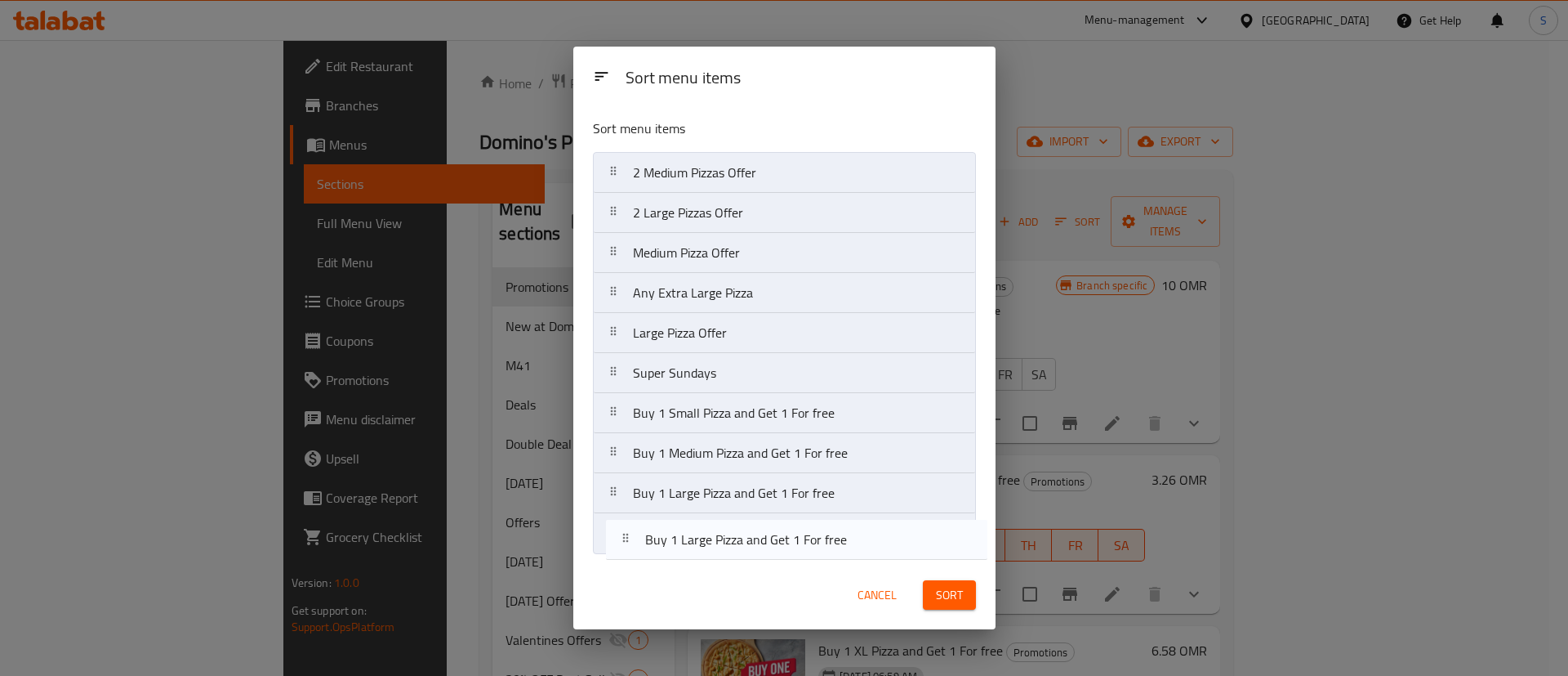
drag, startPoint x: 736, startPoint y: 225, endPoint x: 748, endPoint y: 556, distance: 331.2
click at [748, 556] on div "Sort menu items 2 Medium Pizzas Offer Buy 1 Large Pizza and Get 1 For free 2 La…" at bounding box center [784, 333] width 422 height 455
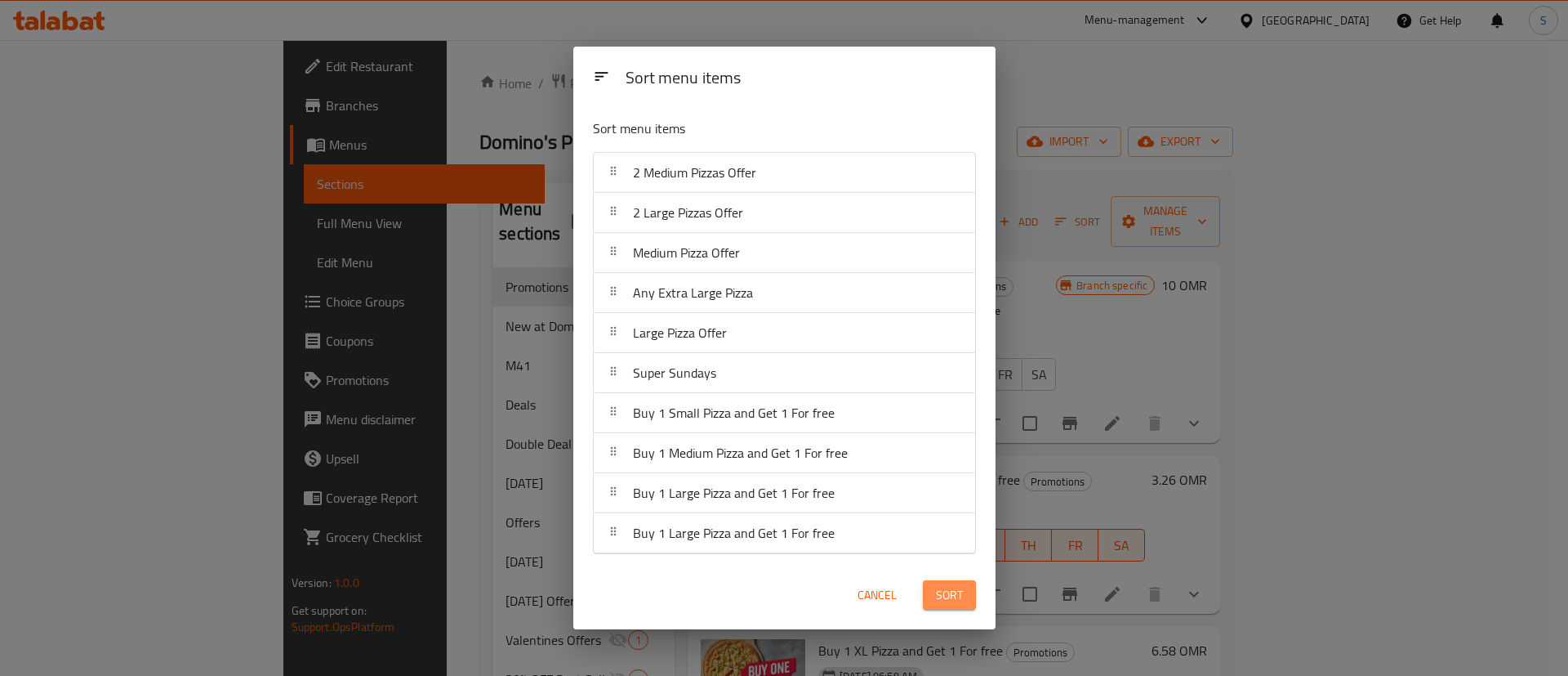
click at [949, 590] on span "Sort" at bounding box center [949, 595] width 27 height 20
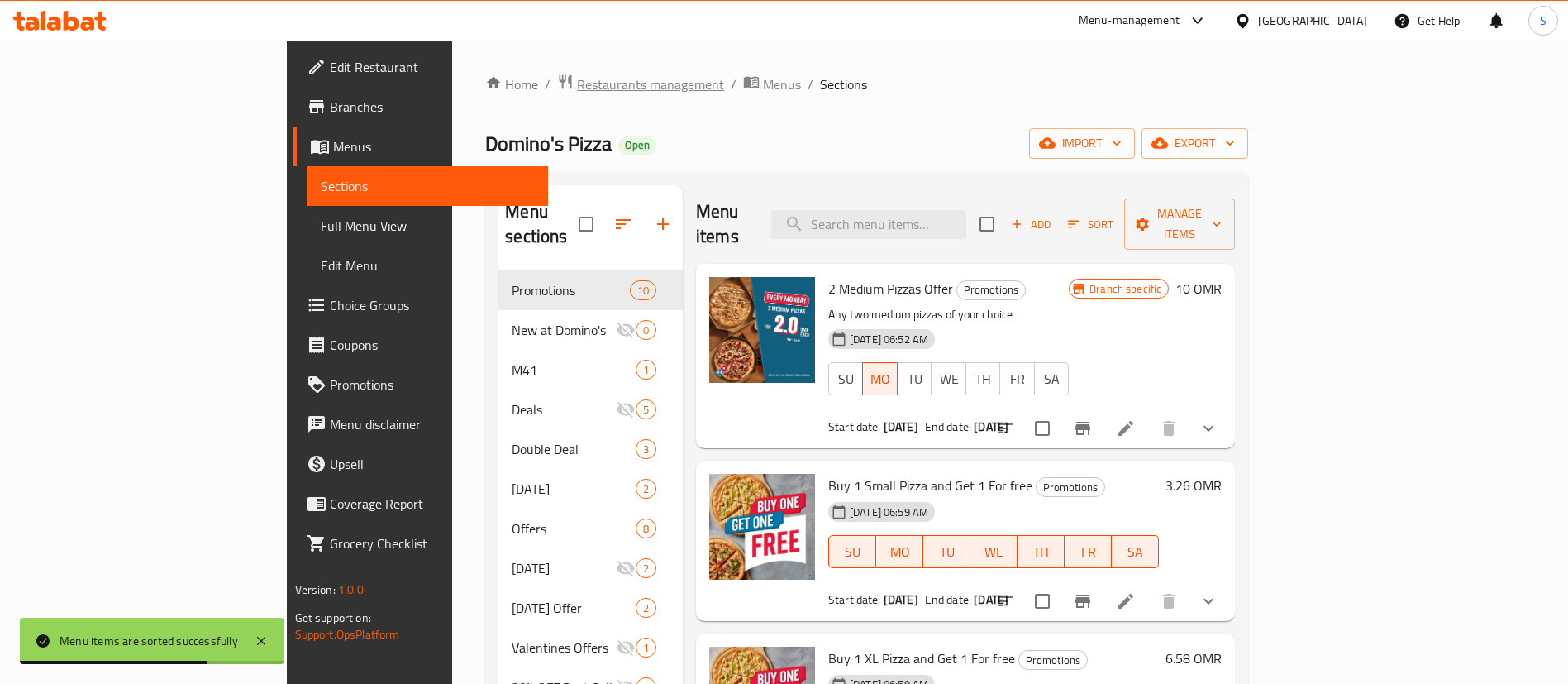
click at [577, 86] on span "Restaurants management" at bounding box center [650, 84] width 147 height 20
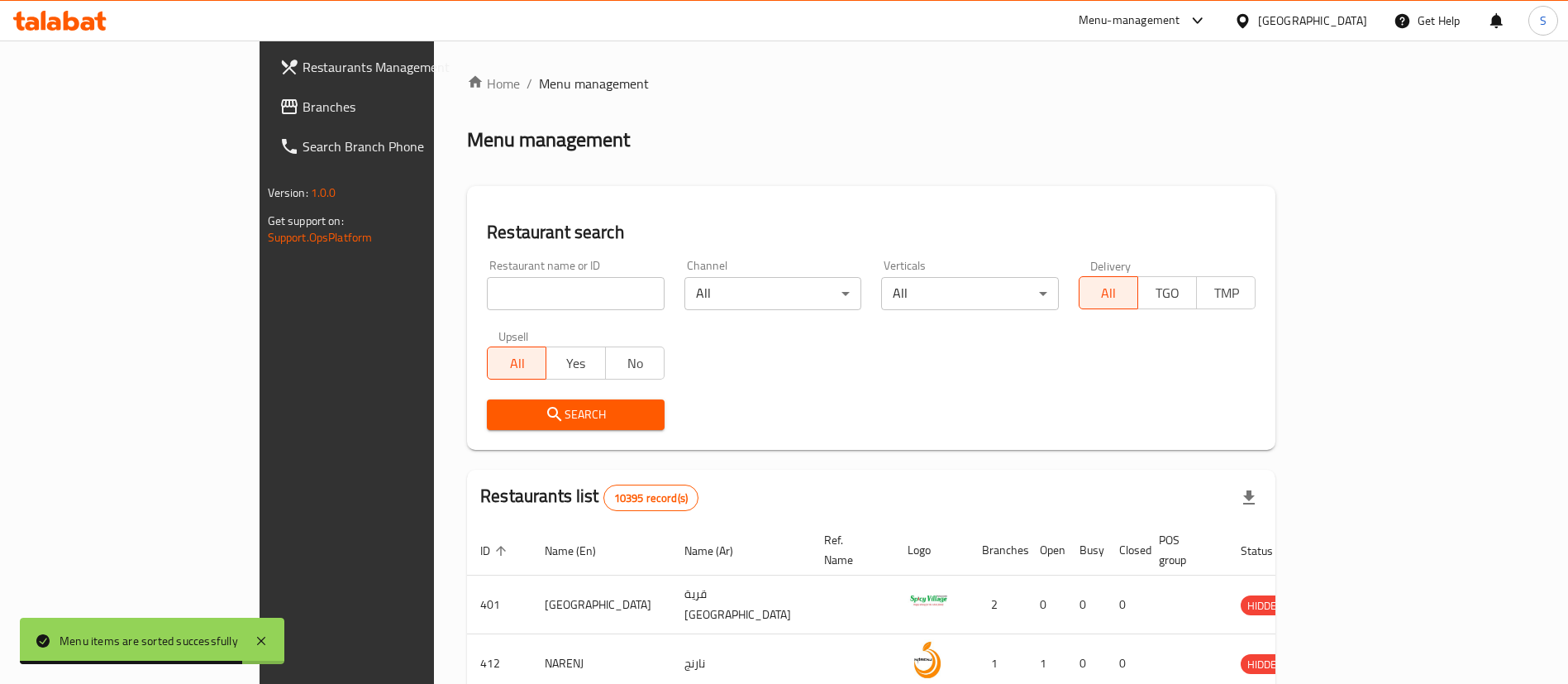
click at [467, 290] on div "Home / Menu management Menu management Restaurant search Restaurant name or ID …" at bounding box center [871, 602] width 809 height 1058
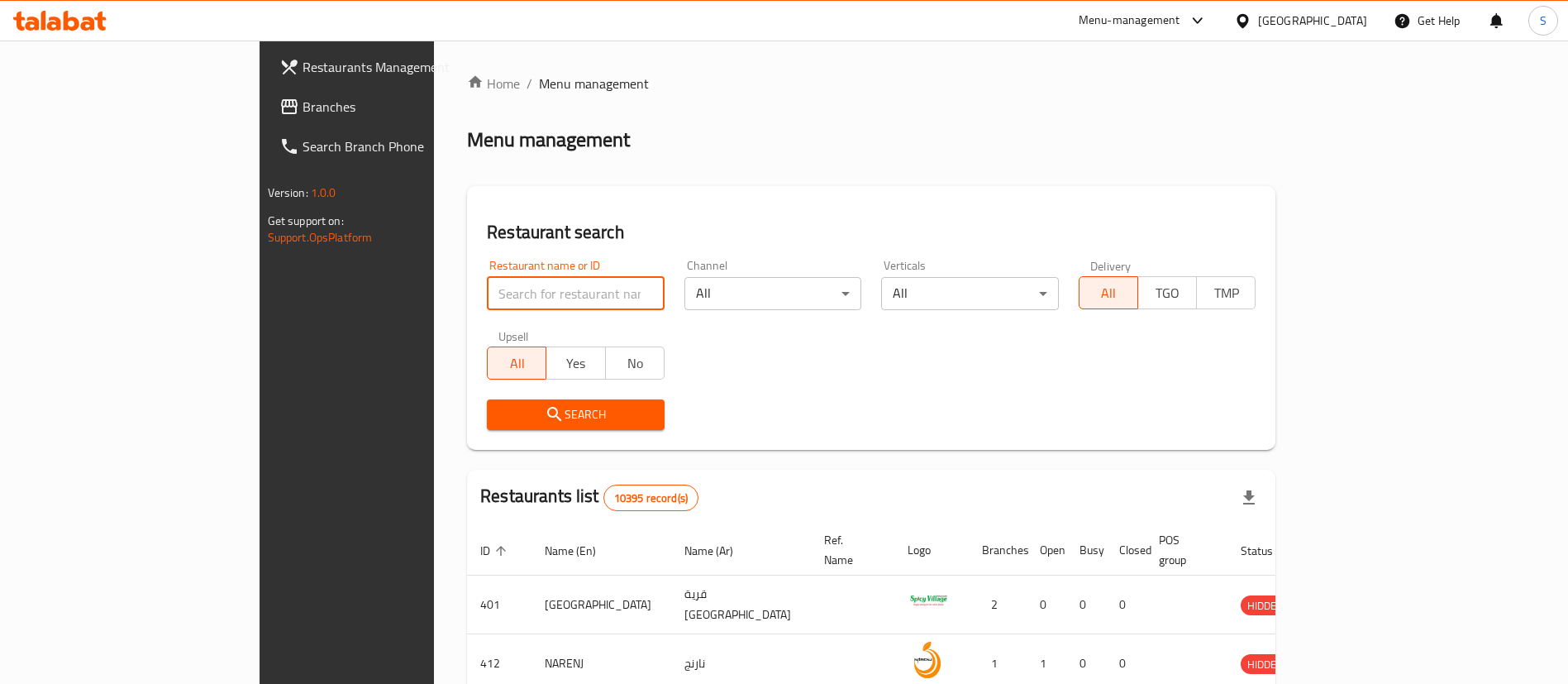
click at [487, 292] on input "search" at bounding box center [575, 293] width 178 height 33
type input "fry fry"
click button "Search" at bounding box center [575, 414] width 178 height 31
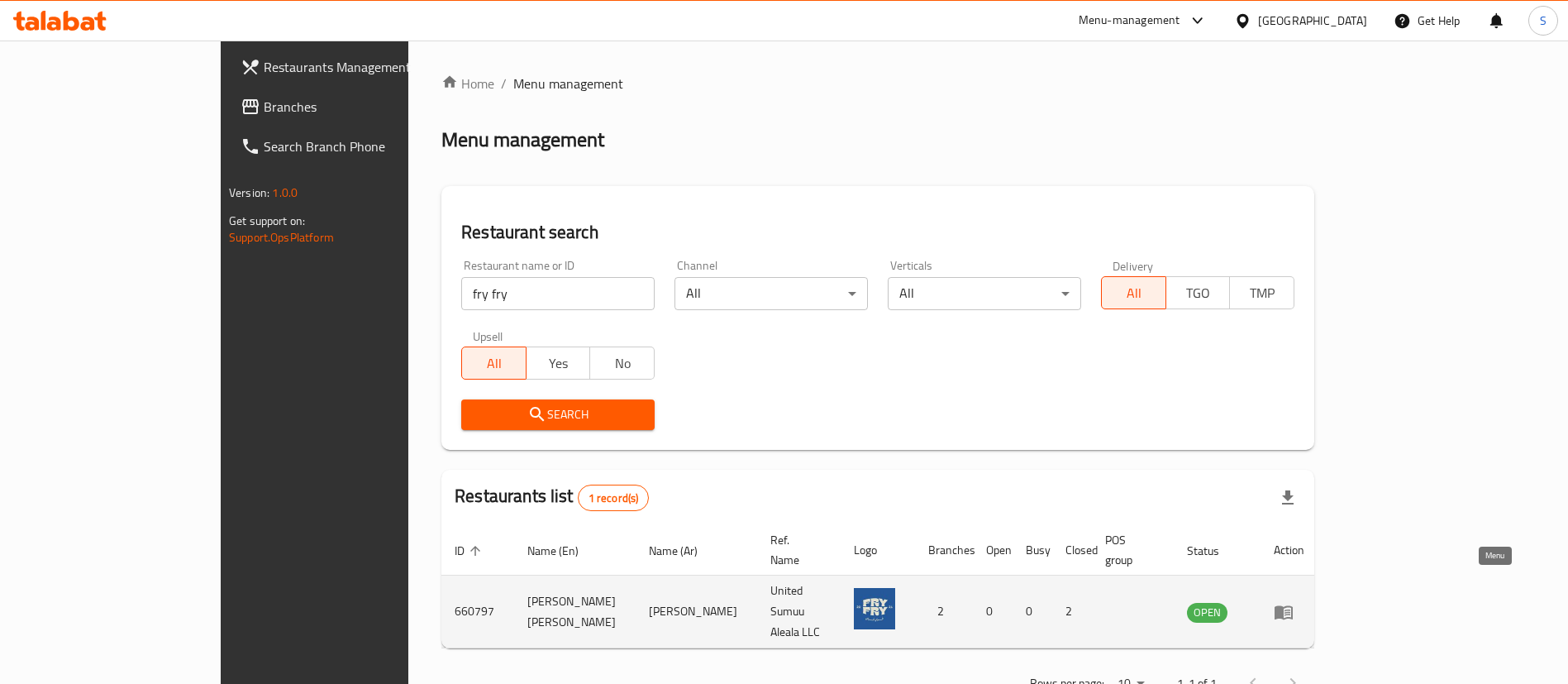
click at [1293, 605] on icon "enhanced table" at bounding box center [1283, 612] width 18 height 14
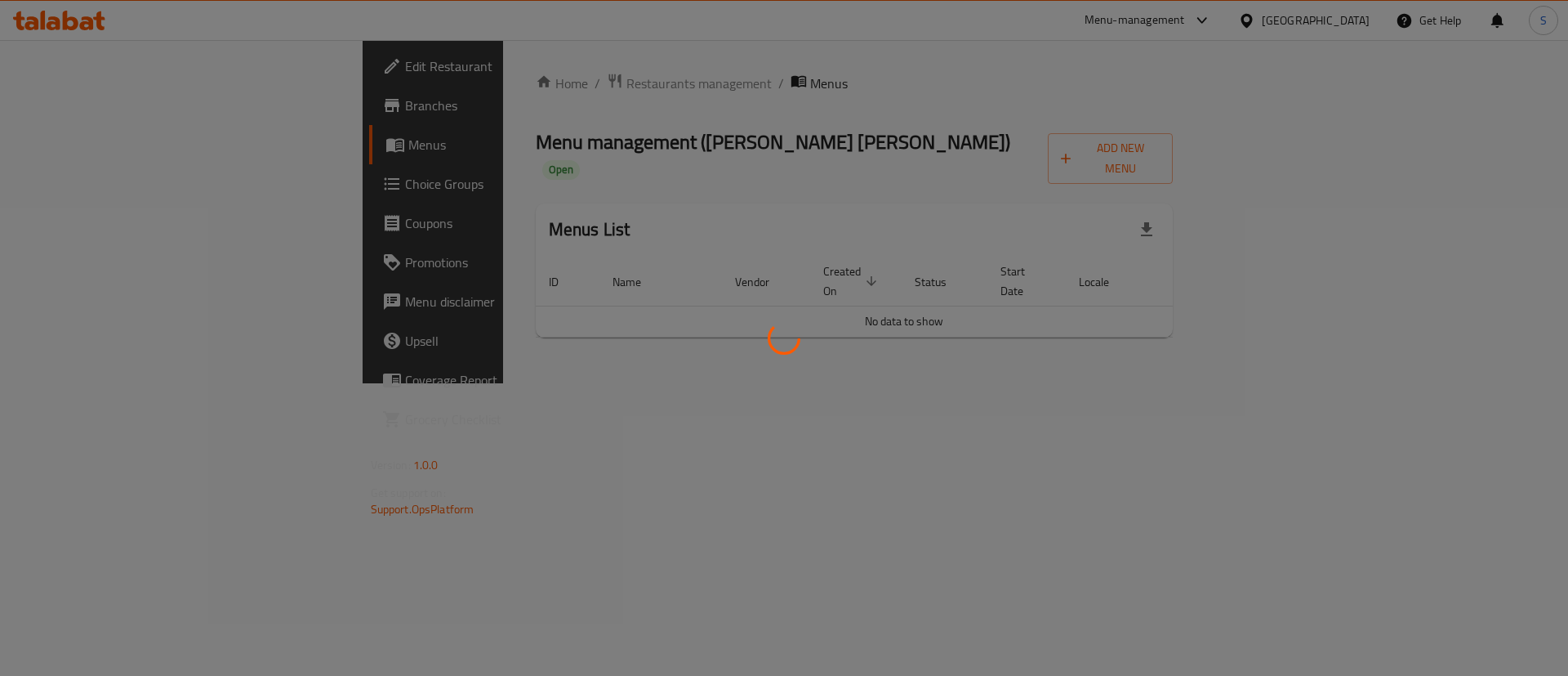
click at [80, 106] on div at bounding box center [784, 338] width 1568 height 676
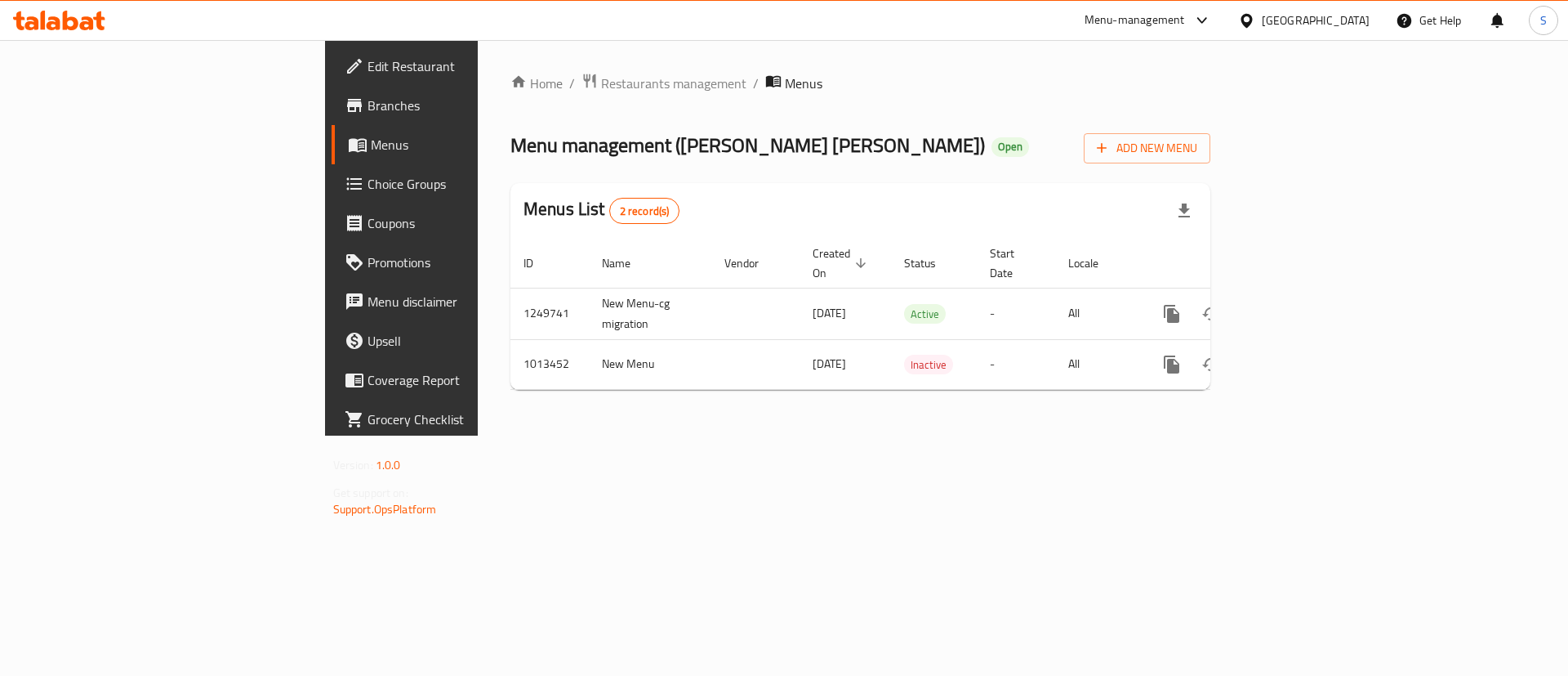
click at [325, 106] on div "Edit Restaurant Branches Menus Choice Groups Coupons Promotions Menu disclaimer…" at bounding box center [784, 238] width 919 height 396
click at [368, 106] on span "Branches" at bounding box center [471, 105] width 207 height 20
